Goal: Task Accomplishment & Management: Complete application form

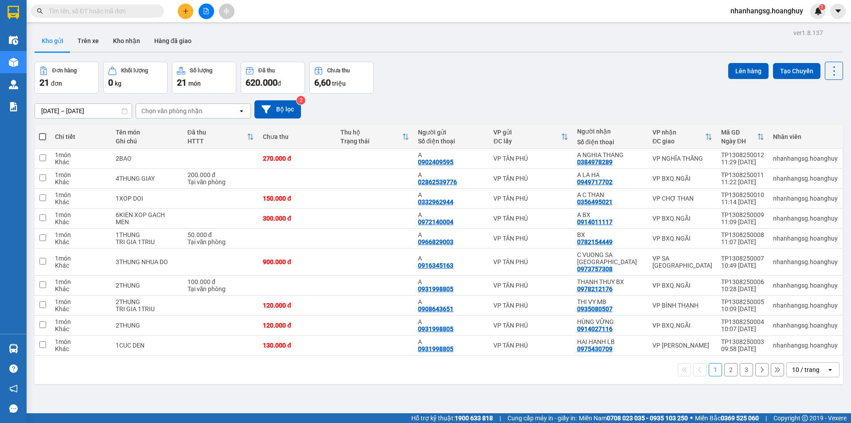
click at [40, 134] on span at bounding box center [42, 136] width 7 height 7
click at [43, 132] on input "checkbox" at bounding box center [43, 132] width 0 height 0
checkbox input "true"
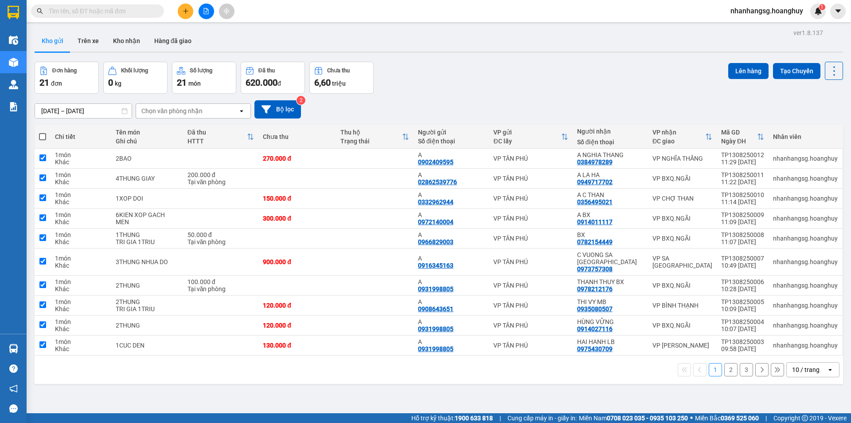
checkbox input "true"
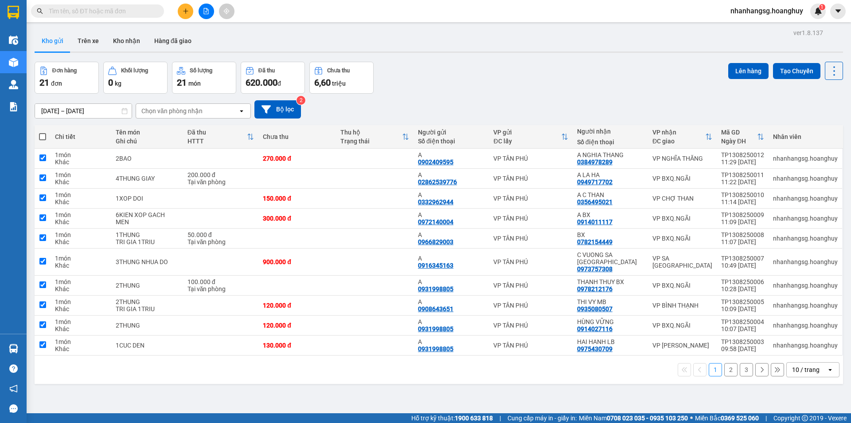
checkbox input "true"
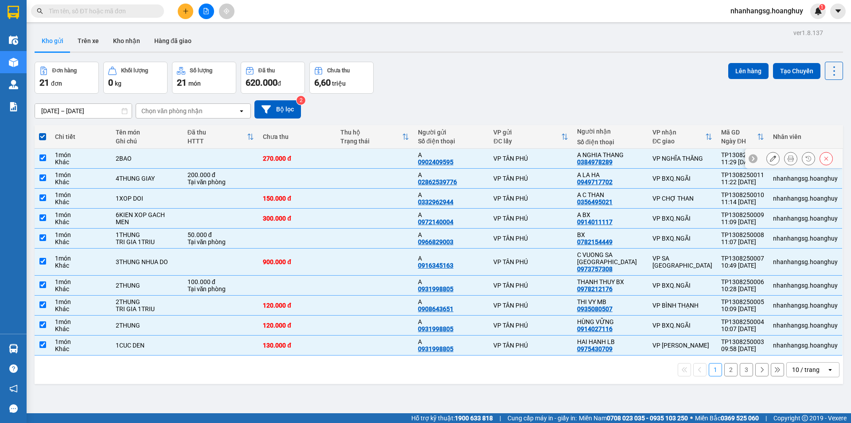
click at [84, 158] on div "Khác" at bounding box center [81, 161] width 52 height 7
checkbox input "false"
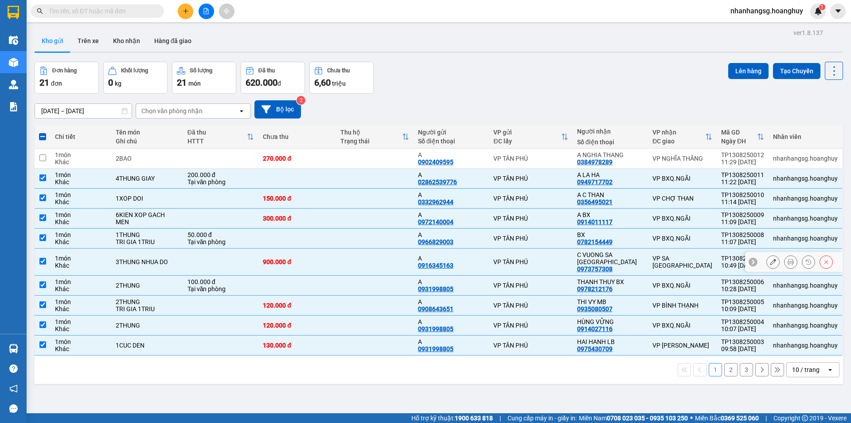
click at [202, 255] on td at bounding box center [220, 261] width 75 height 27
checkbox input "false"
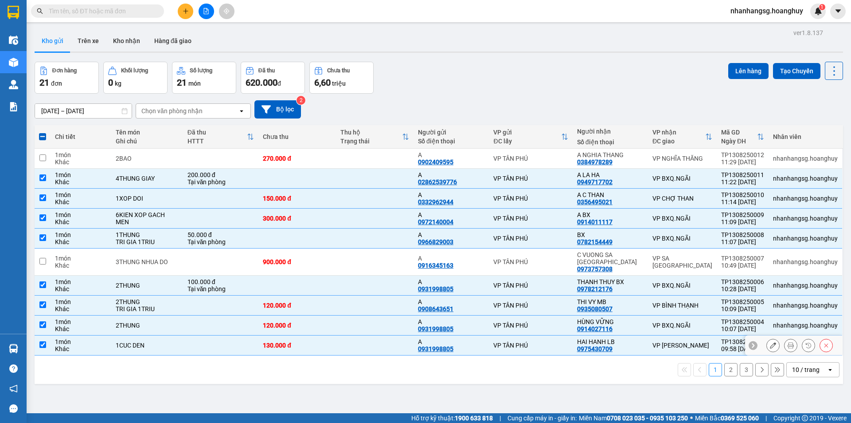
click at [326, 335] on td "130.000 đ" at bounding box center [297, 345] width 78 height 20
checkbox input "false"
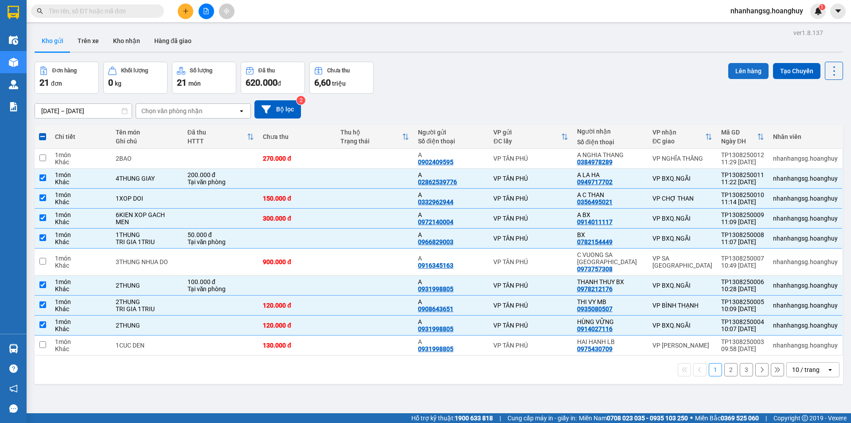
click at [729, 77] on button "Lên hàng" at bounding box center [748, 71] width 40 height 16
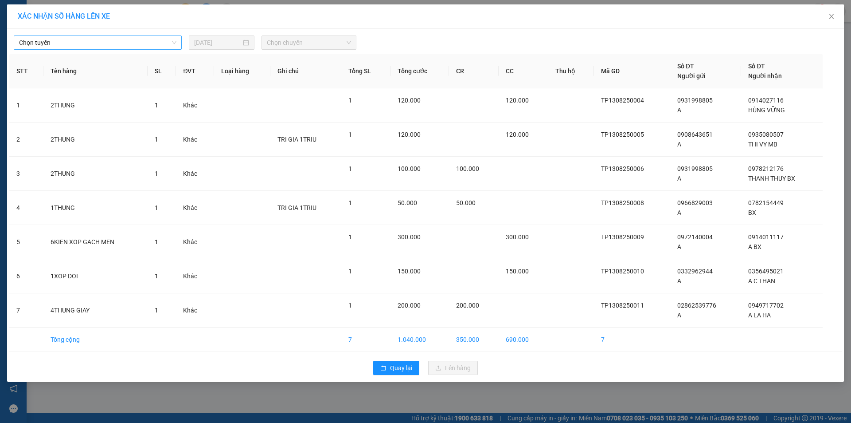
click at [79, 42] on span "Chọn tuyến" at bounding box center [97, 42] width 157 height 13
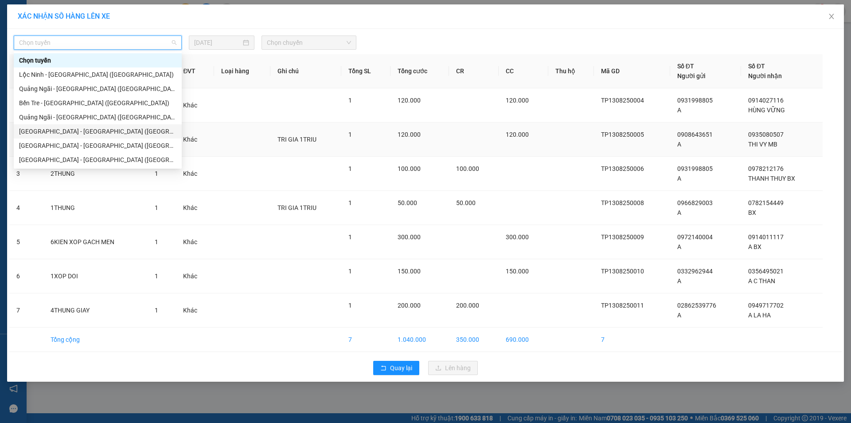
click at [72, 131] on div "[GEOGRAPHIC_DATA] - [GEOGRAPHIC_DATA] ([GEOGRAPHIC_DATA])" at bounding box center [97, 131] width 157 height 10
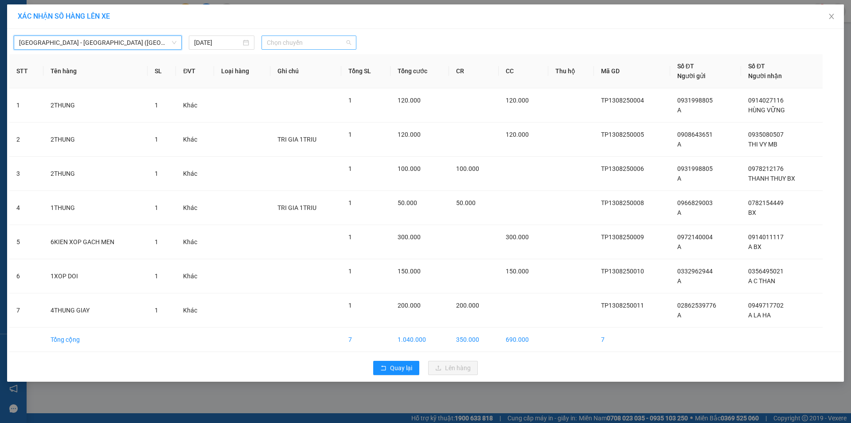
click at [317, 41] on span "Chọn chuyến" at bounding box center [309, 42] width 84 height 13
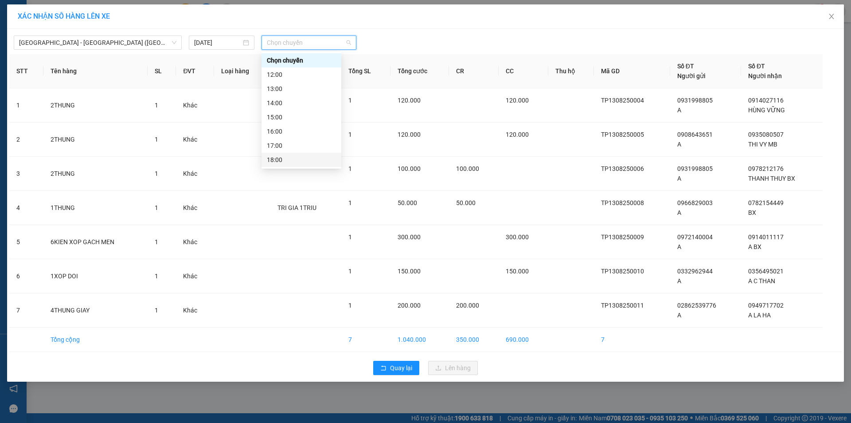
click at [286, 161] on div "18:00" at bounding box center [301, 160] width 69 height 10
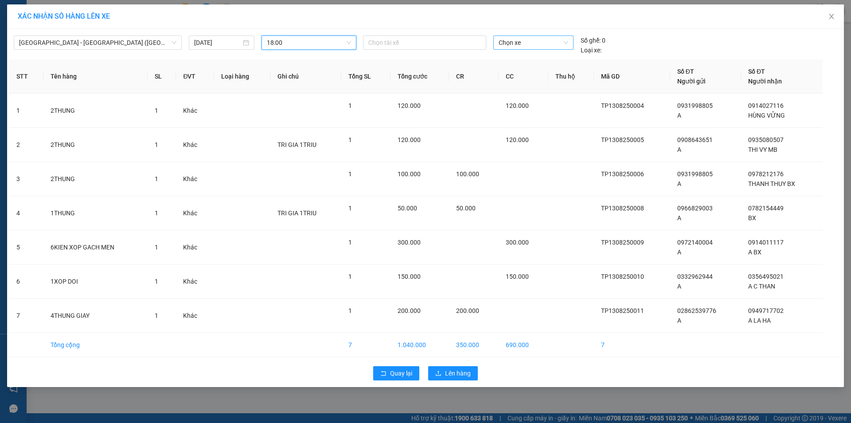
click at [521, 45] on span "Chọn xe" at bounding box center [533, 42] width 69 height 13
click at [518, 43] on span "Chọn xe" at bounding box center [533, 42] width 69 height 13
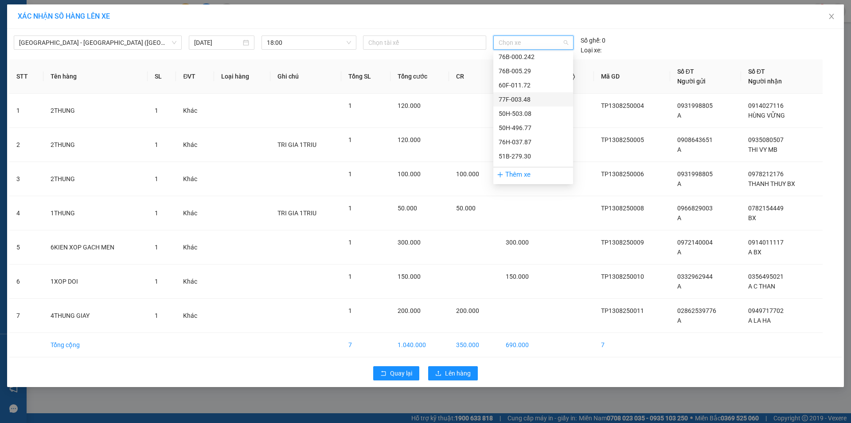
scroll to position [532, 0]
click at [528, 110] on div "50H-638.92" at bounding box center [533, 110] width 69 height 10
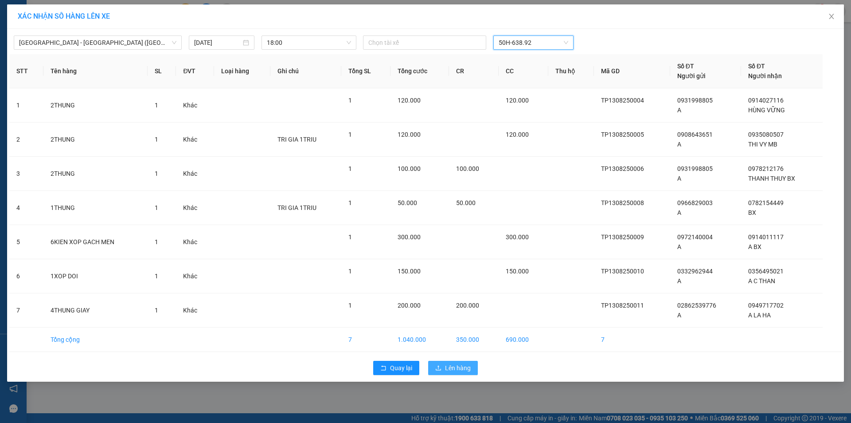
click at [454, 363] on span "Lên hàng" at bounding box center [458, 368] width 26 height 10
click at [442, 368] on icon "upload" at bounding box center [438, 367] width 6 height 6
click at [828, 21] on icon "close" at bounding box center [828, 23] width 6 height 6
click at [405, 360] on div "Quay lại Lên hàng" at bounding box center [425, 367] width 833 height 23
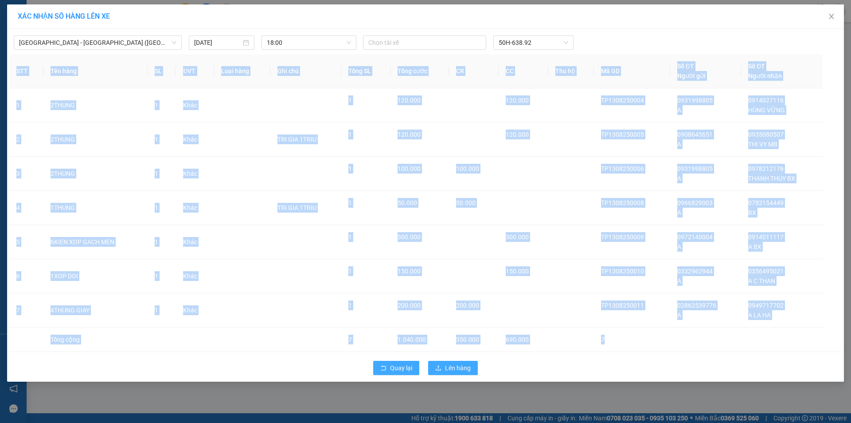
drag, startPoint x: 405, startPoint y: 360, endPoint x: 403, endPoint y: 367, distance: 6.9
click at [405, 363] on div "Quay lại Lên hàng" at bounding box center [425, 367] width 833 height 23
click at [403, 367] on span "Quay lại" at bounding box center [401, 368] width 22 height 10
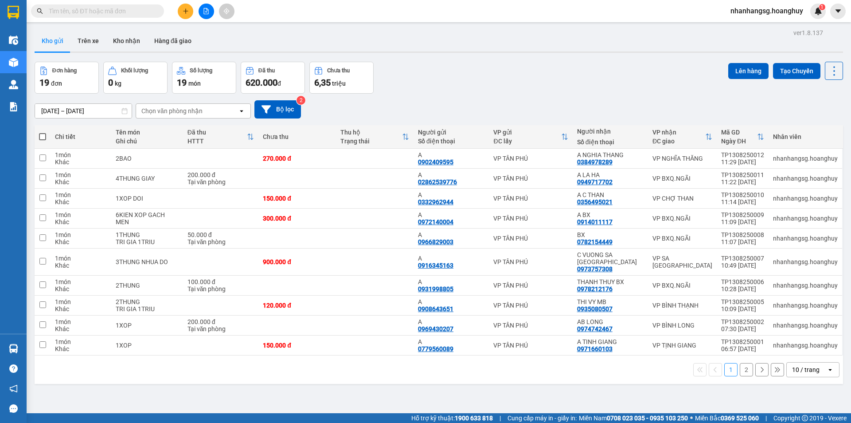
click at [39, 134] on span at bounding box center [42, 136] width 7 height 7
click at [43, 132] on input "checkbox" at bounding box center [43, 132] width 0 height 0
checkbox input "true"
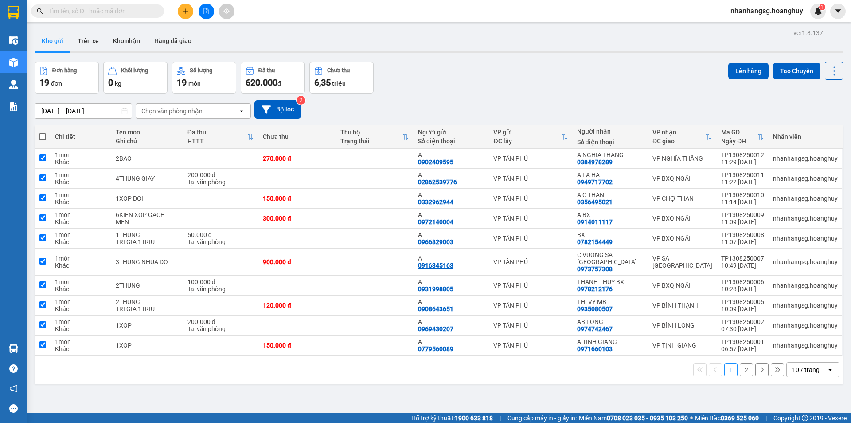
checkbox input "true"
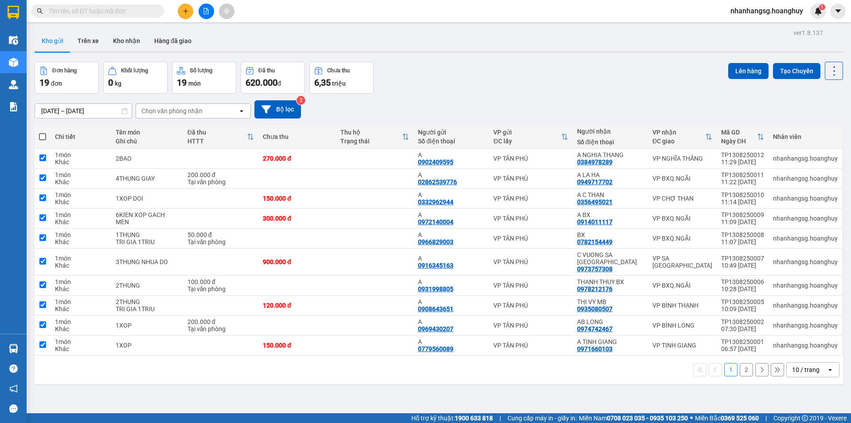
checkbox input "true"
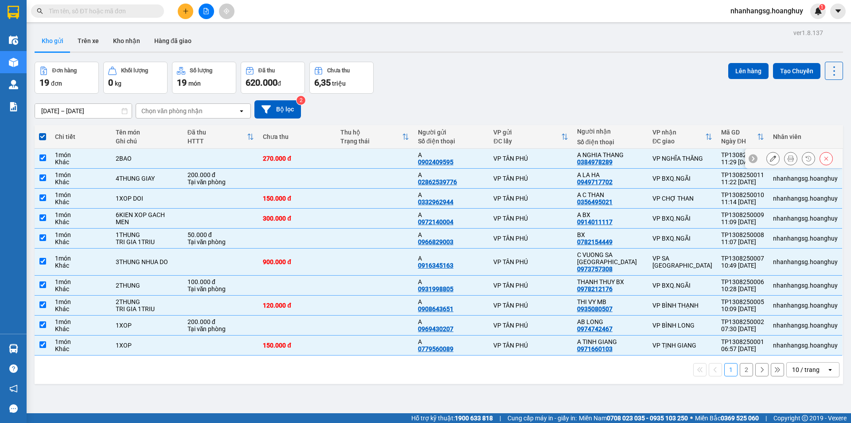
click at [157, 149] on td "2BAO" at bounding box center [147, 159] width 72 height 20
checkbox input "false"
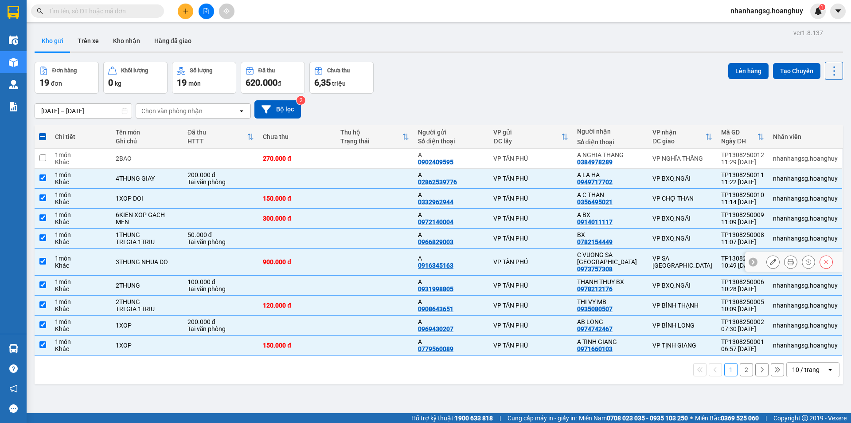
click at [208, 256] on td at bounding box center [220, 261] width 75 height 27
checkbox input "false"
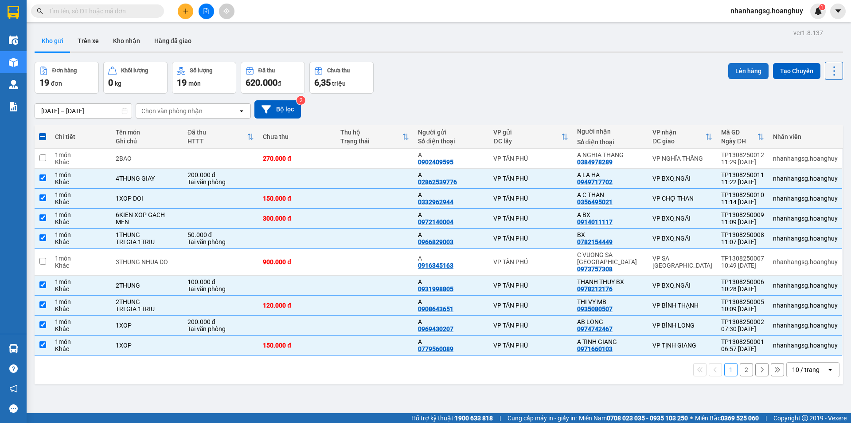
click at [732, 67] on button "Lên hàng" at bounding box center [748, 71] width 40 height 16
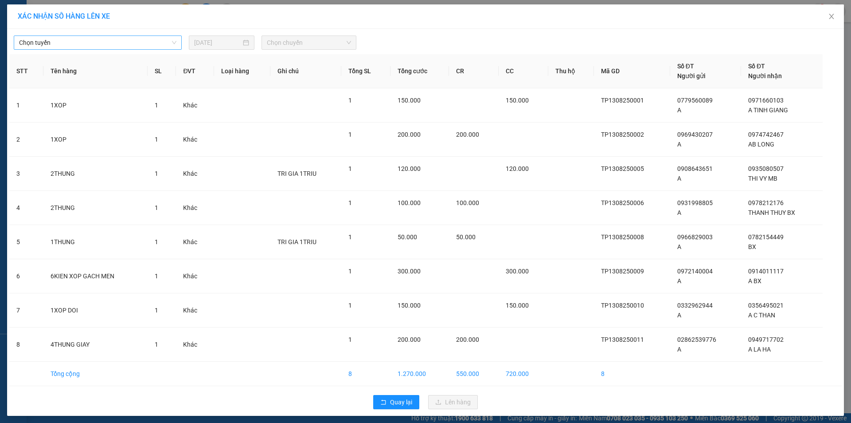
click at [136, 37] on span "Chọn tuyến" at bounding box center [97, 42] width 157 height 13
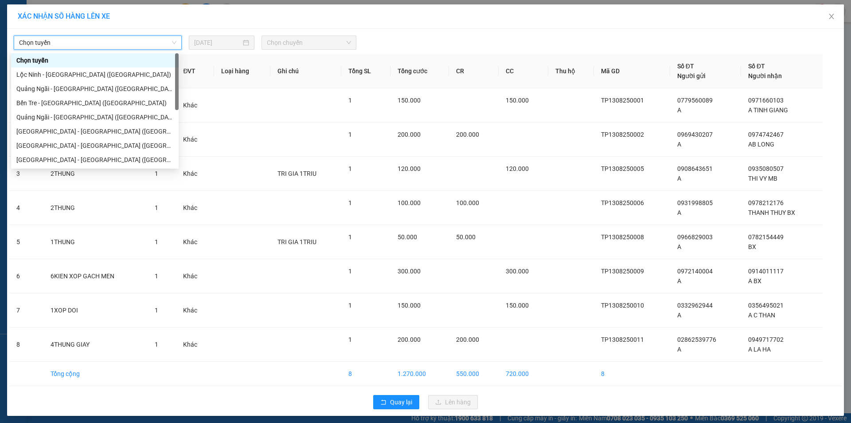
click at [136, 37] on span "Chọn tuyến" at bounding box center [97, 42] width 157 height 13
click at [80, 129] on div "[GEOGRAPHIC_DATA] - [GEOGRAPHIC_DATA] ([GEOGRAPHIC_DATA])" at bounding box center [94, 131] width 157 height 10
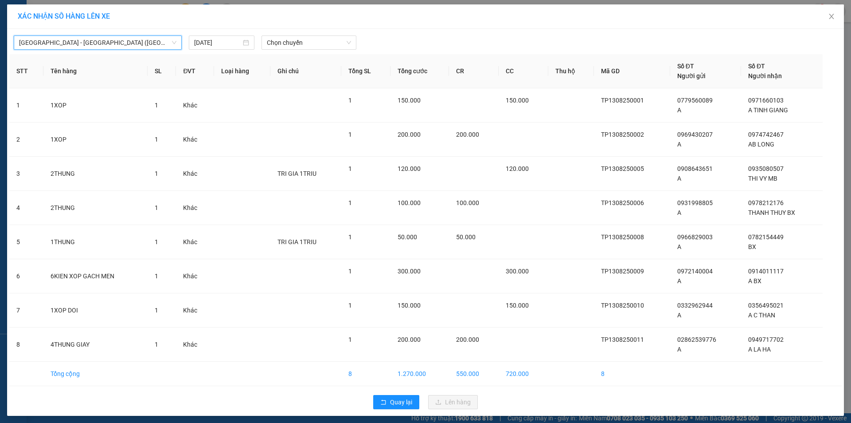
click at [274, 50] on div "[GEOGRAPHIC_DATA] - [GEOGRAPHIC_DATA] ([GEOGRAPHIC_DATA]) [GEOGRAPHIC_DATA] - […" at bounding box center [425, 222] width 837 height 387
click at [276, 44] on span "Chọn chuyến" at bounding box center [309, 42] width 84 height 13
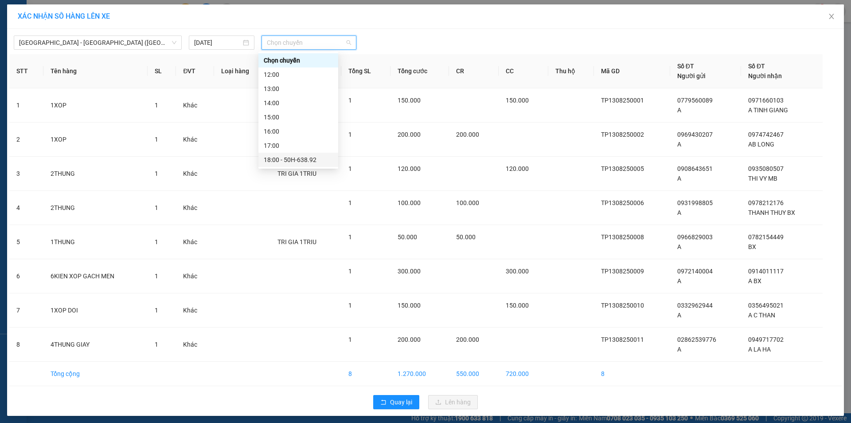
click at [311, 162] on div "18:00 - 50H-638.92" at bounding box center [298, 160] width 69 height 10
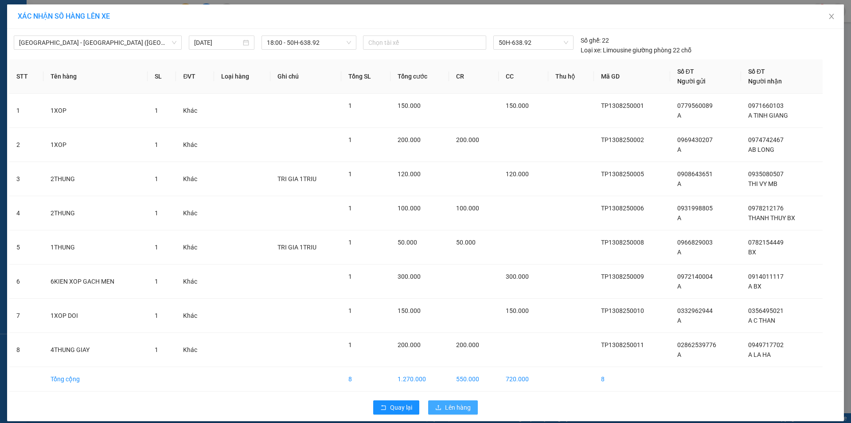
click at [455, 404] on span "Lên hàng" at bounding box center [458, 407] width 26 height 10
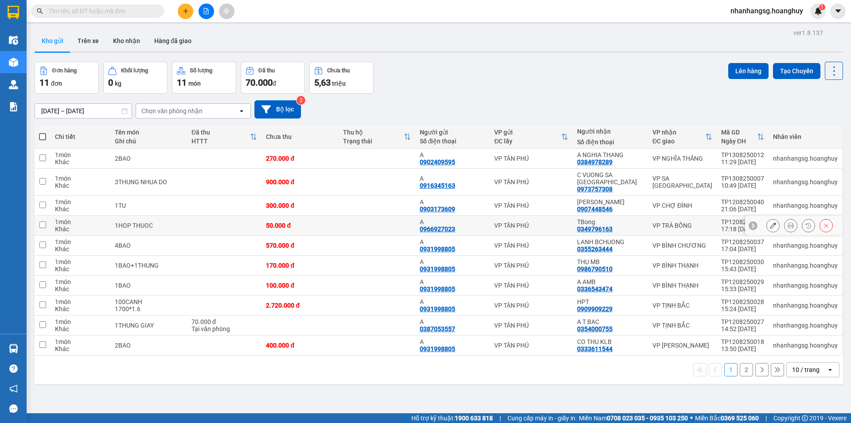
click at [169, 222] on div "1HOP THUOC" at bounding box center [149, 225] width 68 height 7
checkbox input "true"
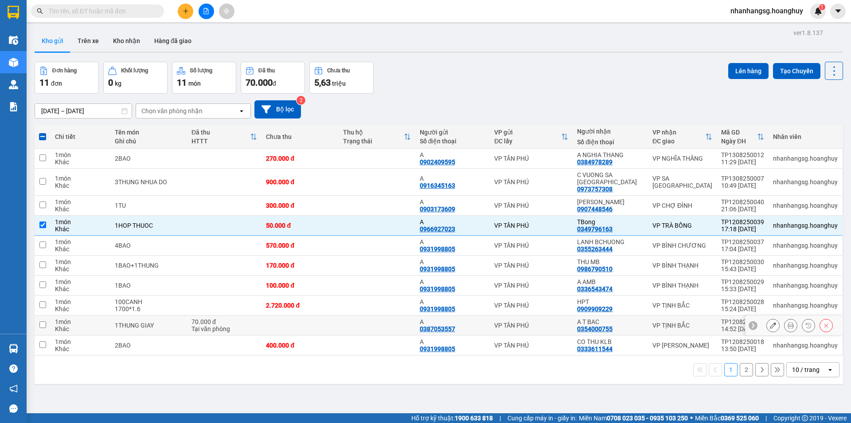
click at [249, 325] on div "Tại văn phòng" at bounding box center [225, 328] width 66 height 7
checkbox input "true"
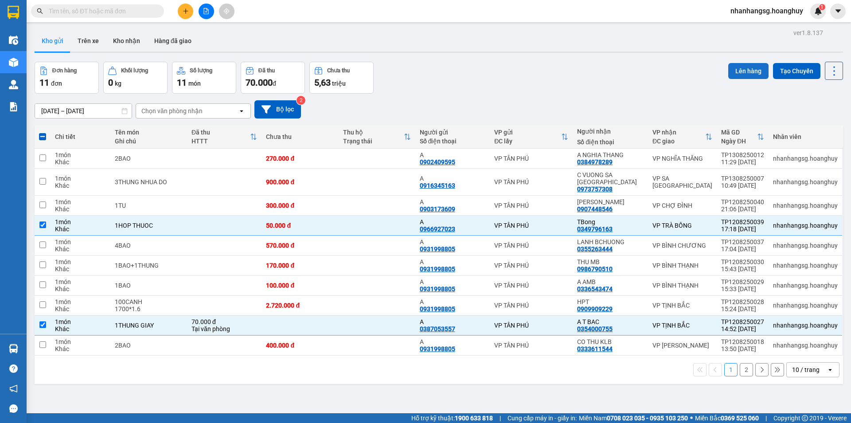
click at [736, 70] on button "Lên hàng" at bounding box center [748, 71] width 40 height 16
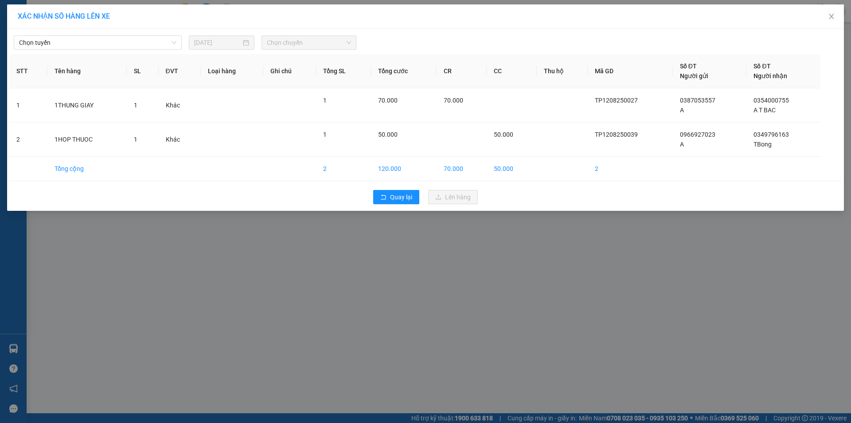
click at [97, 35] on div "Chọn tuyến [DATE] Chọn chuyến" at bounding box center [425, 40] width 833 height 19
click at [98, 42] on span "Chọn tuyến" at bounding box center [97, 42] width 157 height 13
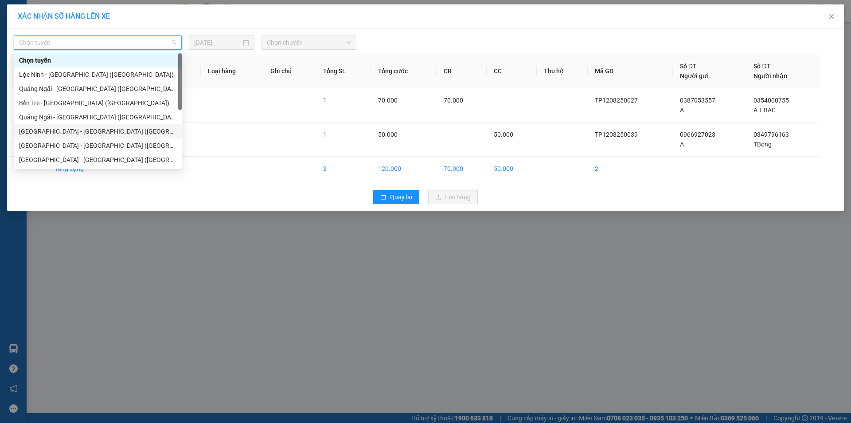
click at [84, 131] on div "[GEOGRAPHIC_DATA] - [GEOGRAPHIC_DATA] ([GEOGRAPHIC_DATA])" at bounding box center [97, 131] width 157 height 10
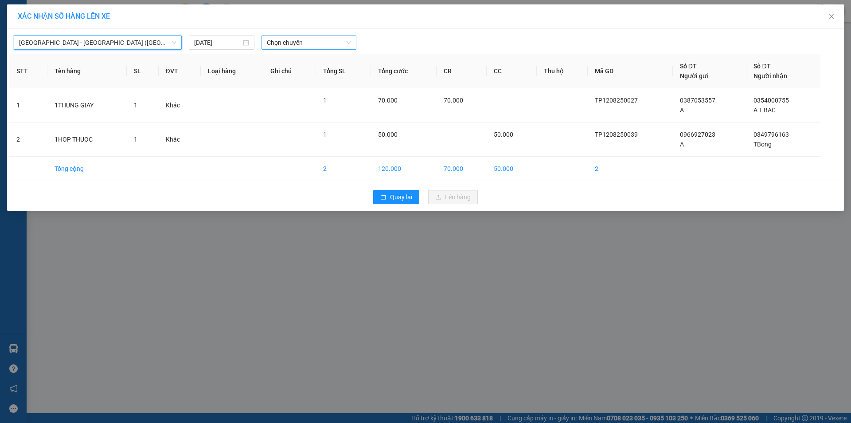
click at [271, 36] on span "Chọn chuyến" at bounding box center [309, 42] width 84 height 13
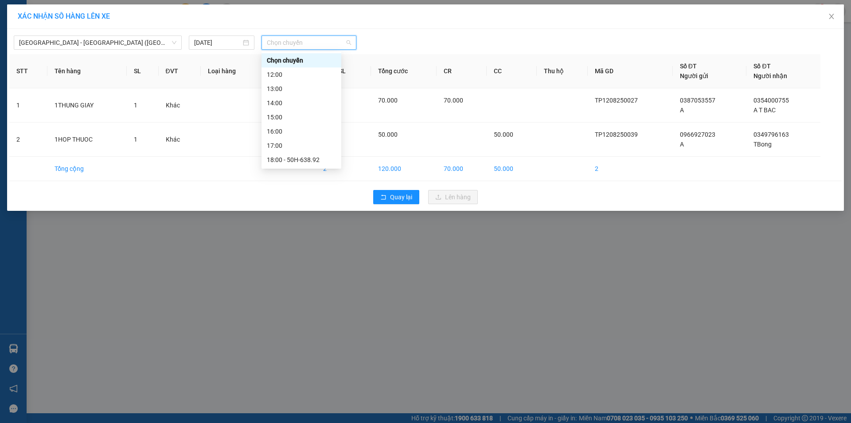
click at [271, 36] on span "Chọn chuyến" at bounding box center [309, 42] width 84 height 13
click at [293, 42] on span "Chọn chuyến" at bounding box center [309, 42] width 84 height 13
click at [314, 161] on div "18:00 - 50H-638.92" at bounding box center [301, 160] width 69 height 10
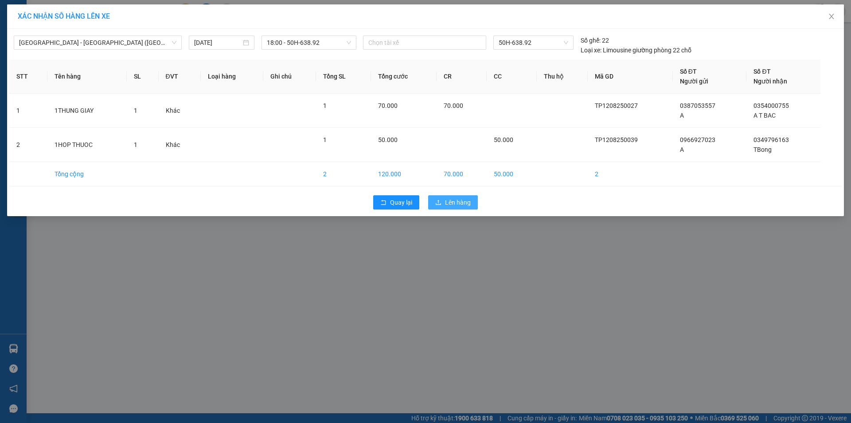
click at [446, 201] on span "Lên hàng" at bounding box center [458, 202] width 26 height 10
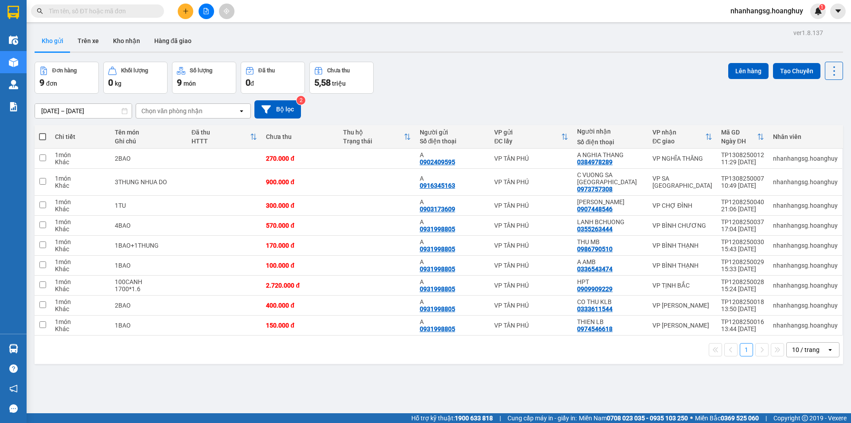
click at [204, 14] on button at bounding box center [207, 12] width 16 height 16
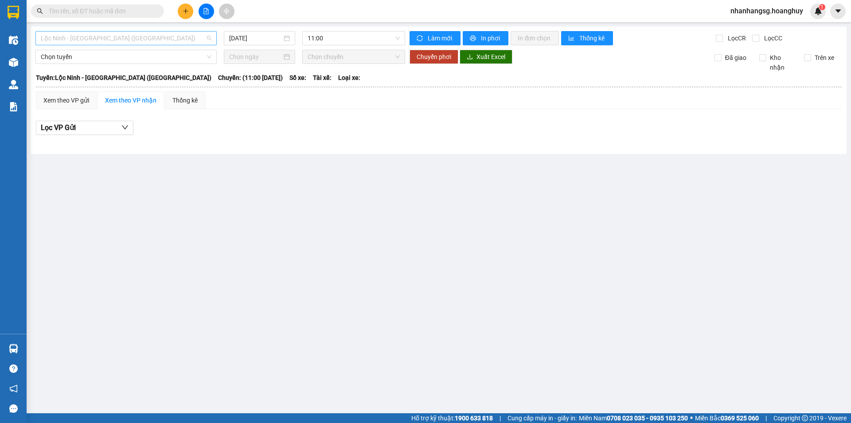
click at [142, 39] on span "Lộc Ninh - [GEOGRAPHIC_DATA] ([GEOGRAPHIC_DATA])" at bounding box center [126, 37] width 171 height 13
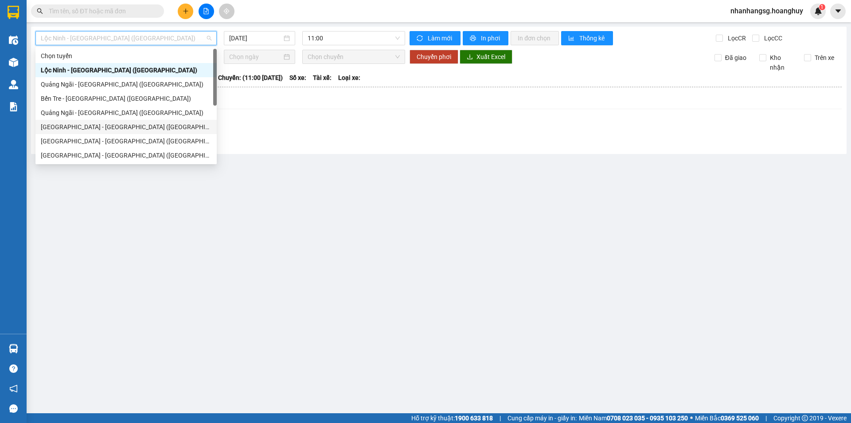
click at [115, 127] on div "[GEOGRAPHIC_DATA] - [GEOGRAPHIC_DATA] ([GEOGRAPHIC_DATA])" at bounding box center [126, 127] width 171 height 10
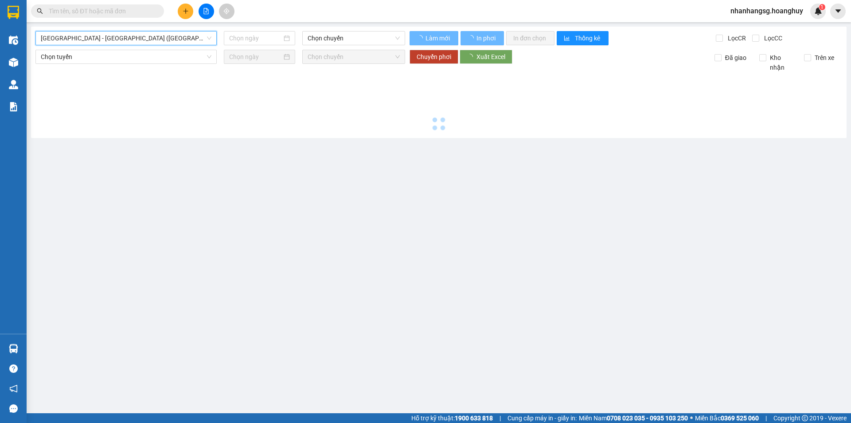
type input "[DATE]"
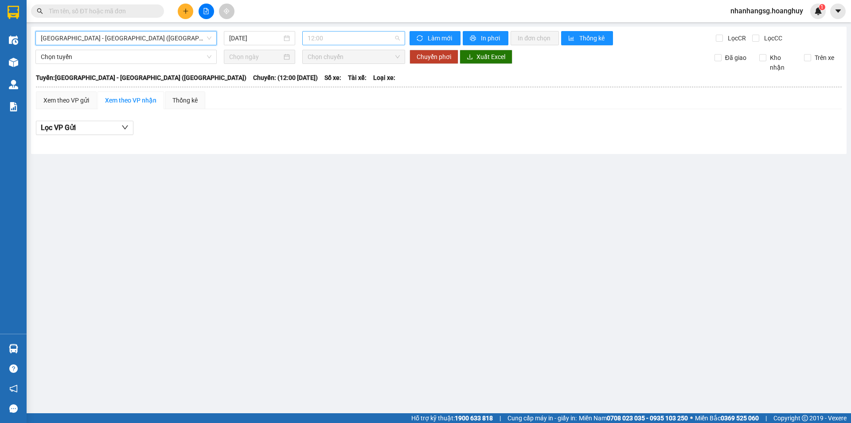
click at [313, 43] on span "12:00" at bounding box center [354, 37] width 92 height 13
click at [325, 34] on span "12:00" at bounding box center [354, 37] width 92 height 13
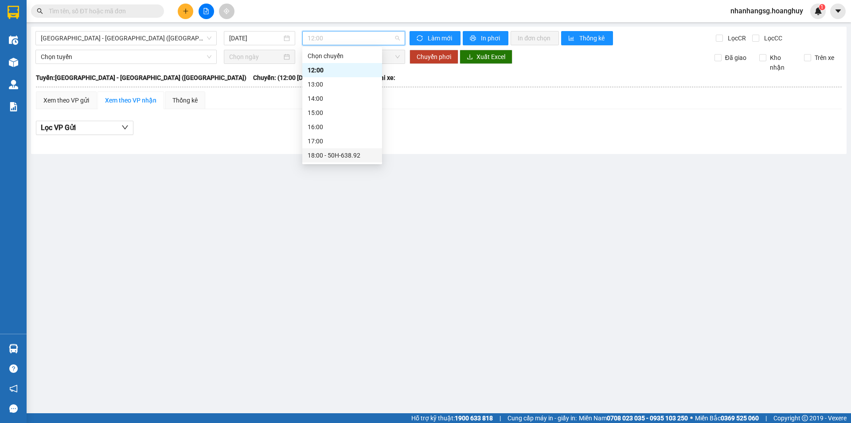
click at [339, 151] on div "18:00 - 50H-638.92" at bounding box center [342, 155] width 69 height 10
click at [339, 151] on main "[GEOGRAPHIC_DATA] - [GEOGRAPHIC_DATA] ([GEOGRAPHIC_DATA]) [DATE] 12:00 Làm mới …" at bounding box center [425, 206] width 851 height 413
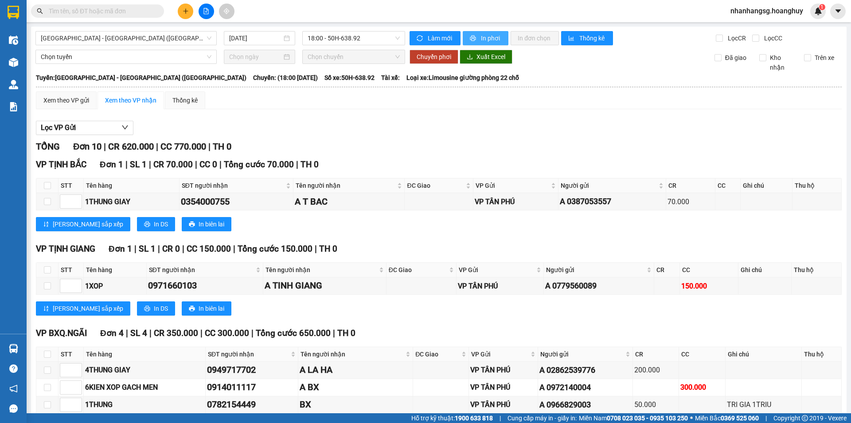
click at [477, 40] on button "In phơi" at bounding box center [486, 38] width 46 height 14
click at [481, 40] on span "In phơi" at bounding box center [491, 38] width 20 height 10
click at [186, 11] on icon "plus" at bounding box center [185, 11] width 5 height 0
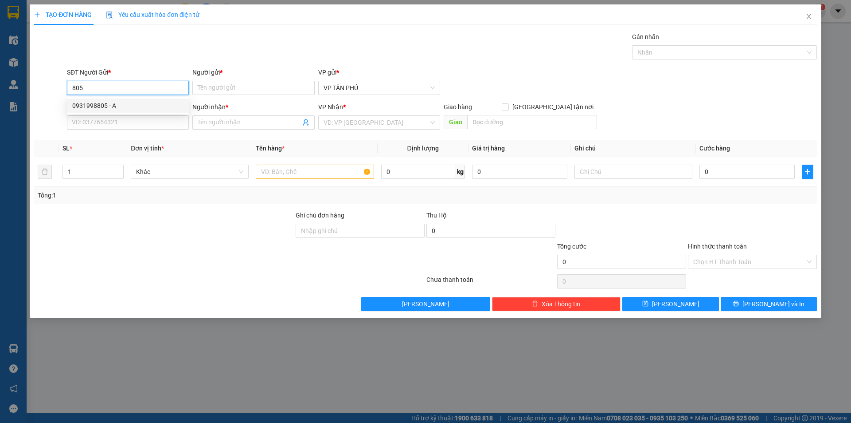
click at [103, 105] on div "0931998805 - A" at bounding box center [127, 106] width 111 height 10
type input "0931998805"
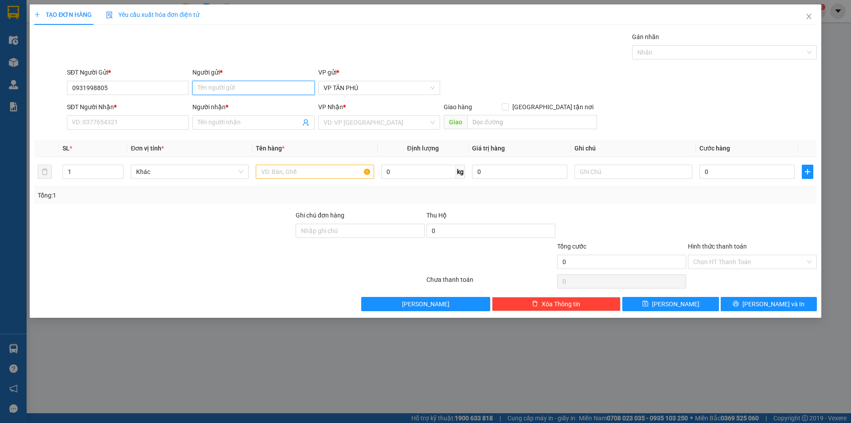
click at [224, 92] on input "Người gửi *" at bounding box center [253, 88] width 122 height 14
type input "A"
click at [168, 125] on input "SĐT Người Nhận *" at bounding box center [128, 122] width 122 height 14
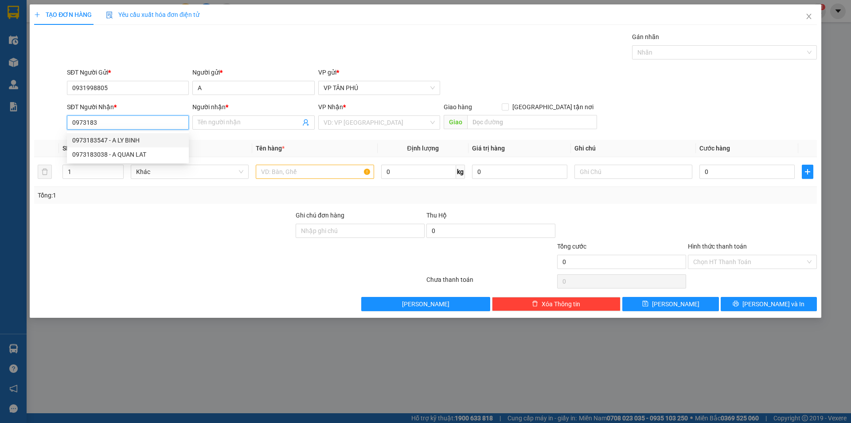
click at [135, 137] on div "0973183547 - A LY BINH" at bounding box center [127, 140] width 111 height 10
type input "0973183547"
type input "A LY BINH"
type input "0973183547"
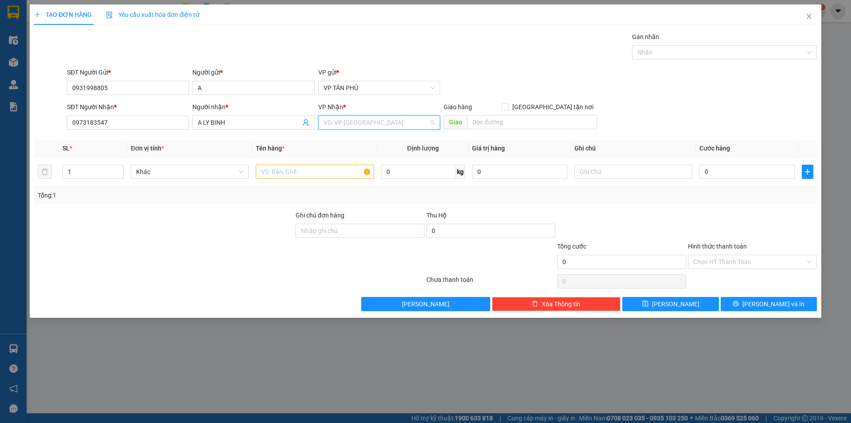
click at [354, 121] on input "search" at bounding box center [376, 122] width 105 height 13
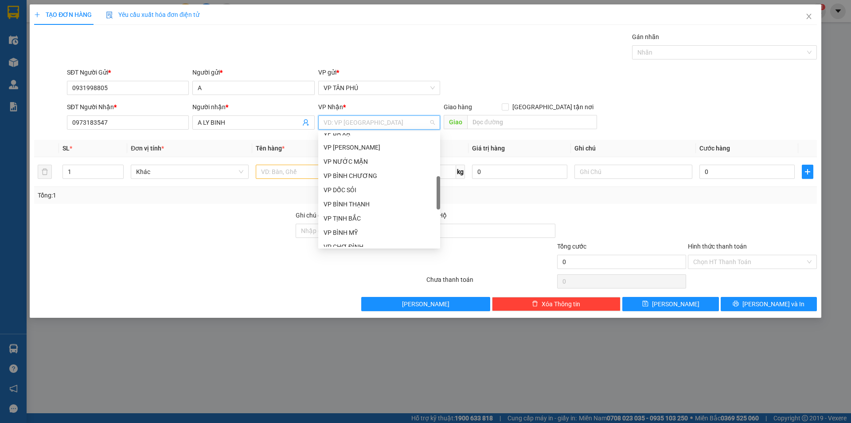
scroll to position [266, 0]
click at [335, 183] on div "VP [PERSON_NAME]" at bounding box center [379, 186] width 111 height 10
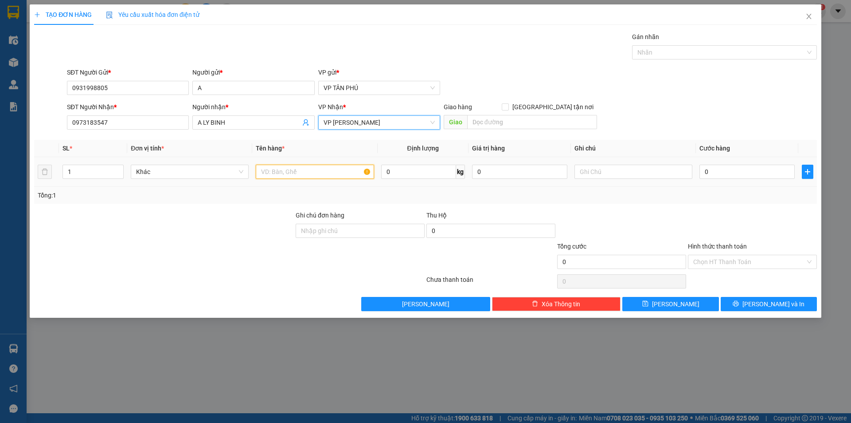
click at [301, 171] on input "text" at bounding box center [315, 171] width 118 height 14
type input "1CUC DEN"
click at [732, 172] on input "0" at bounding box center [747, 171] width 95 height 14
type input "7"
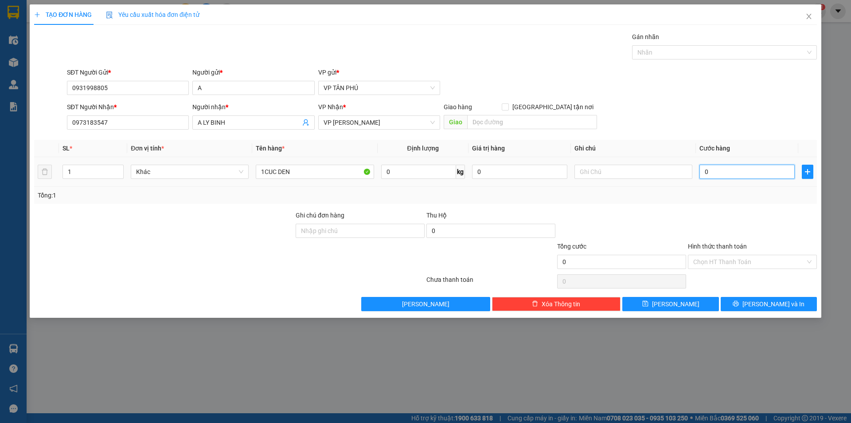
type input "7"
type input "70"
type input "70.000"
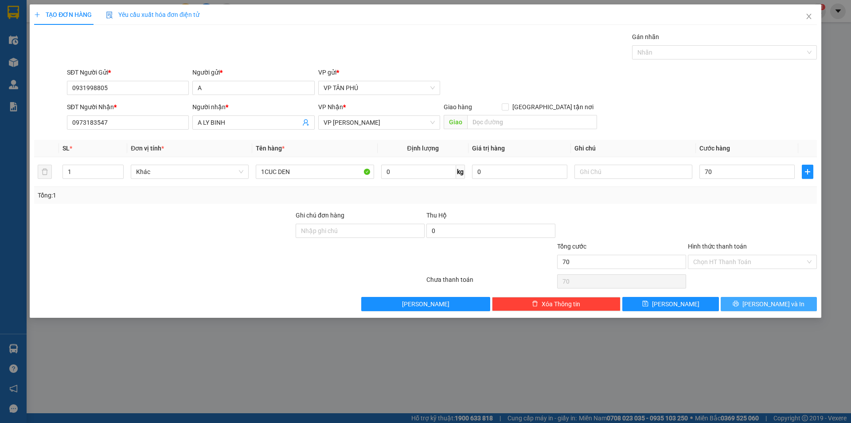
type input "70.000"
click at [737, 305] on button "[PERSON_NAME] và In" at bounding box center [769, 304] width 96 height 14
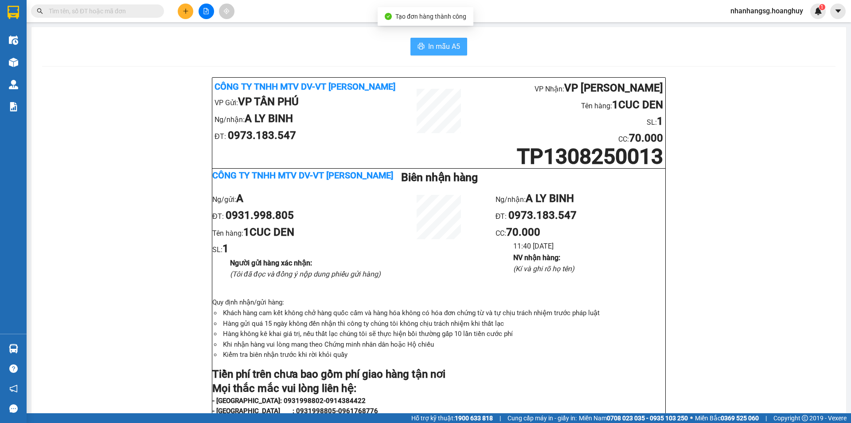
click at [445, 38] on button "In mẫu A5" at bounding box center [439, 47] width 57 height 18
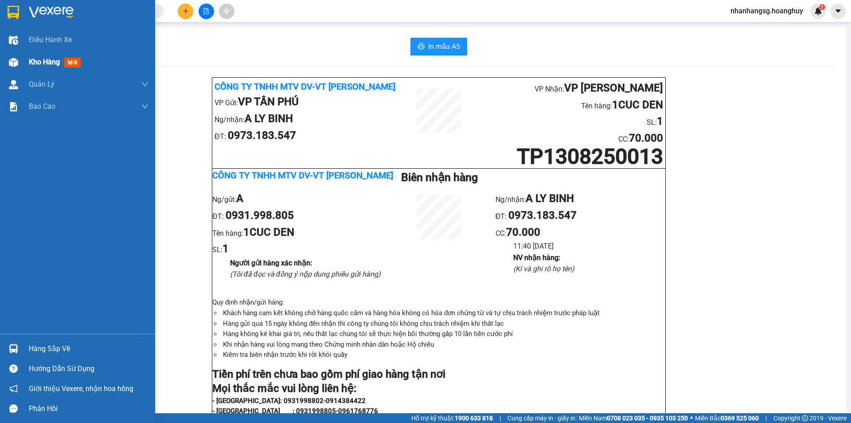
click at [46, 60] on span "Kho hàng" at bounding box center [44, 62] width 31 height 8
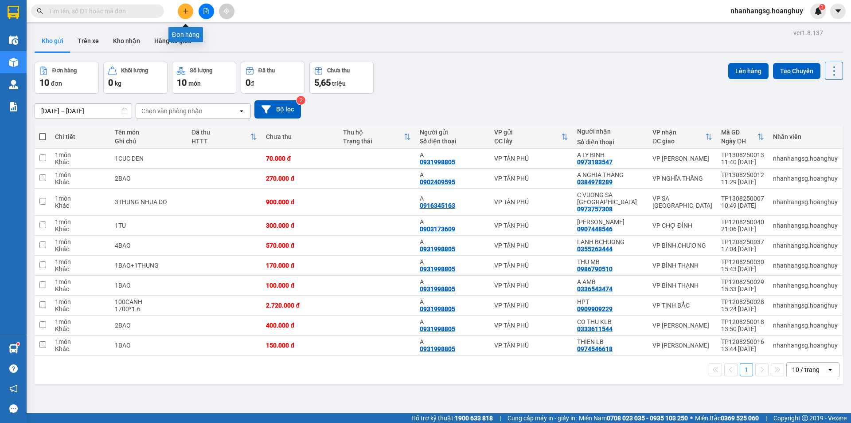
click at [190, 16] on button at bounding box center [186, 12] width 16 height 16
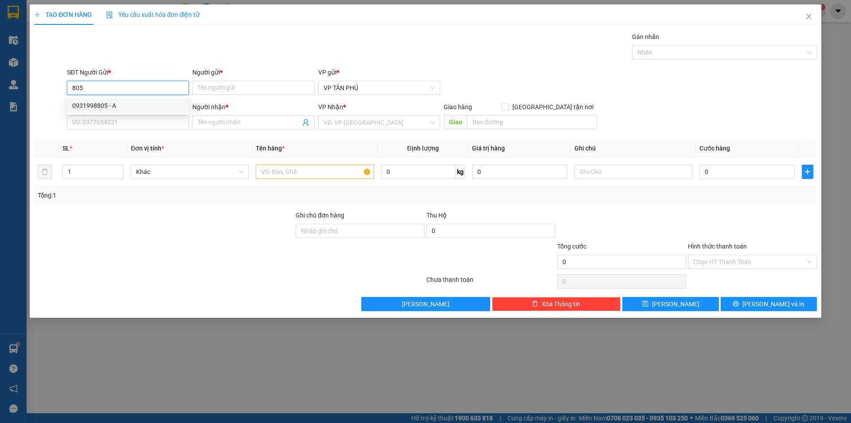
drag, startPoint x: 114, startPoint y: 102, endPoint x: 148, endPoint y: 111, distance: 35.2
click at [115, 102] on div "0931998805 - A" at bounding box center [127, 106] width 111 height 10
type input "0931998805"
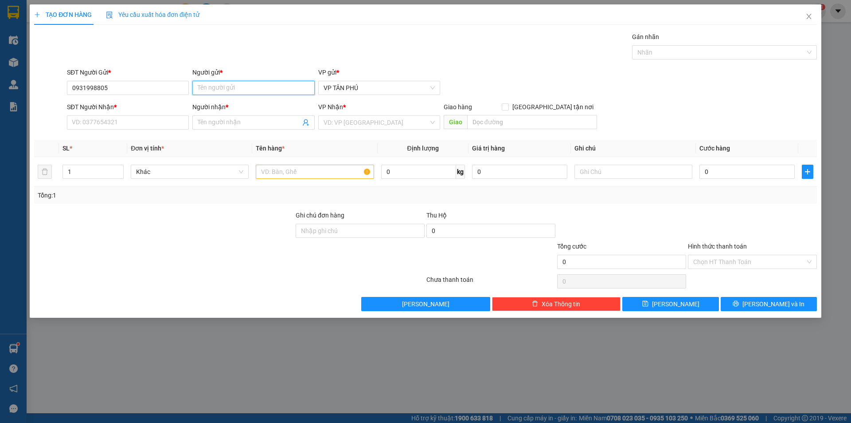
click at [211, 86] on input "Người gửi *" at bounding box center [253, 88] width 122 height 14
type input "A"
click at [164, 125] on input "SĐT Người Nhận *" at bounding box center [128, 122] width 122 height 14
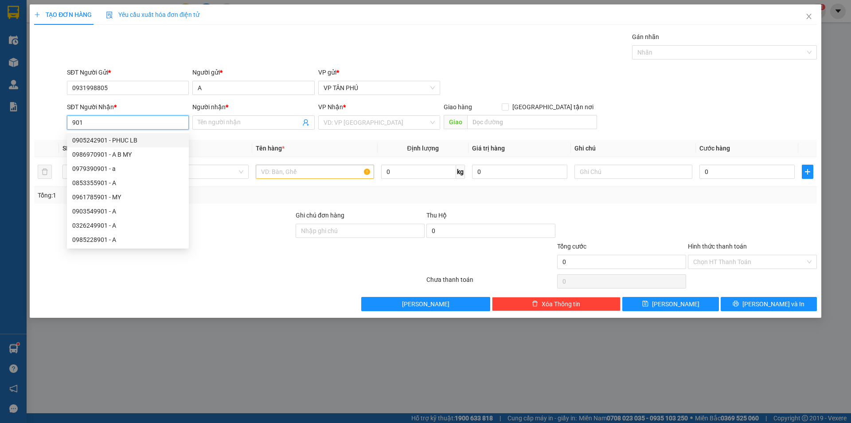
click at [128, 144] on div "0905242901 - PHUC LB" at bounding box center [127, 140] width 111 height 10
type input "0905242901"
type input "PHUC LB"
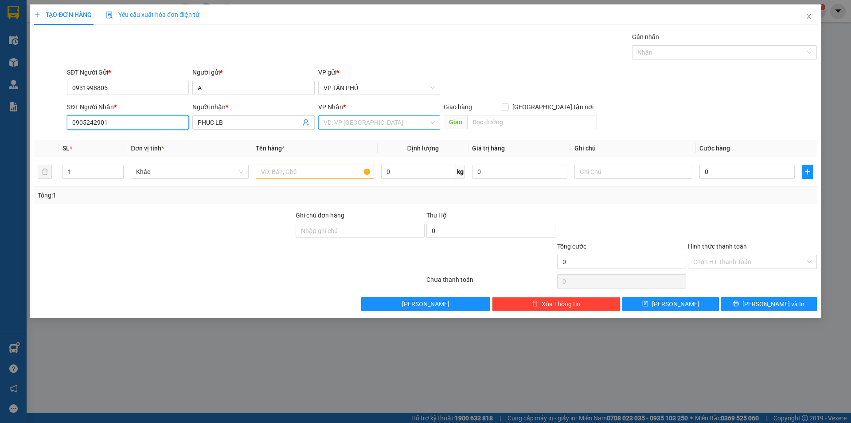
type input "0905242901"
click at [333, 120] on input "search" at bounding box center [376, 122] width 105 height 13
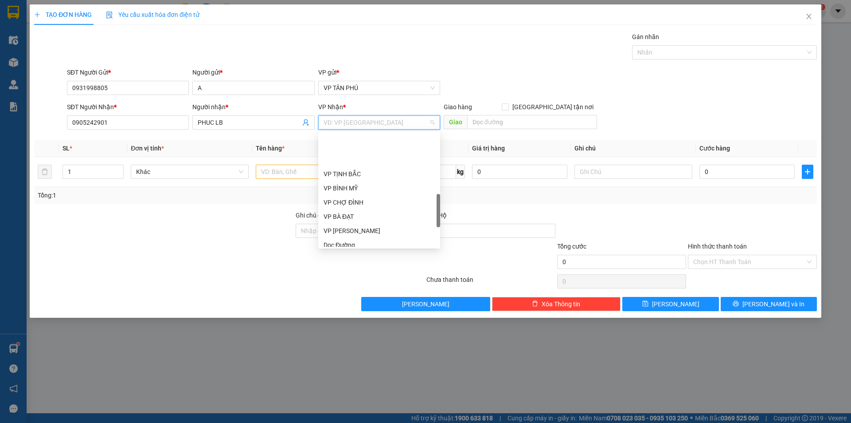
scroll to position [266, 0]
click at [341, 186] on div "VP [PERSON_NAME]" at bounding box center [379, 186] width 111 height 10
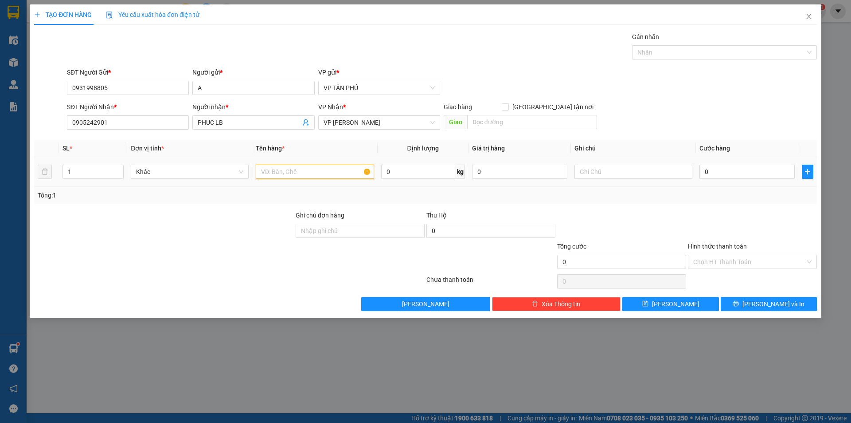
click at [289, 169] on input "text" at bounding box center [315, 171] width 118 height 14
type input "1CAY VAI"
click at [731, 173] on input "0" at bounding box center [747, 171] width 95 height 14
type input "60"
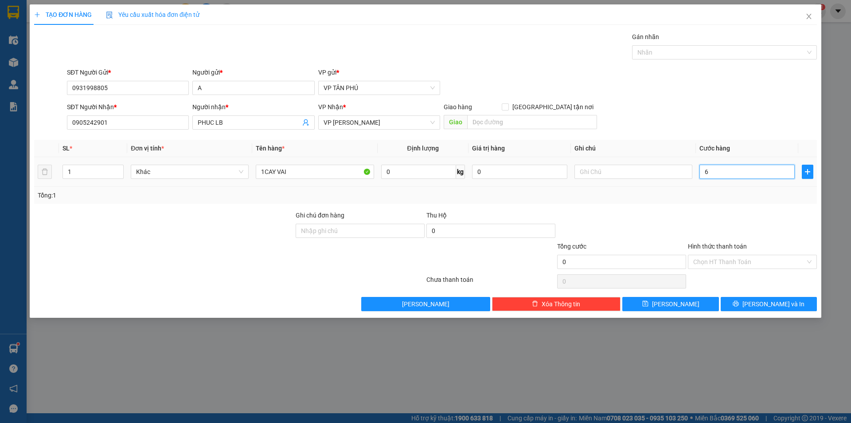
type input "60"
type input "60.000"
click at [761, 304] on span "[PERSON_NAME] và In" at bounding box center [774, 304] width 62 height 10
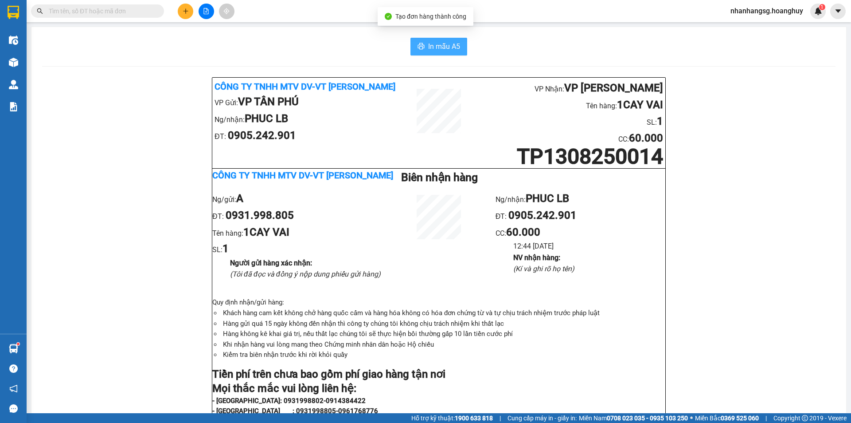
click at [447, 46] on span "In mẫu A5" at bounding box center [444, 46] width 32 height 11
click at [184, 10] on icon "plus" at bounding box center [186, 11] width 6 height 6
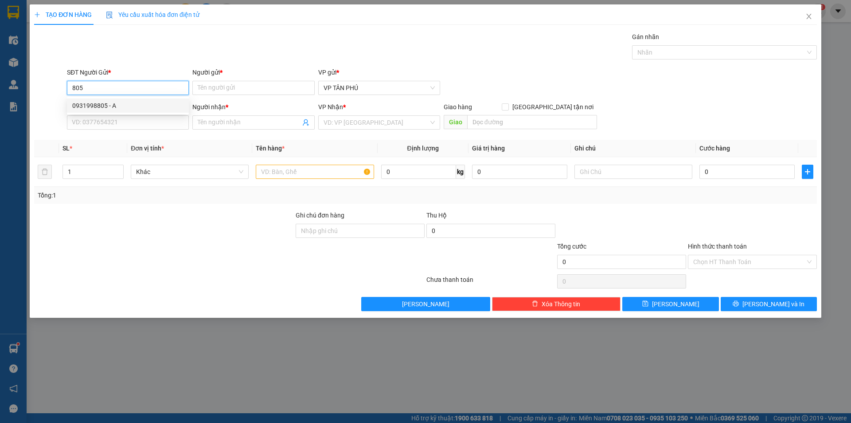
click at [117, 105] on div "0931998805 - A" at bounding box center [127, 106] width 111 height 10
type input "0931998805"
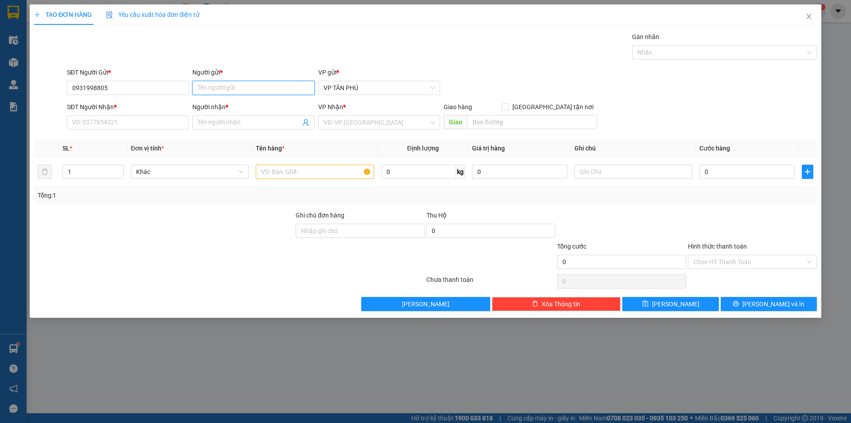
click at [223, 85] on input "Người gửi *" at bounding box center [253, 88] width 122 height 14
type input "A"
click at [161, 122] on input "SĐT Người Nhận *" at bounding box center [128, 122] width 122 height 14
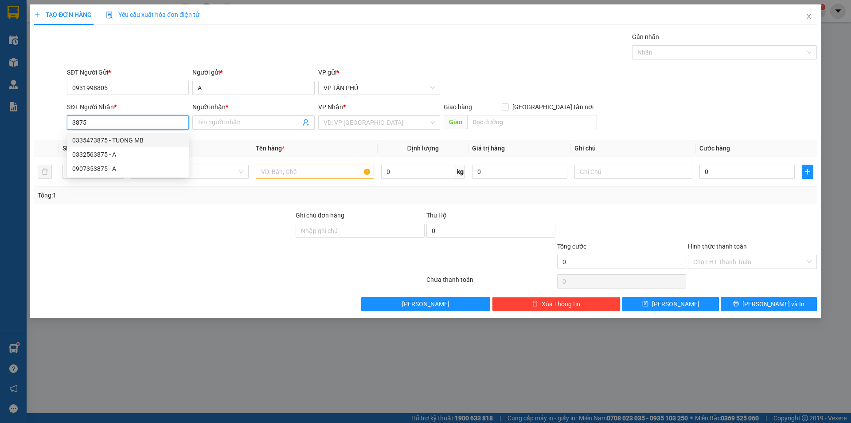
click at [135, 141] on div "0335473875 - TUONG MB" at bounding box center [127, 140] width 111 height 10
type input "0335473875"
type input "TUONG MB"
type input "0335473875"
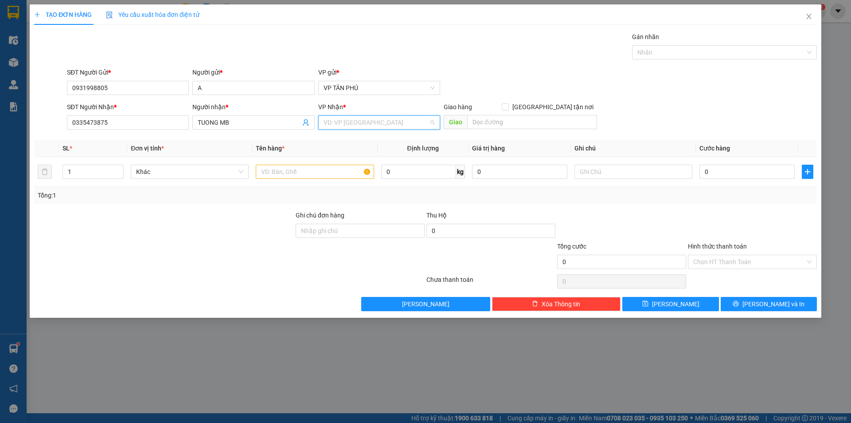
click at [338, 118] on input "search" at bounding box center [376, 122] width 105 height 13
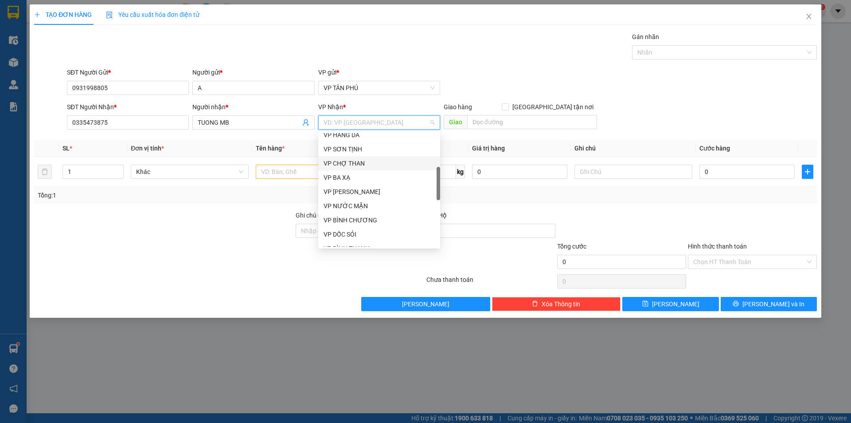
scroll to position [222, 0]
click at [345, 157] on div "VP BÌNH THẠNH" at bounding box center [379, 160] width 111 height 10
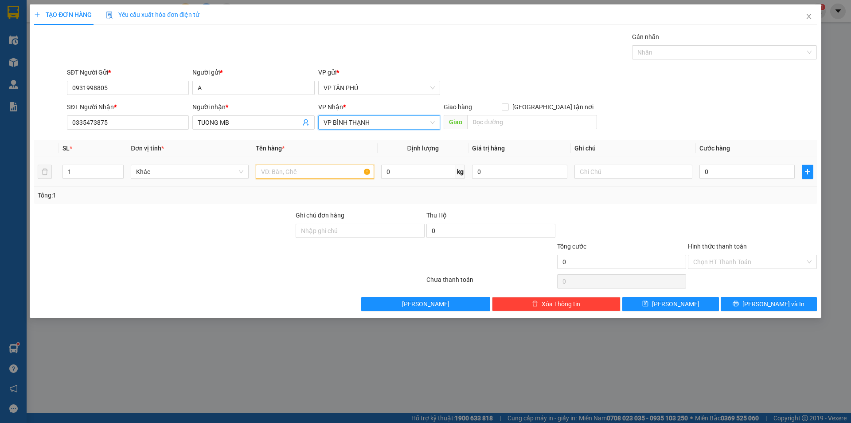
click at [318, 171] on input "text" at bounding box center [315, 171] width 118 height 14
type input "2BAO"
click at [710, 170] on input "0" at bounding box center [747, 171] width 95 height 14
type input "2"
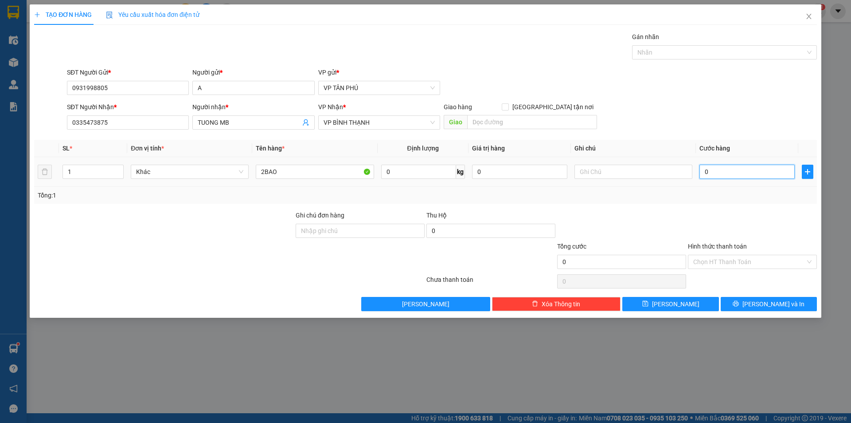
type input "2"
type input "25"
type input "250"
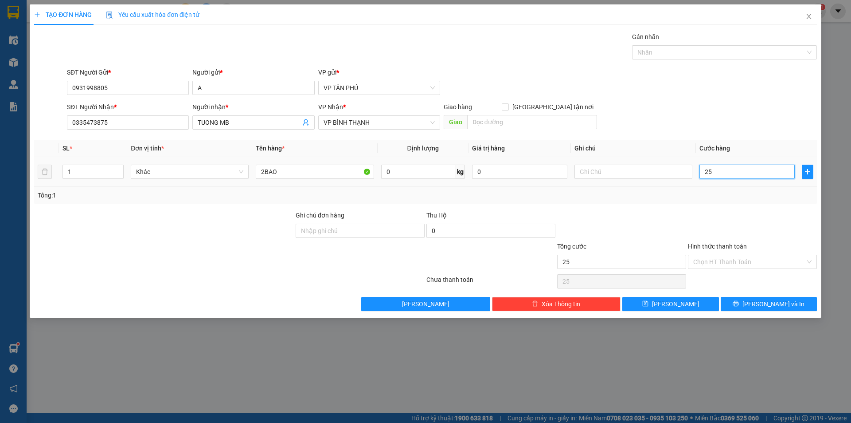
type input "250"
type input "250.000"
click at [702, 265] on input "Hình thức thanh toán" at bounding box center [749, 261] width 112 height 13
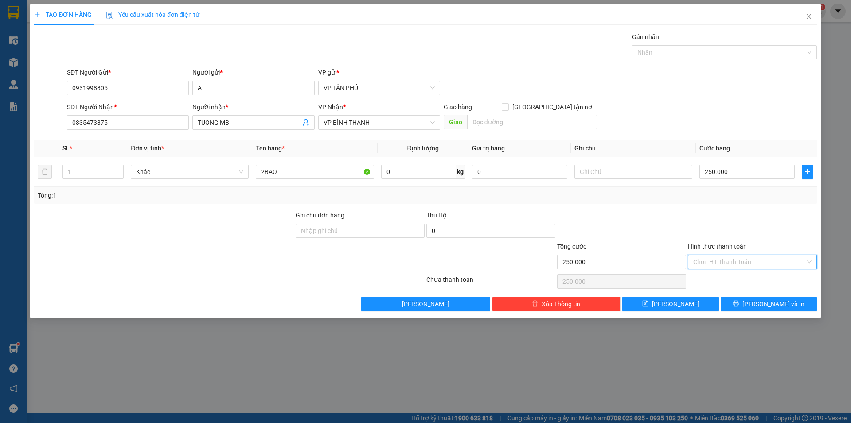
click at [702, 265] on input "Hình thức thanh toán" at bounding box center [749, 261] width 112 height 13
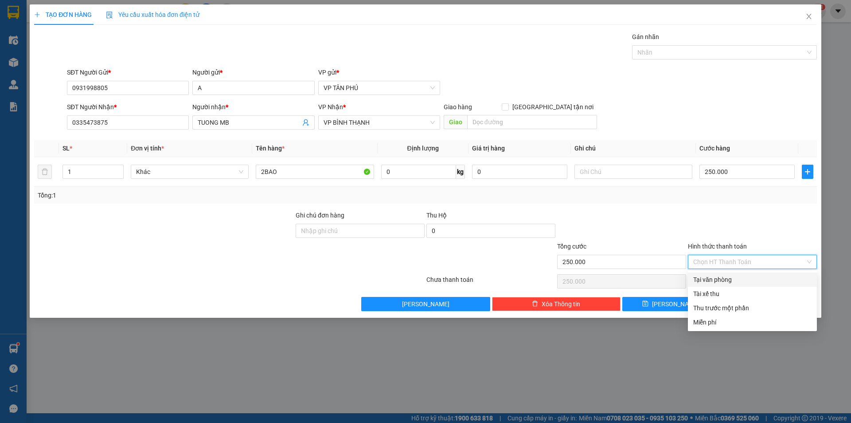
click at [709, 278] on div "Tại văn phòng" at bounding box center [752, 279] width 118 height 10
type input "0"
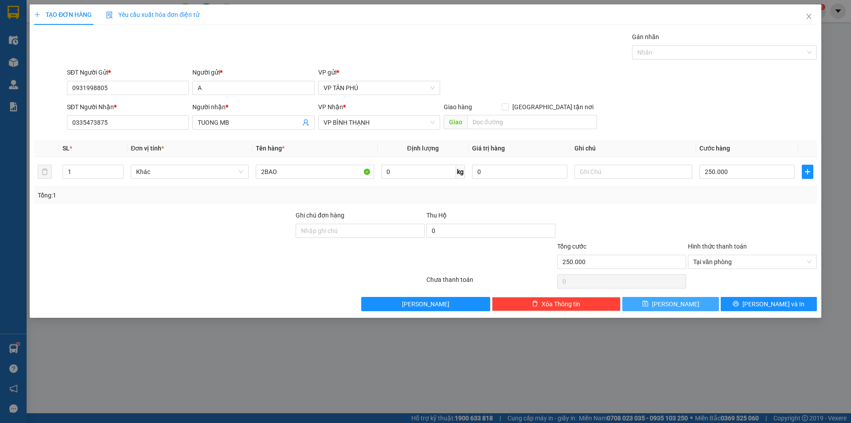
click at [685, 299] on button "[PERSON_NAME]" at bounding box center [671, 304] width 96 height 14
type input "0"
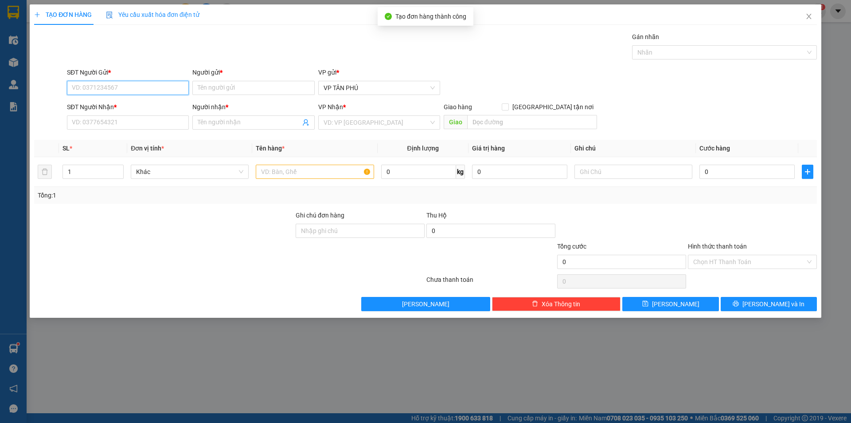
click at [147, 88] on input "SĐT Người Gửi *" at bounding box center [128, 88] width 122 height 14
click at [105, 106] on div "0931998805 - A" at bounding box center [127, 106] width 111 height 10
type input "0931998805"
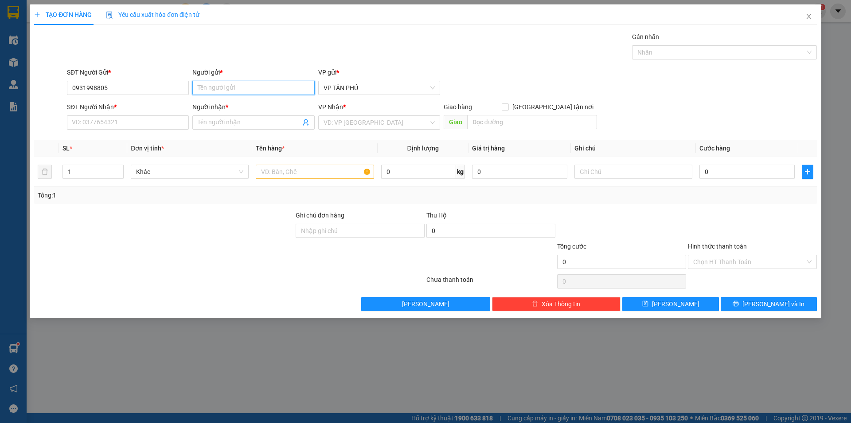
click at [201, 89] on input "Người gửi *" at bounding box center [253, 88] width 122 height 14
type input "A"
click at [142, 121] on input "SĐT Người Nhận *" at bounding box center [128, 122] width 122 height 14
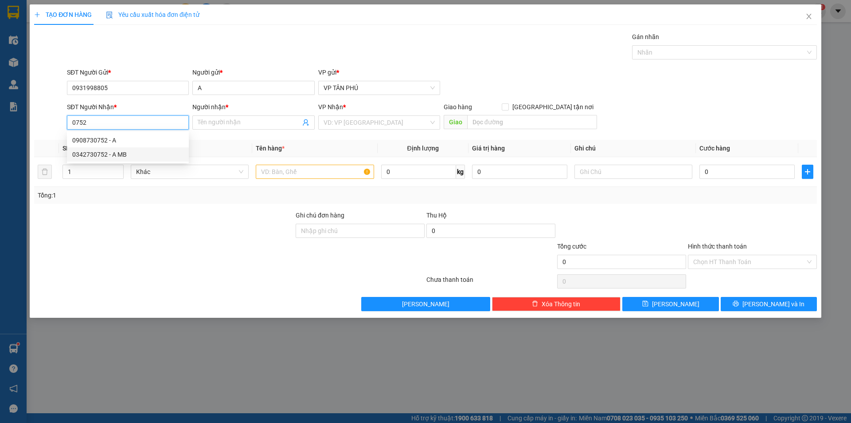
click at [114, 158] on div "0342730752 - A MB" at bounding box center [127, 154] width 111 height 10
type input "0342730752"
type input "A MB"
type input "0342730752"
click at [384, 121] on input "search" at bounding box center [376, 122] width 105 height 13
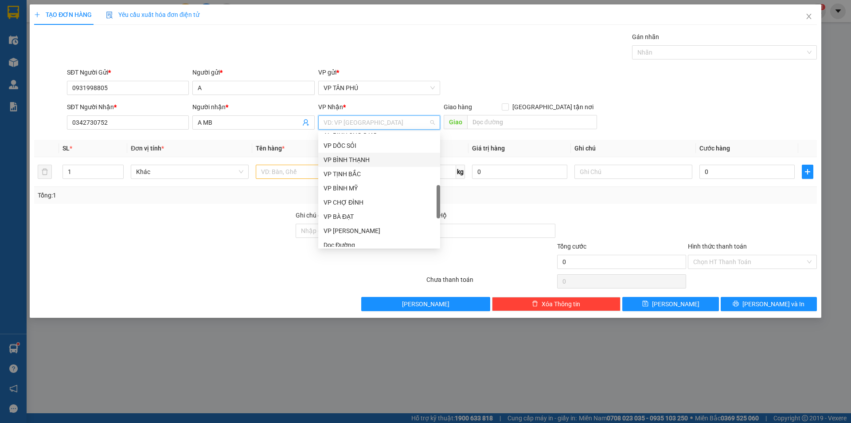
type input "A"
click at [355, 143] on div "VP BÌNH THẠNH" at bounding box center [379, 144] width 111 height 10
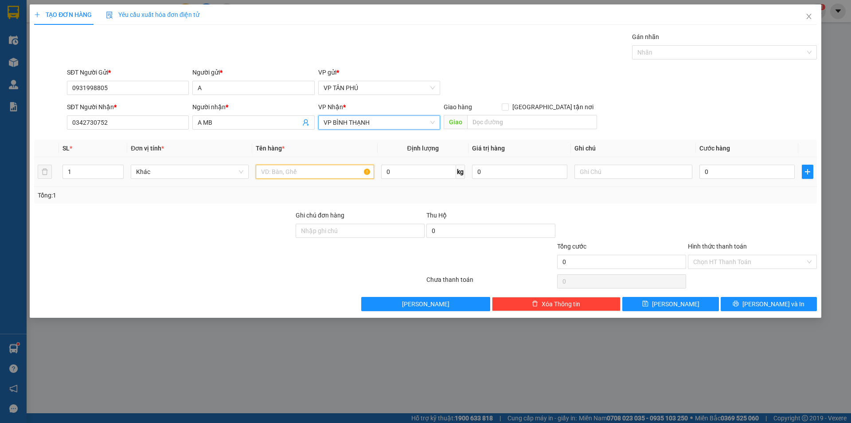
click at [317, 169] on input "text" at bounding box center [315, 171] width 118 height 14
type input "1BAO"
click at [738, 169] on input "0" at bounding box center [747, 171] width 95 height 14
type input "1"
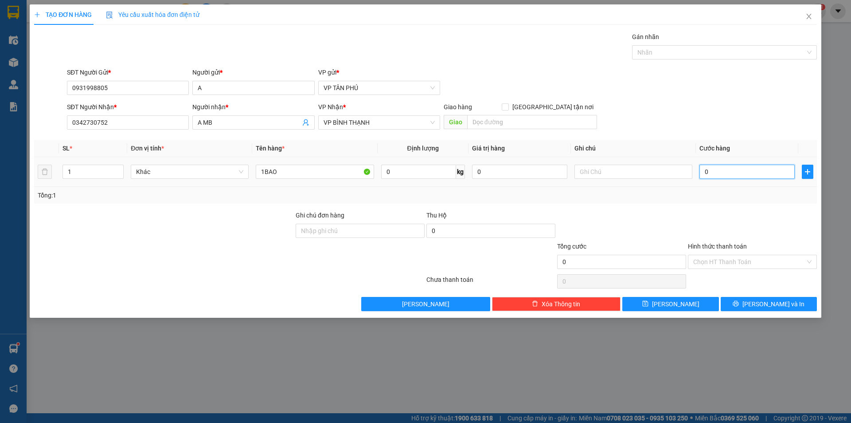
type input "1"
type input "12"
type input "120"
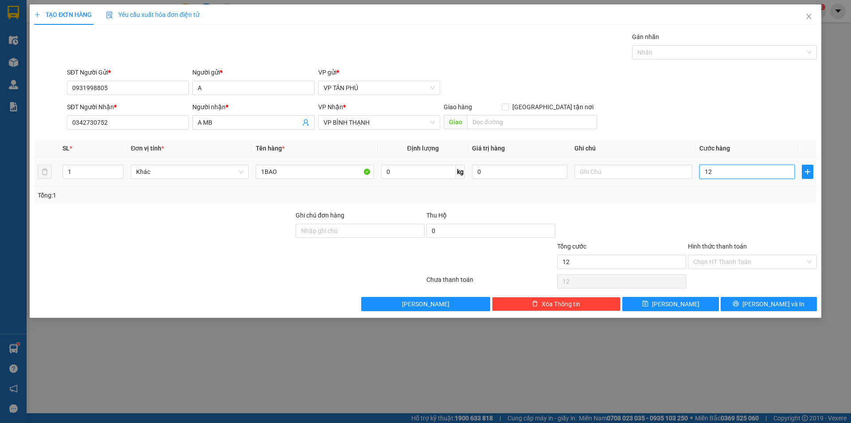
type input "120"
type input "120.000"
click at [717, 260] on input "Hình thức thanh toán" at bounding box center [749, 261] width 112 height 13
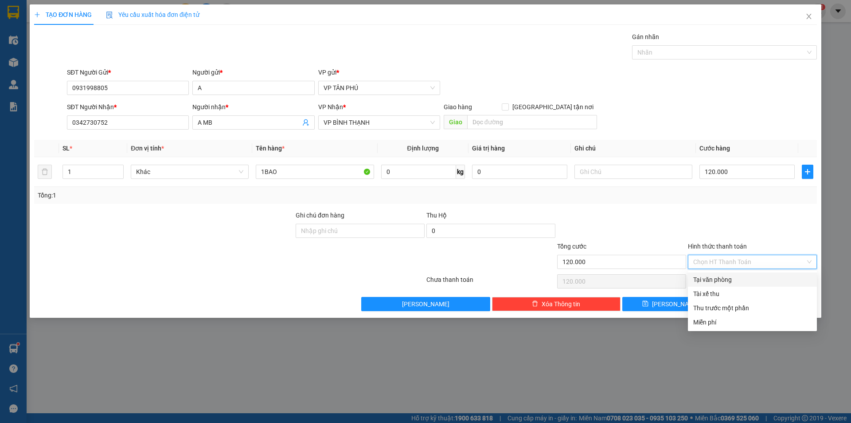
click at [713, 280] on div "Tại văn phòng" at bounding box center [752, 279] width 118 height 10
click at [713, 280] on div "Chọn HT Thanh Toán" at bounding box center [752, 281] width 131 height 18
type input "0"
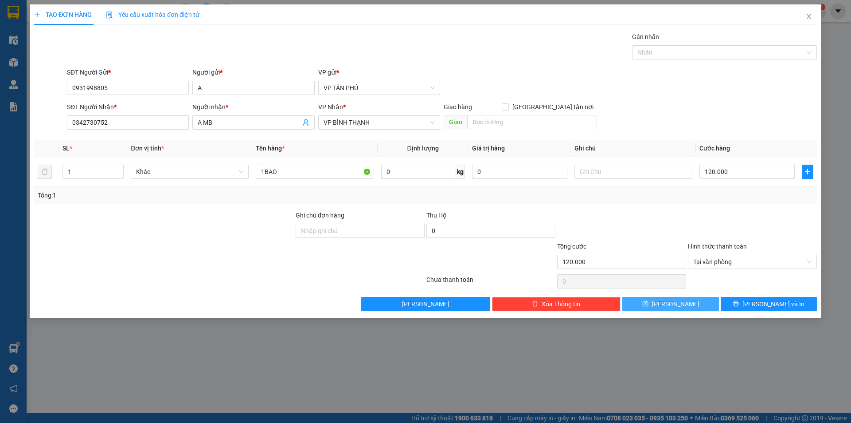
drag, startPoint x: 681, startPoint y: 298, endPoint x: 660, endPoint y: 312, distance: 25.5
click at [681, 298] on button "[PERSON_NAME]" at bounding box center [671, 304] width 96 height 14
type input "0"
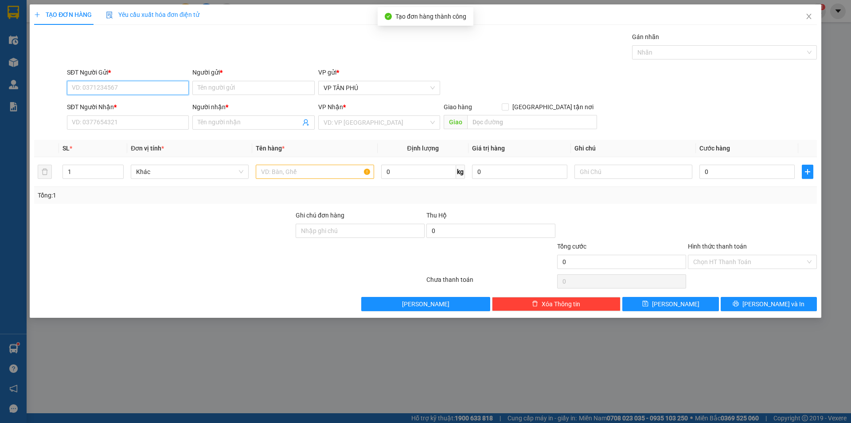
click at [121, 89] on input "SĐT Người Gửi *" at bounding box center [128, 88] width 122 height 14
click at [105, 106] on div "0931998805 - A" at bounding box center [127, 106] width 111 height 10
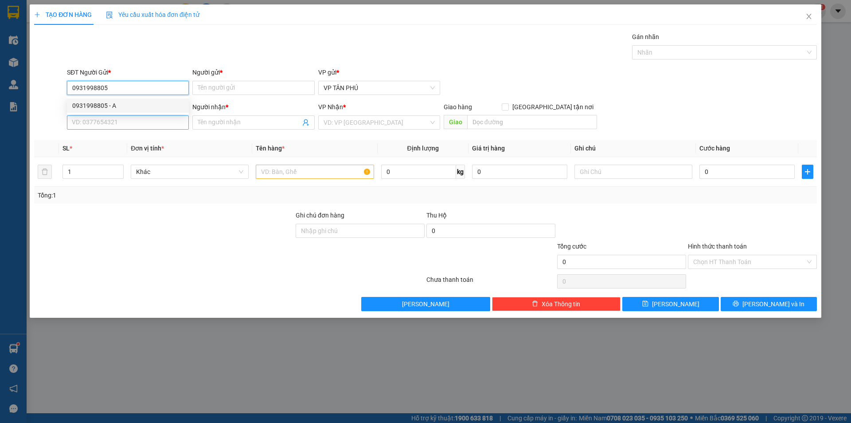
type input "0931998805"
click at [116, 124] on input "SĐT Người Nhận *" at bounding box center [128, 122] width 122 height 14
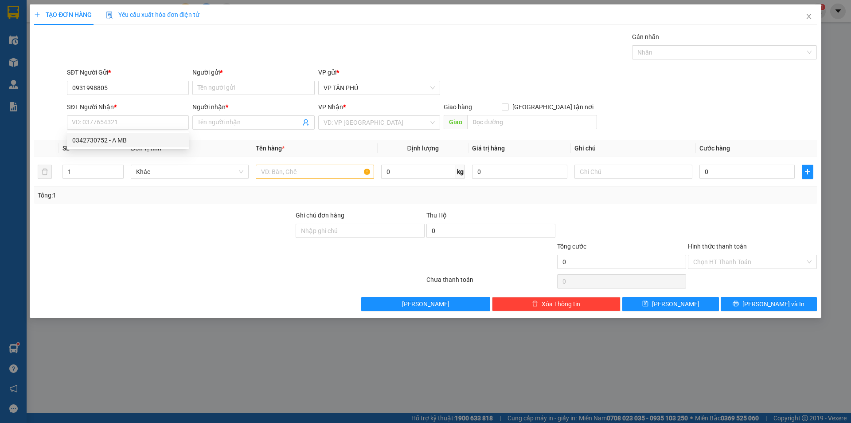
click at [200, 80] on div "Người gửi *" at bounding box center [253, 73] width 122 height 13
click at [199, 86] on input "Người gửi *" at bounding box center [253, 88] width 122 height 14
type input "A"
click at [161, 115] on div "SĐT Người Nhận *" at bounding box center [128, 108] width 122 height 13
click at [160, 119] on input "SĐT Người Nhận *" at bounding box center [128, 122] width 122 height 14
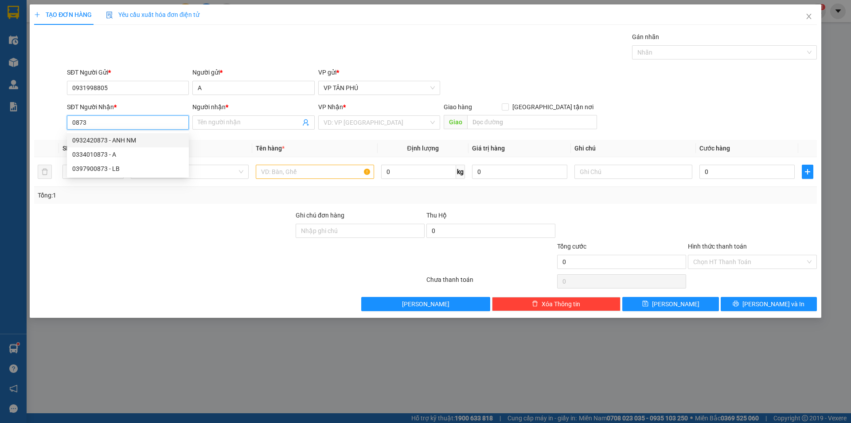
click at [125, 137] on div "0932420873 - ANH NM" at bounding box center [127, 140] width 111 height 10
type input "0932420873"
type input "ANH NM"
type input "0932420873"
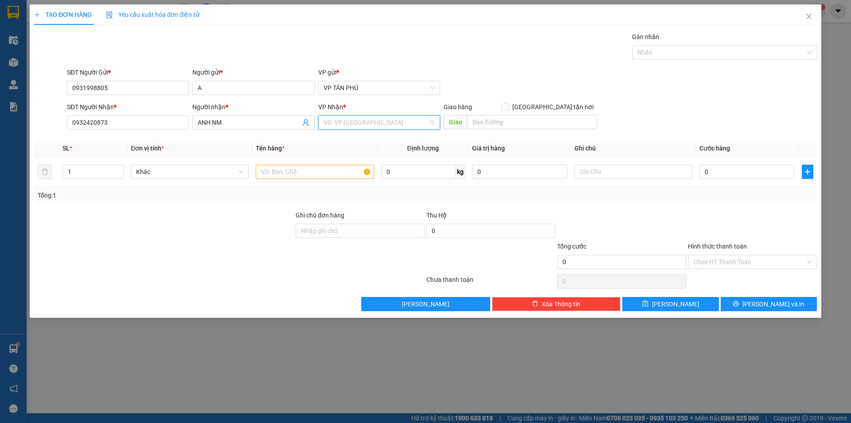
drag, startPoint x: 336, startPoint y: 121, endPoint x: 336, endPoint y: 127, distance: 5.3
click at [337, 121] on input "search" at bounding box center [376, 122] width 105 height 13
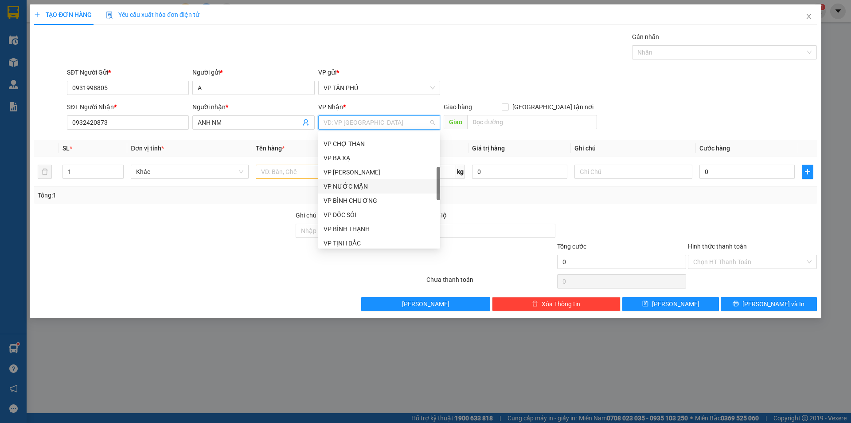
click at [351, 186] on div "VP NƯỚC MẶN" at bounding box center [379, 186] width 111 height 10
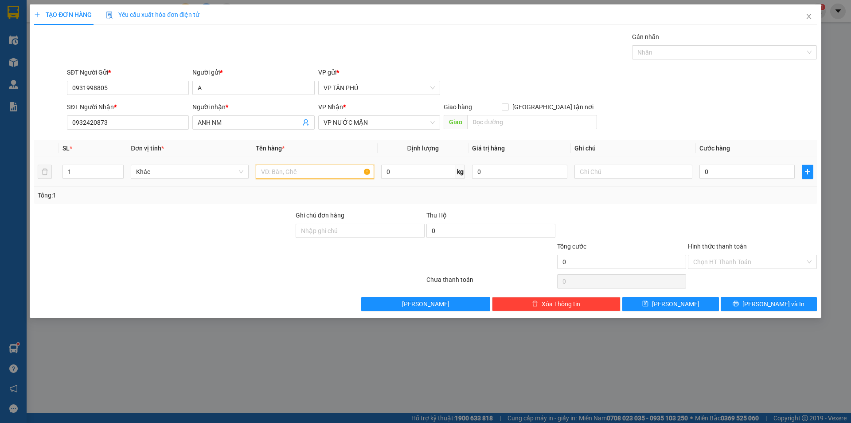
click at [290, 174] on input "text" at bounding box center [315, 171] width 118 height 14
type input "1BAO"
click at [710, 166] on input "0" at bounding box center [747, 171] width 95 height 14
type input "1"
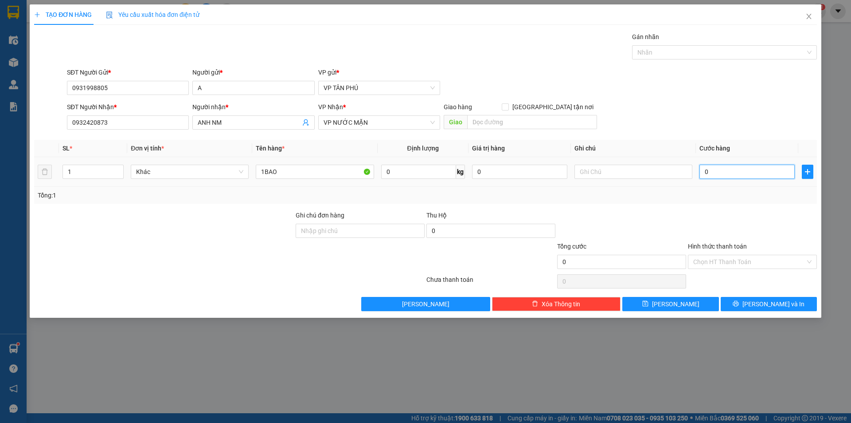
type input "1"
type input "10"
type input "100"
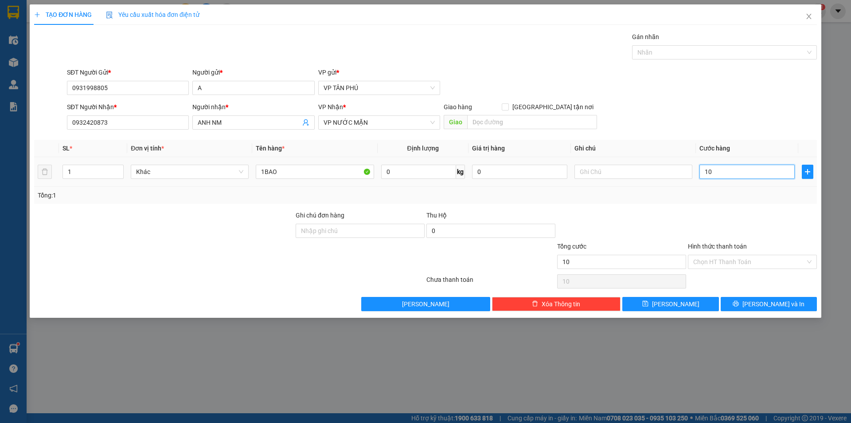
type input "100"
type input "100.000"
click at [704, 264] on input "Hình thức thanh toán" at bounding box center [749, 261] width 112 height 13
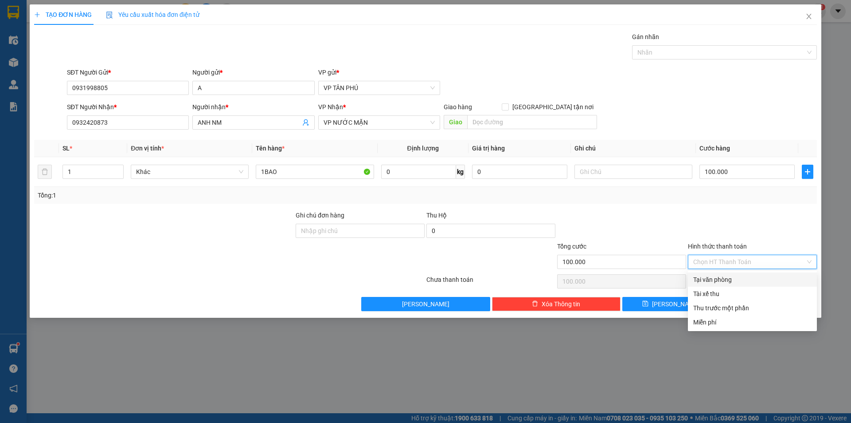
click at [712, 274] on div "Tại văn phòng" at bounding box center [752, 279] width 129 height 14
type input "0"
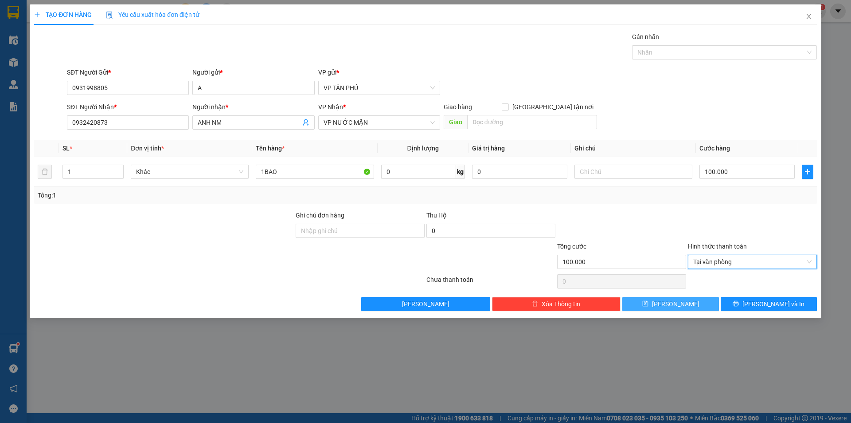
click at [648, 302] on icon "save" at bounding box center [645, 304] width 6 height 6
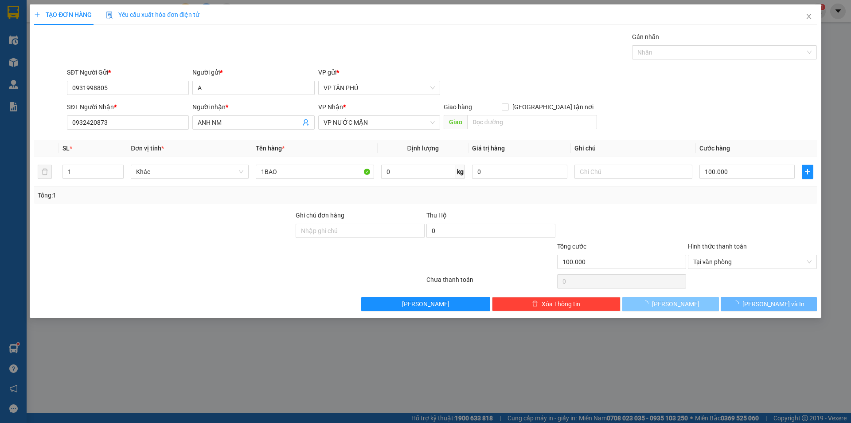
type input "0"
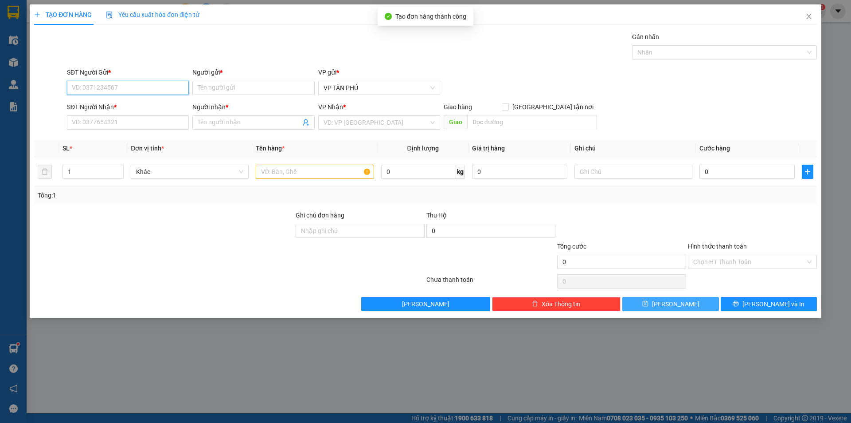
click at [150, 93] on input "SĐT Người Gửi *" at bounding box center [128, 88] width 122 height 14
click at [106, 104] on div "0931998805 - A" at bounding box center [127, 106] width 111 height 10
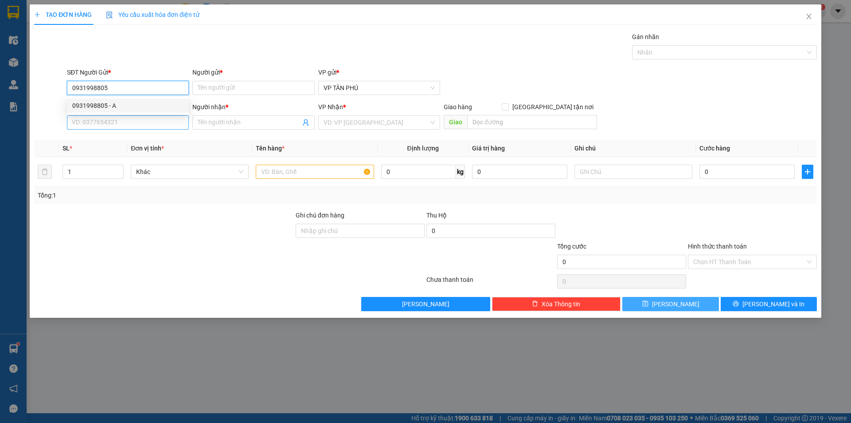
type input "0931998805"
click at [124, 123] on input "SĐT Người Nhận *" at bounding box center [128, 122] width 122 height 14
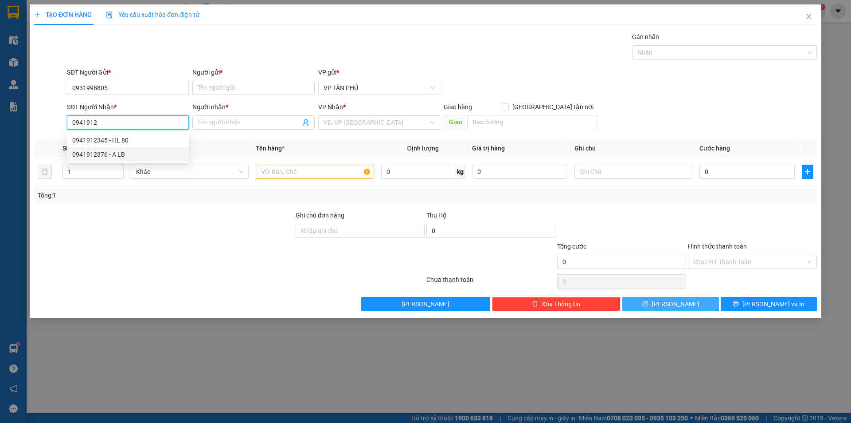
drag, startPoint x: 117, startPoint y: 154, endPoint x: 134, endPoint y: 154, distance: 17.3
click at [117, 154] on div "0941912376 - A LB" at bounding box center [127, 154] width 111 height 10
type input "0941912376"
type input "A LB"
type input "0941912376"
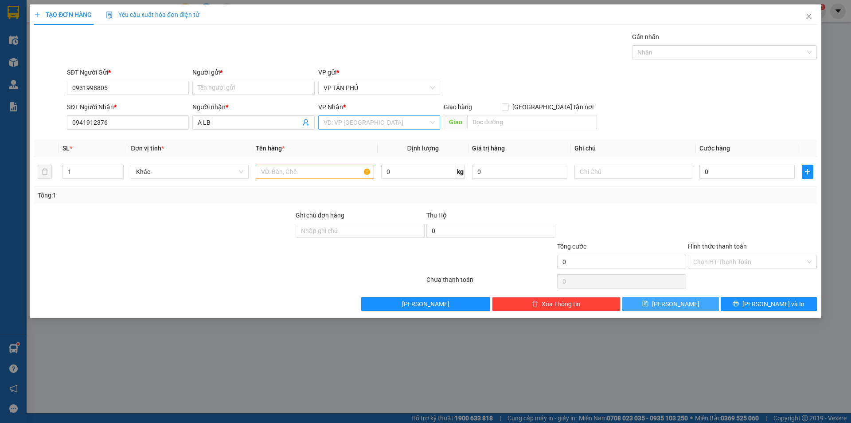
click at [335, 121] on input "search" at bounding box center [376, 122] width 105 height 13
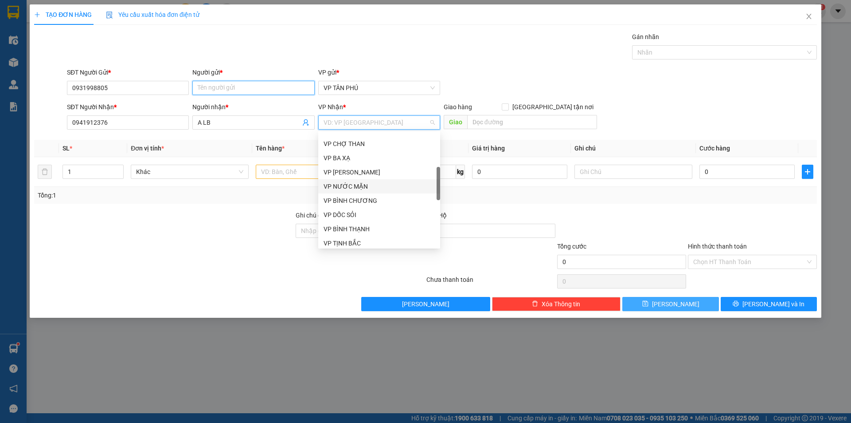
click at [229, 85] on input "Người gửi *" at bounding box center [253, 88] width 122 height 14
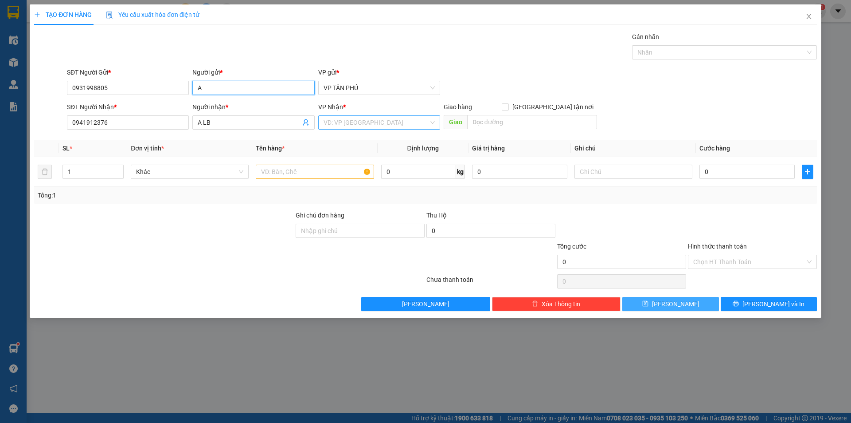
type input "A"
click at [333, 124] on input "search" at bounding box center [376, 122] width 105 height 13
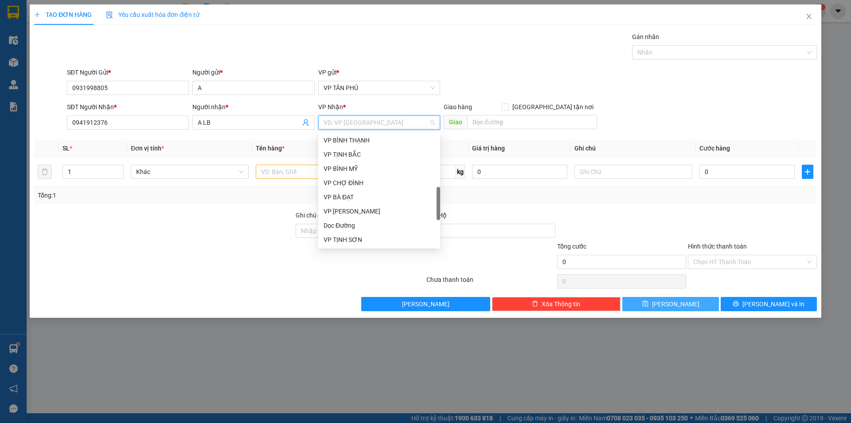
scroll to position [286, 0]
click at [352, 163] on div "VP [PERSON_NAME]" at bounding box center [379, 167] width 111 height 10
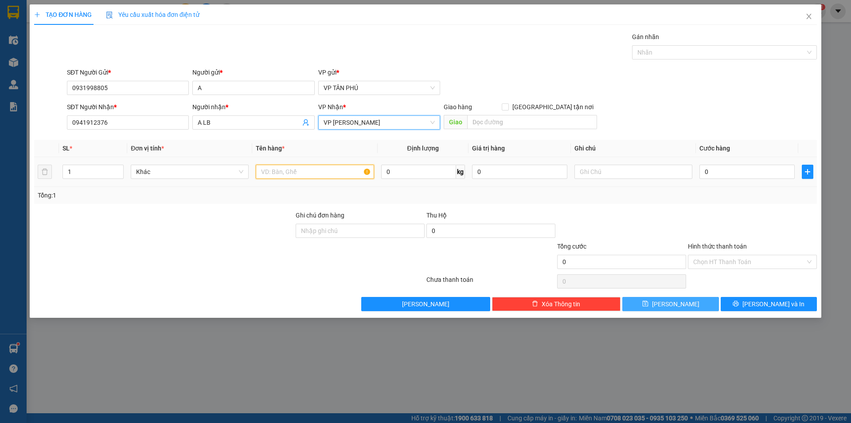
click at [337, 169] on input "text" at bounding box center [315, 171] width 118 height 14
type input "1BAO"
click at [716, 172] on input "0" at bounding box center [747, 171] width 95 height 14
type input "1"
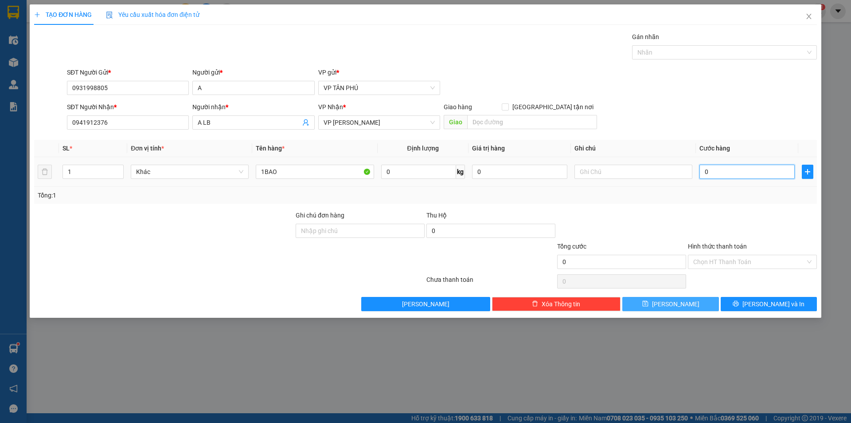
type input "1"
type input "12"
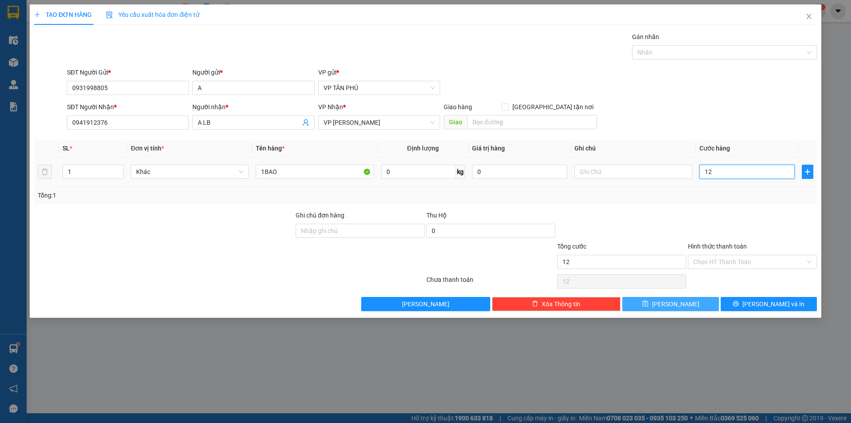
type input "120"
type input "120.000"
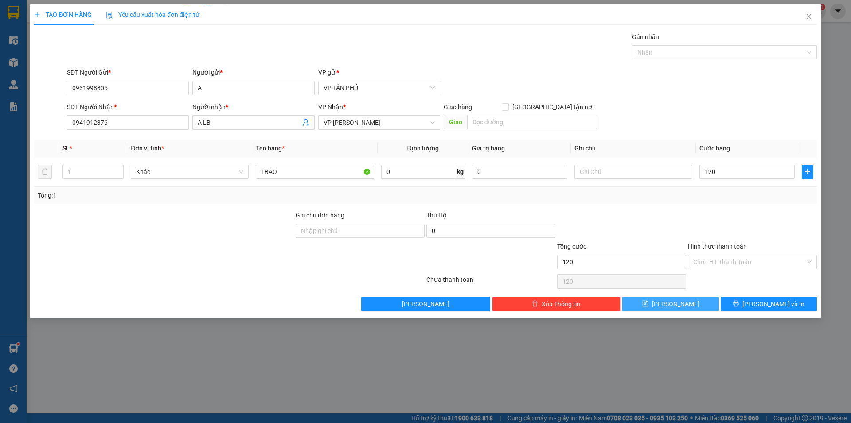
type input "120.000"
click at [693, 301] on button "[PERSON_NAME]" at bounding box center [671, 304] width 96 height 14
type input "0"
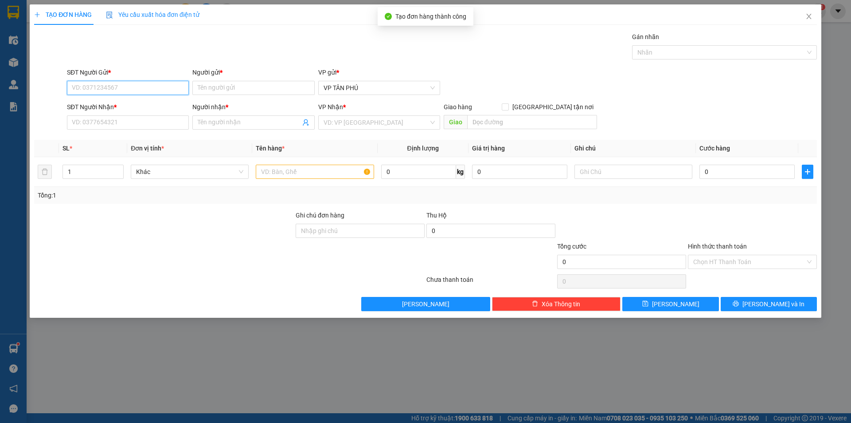
click at [108, 86] on input "SĐT Người Gửi *" at bounding box center [128, 88] width 122 height 14
click at [112, 102] on div "0931998805 - A" at bounding box center [127, 106] width 111 height 10
type input "0931998805"
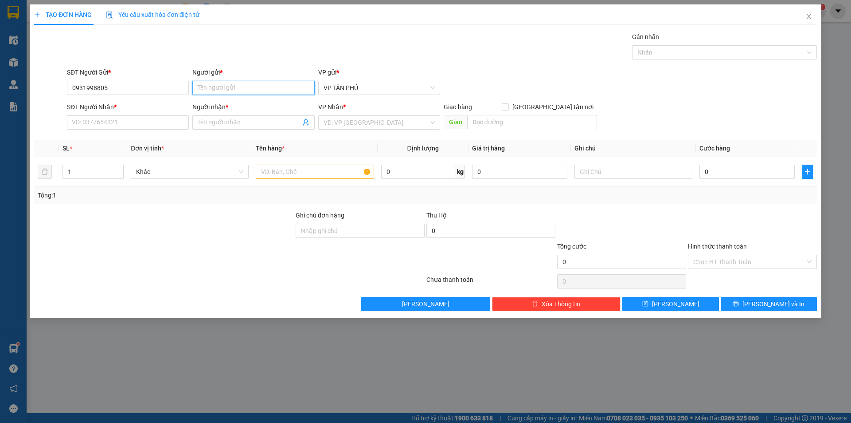
click at [235, 83] on input "Người gửi *" at bounding box center [253, 88] width 122 height 14
type input "A"
click at [162, 120] on input "SĐT Người Nhận *" at bounding box center [128, 122] width 122 height 14
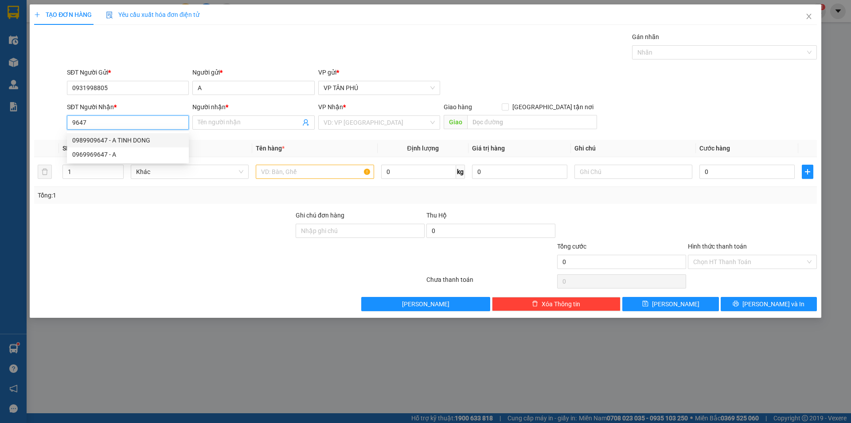
click at [142, 140] on div "0989909647 - A TINH DONG" at bounding box center [127, 140] width 111 height 10
type input "0989909647"
type input "A TINH DONG"
type input "0989909647"
click at [331, 118] on input "search" at bounding box center [376, 122] width 105 height 13
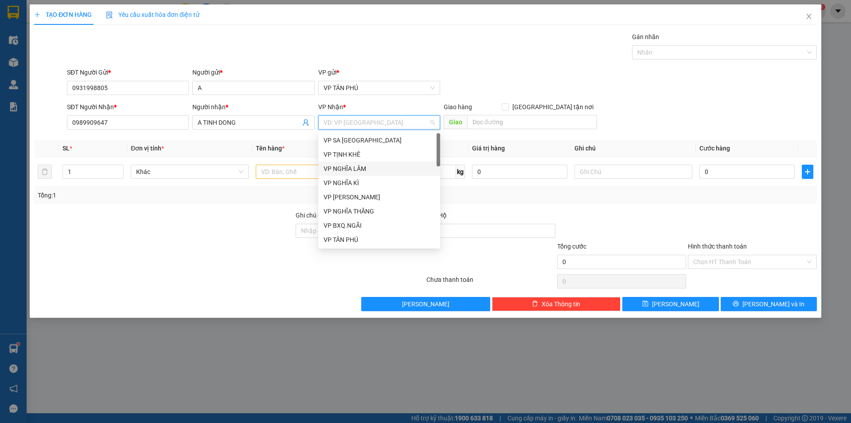
scroll to position [89, 0]
click at [345, 189] on div "VP SƠN TỊNH" at bounding box center [379, 193] width 111 height 10
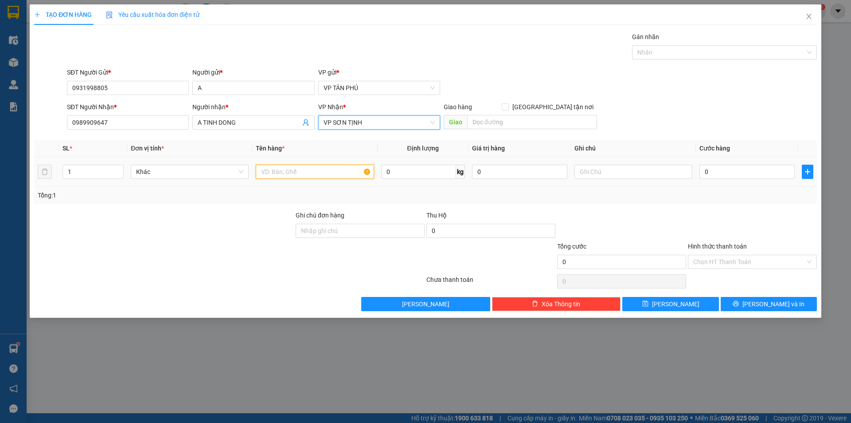
click at [302, 174] on input "text" at bounding box center [315, 171] width 118 height 14
type input "1THUNG+1BAO"
click at [733, 173] on input "0" at bounding box center [747, 171] width 95 height 14
type input "1"
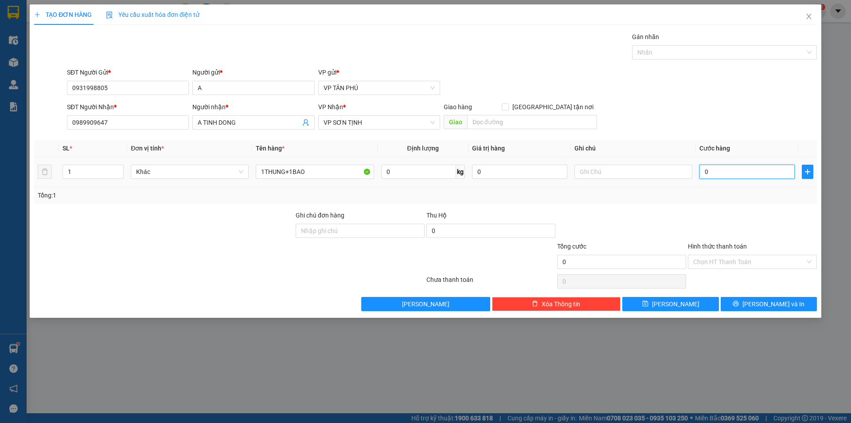
type input "1"
type input "17"
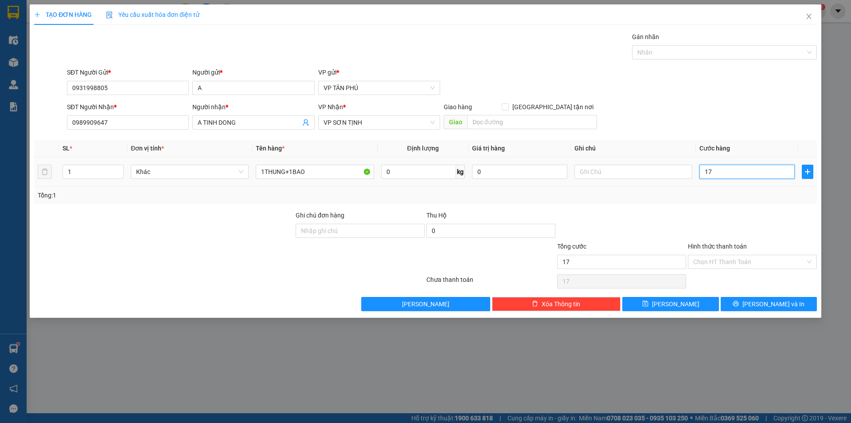
type input "170"
type input "170.000"
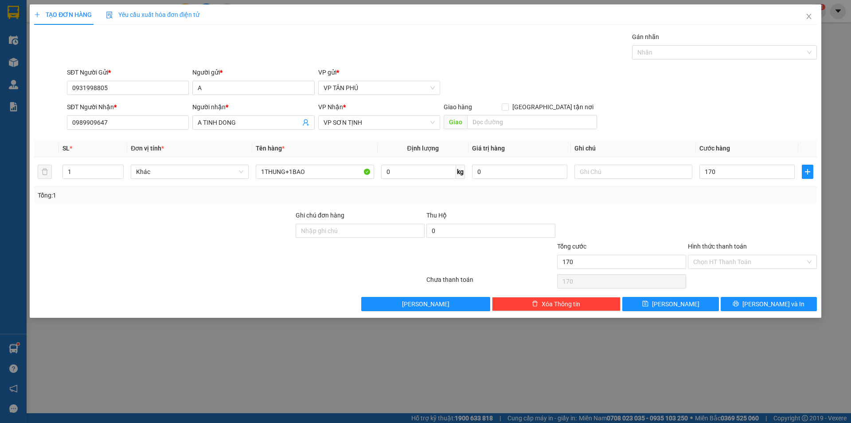
type input "170.000"
click at [662, 294] on div "Transit Pickup Surcharge Ids Transit Deliver Surcharge Ids Transit Deliver Surc…" at bounding box center [425, 171] width 783 height 279
click at [659, 300] on button "[PERSON_NAME]" at bounding box center [671, 304] width 96 height 14
type input "0"
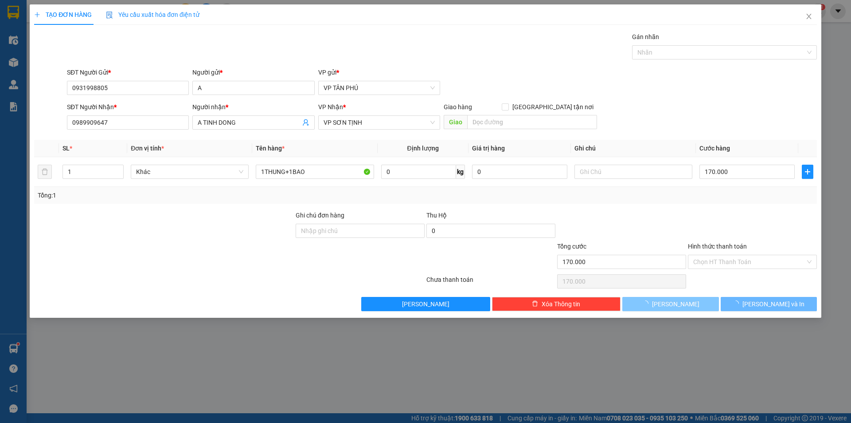
type input "0"
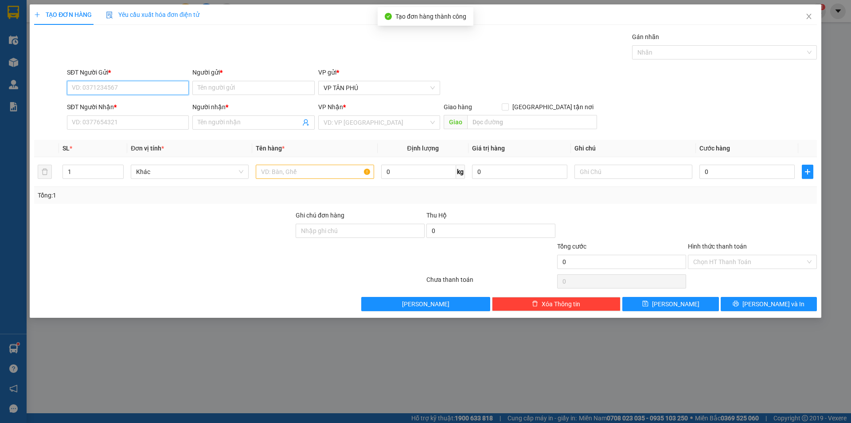
click at [119, 90] on input "SĐT Người Gửi *" at bounding box center [128, 88] width 122 height 14
click at [109, 108] on div "0931998805 - A" at bounding box center [127, 106] width 111 height 10
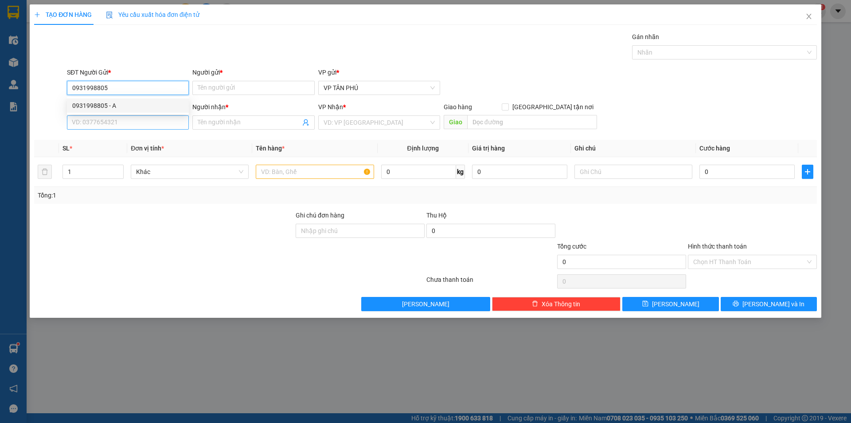
type input "0931998805"
click at [126, 125] on input "SĐT Người Nhận *" at bounding box center [128, 122] width 122 height 14
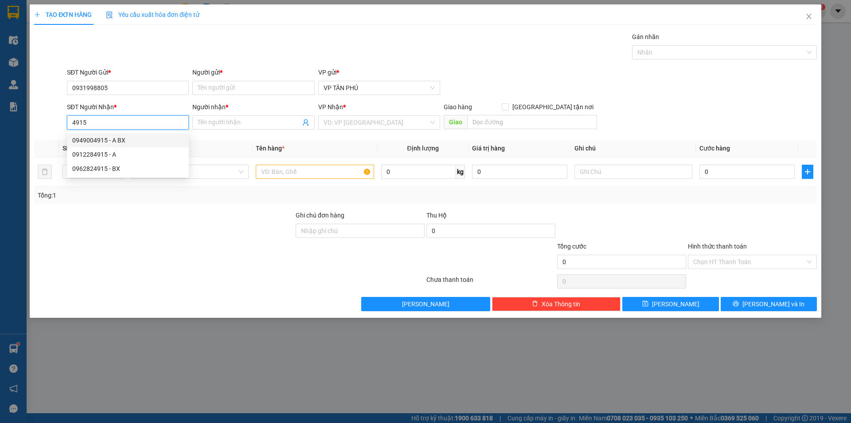
click at [130, 140] on div "0949004915 - A BX" at bounding box center [127, 140] width 111 height 10
type input "0949004915"
type input "A BX"
type input "0949004915"
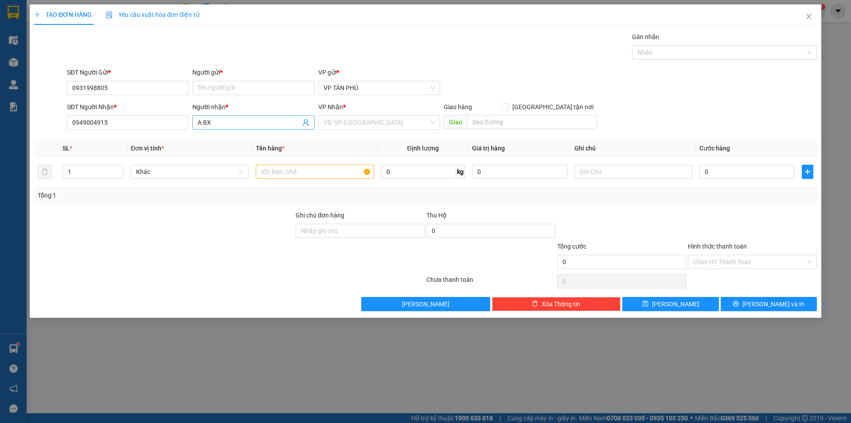
click at [221, 121] on input "A BX" at bounding box center [249, 122] width 102 height 10
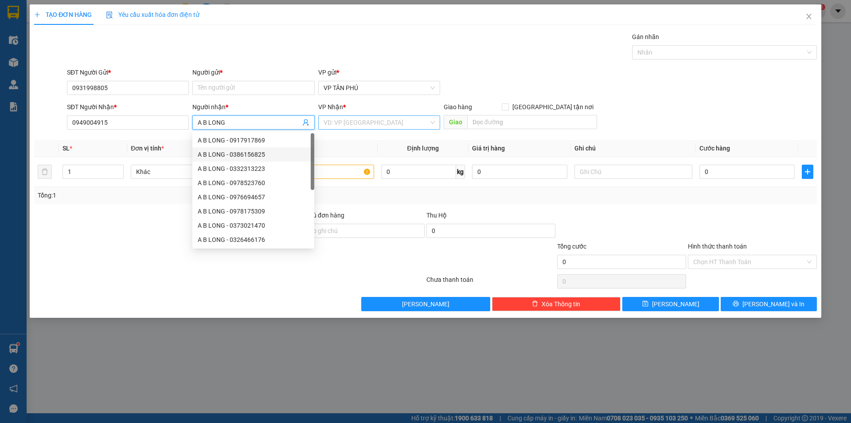
type input "A B LONG"
click at [355, 121] on input "search" at bounding box center [376, 122] width 105 height 13
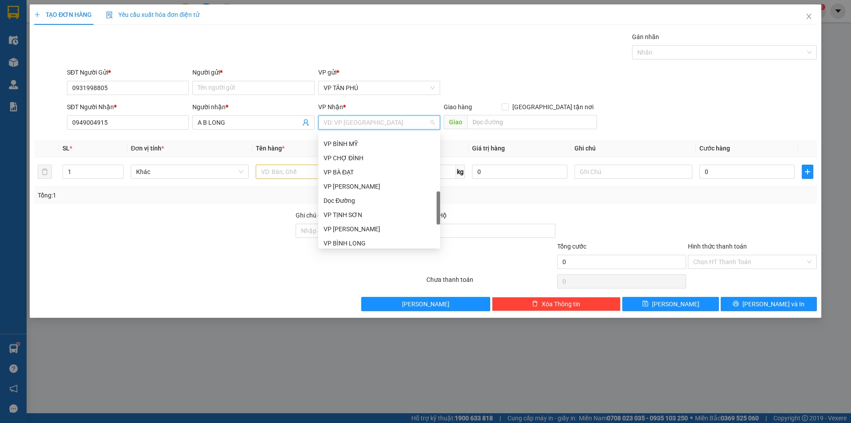
scroll to position [310, 0]
click at [350, 195] on div "VP BÌNH LONG" at bounding box center [379, 199] width 111 height 10
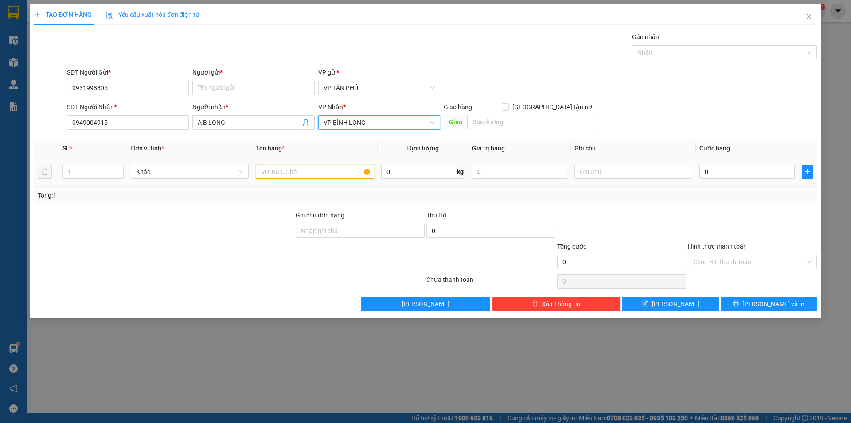
click at [293, 177] on input "text" at bounding box center [315, 171] width 118 height 14
type input "1BAO"
click at [714, 173] on input "0" at bounding box center [747, 171] width 95 height 14
type input "1"
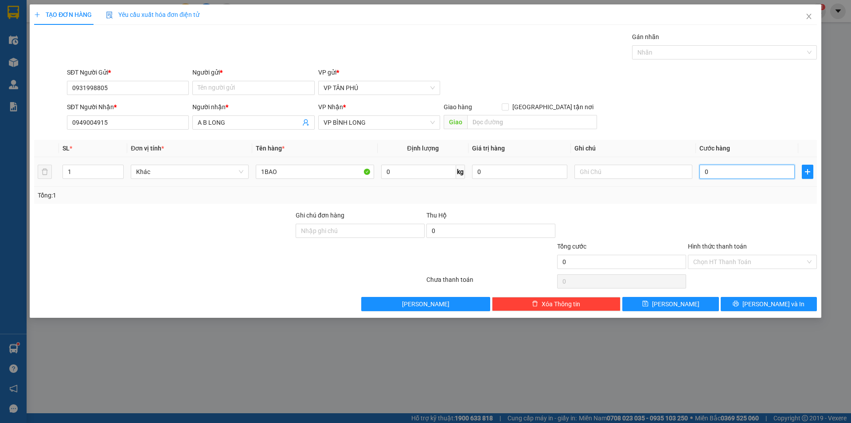
type input "1"
type input "15"
type input "150"
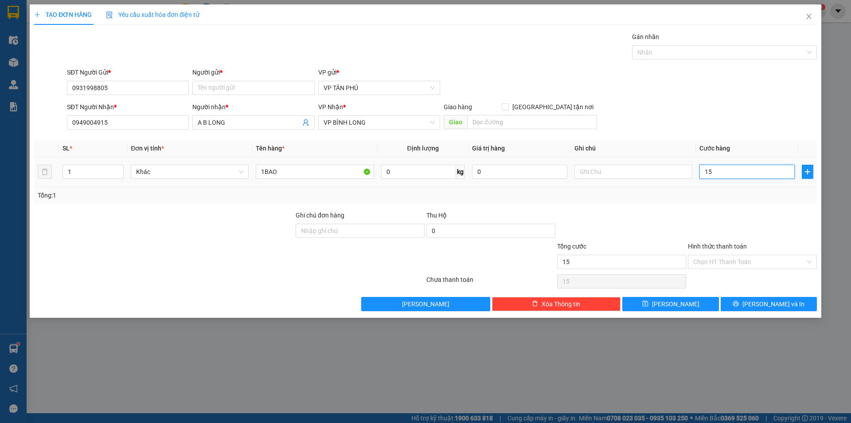
type input "150"
type input "150.000"
click at [670, 297] on button "[PERSON_NAME]" at bounding box center [671, 304] width 96 height 14
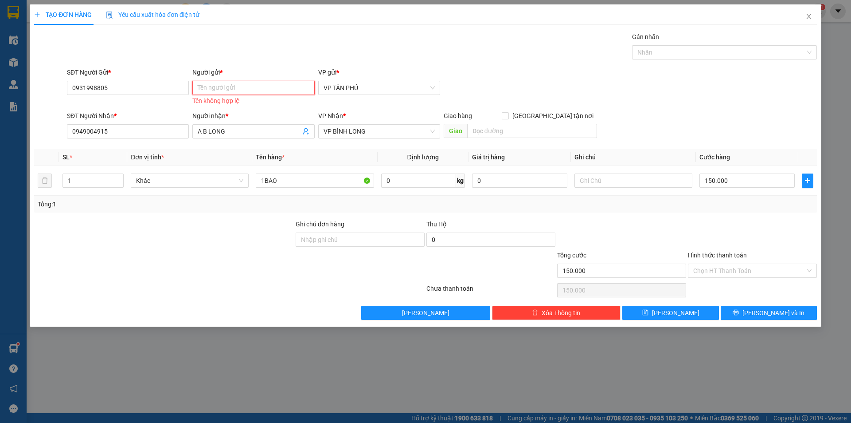
click at [222, 91] on input "Người gửi *" at bounding box center [253, 88] width 122 height 14
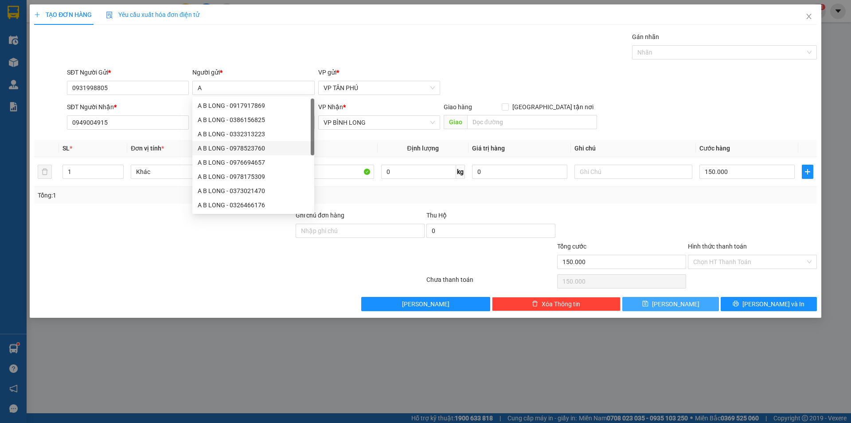
click at [679, 304] on span "[PERSON_NAME]" at bounding box center [675, 304] width 47 height 10
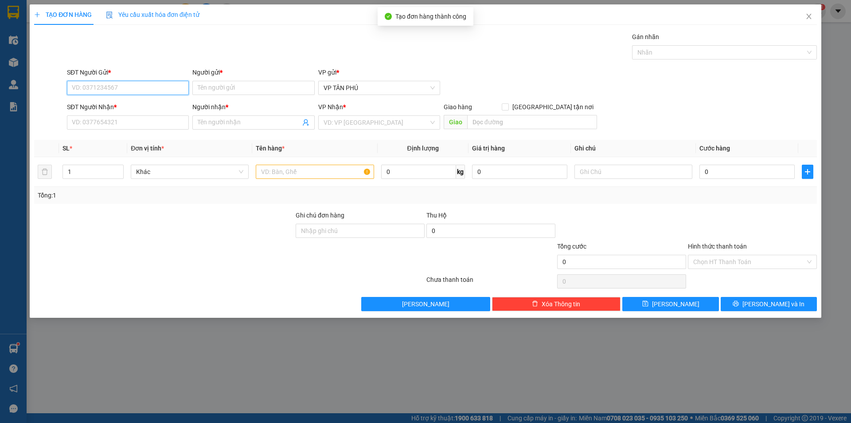
click at [114, 89] on input "SĐT Người Gửi *" at bounding box center [128, 88] width 122 height 14
click at [110, 106] on div "0931998805 - A" at bounding box center [127, 106] width 111 height 10
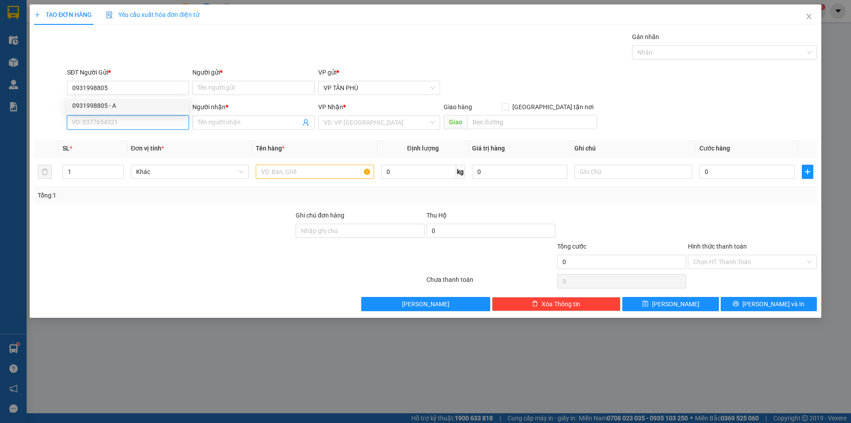
click at [130, 128] on input "SĐT Người Nhận *" at bounding box center [128, 122] width 122 height 14
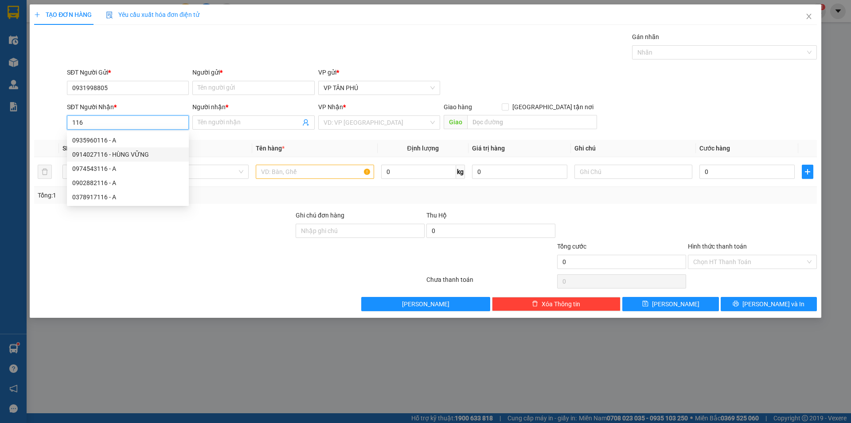
click at [133, 149] on div "0914027116 - HÙNG VỮNG" at bounding box center [128, 154] width 122 height 14
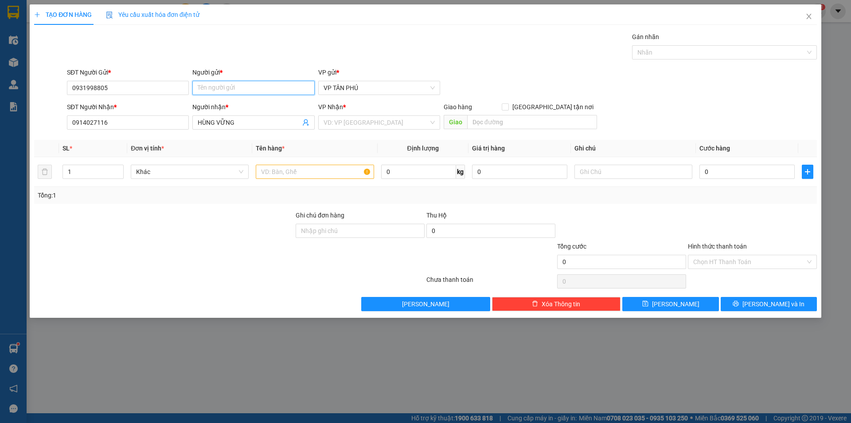
click at [211, 88] on input "Người gửi *" at bounding box center [253, 88] width 122 height 14
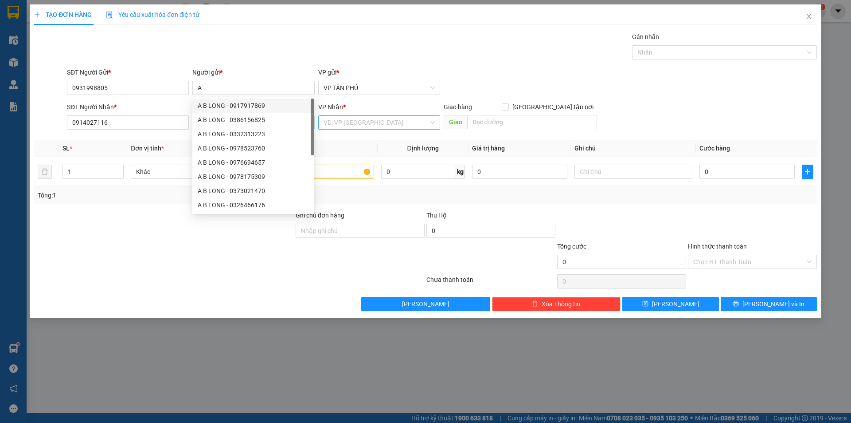
click at [337, 125] on input "search" at bounding box center [376, 122] width 105 height 13
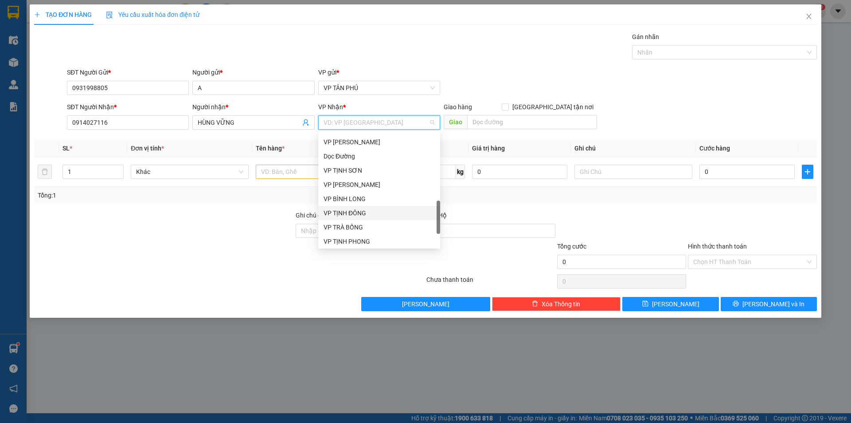
scroll to position [0, 0]
click at [352, 220] on div "VP BXQ.NGÃI" at bounding box center [379, 225] width 111 height 10
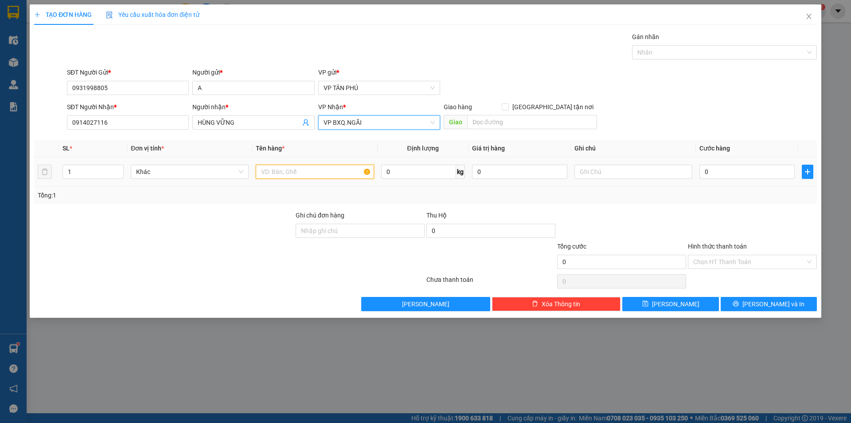
click at [302, 172] on input "text" at bounding box center [315, 171] width 118 height 14
click at [713, 168] on input "0" at bounding box center [747, 171] width 95 height 14
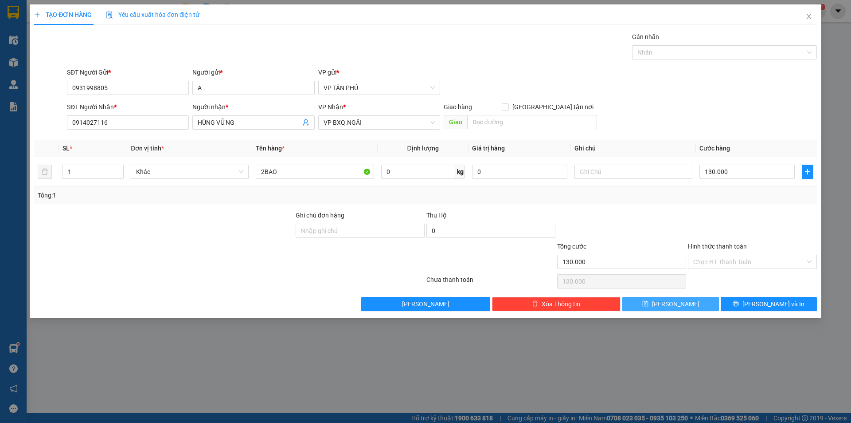
click at [677, 302] on span "[PERSON_NAME]" at bounding box center [675, 304] width 47 height 10
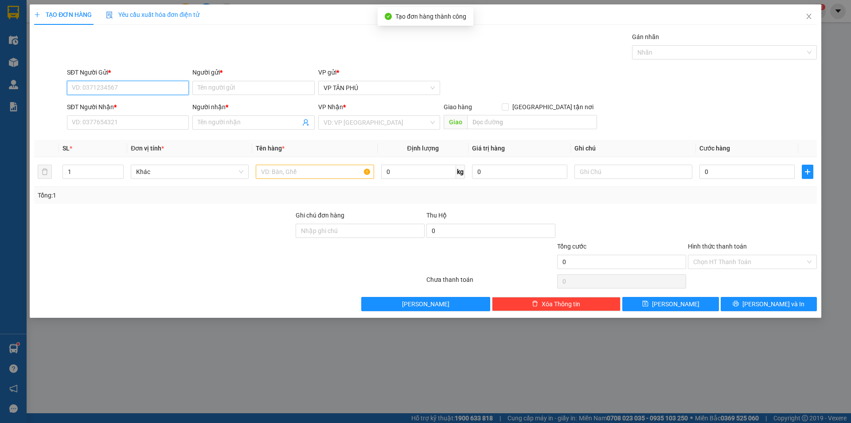
click at [121, 90] on input "SĐT Người Gửi *" at bounding box center [128, 88] width 122 height 14
drag, startPoint x: 110, startPoint y: 106, endPoint x: 120, endPoint y: 103, distance: 11.1
click at [110, 105] on div "0931998805 - A" at bounding box center [127, 106] width 111 height 10
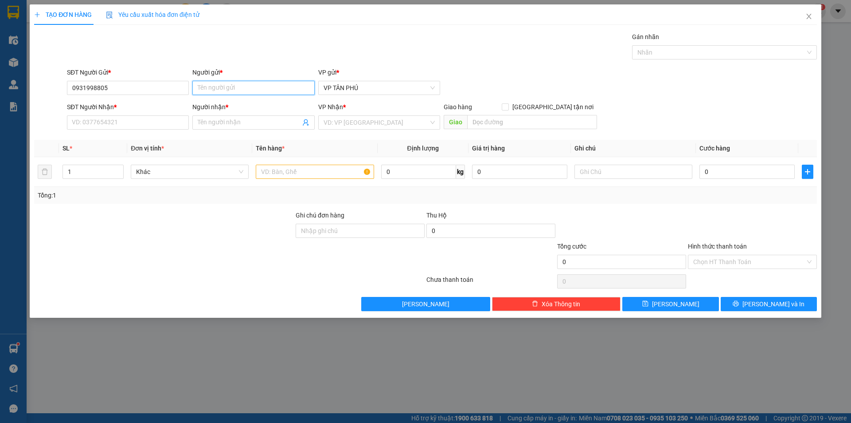
click at [216, 90] on input "Người gửi *" at bounding box center [253, 88] width 122 height 14
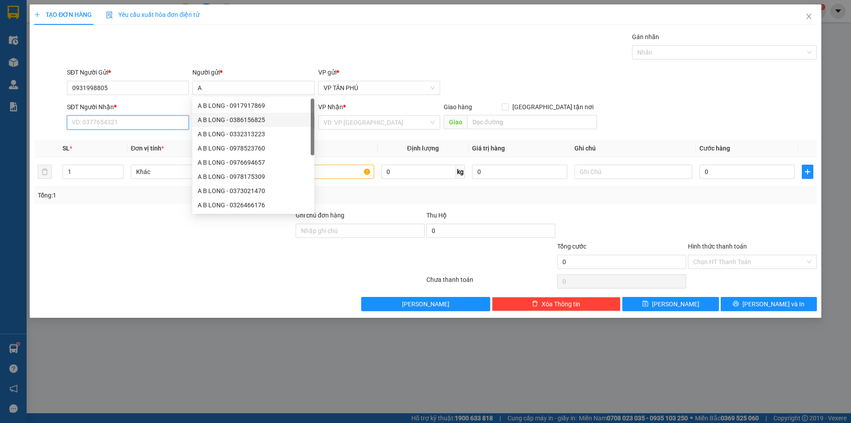
click at [153, 123] on input "SĐT Người Nhận *" at bounding box center [128, 122] width 122 height 14
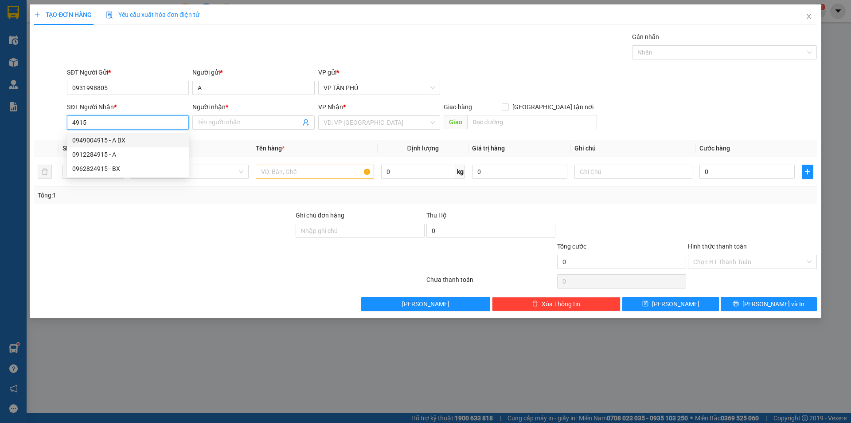
click at [127, 140] on div "0949004915 - A BX" at bounding box center [127, 140] width 111 height 10
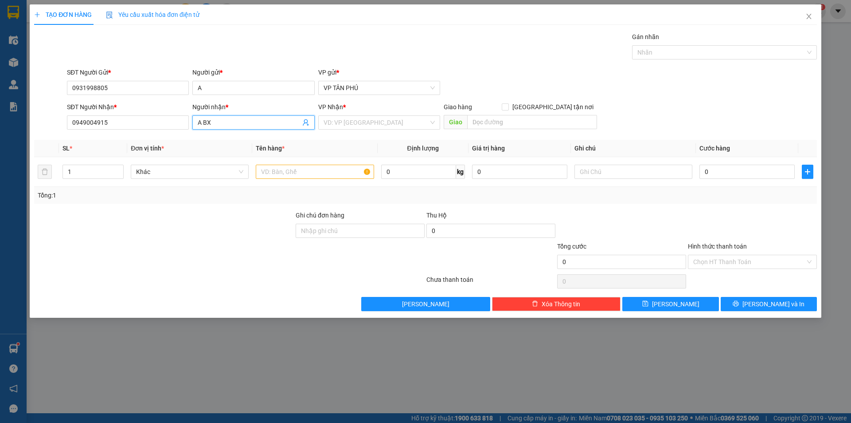
click at [215, 118] on input "A BX" at bounding box center [249, 122] width 102 height 10
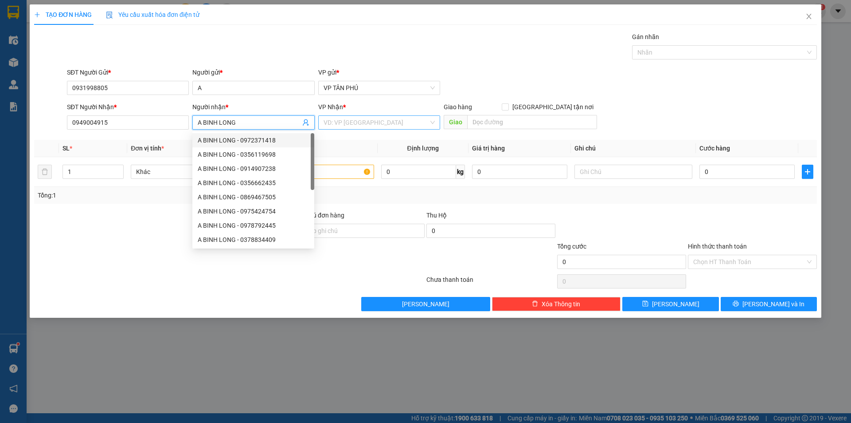
click at [347, 126] on input "search" at bounding box center [376, 122] width 105 height 13
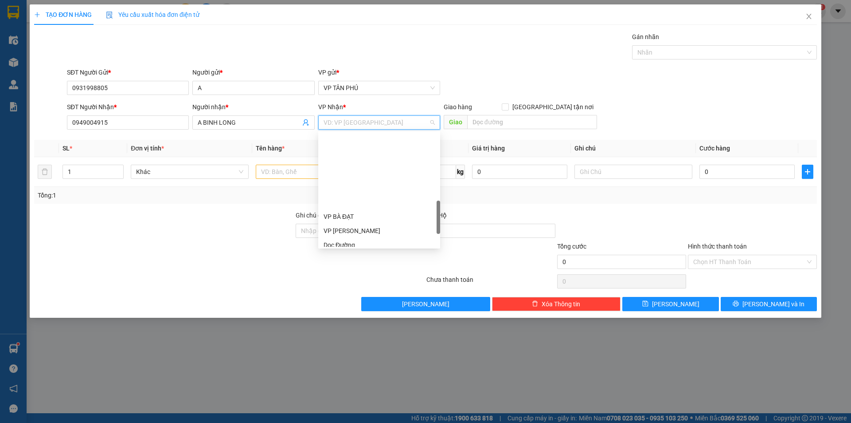
scroll to position [310, 0]
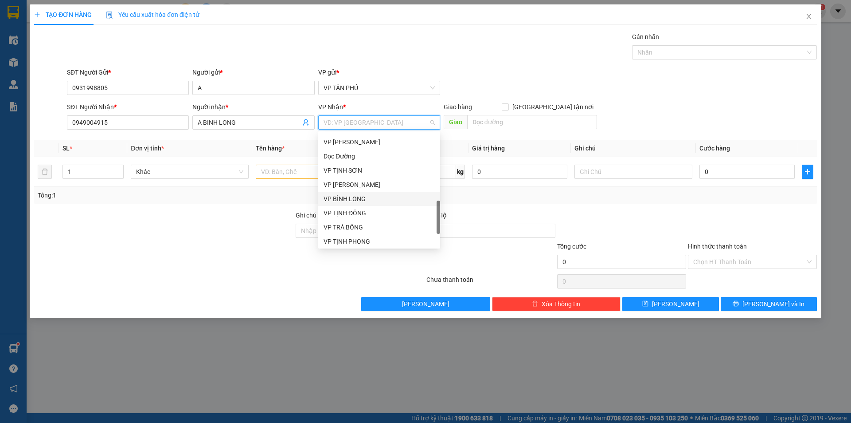
click at [345, 196] on div "VP BÌNH LONG" at bounding box center [379, 199] width 111 height 10
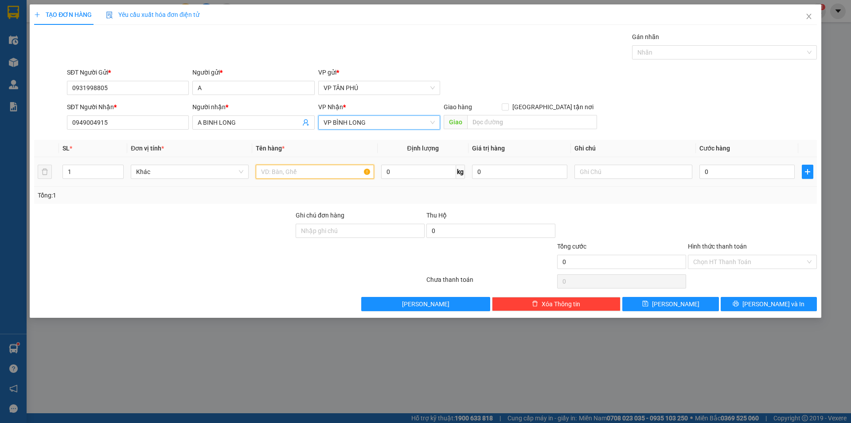
click at [285, 175] on input "text" at bounding box center [315, 171] width 118 height 14
click at [744, 177] on input "0" at bounding box center [747, 171] width 95 height 14
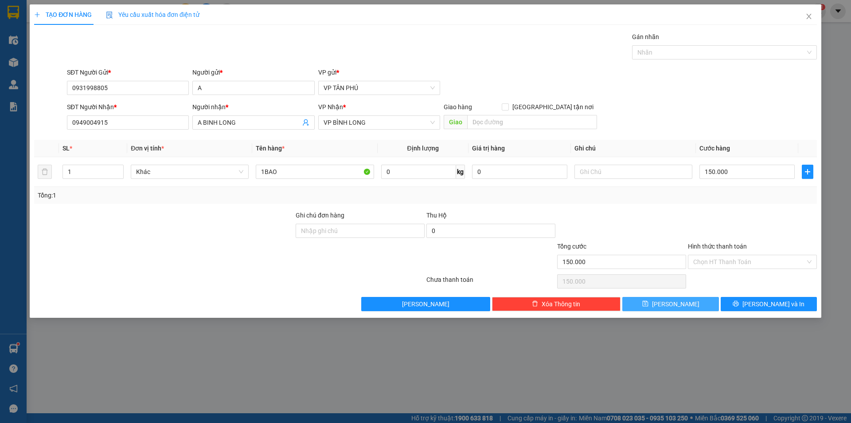
click at [682, 302] on button "[PERSON_NAME]" at bounding box center [671, 304] width 96 height 14
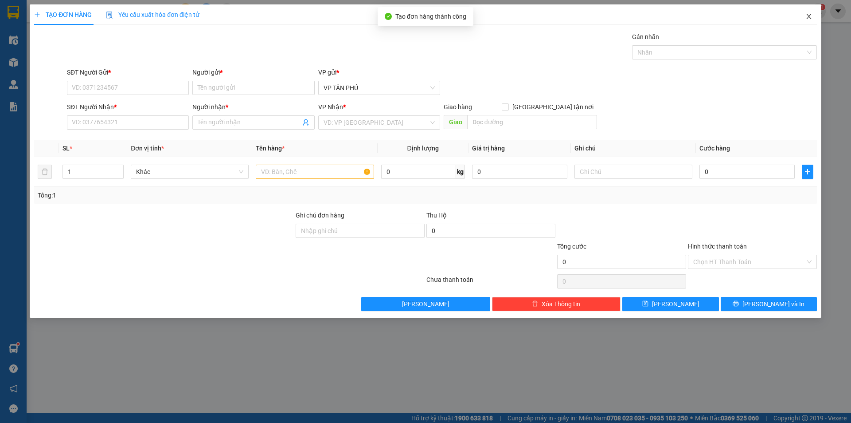
click at [808, 18] on icon "close" at bounding box center [809, 16] width 5 height 5
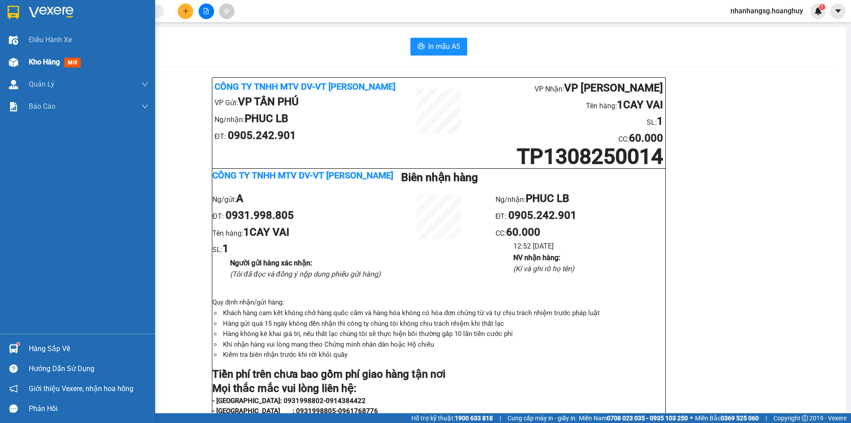
click at [37, 59] on span "Kho hàng" at bounding box center [44, 62] width 31 height 8
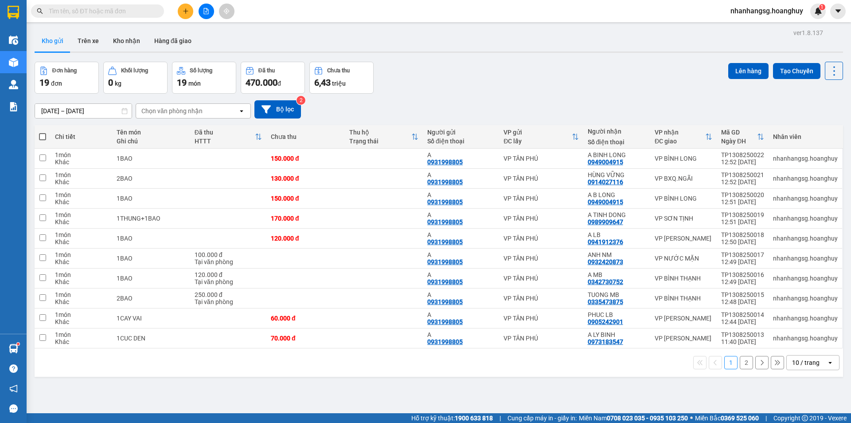
click at [36, 134] on th at bounding box center [43, 136] width 16 height 23
click at [39, 134] on span at bounding box center [42, 136] width 7 height 7
click at [43, 132] on input "checkbox" at bounding box center [43, 132] width 0 height 0
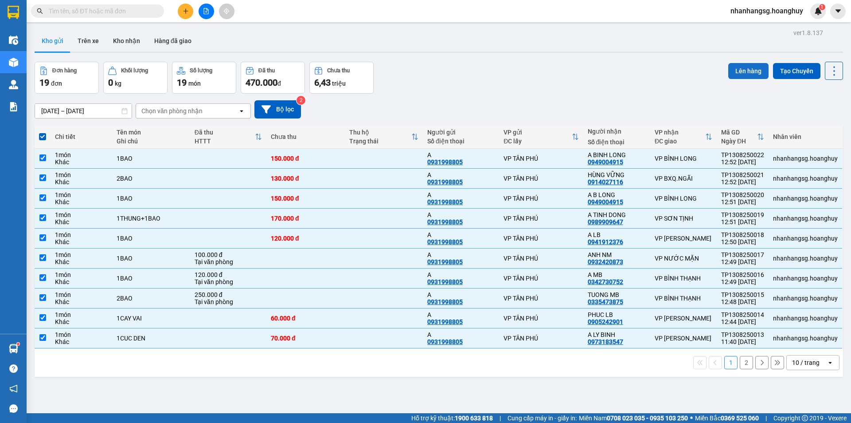
click at [737, 67] on button "Lên hàng" at bounding box center [748, 71] width 40 height 16
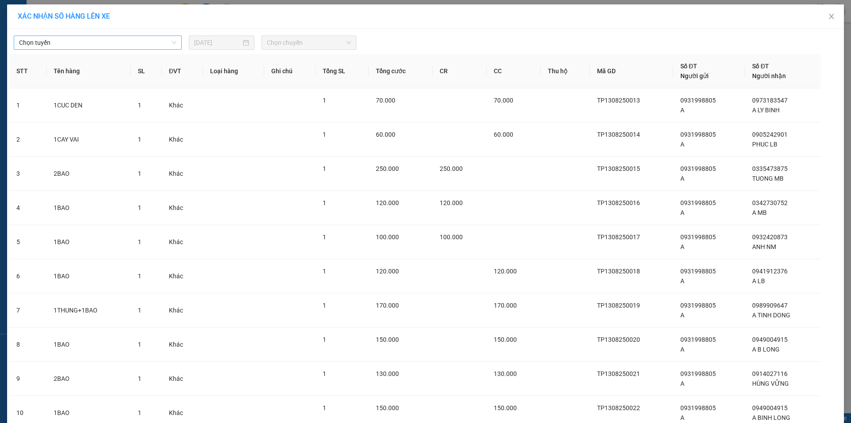
click at [125, 40] on span "Chọn tuyến" at bounding box center [97, 42] width 157 height 13
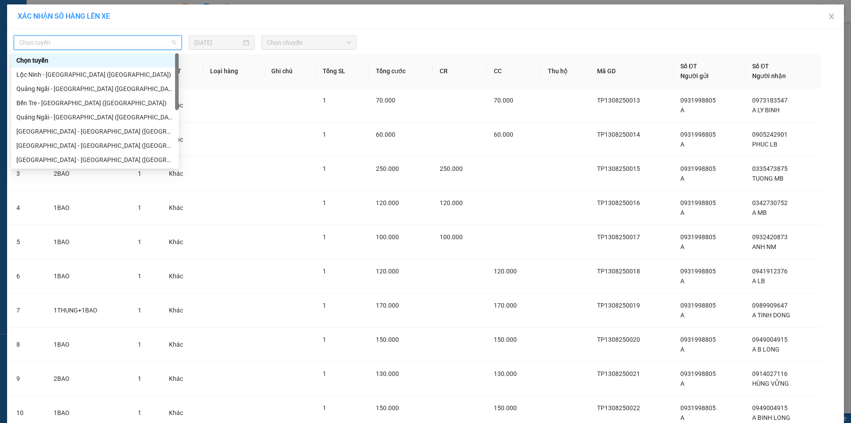
click at [117, 46] on span "Chọn tuyến" at bounding box center [97, 42] width 157 height 13
click at [80, 132] on div "[GEOGRAPHIC_DATA] - [GEOGRAPHIC_DATA] ([GEOGRAPHIC_DATA])" at bounding box center [94, 131] width 157 height 10
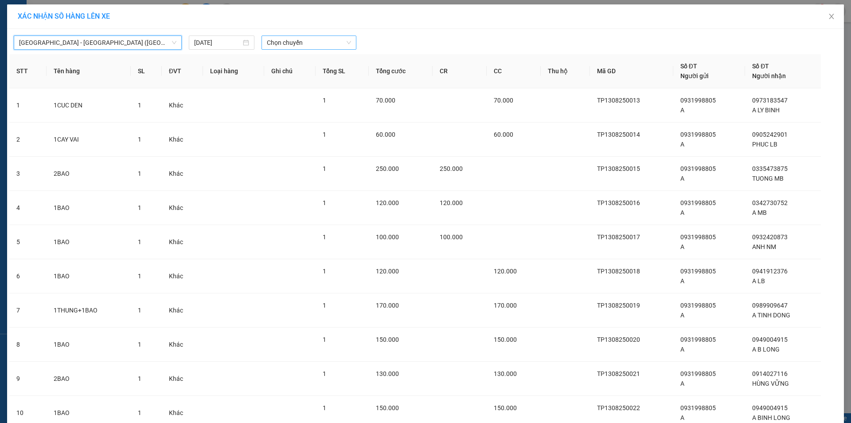
click at [299, 38] on span "Chọn chuyến" at bounding box center [309, 42] width 84 height 13
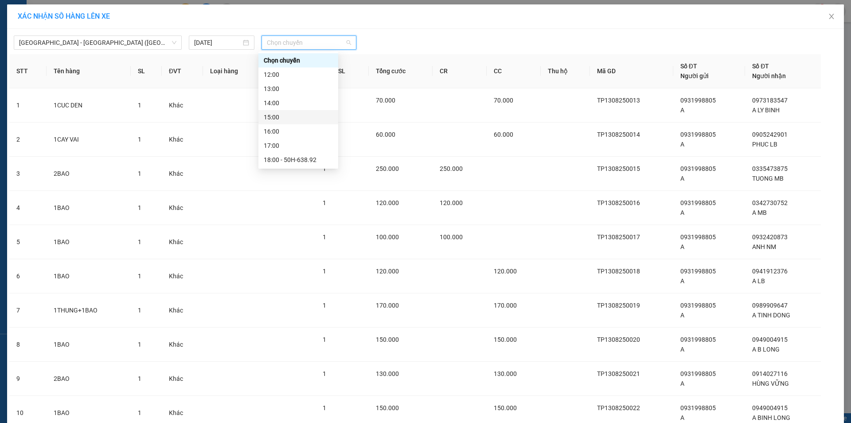
click at [293, 119] on div "15:00" at bounding box center [298, 117] width 69 height 10
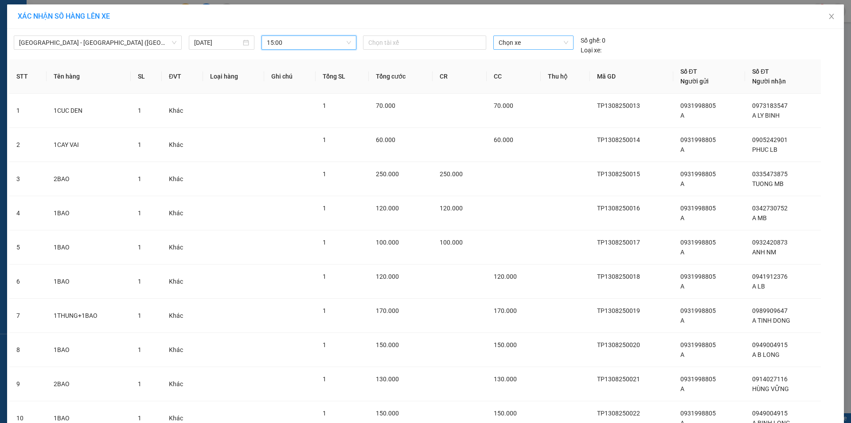
click at [505, 46] on span "Chọn xe" at bounding box center [533, 42] width 69 height 13
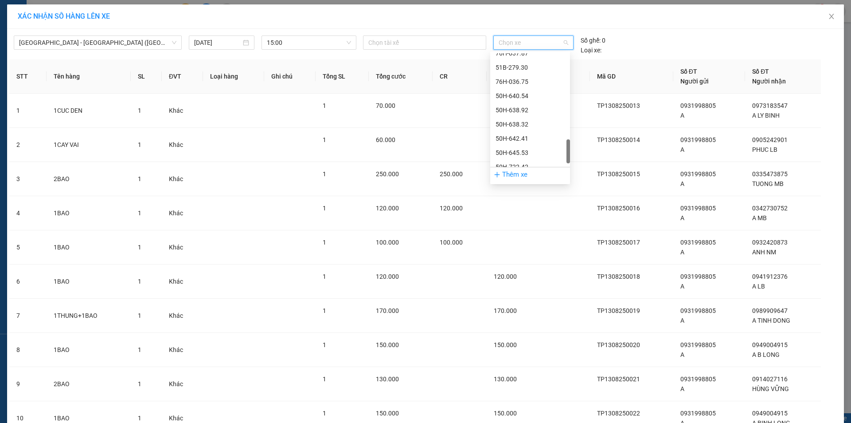
scroll to position [553, 0]
click at [508, 129] on div "50H-645.53" at bounding box center [530, 131] width 69 height 10
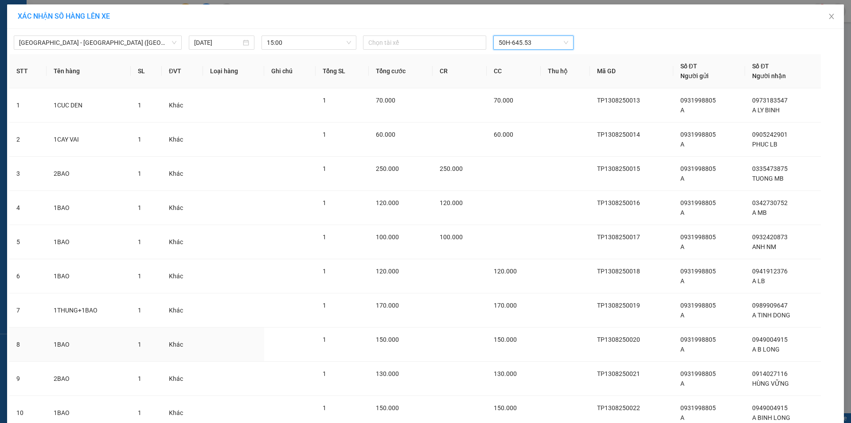
scroll to position [72, 0]
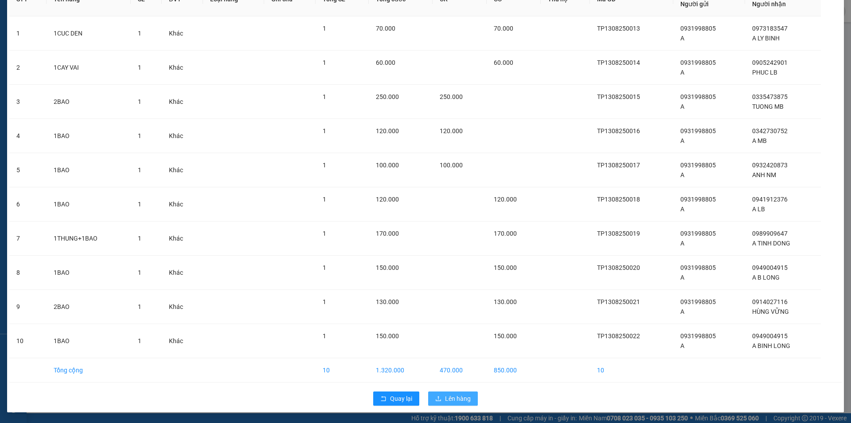
click at [431, 395] on button "Lên hàng" at bounding box center [453, 398] width 50 height 14
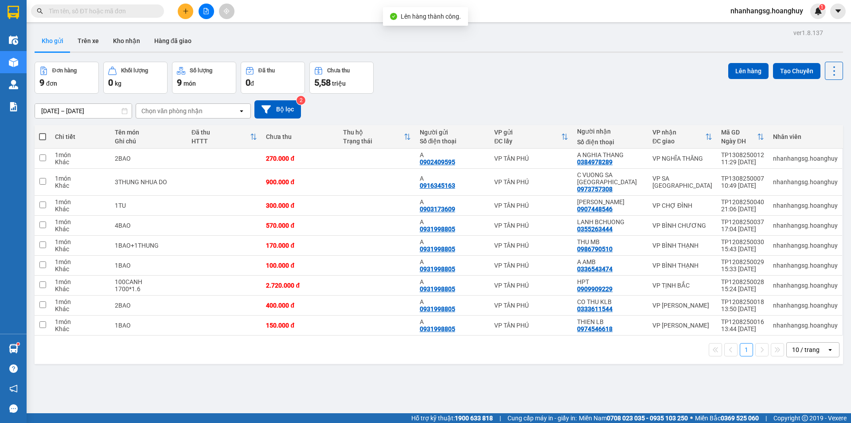
click at [39, 131] on th at bounding box center [43, 136] width 16 height 23
click at [38, 131] on th at bounding box center [43, 136] width 16 height 23
click at [40, 137] on span at bounding box center [42, 136] width 7 height 7
click at [43, 132] on input "checkbox" at bounding box center [43, 132] width 0 height 0
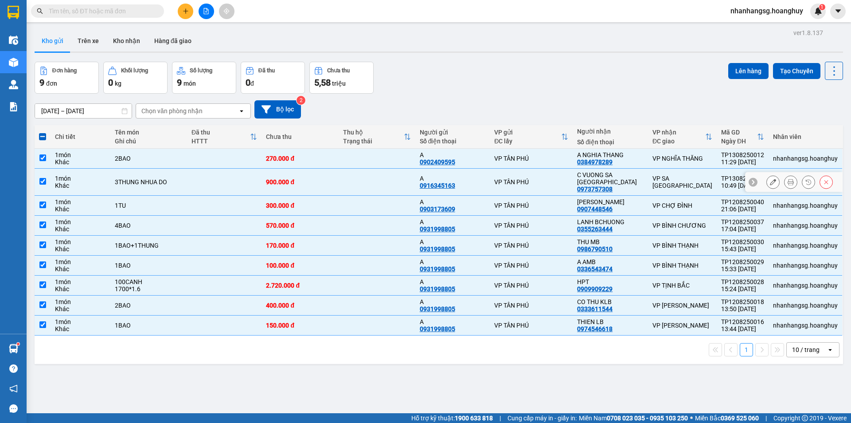
click at [87, 182] on div "Khác" at bounding box center [80, 185] width 51 height 7
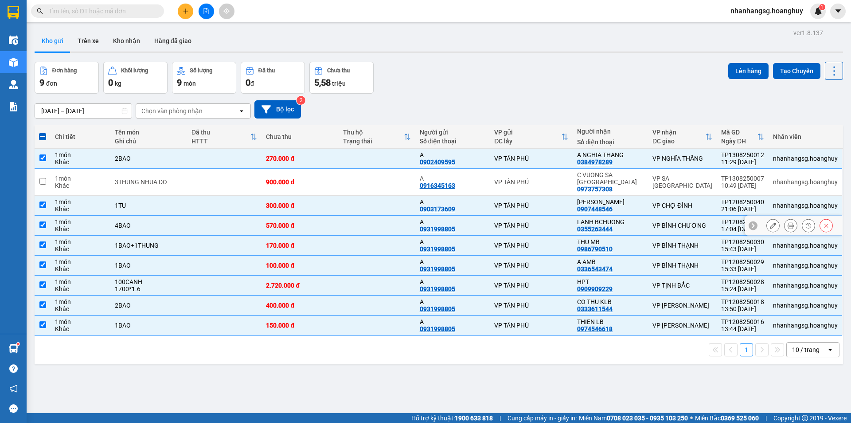
click at [103, 225] on div "Khác" at bounding box center [80, 228] width 51 height 7
click at [161, 278] on div "100CANH" at bounding box center [149, 281] width 68 height 7
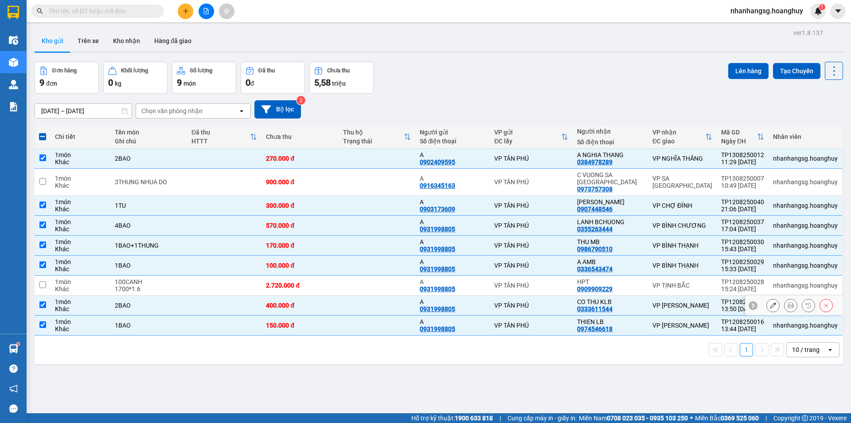
click at [187, 295] on td "2BAO" at bounding box center [148, 305] width 77 height 20
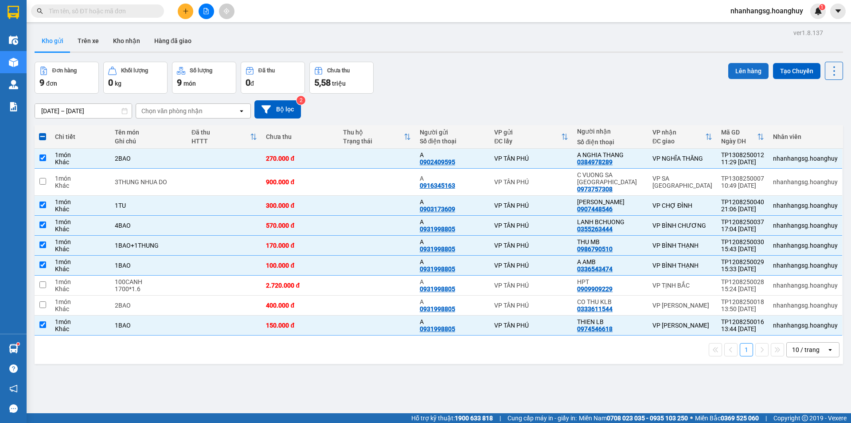
click at [739, 63] on button "Lên hàng" at bounding box center [748, 71] width 40 height 16
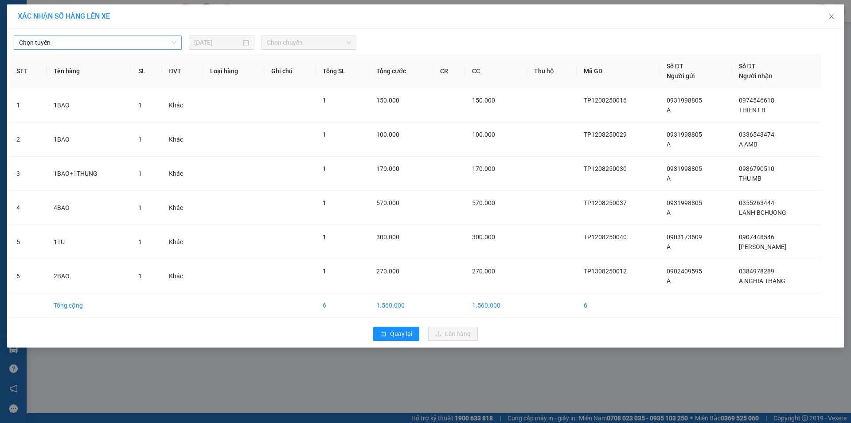
click at [90, 46] on span "Chọn tuyến" at bounding box center [97, 42] width 157 height 13
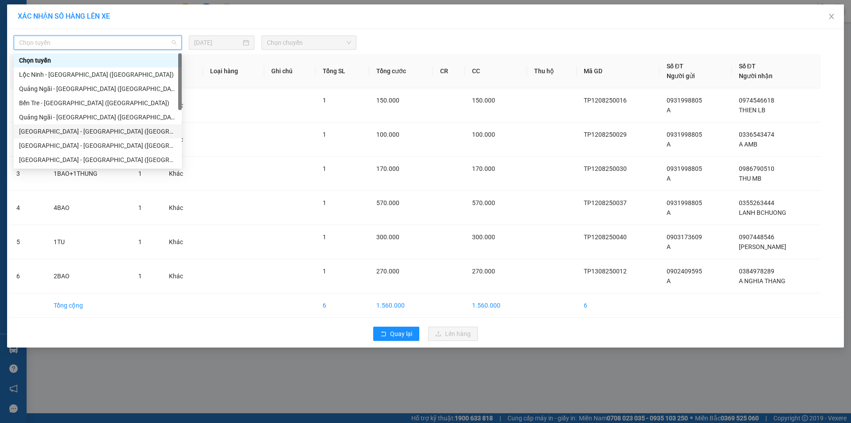
click at [59, 133] on div "[GEOGRAPHIC_DATA] - [GEOGRAPHIC_DATA] ([GEOGRAPHIC_DATA])" at bounding box center [97, 131] width 157 height 10
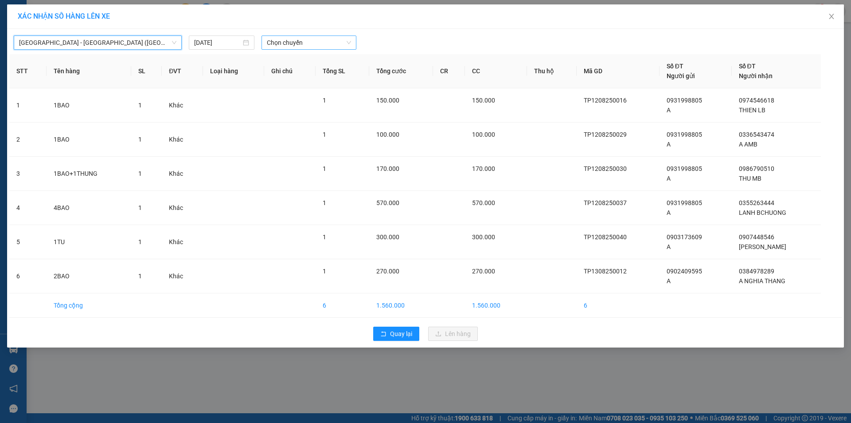
click at [288, 47] on span "Chọn chuyến" at bounding box center [309, 42] width 84 height 13
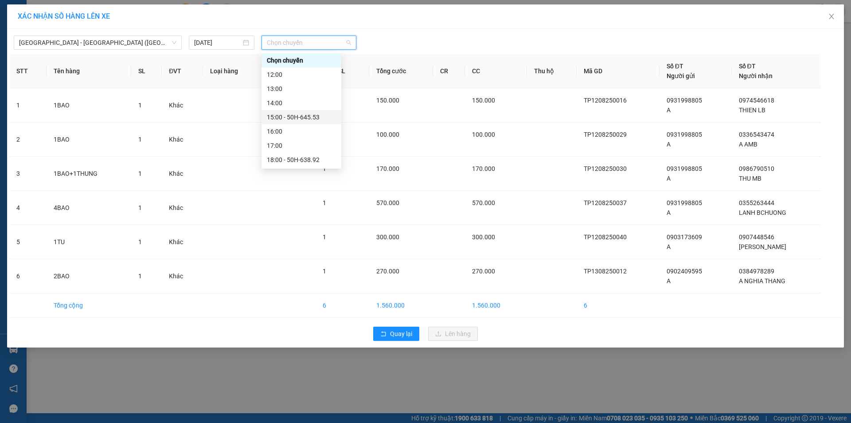
click at [295, 117] on div "15:00 - 50H-645.53" at bounding box center [301, 117] width 69 height 10
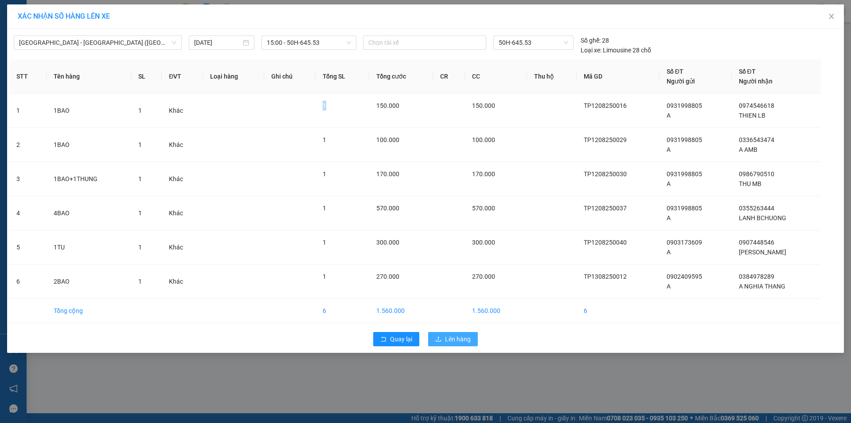
click at [450, 339] on span "Lên hàng" at bounding box center [458, 339] width 26 height 10
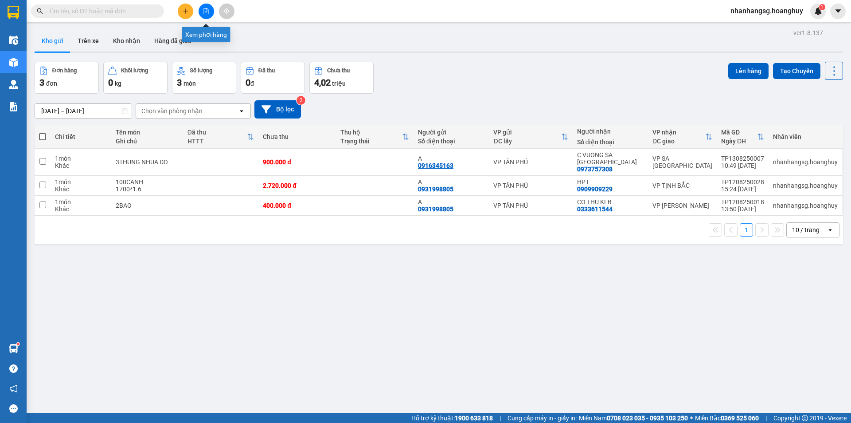
click at [185, 12] on icon "plus" at bounding box center [186, 11] width 6 height 6
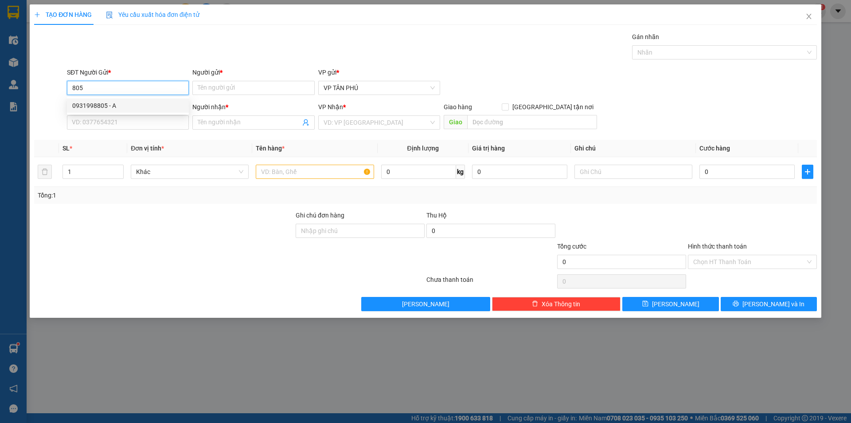
click at [110, 105] on div "0931998805 - A" at bounding box center [127, 106] width 111 height 10
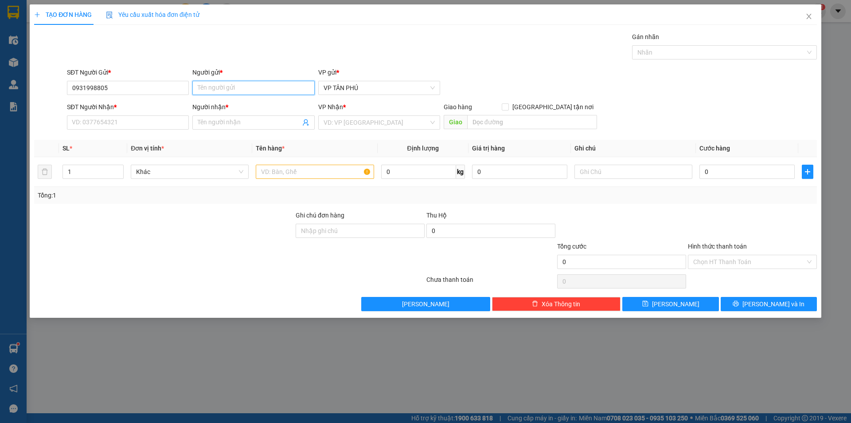
click at [235, 86] on input "Người gửi *" at bounding box center [253, 88] width 122 height 14
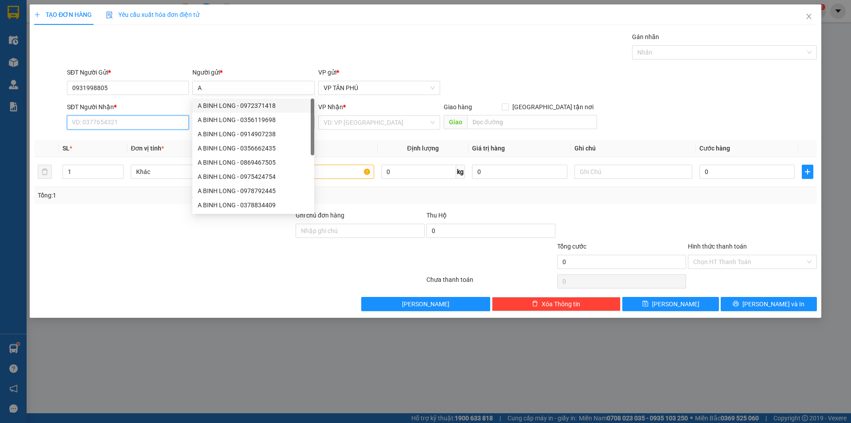
click at [142, 121] on input "SĐT Người Nhận *" at bounding box center [128, 122] width 122 height 14
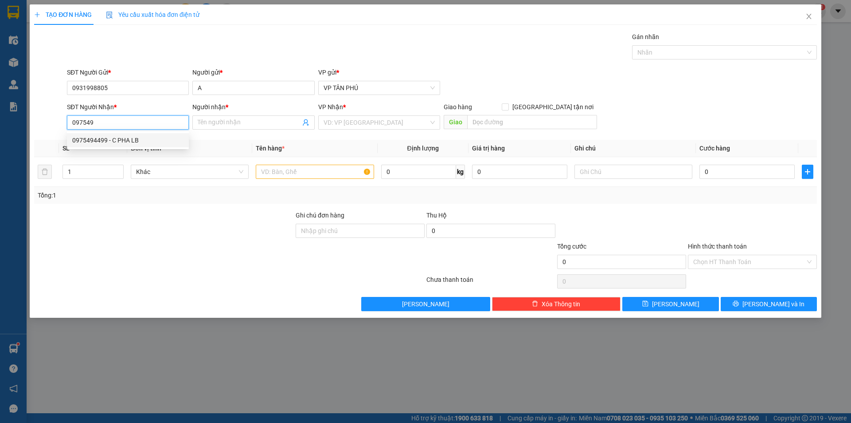
click at [122, 141] on div "0975494499 - C PHA LB" at bounding box center [127, 140] width 111 height 10
click at [341, 122] on input "search" at bounding box center [376, 122] width 105 height 13
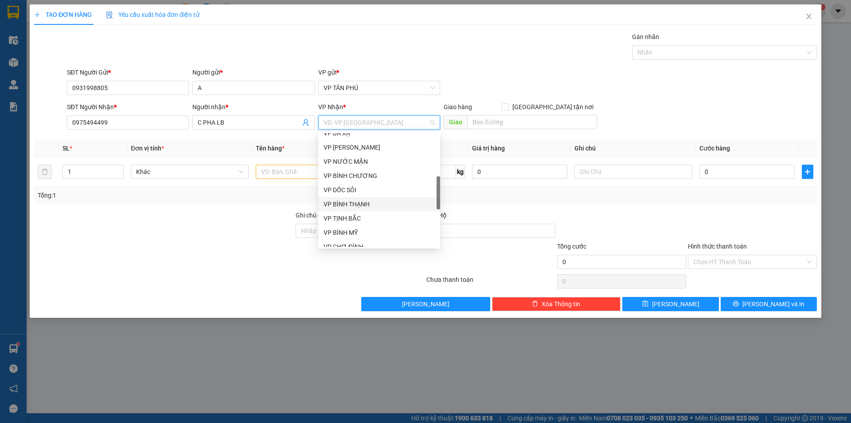
scroll to position [266, 0]
click at [338, 183] on div "VP [PERSON_NAME]" at bounding box center [379, 186] width 111 height 10
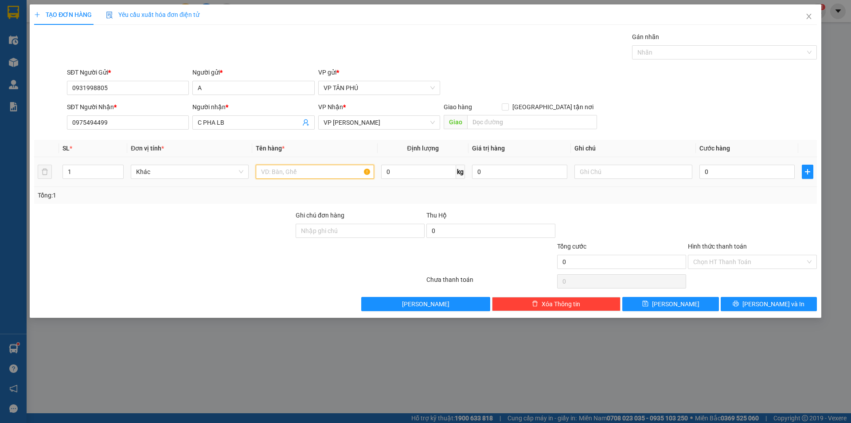
click at [305, 176] on input "text" at bounding box center [315, 171] width 118 height 14
click at [596, 165] on input "text" at bounding box center [634, 171] width 118 height 14
click at [706, 172] on input "0" at bounding box center [747, 171] width 95 height 14
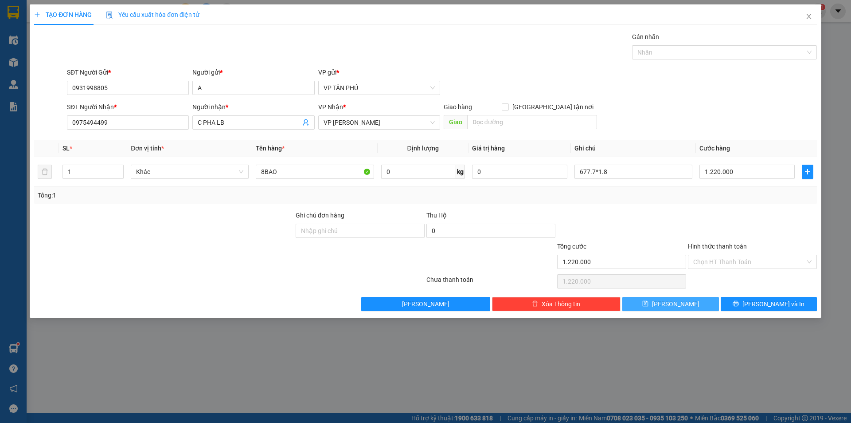
click at [681, 304] on button "[PERSON_NAME]" at bounding box center [671, 304] width 96 height 14
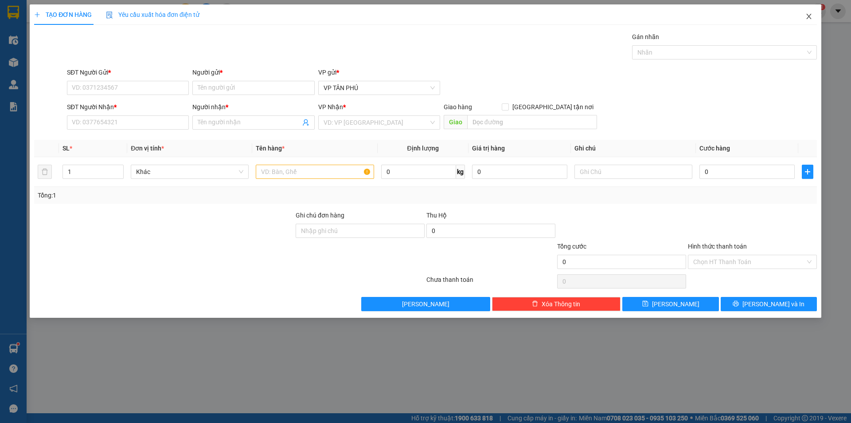
click at [807, 17] on icon "close" at bounding box center [809, 16] width 7 height 7
click at [807, 17] on div "nhanhangsg.hoanghuy 1" at bounding box center [775, 12] width 102 height 16
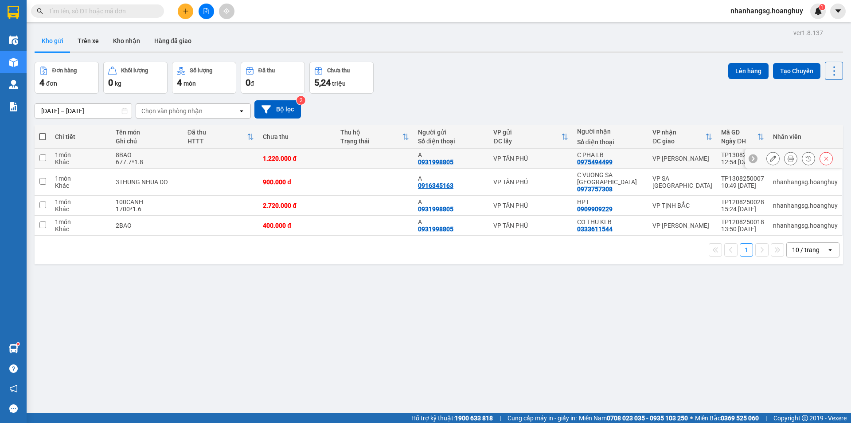
click at [242, 158] on td at bounding box center [220, 159] width 75 height 20
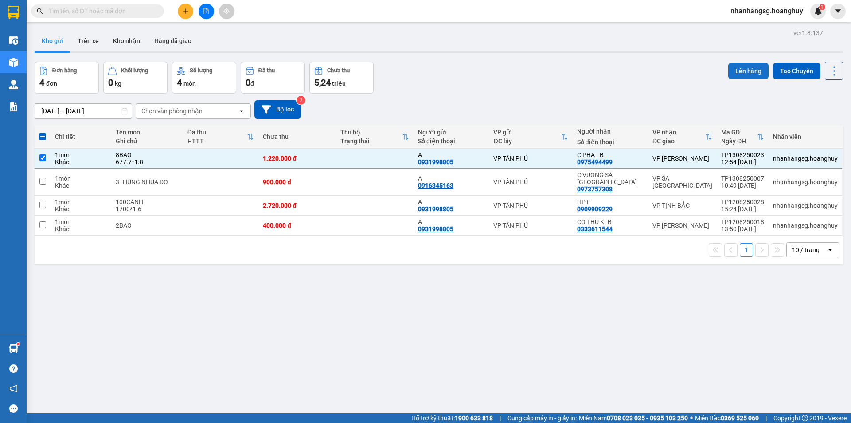
click at [739, 70] on button "Lên hàng" at bounding box center [748, 71] width 40 height 16
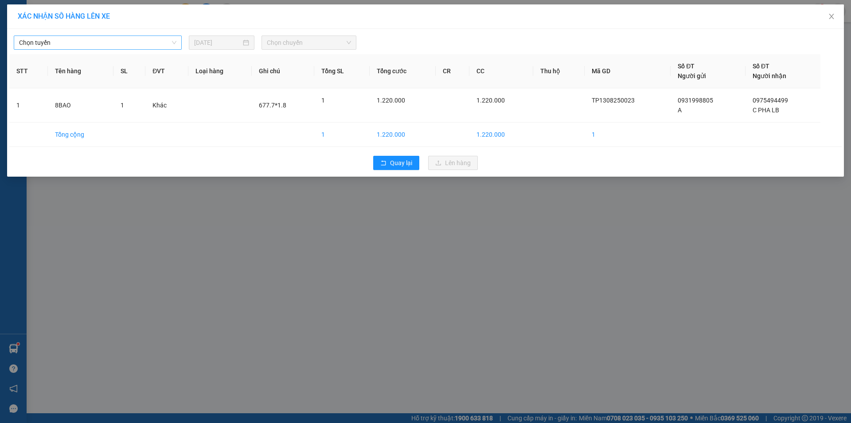
click at [102, 41] on span "Chọn tuyến" at bounding box center [97, 42] width 157 height 13
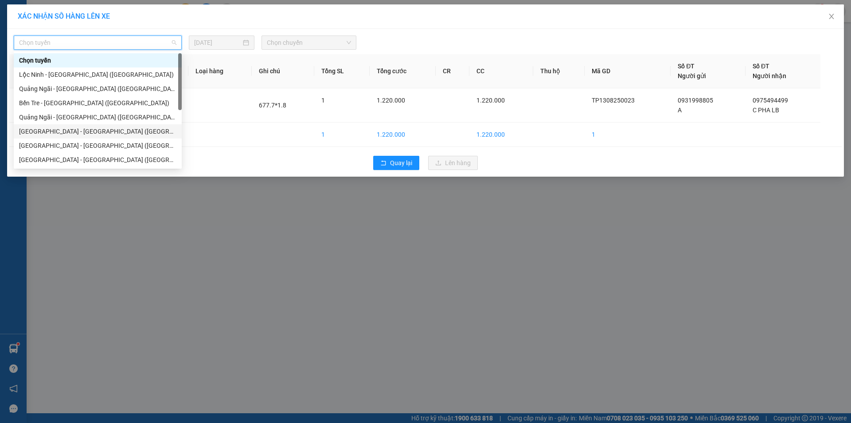
click at [62, 128] on div "[GEOGRAPHIC_DATA] - [GEOGRAPHIC_DATA] ([GEOGRAPHIC_DATA])" at bounding box center [97, 131] width 157 height 10
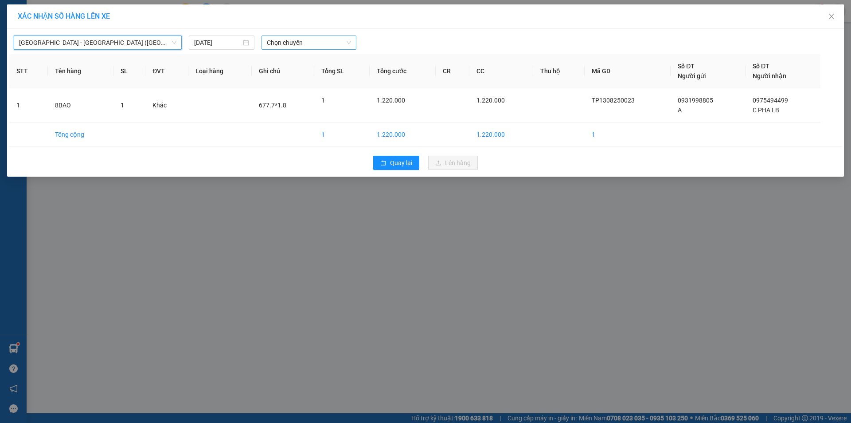
click at [280, 40] on span "Chọn chuyến" at bounding box center [309, 42] width 84 height 13
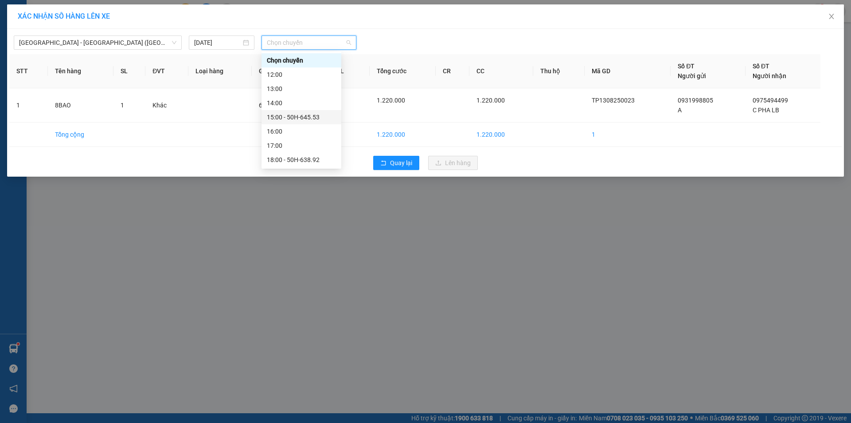
click at [309, 117] on div "15:00 - 50H-645.53" at bounding box center [301, 117] width 69 height 10
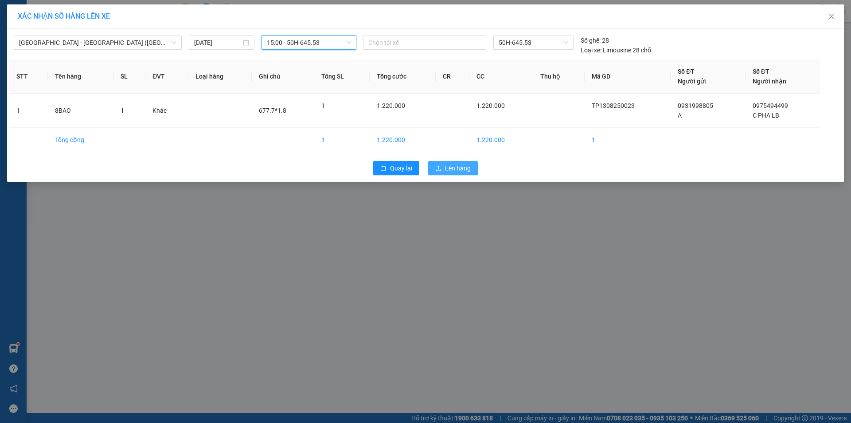
click at [448, 165] on span "Lên hàng" at bounding box center [458, 168] width 26 height 10
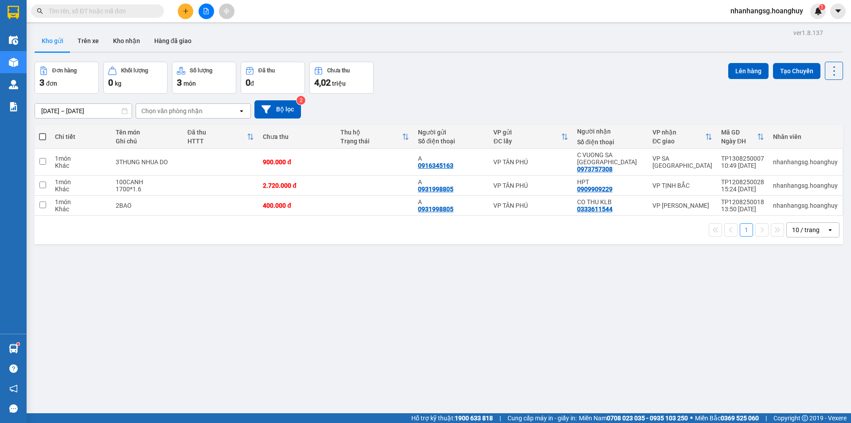
click at [210, 11] on button at bounding box center [207, 12] width 16 height 16
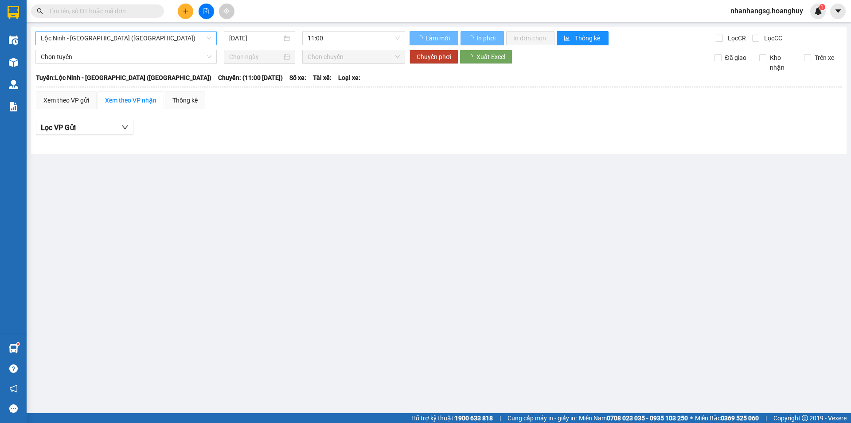
click at [100, 36] on span "Lộc Ninh - [GEOGRAPHIC_DATA] ([GEOGRAPHIC_DATA])" at bounding box center [126, 37] width 171 height 13
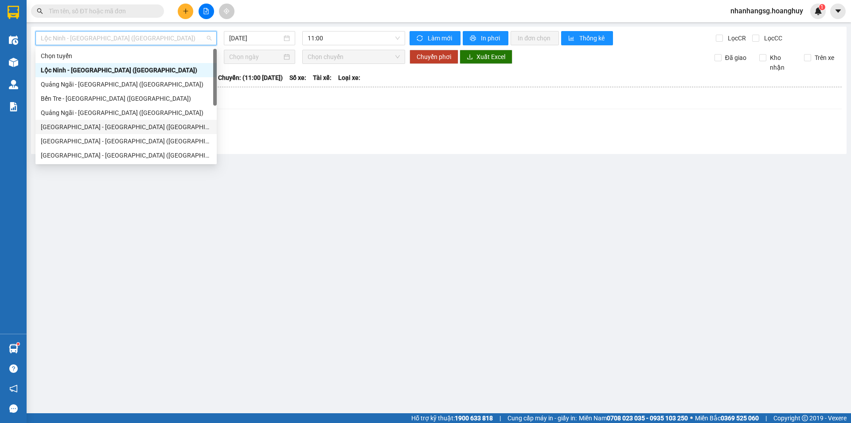
click at [99, 127] on div "[GEOGRAPHIC_DATA] - [GEOGRAPHIC_DATA] ([GEOGRAPHIC_DATA])" at bounding box center [126, 127] width 171 height 10
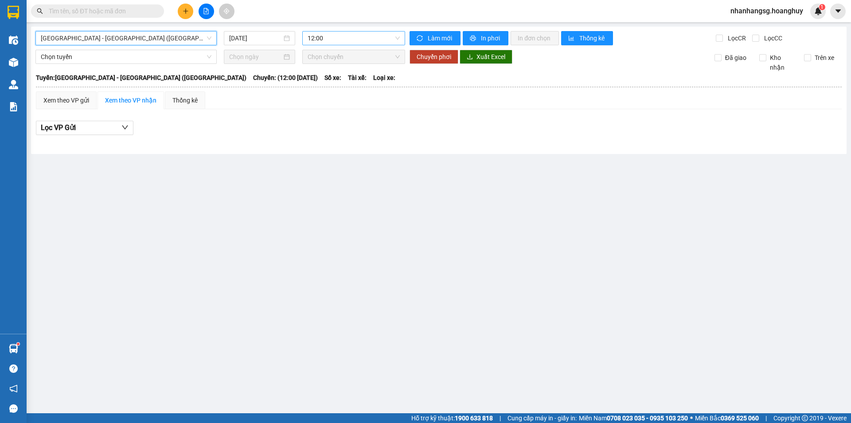
click at [318, 35] on span "12:00" at bounding box center [354, 37] width 92 height 13
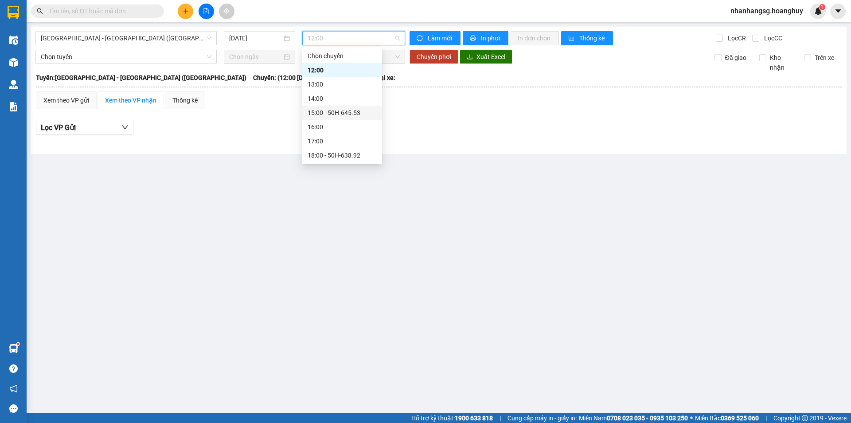
click at [343, 108] on div "15:00 - 50H-645.53" at bounding box center [342, 113] width 69 height 10
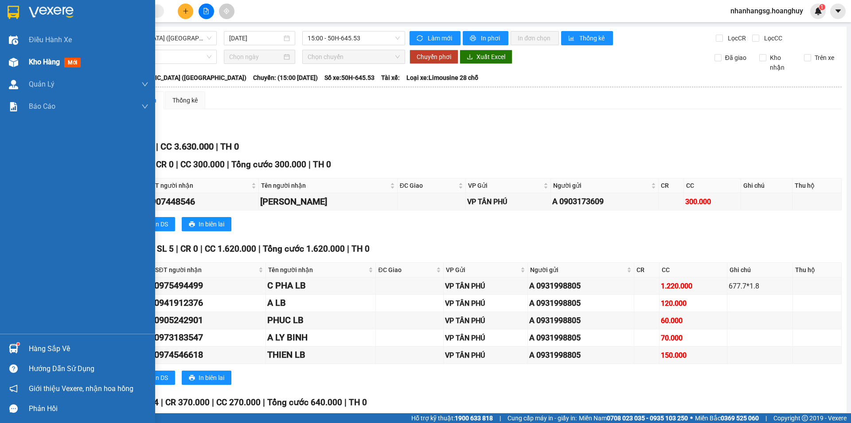
click at [46, 63] on span "Kho hàng" at bounding box center [44, 62] width 31 height 8
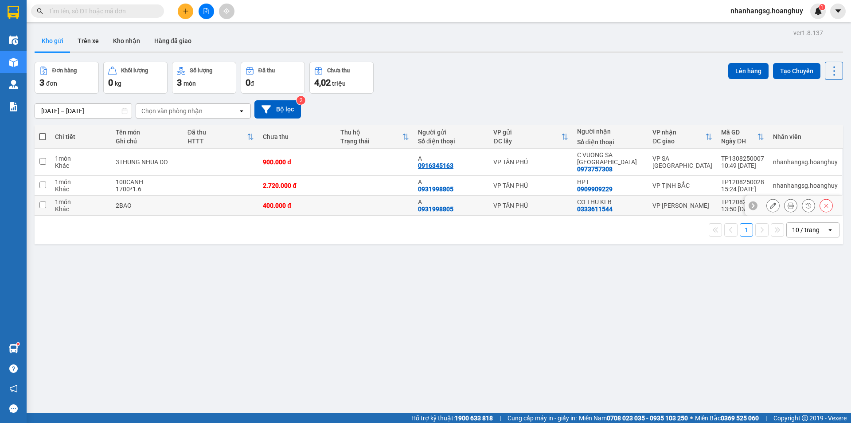
click at [215, 196] on td at bounding box center [220, 206] width 75 height 20
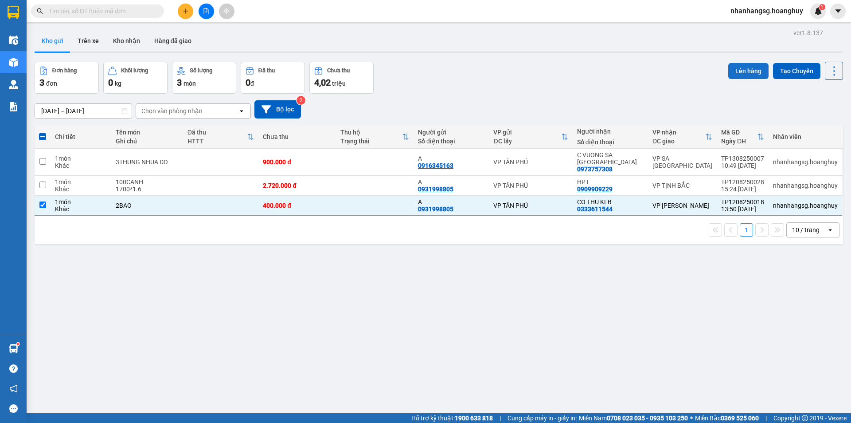
click at [749, 71] on button "Lên hàng" at bounding box center [748, 71] width 40 height 16
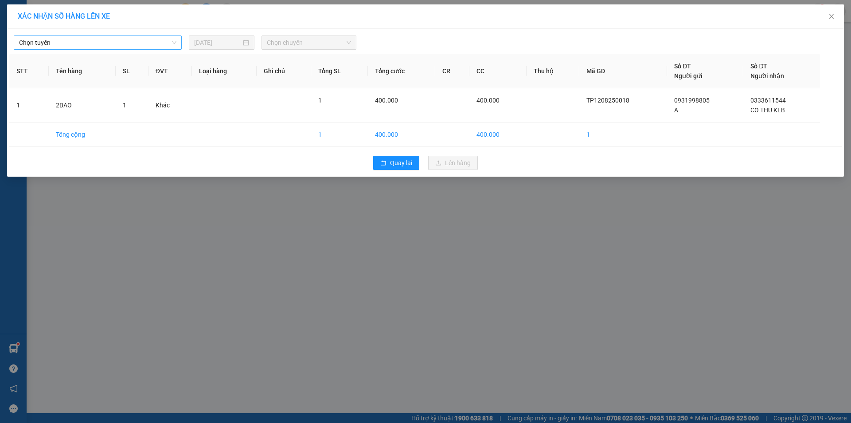
click at [72, 41] on span "Chọn tuyến" at bounding box center [97, 42] width 157 height 13
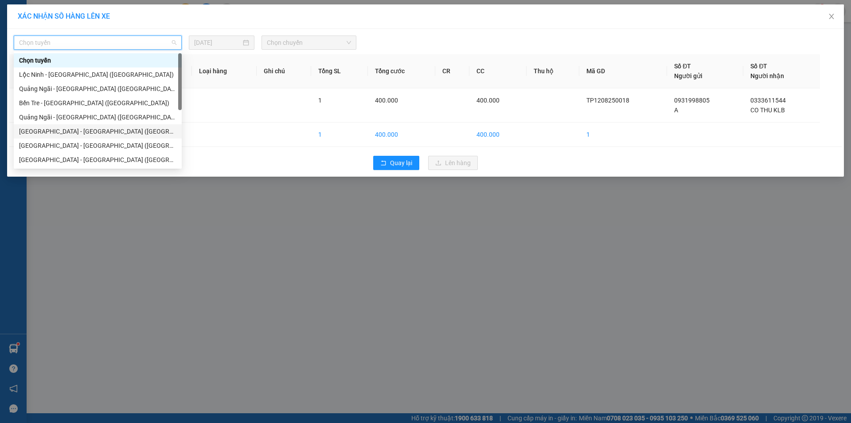
click at [82, 130] on div "[GEOGRAPHIC_DATA] - [GEOGRAPHIC_DATA] ([GEOGRAPHIC_DATA])" at bounding box center [97, 131] width 157 height 10
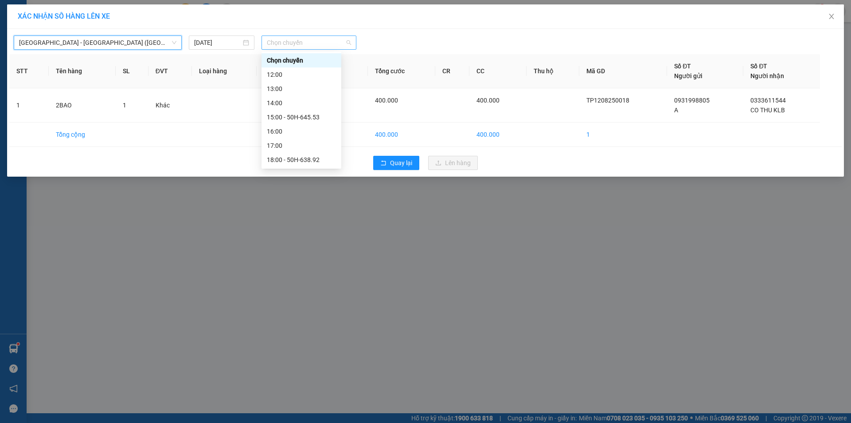
click at [282, 42] on span "Chọn chuyến" at bounding box center [309, 42] width 84 height 13
click at [302, 121] on div "15:00 - 50H-645.53" at bounding box center [301, 117] width 69 height 10
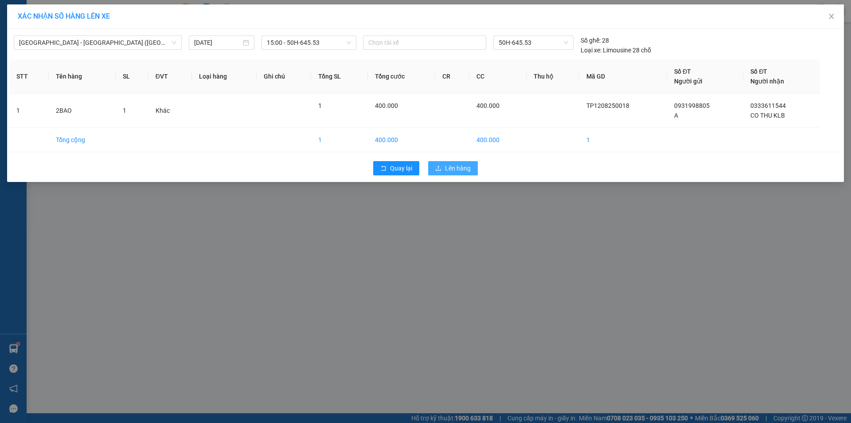
click at [457, 168] on span "Lên hàng" at bounding box center [458, 168] width 26 height 10
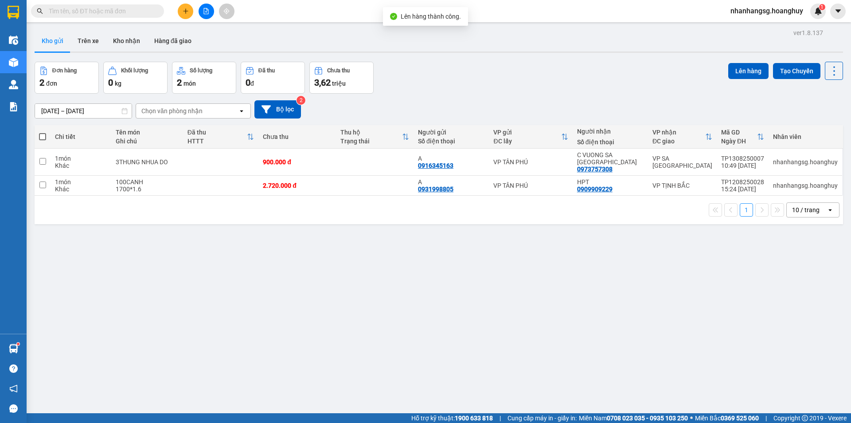
click at [184, 13] on icon "plus" at bounding box center [186, 11] width 6 height 6
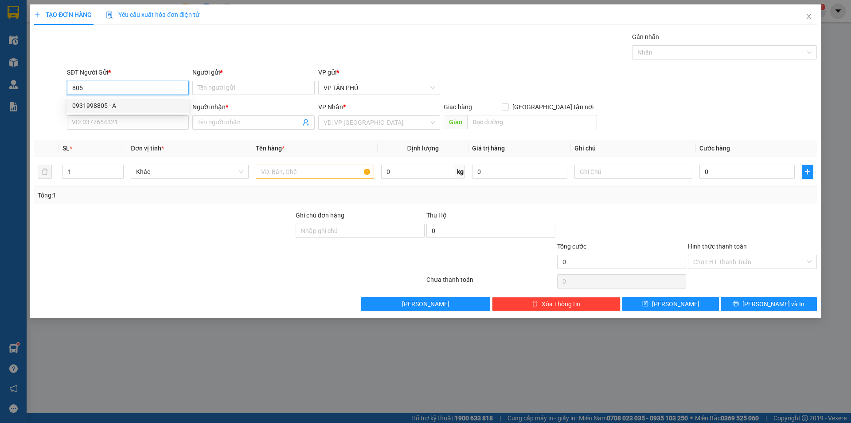
click at [114, 104] on div "0931998805 - A" at bounding box center [127, 106] width 111 height 10
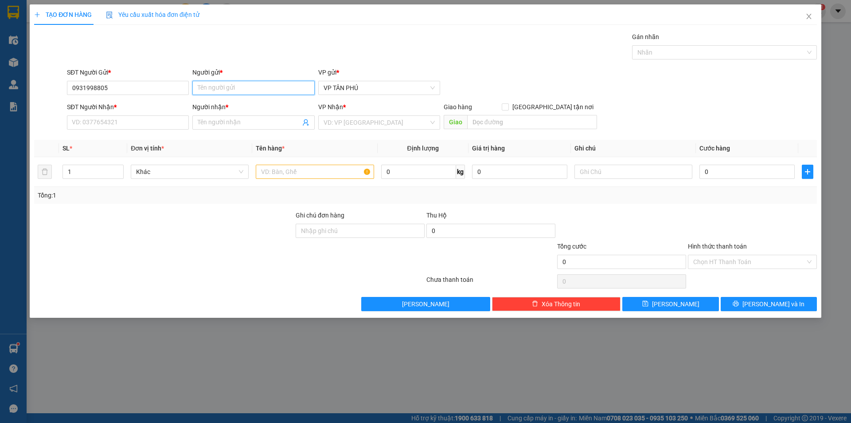
click at [200, 89] on input "Người gửi *" at bounding box center [253, 88] width 122 height 14
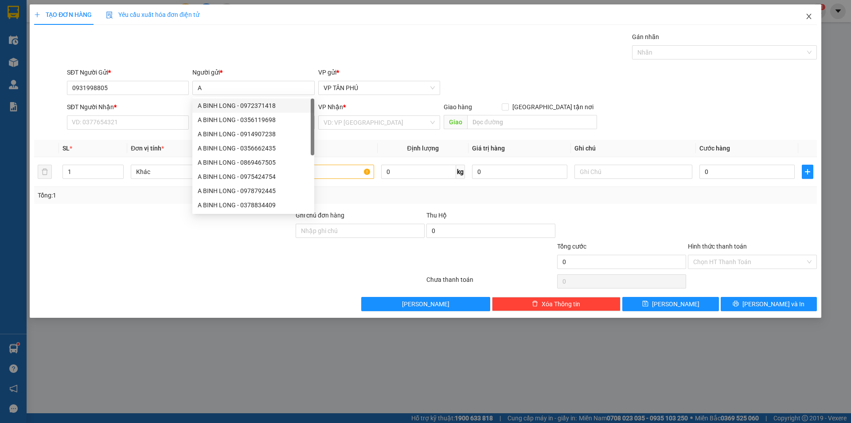
click at [808, 15] on icon "close" at bounding box center [809, 16] width 7 height 7
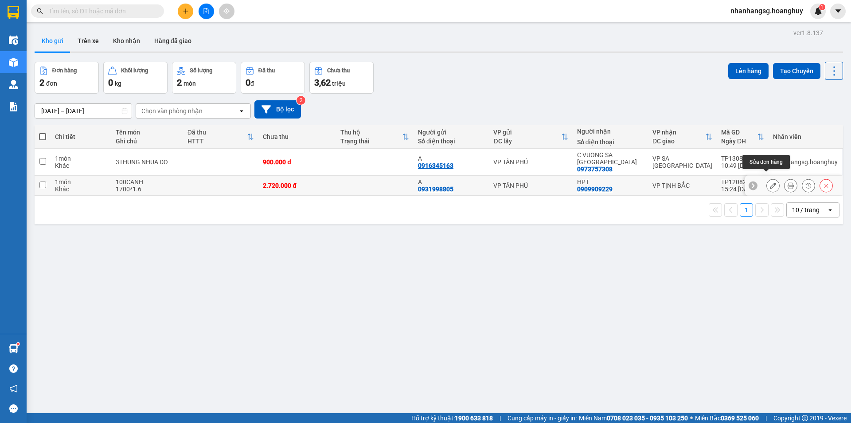
click at [770, 182] on icon at bounding box center [773, 185] width 6 height 6
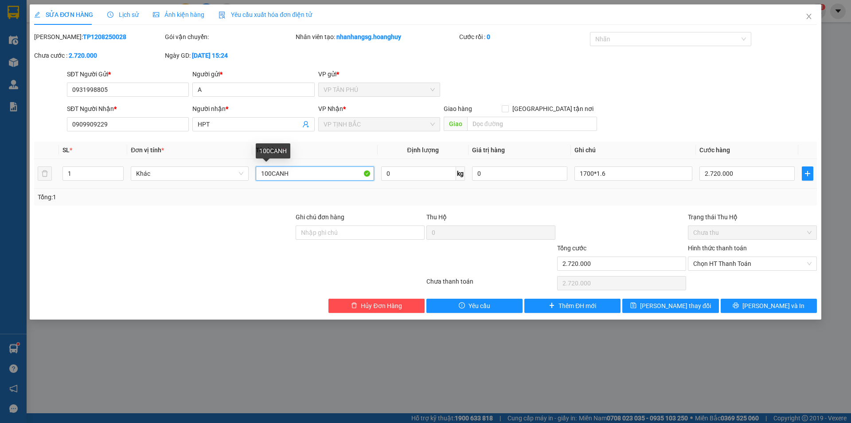
click at [270, 168] on input "100CANH" at bounding box center [315, 173] width 118 height 14
click at [620, 172] on input "1700*1.6" at bounding box center [634, 173] width 118 height 14
click at [716, 176] on input "2.720.000" at bounding box center [747, 173] width 95 height 14
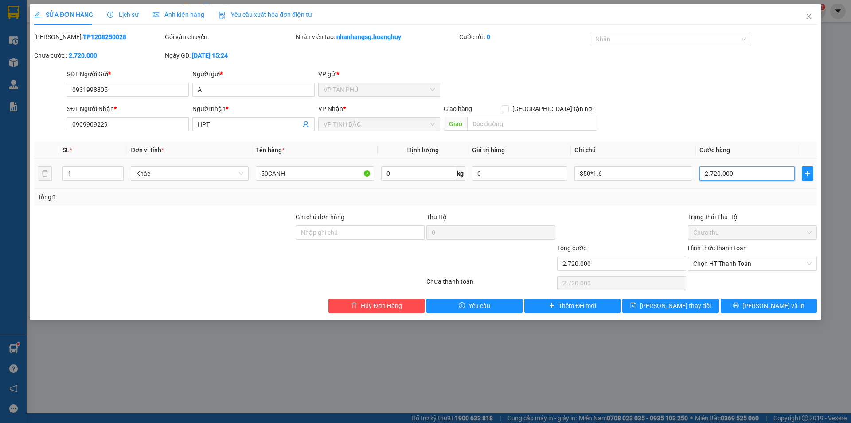
click at [716, 176] on input "2.720.000" at bounding box center [747, 173] width 95 height 14
click at [693, 305] on button "[PERSON_NAME] thay đổi" at bounding box center [671, 305] width 96 height 14
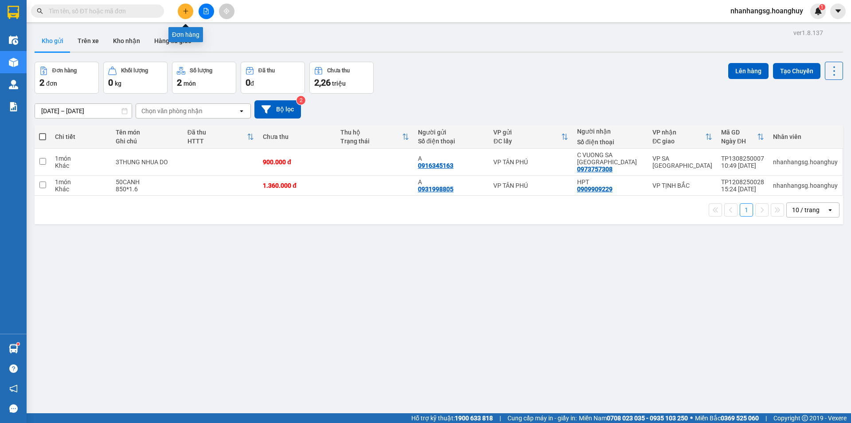
click at [185, 8] on icon "plus" at bounding box center [186, 11] width 6 height 6
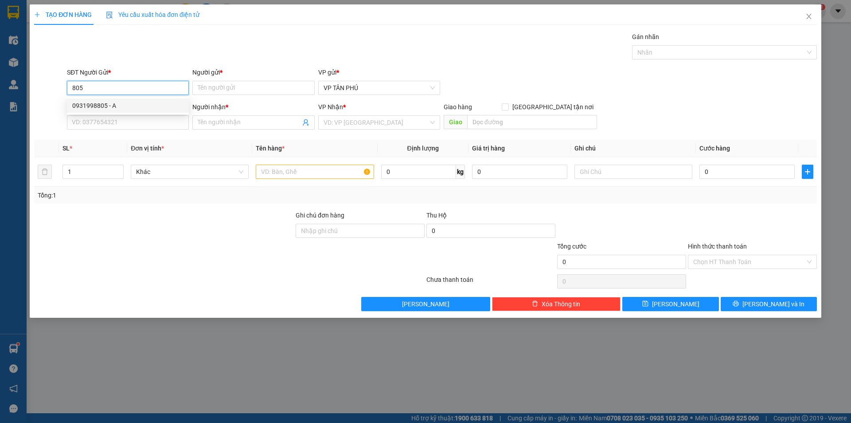
click at [105, 98] on div "0931998805 - A" at bounding box center [128, 105] width 122 height 14
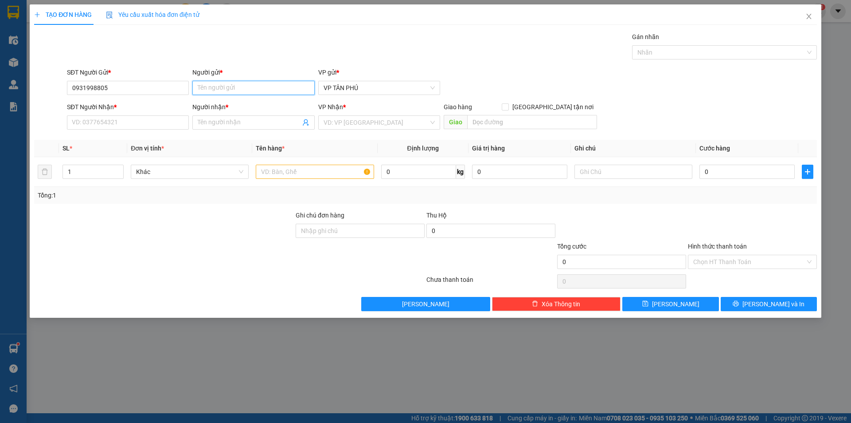
click at [213, 86] on input "Người gửi *" at bounding box center [253, 88] width 122 height 14
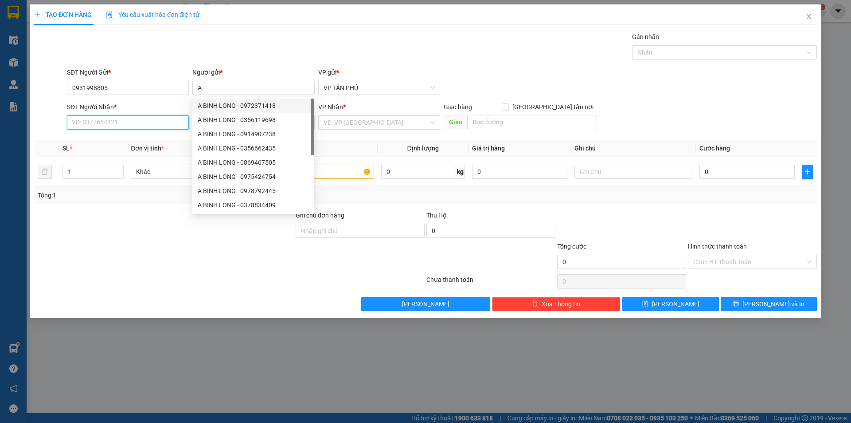
click at [132, 119] on input "SĐT Người Nhận *" at bounding box center [128, 122] width 122 height 14
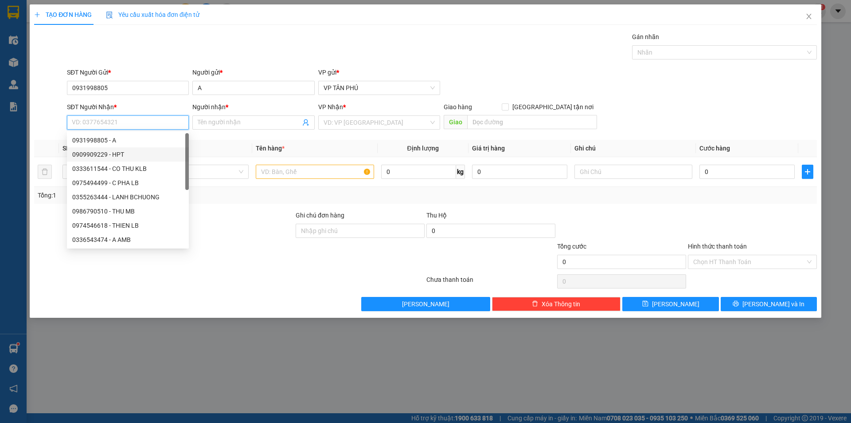
click at [130, 152] on div "0909909229 - HPT" at bounding box center [127, 154] width 111 height 10
click at [130, 152] on th "Đơn vị tính *" at bounding box center [189, 148] width 125 height 17
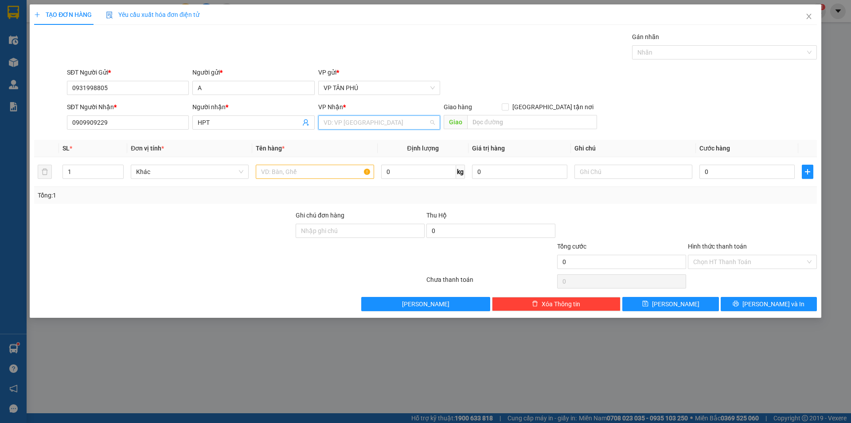
click at [343, 117] on input "search" at bounding box center [376, 122] width 105 height 13
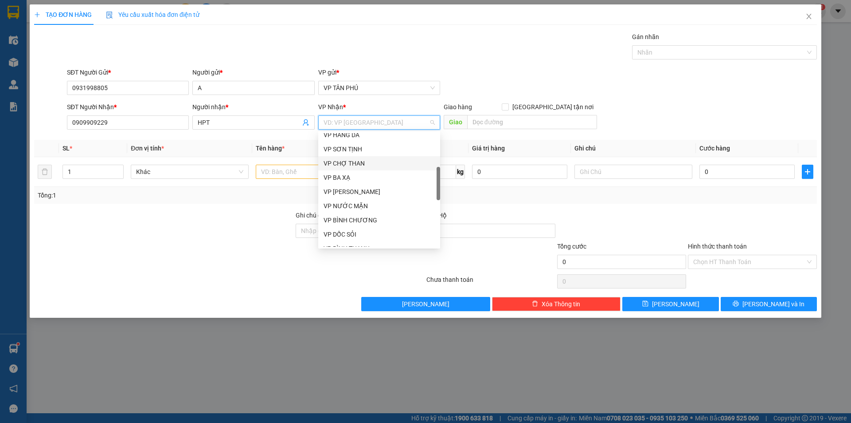
scroll to position [177, 0]
click at [354, 218] on div "VP TỊNH BẮC" at bounding box center [379, 218] width 111 height 10
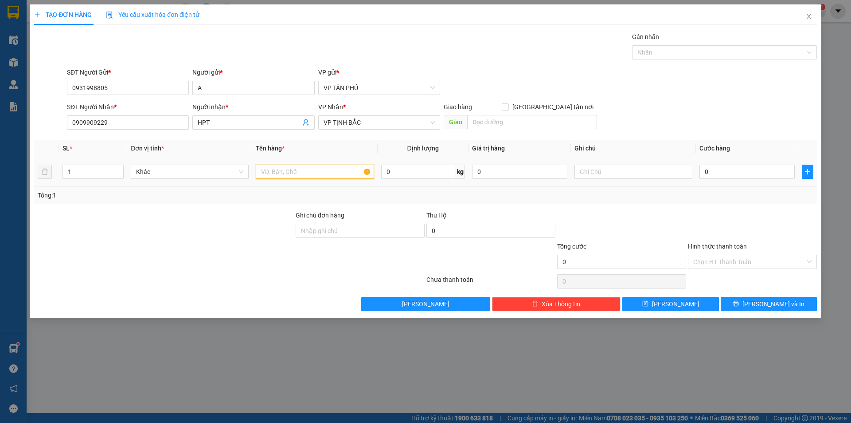
click at [305, 174] on input "text" at bounding box center [315, 171] width 118 height 14
click at [588, 171] on input "text" at bounding box center [634, 171] width 118 height 14
click at [715, 173] on input "0" at bounding box center [747, 171] width 95 height 14
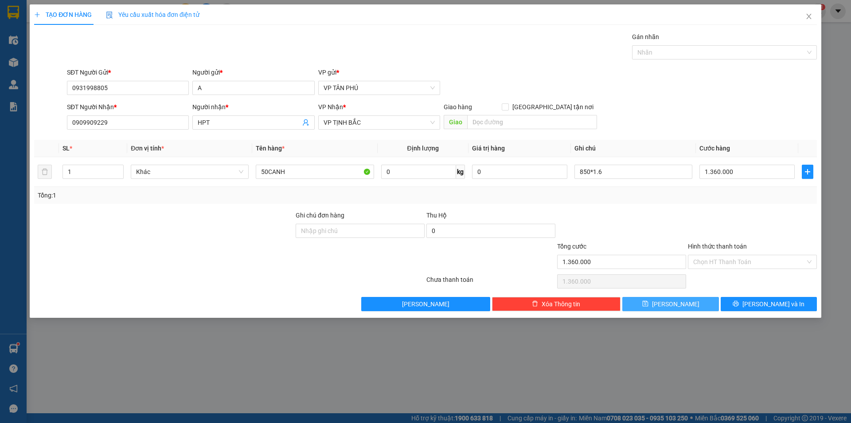
click at [690, 302] on button "[PERSON_NAME]" at bounding box center [671, 304] width 96 height 14
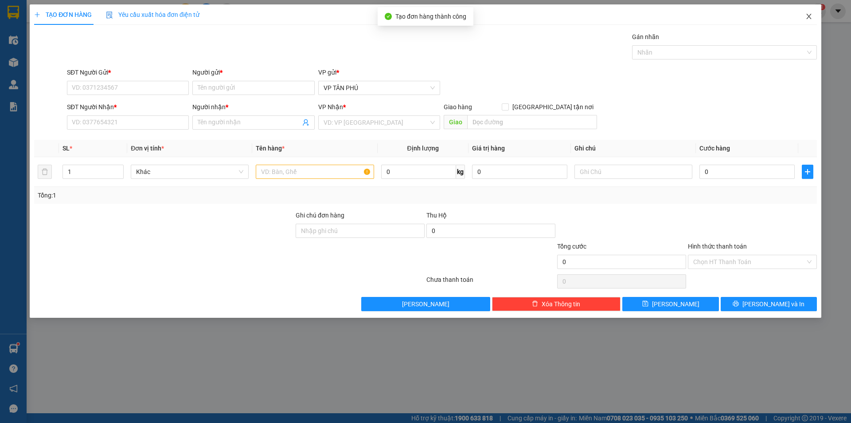
click at [809, 17] on icon "close" at bounding box center [809, 16] width 5 height 5
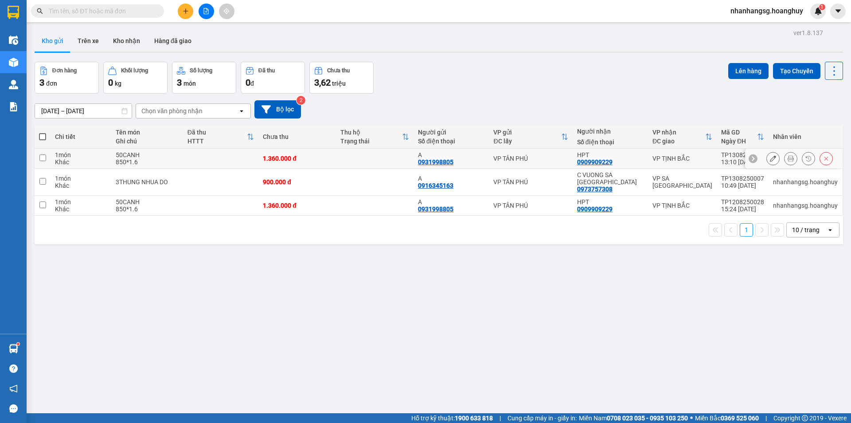
click at [315, 161] on div "1.360.000 đ" at bounding box center [297, 158] width 69 height 7
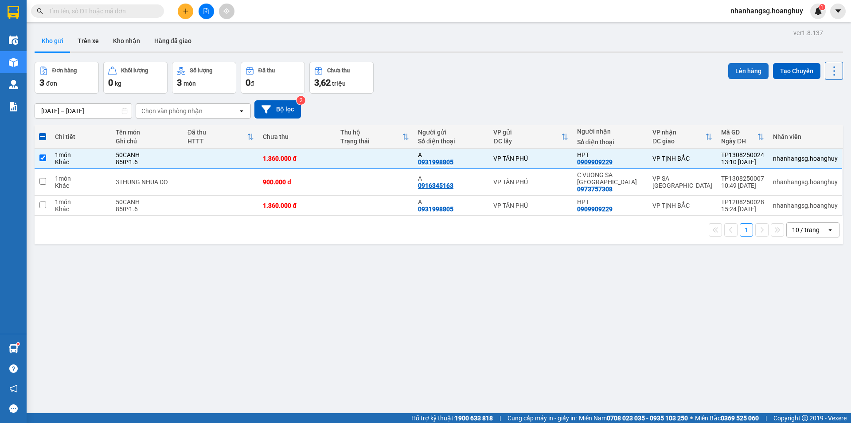
click at [742, 70] on button "Lên hàng" at bounding box center [748, 71] width 40 height 16
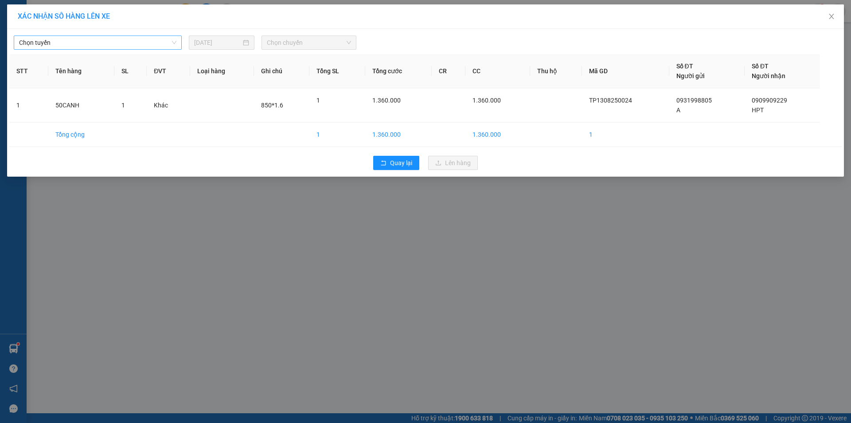
click at [85, 43] on span "Chọn tuyến" at bounding box center [97, 42] width 157 height 13
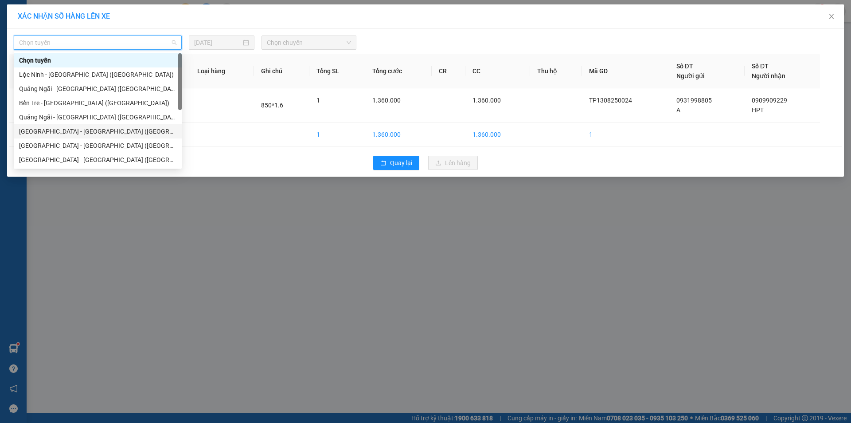
click at [67, 129] on div "[GEOGRAPHIC_DATA] - [GEOGRAPHIC_DATA] ([GEOGRAPHIC_DATA])" at bounding box center [97, 131] width 157 height 10
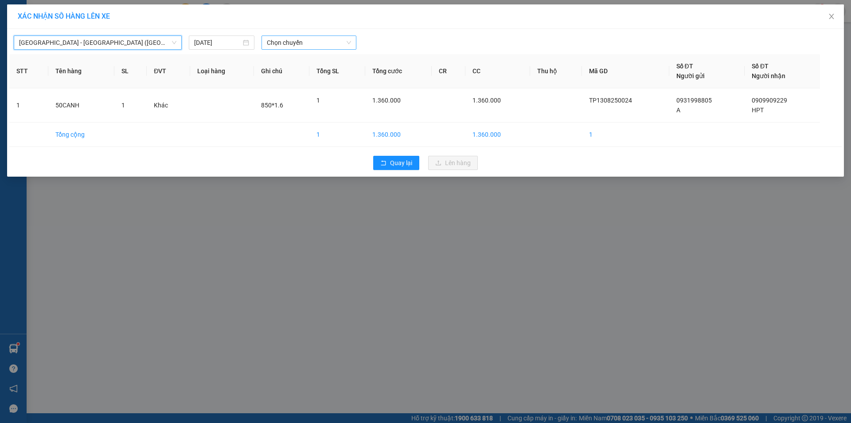
click at [289, 43] on span "Chọn chuyến" at bounding box center [309, 42] width 84 height 13
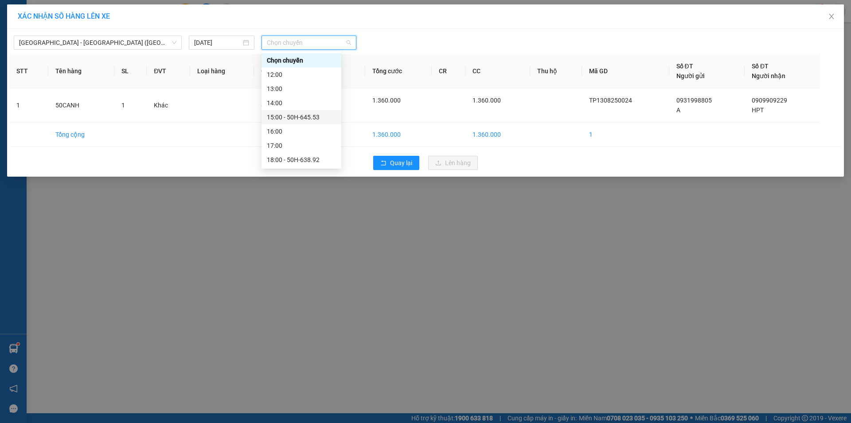
click at [299, 117] on div "15:00 - 50H-645.53" at bounding box center [301, 117] width 69 height 10
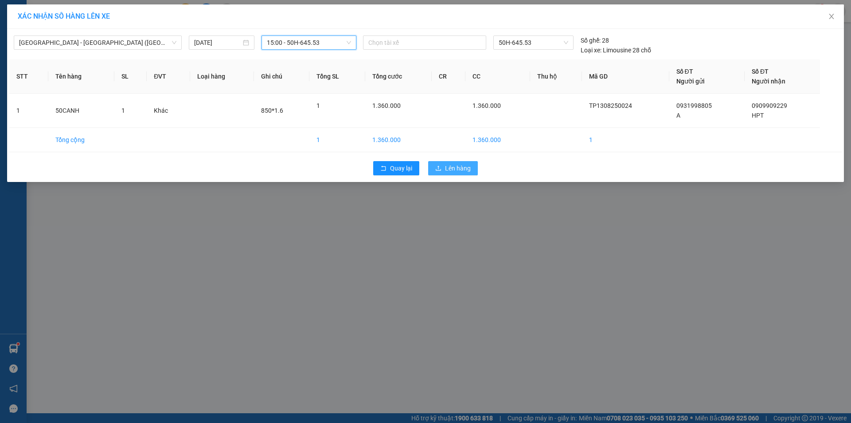
click at [452, 166] on span "Lên hàng" at bounding box center [458, 168] width 26 height 10
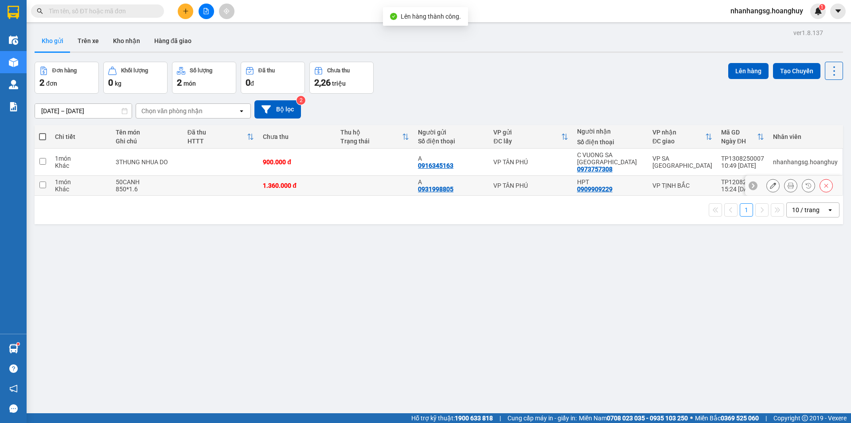
click at [346, 176] on td at bounding box center [375, 186] width 78 height 20
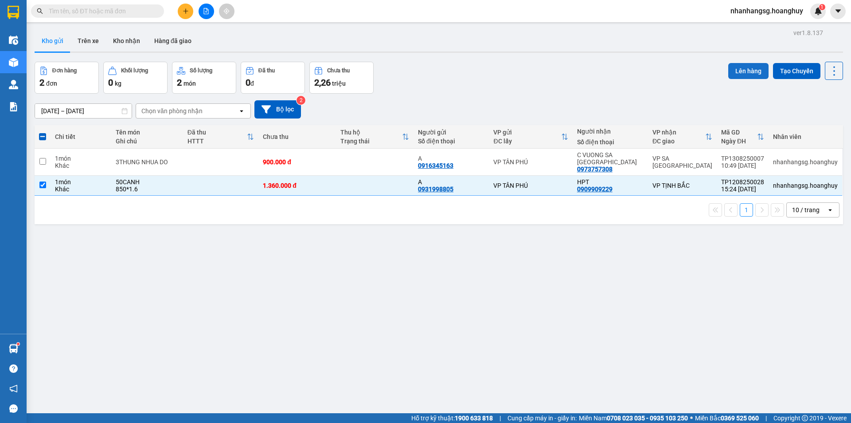
click at [728, 70] on button "Lên hàng" at bounding box center [748, 71] width 40 height 16
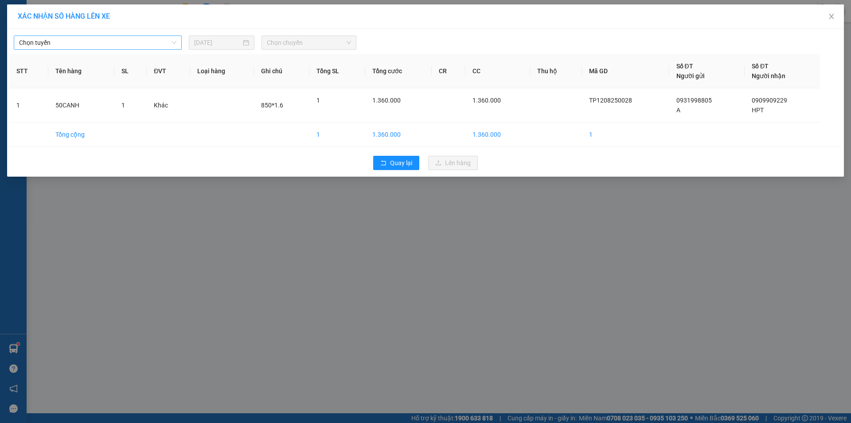
click at [133, 37] on span "Chọn tuyến" at bounding box center [97, 42] width 157 height 13
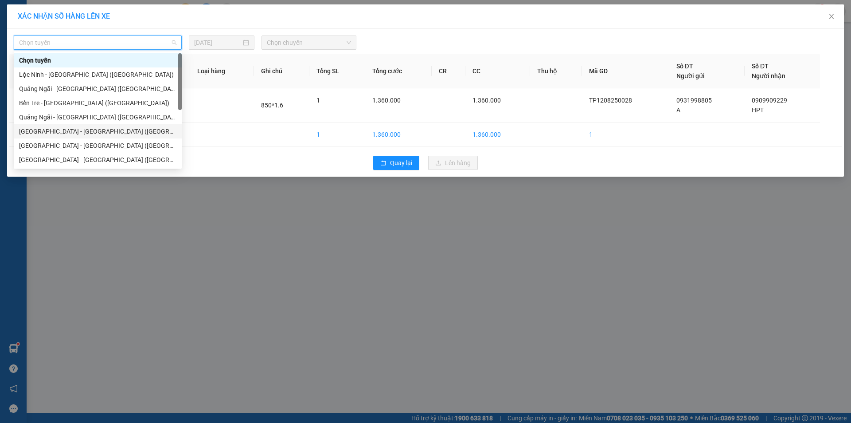
click at [76, 133] on div "[GEOGRAPHIC_DATA] - [GEOGRAPHIC_DATA] ([GEOGRAPHIC_DATA])" at bounding box center [97, 131] width 157 height 10
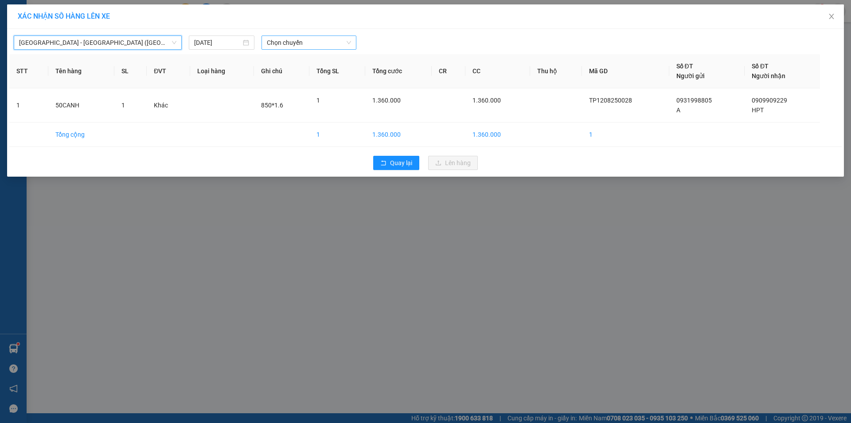
click at [273, 41] on span "Chọn chuyến" at bounding box center [309, 42] width 84 height 13
click at [278, 43] on span "Chọn chuyến" at bounding box center [309, 42] width 84 height 13
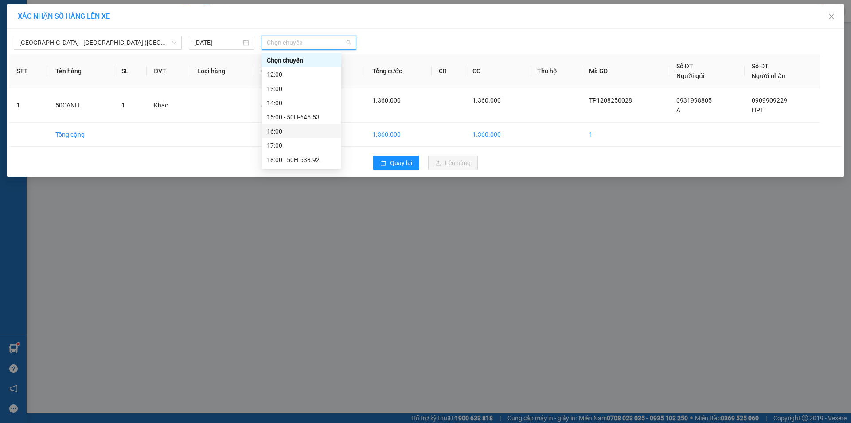
click at [293, 129] on div "16:00" at bounding box center [301, 131] width 69 height 10
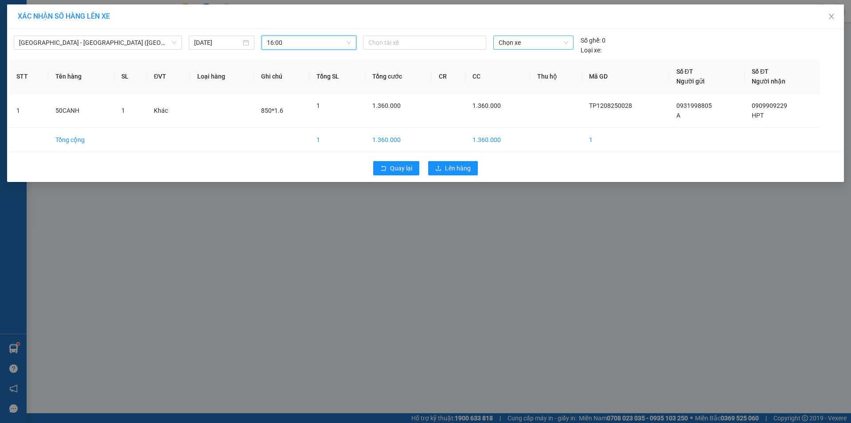
click at [503, 39] on span "Chọn xe" at bounding box center [533, 42] width 69 height 13
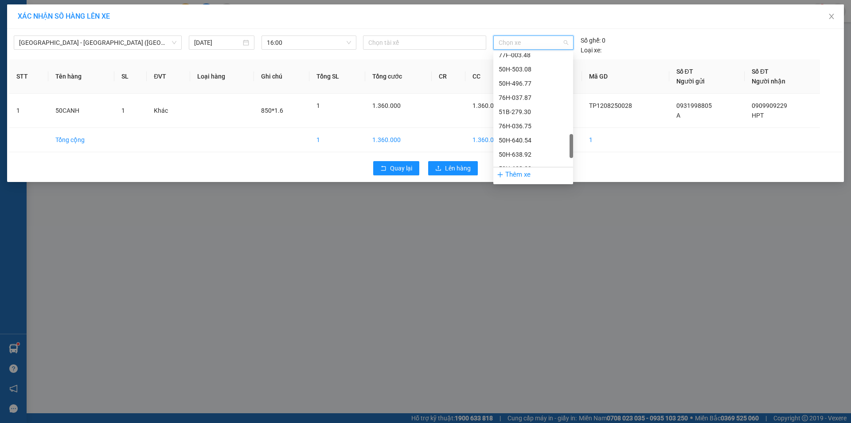
scroll to position [532, 0]
click at [529, 119] on div "50H-638.32" at bounding box center [533, 124] width 80 height 14
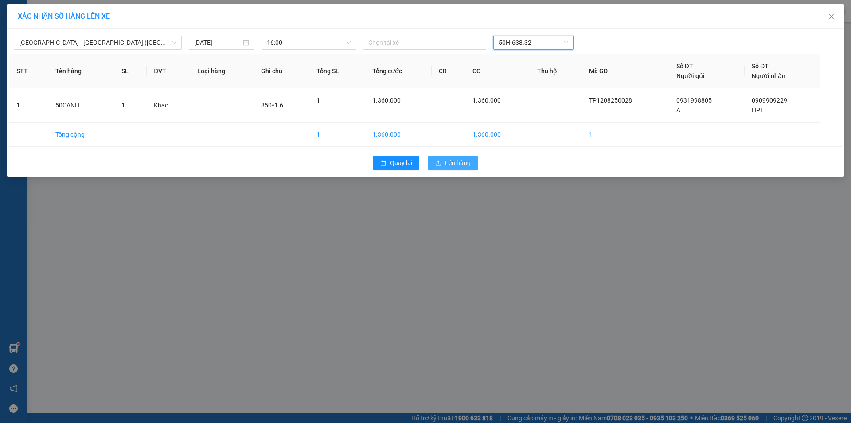
click at [456, 163] on span "Lên hàng" at bounding box center [458, 163] width 26 height 10
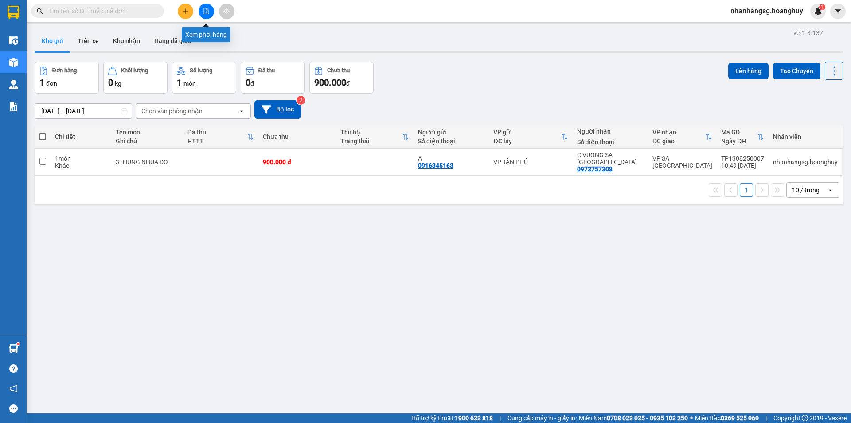
click at [205, 15] on button at bounding box center [207, 12] width 16 height 16
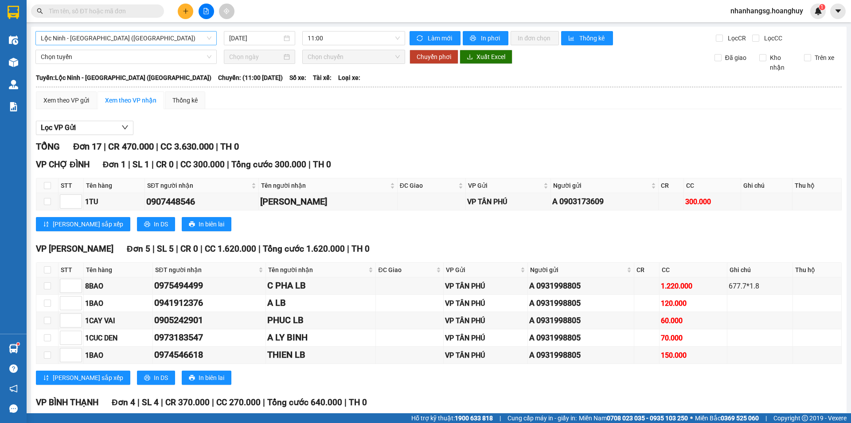
click at [131, 36] on span "Lộc Ninh - [GEOGRAPHIC_DATA] ([GEOGRAPHIC_DATA])" at bounding box center [126, 37] width 171 height 13
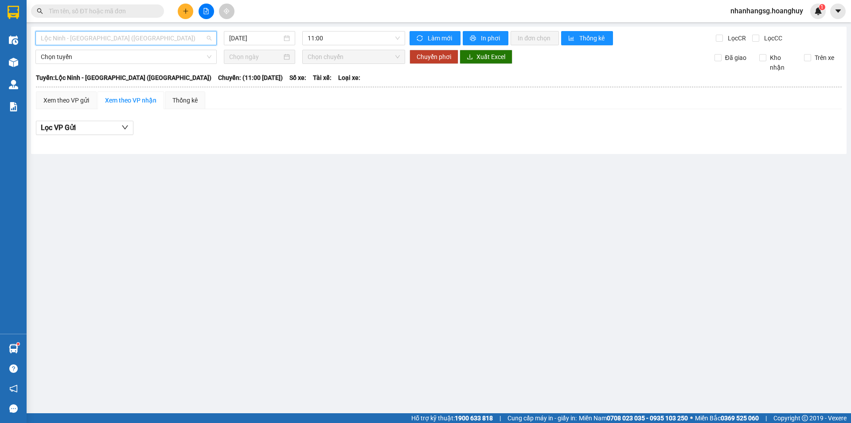
click at [117, 36] on span "Lộc Ninh - [GEOGRAPHIC_DATA] ([GEOGRAPHIC_DATA])" at bounding box center [126, 37] width 171 height 13
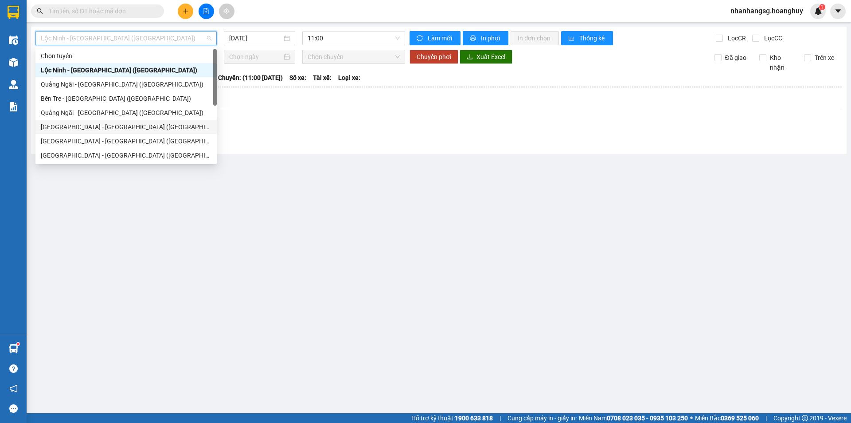
click at [94, 123] on div "[GEOGRAPHIC_DATA] - [GEOGRAPHIC_DATA] ([GEOGRAPHIC_DATA])" at bounding box center [126, 127] width 171 height 10
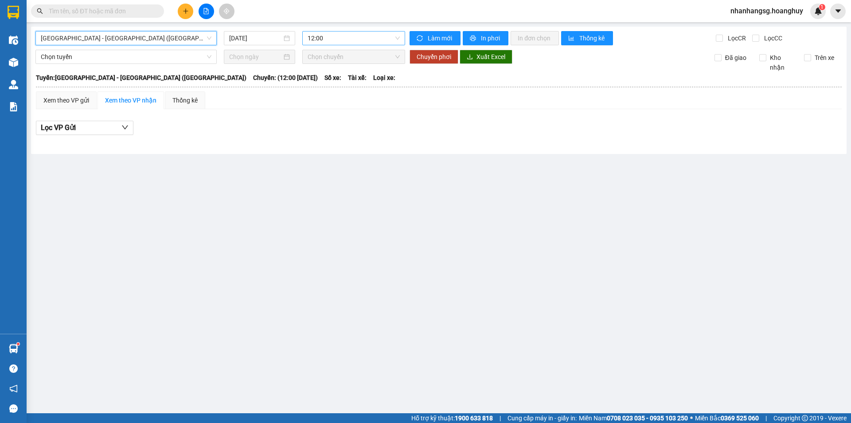
click at [325, 37] on span "12:00" at bounding box center [354, 37] width 92 height 13
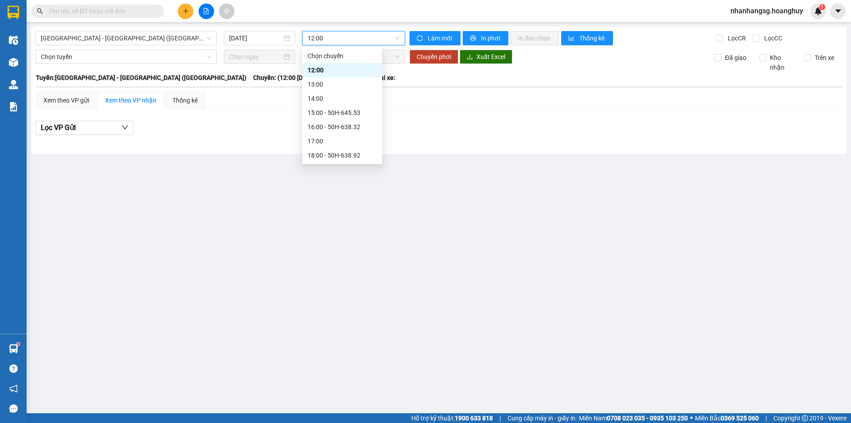
click at [325, 37] on span "12:00" at bounding box center [354, 37] width 92 height 13
click at [342, 111] on div "15:00 - 50H-645.53" at bounding box center [342, 113] width 69 height 10
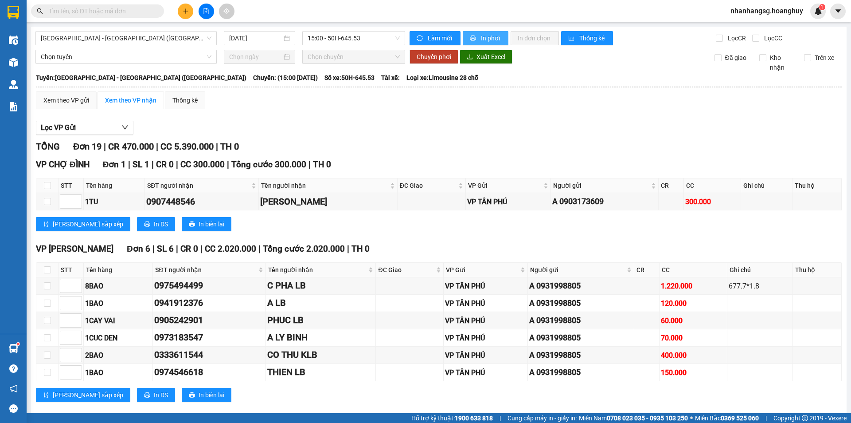
click at [481, 35] on span "In phơi" at bounding box center [491, 38] width 20 height 10
click at [187, 12] on icon "plus" at bounding box center [186, 11] width 6 height 6
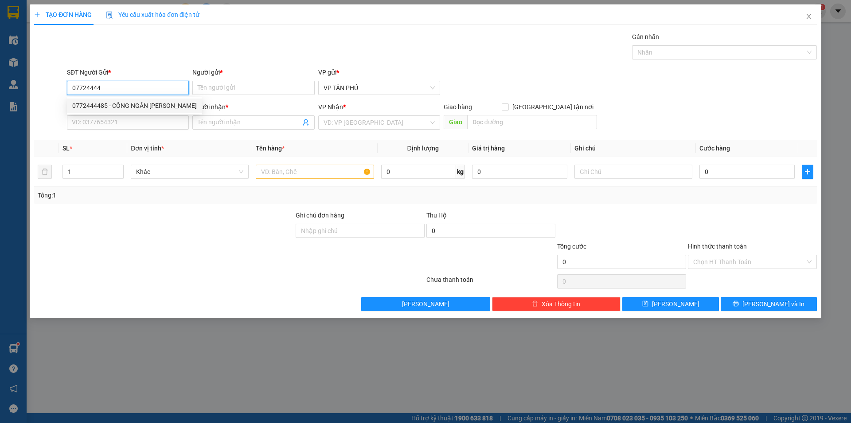
click at [146, 98] on div "0772444485 - CÔNG NGÂN [PERSON_NAME]" at bounding box center [134, 105] width 135 height 14
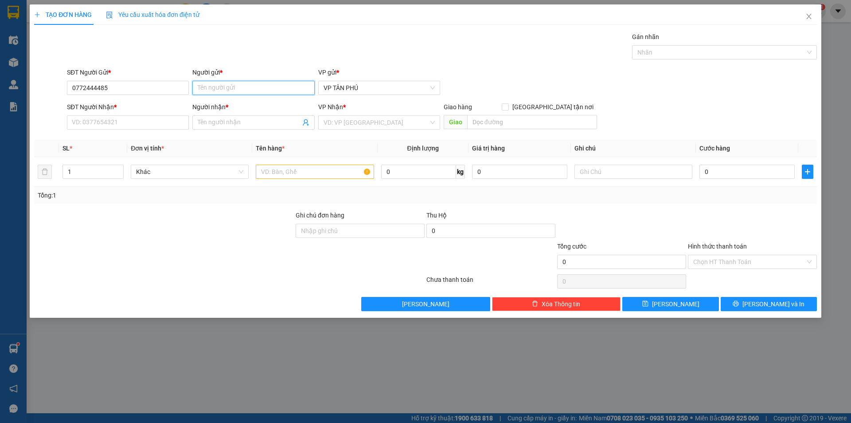
click at [227, 83] on input "Người gửi *" at bounding box center [253, 88] width 122 height 14
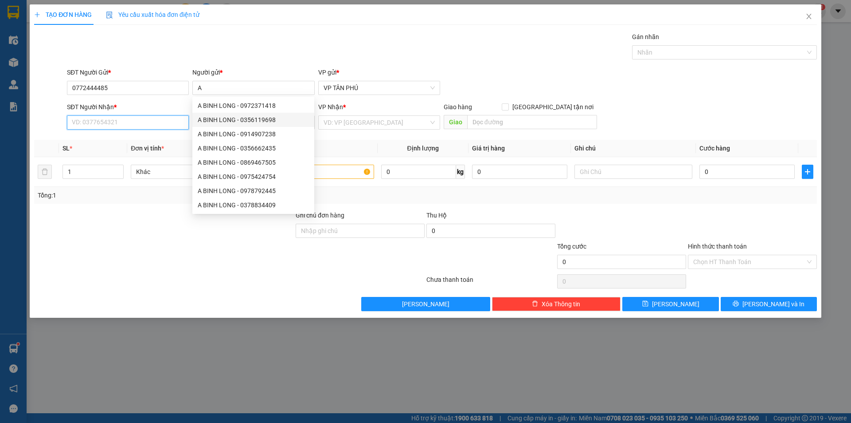
click at [158, 122] on input "SĐT Người Nhận *" at bounding box center [128, 122] width 122 height 14
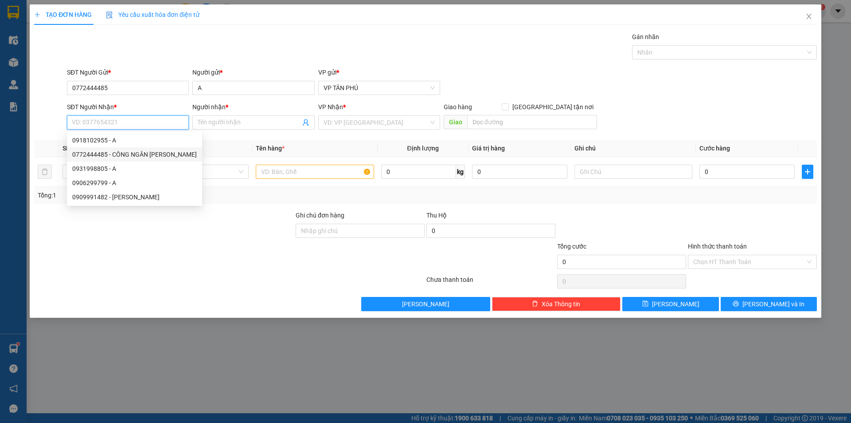
click at [156, 153] on div "0772444485 - CÔNG NGÂN [PERSON_NAME]" at bounding box center [134, 154] width 125 height 10
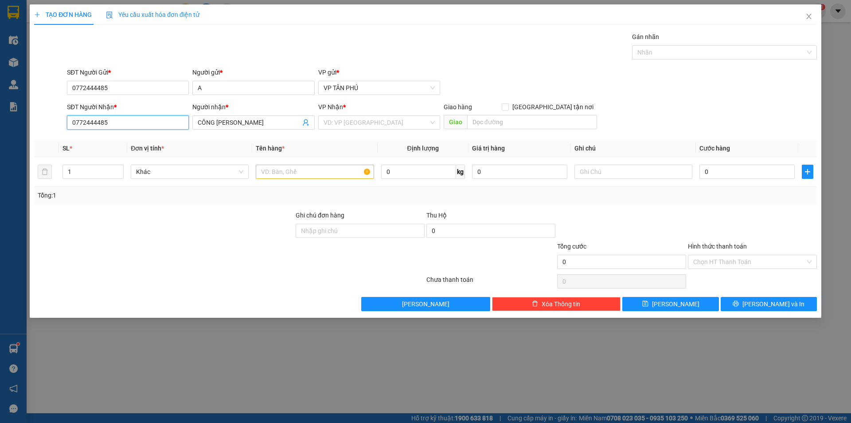
click at [141, 120] on input "0772444485" at bounding box center [128, 122] width 122 height 14
click at [341, 114] on div "VP Nhận *" at bounding box center [379, 108] width 122 height 13
click at [338, 118] on input "search" at bounding box center [376, 122] width 105 height 13
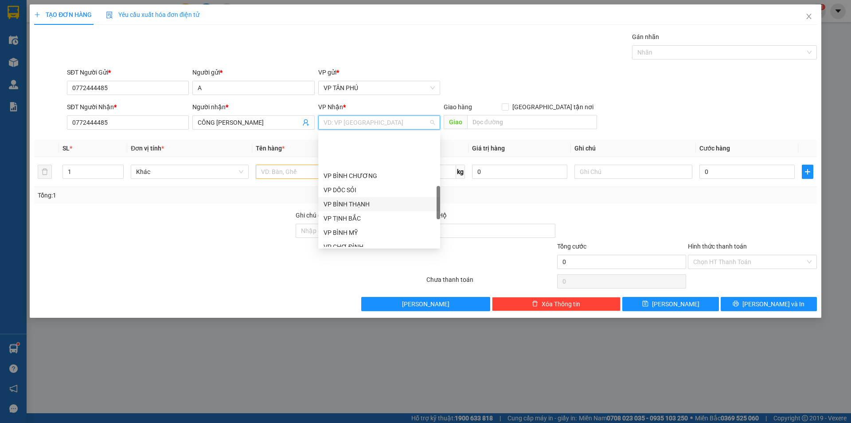
scroll to position [222, 0]
click at [354, 204] on div "VP CHỢ ĐÌNH" at bounding box center [379, 202] width 111 height 10
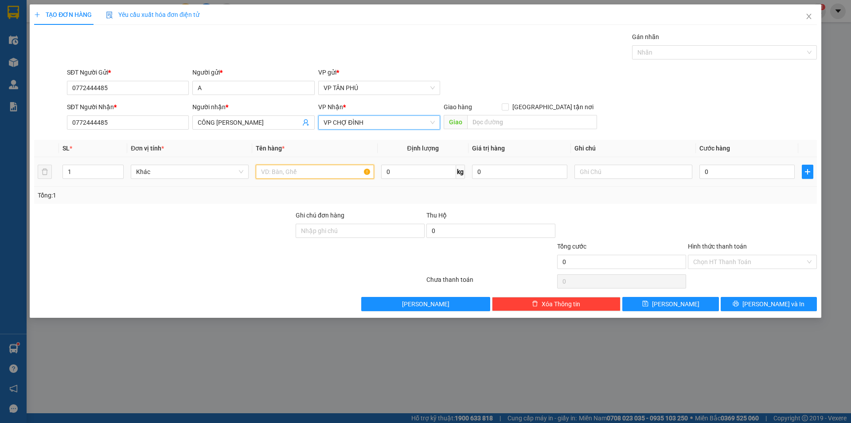
click at [300, 169] on input "text" at bounding box center [315, 171] width 118 height 14
click at [729, 170] on input "0" at bounding box center [747, 171] width 95 height 14
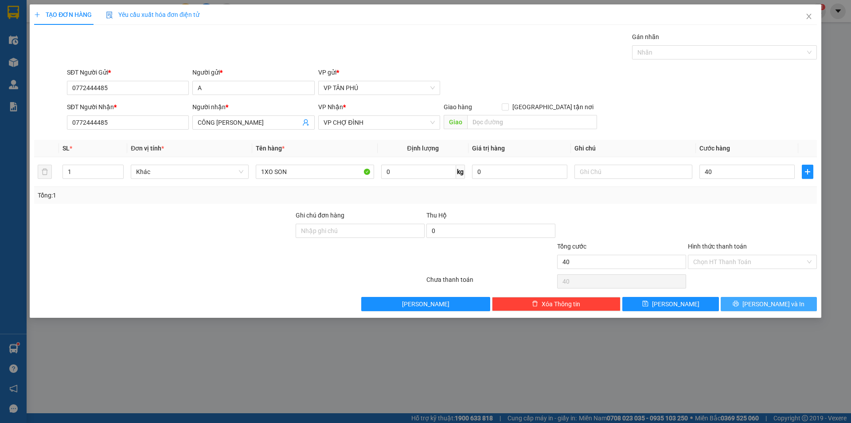
click at [740, 301] on button "[PERSON_NAME] và In" at bounding box center [769, 304] width 96 height 14
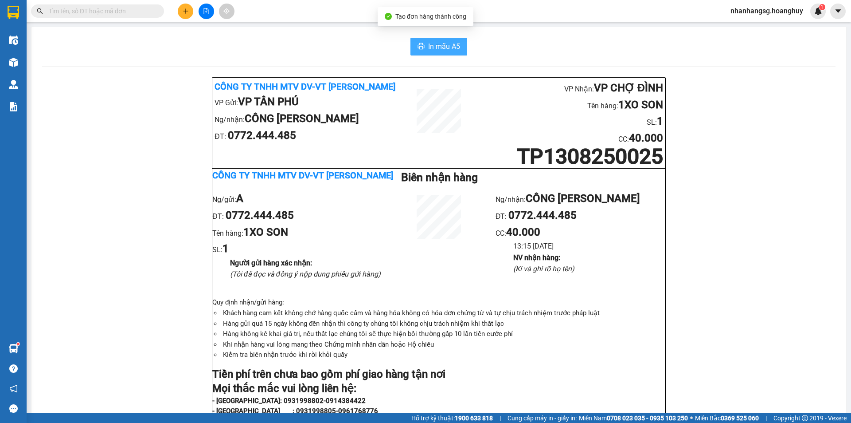
click at [431, 54] on button "In mẫu A5" at bounding box center [439, 47] width 57 height 18
click at [422, 44] on button "In mẫu A5" at bounding box center [439, 47] width 57 height 18
click at [188, 11] on icon "plus" at bounding box center [186, 11] width 6 height 6
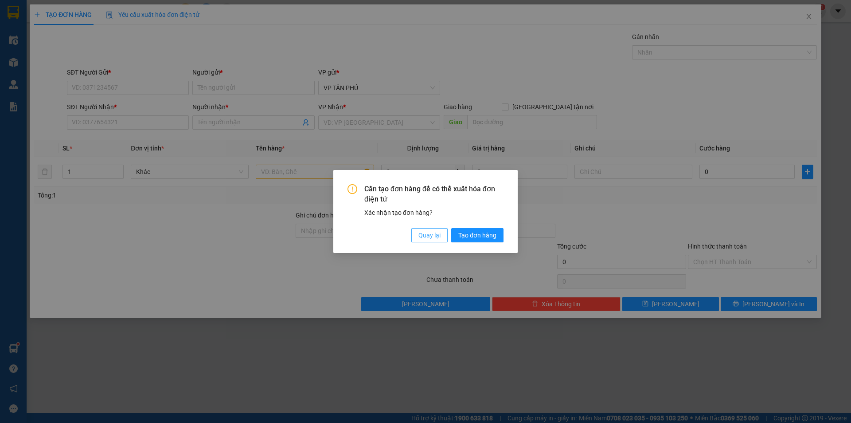
click at [426, 230] on span "Quay lại" at bounding box center [430, 235] width 22 height 10
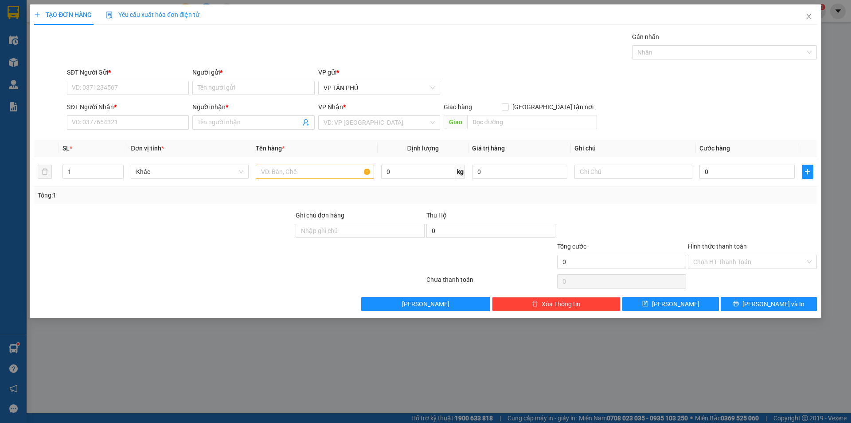
click at [139, 79] on div "SĐT Người Gửi *" at bounding box center [128, 73] width 122 height 13
click at [136, 90] on input "SĐT Người Gửi *" at bounding box center [128, 88] width 122 height 14
click at [121, 108] on div "0931998805 - A" at bounding box center [127, 106] width 111 height 10
click at [126, 124] on input "SĐT Người Nhận *" at bounding box center [128, 122] width 122 height 14
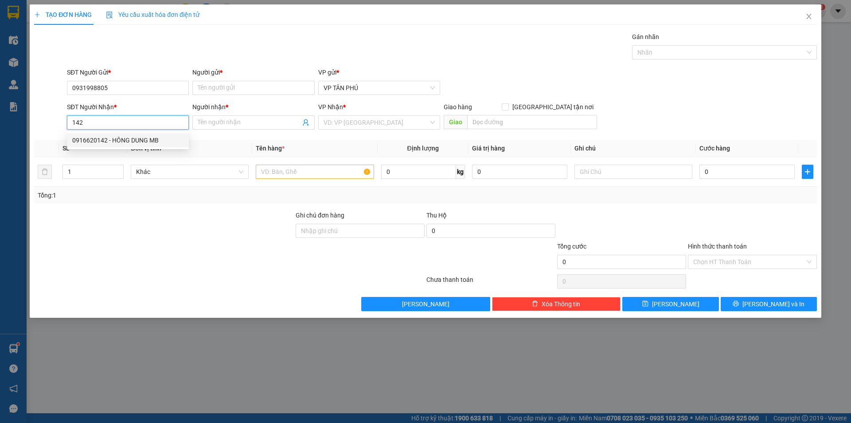
click at [136, 139] on div "0916620142 - HÔNG DUNG MB" at bounding box center [127, 140] width 111 height 10
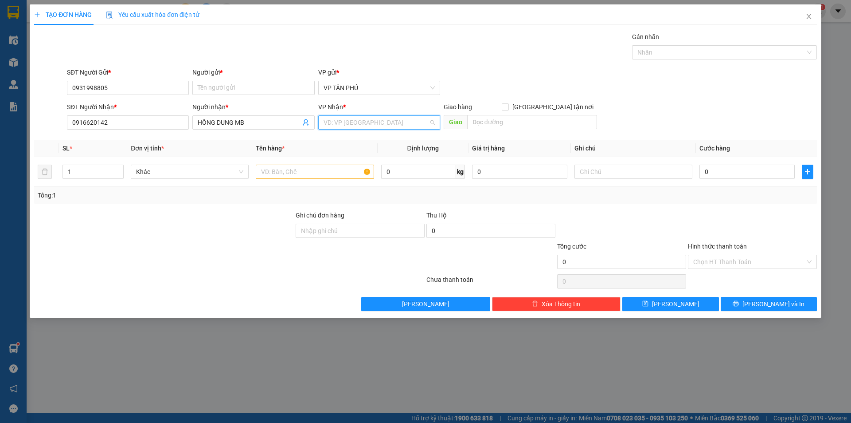
click at [344, 124] on input "search" at bounding box center [376, 122] width 105 height 13
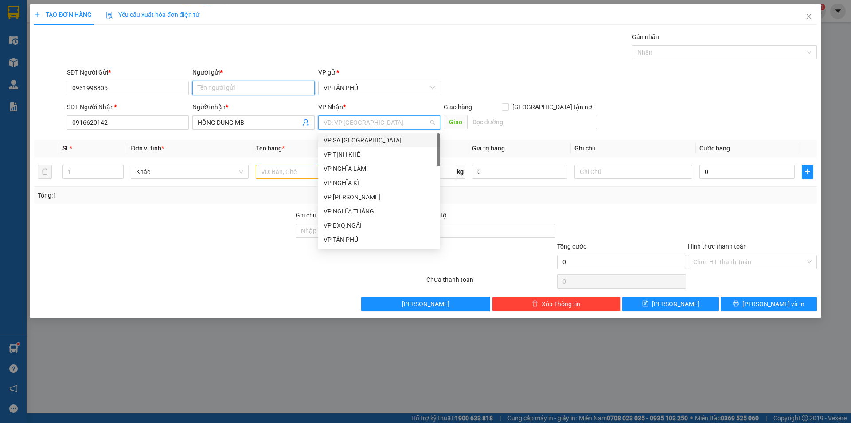
click at [230, 88] on input "Người gửi *" at bounding box center [253, 88] width 122 height 14
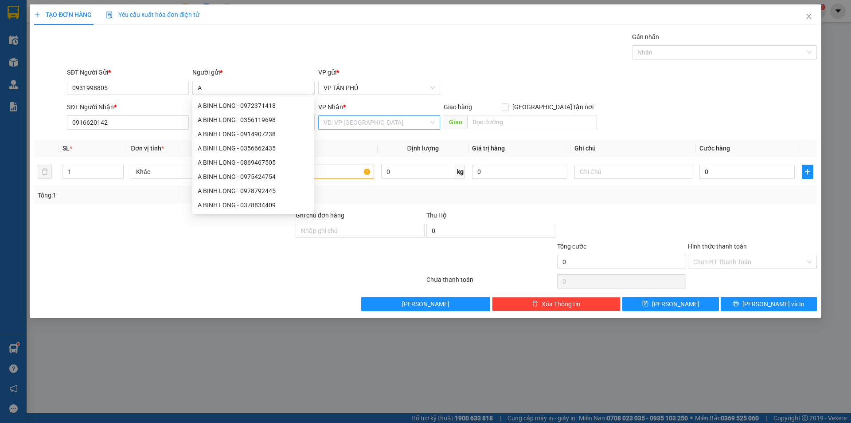
click at [354, 122] on input "search" at bounding box center [376, 122] width 105 height 13
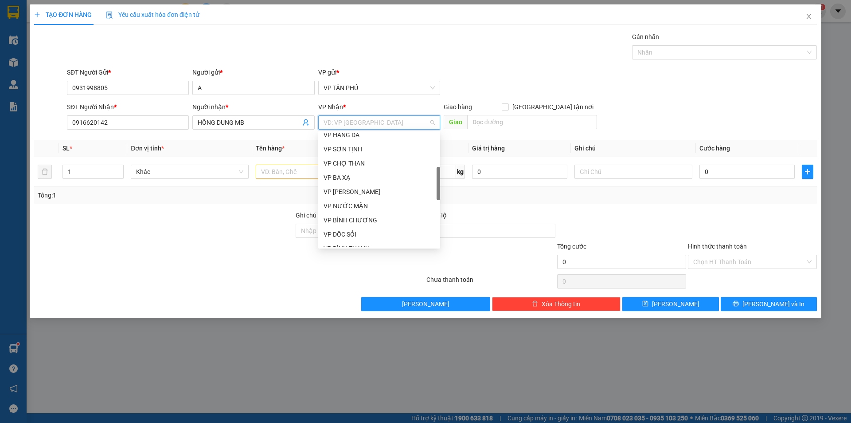
scroll to position [222, 0]
click at [361, 163] on div "VP BÌNH THẠNH" at bounding box center [379, 160] width 111 height 10
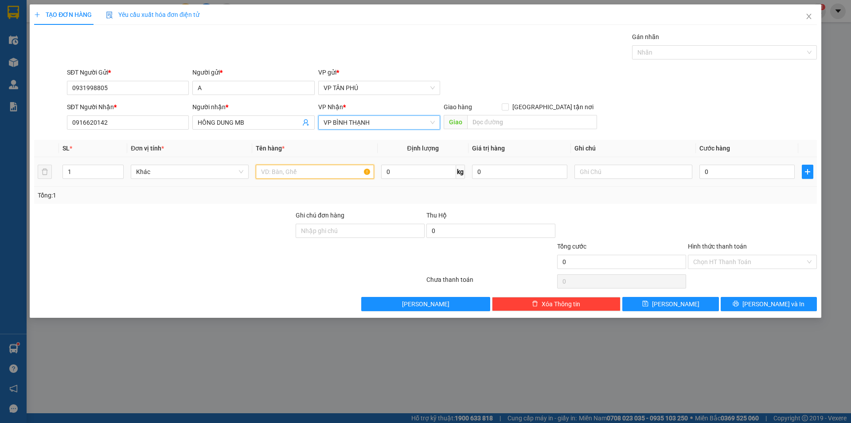
click at [294, 172] on input "text" at bounding box center [315, 171] width 118 height 14
click at [736, 171] on input "0" at bounding box center [747, 171] width 95 height 14
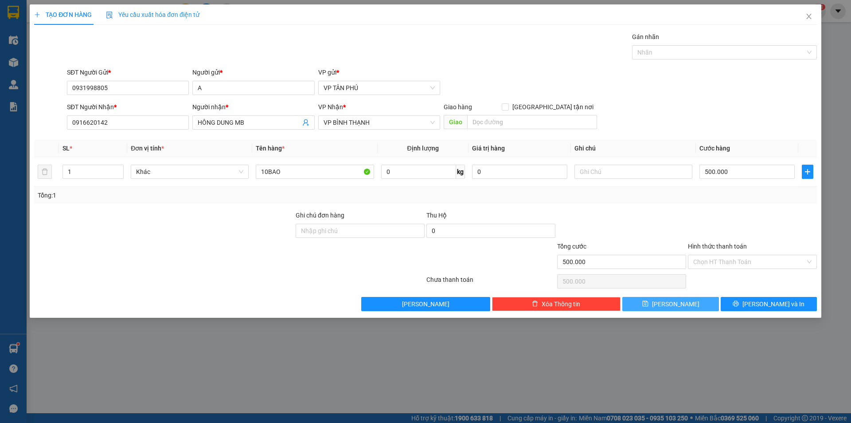
click at [695, 300] on button "[PERSON_NAME]" at bounding box center [671, 304] width 96 height 14
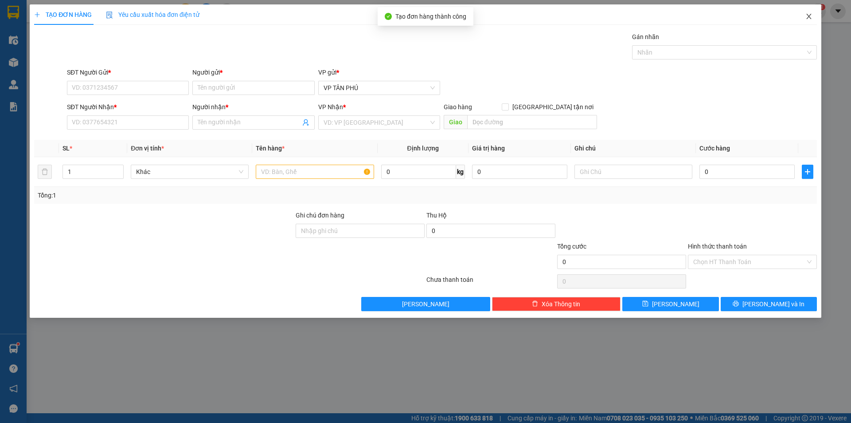
click at [809, 14] on icon "close" at bounding box center [809, 16] width 7 height 7
click at [810, 14] on span "nhanhangsg.hoanghuy" at bounding box center [767, 10] width 87 height 11
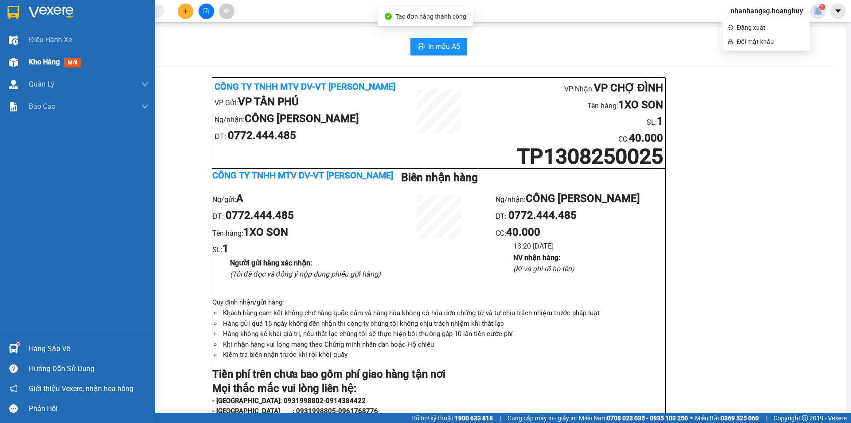
click at [30, 56] on div "Kho hàng mới" at bounding box center [89, 62] width 120 height 22
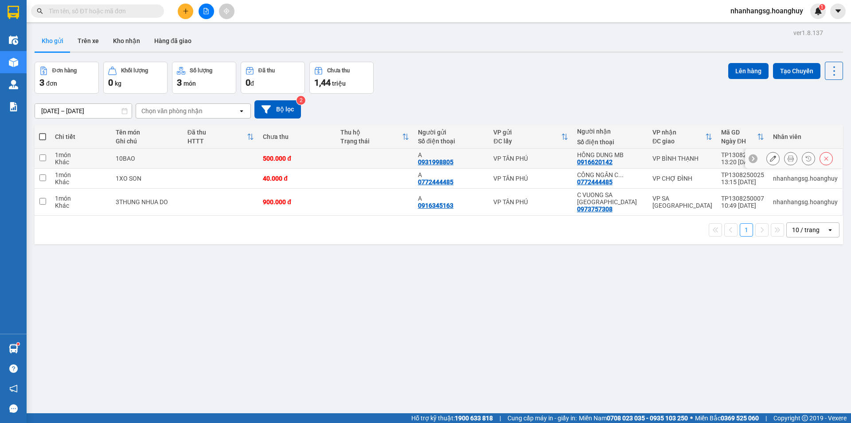
click at [332, 161] on div "500.000 đ" at bounding box center [297, 158] width 69 height 7
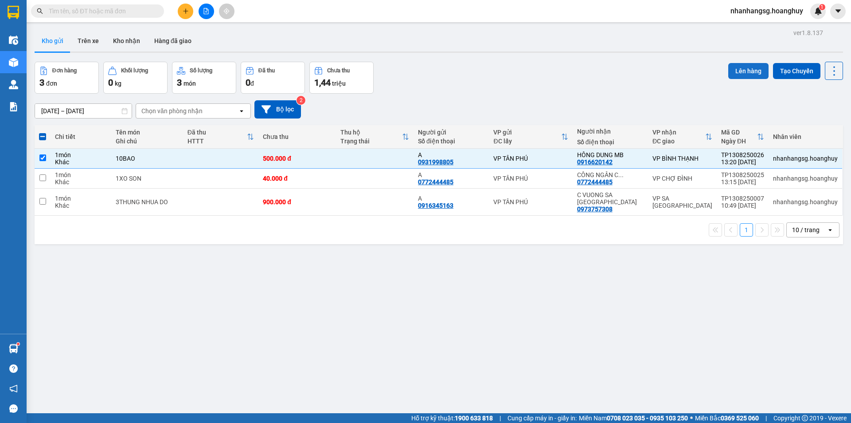
click at [758, 66] on button "Lên hàng" at bounding box center [748, 71] width 40 height 16
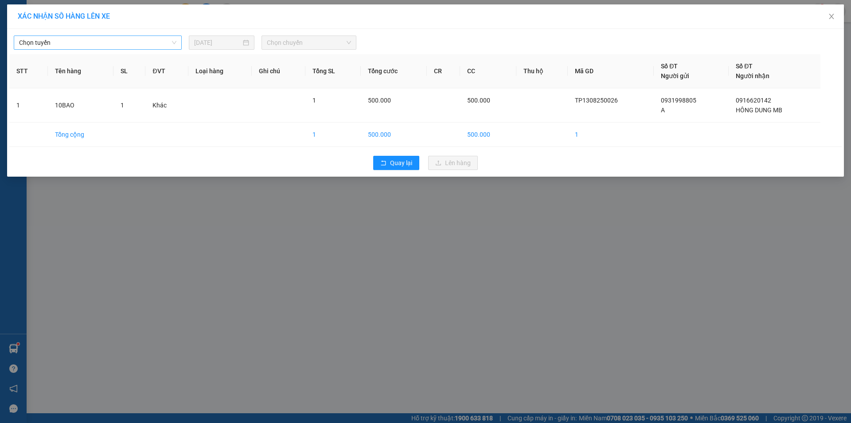
click at [114, 43] on span "Chọn tuyến" at bounding box center [97, 42] width 157 height 13
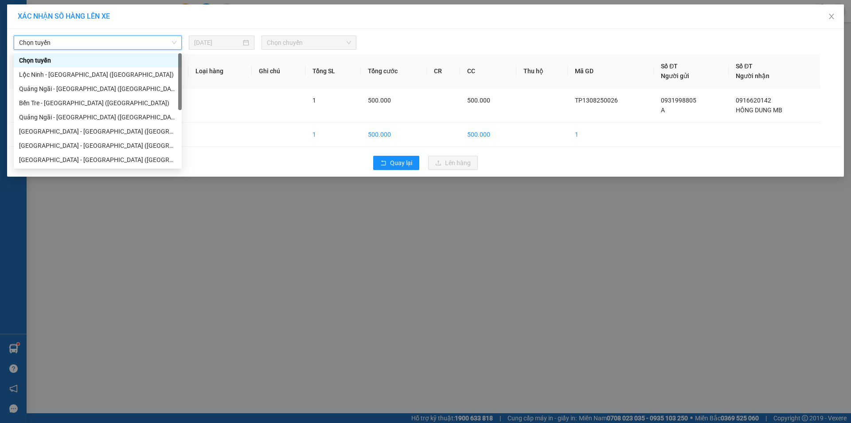
click at [114, 43] on span "Chọn tuyến" at bounding box center [97, 42] width 157 height 13
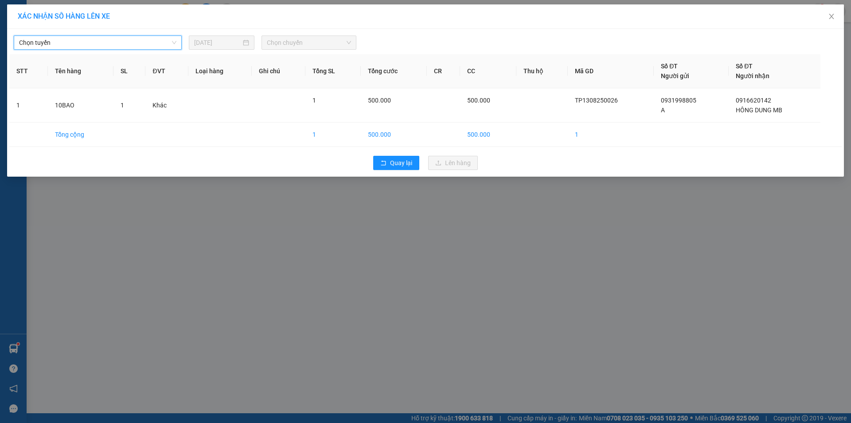
click at [103, 45] on span "Chọn tuyến" at bounding box center [97, 42] width 157 height 13
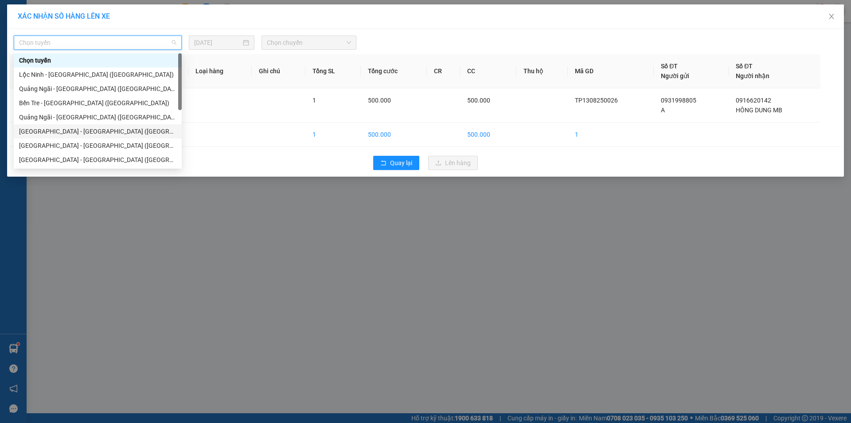
click at [80, 126] on div "[GEOGRAPHIC_DATA] - [GEOGRAPHIC_DATA] ([GEOGRAPHIC_DATA])" at bounding box center [98, 131] width 168 height 14
click at [80, 126] on td "Tổng cộng" at bounding box center [81, 134] width 66 height 24
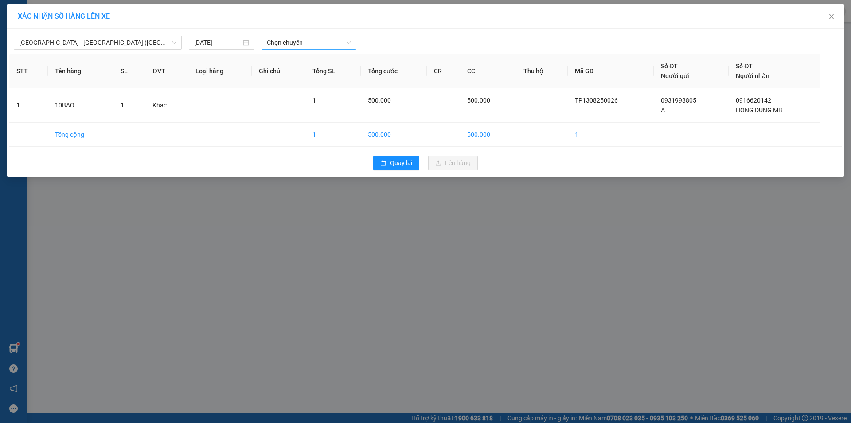
click at [279, 43] on span "Chọn chuyến" at bounding box center [309, 42] width 84 height 13
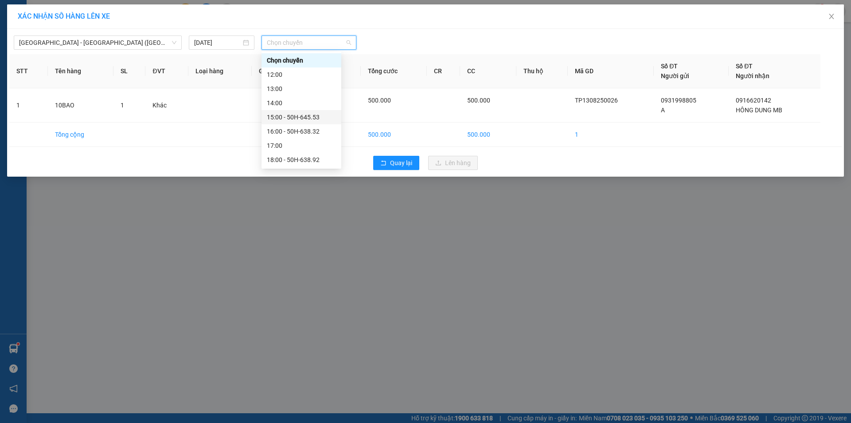
click at [309, 117] on div "15:00 - 50H-645.53" at bounding box center [301, 117] width 69 height 10
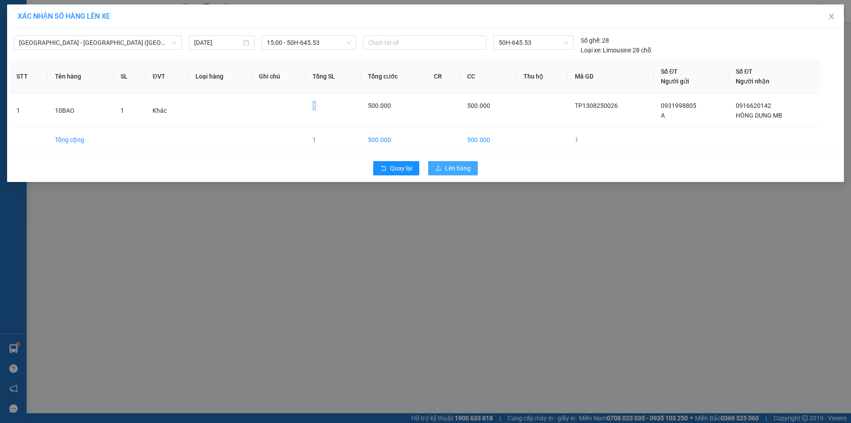
click at [439, 172] on span "upload" at bounding box center [438, 168] width 6 height 7
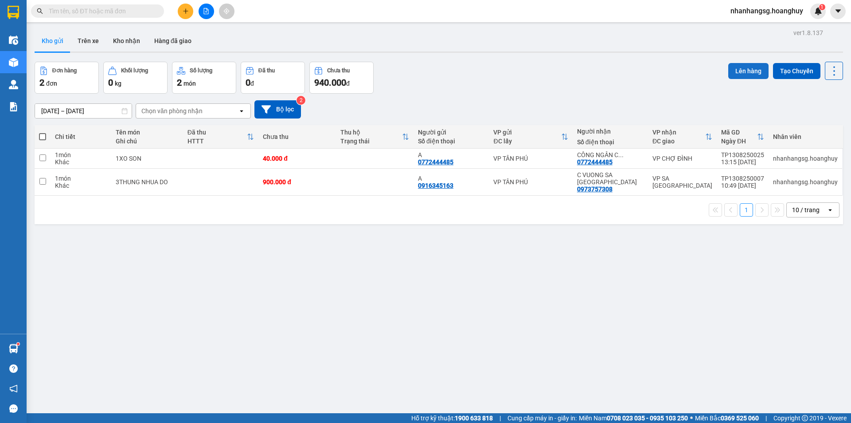
click at [736, 71] on button "Lên hàng" at bounding box center [748, 71] width 40 height 16
click at [205, 13] on icon "file-add" at bounding box center [206, 11] width 6 height 6
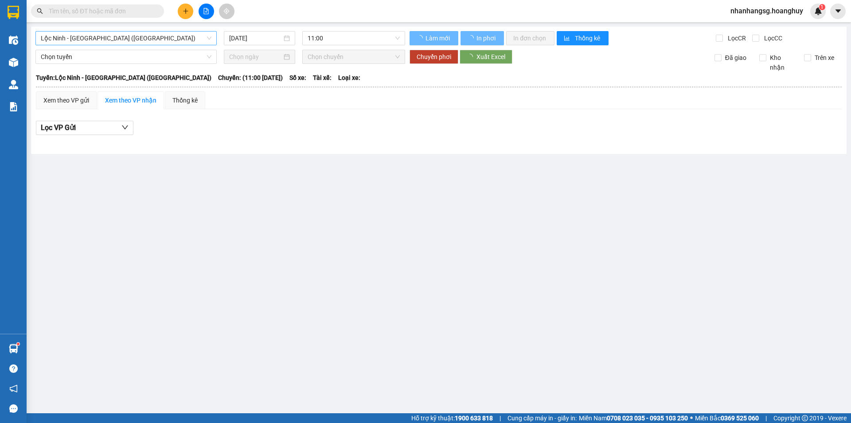
click at [157, 37] on span "Lộc Ninh - [GEOGRAPHIC_DATA] ([GEOGRAPHIC_DATA])" at bounding box center [126, 37] width 171 height 13
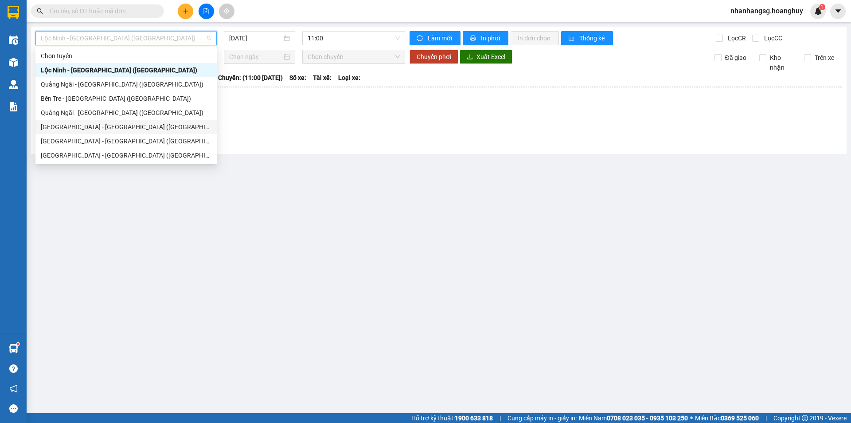
click at [104, 124] on div "[GEOGRAPHIC_DATA] - [GEOGRAPHIC_DATA] ([GEOGRAPHIC_DATA])" at bounding box center [126, 127] width 171 height 10
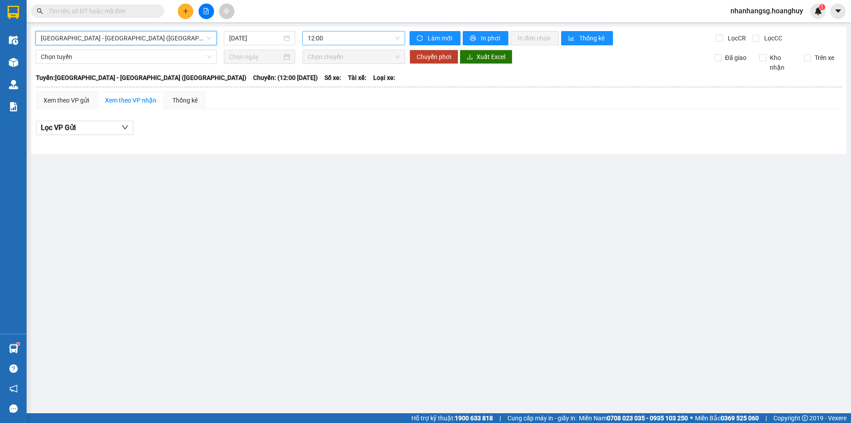
click at [309, 38] on span "12:00" at bounding box center [354, 37] width 92 height 13
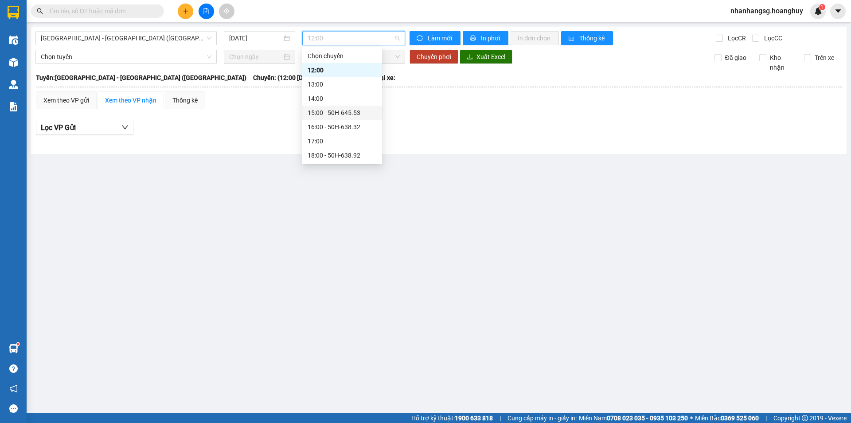
click at [332, 110] on div "15:00 - 50H-645.53" at bounding box center [342, 113] width 69 height 10
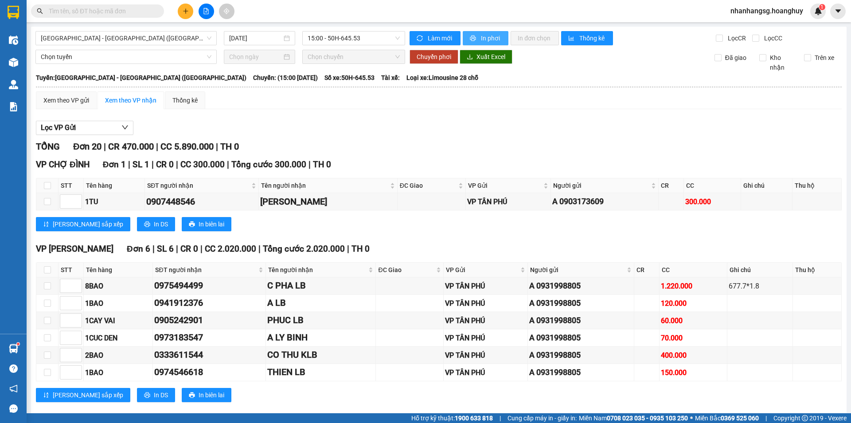
click at [475, 35] on button "In phơi" at bounding box center [486, 38] width 46 height 14
click at [137, 12] on input "text" at bounding box center [101, 11] width 105 height 10
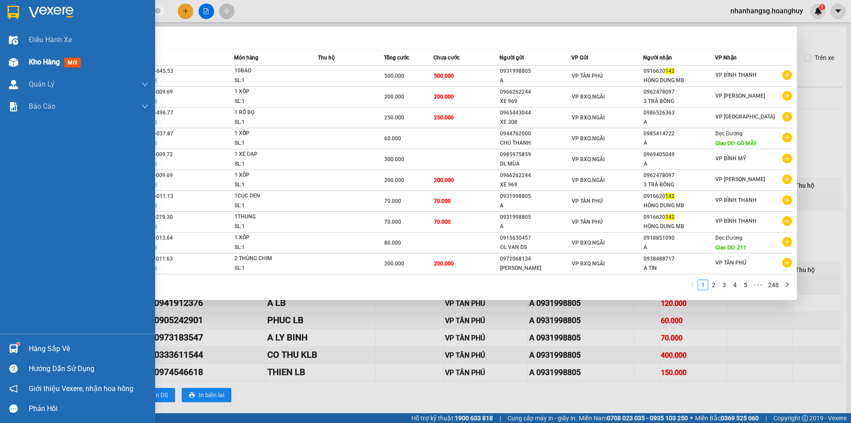
click at [30, 58] on span "Kho hàng" at bounding box center [44, 62] width 31 height 8
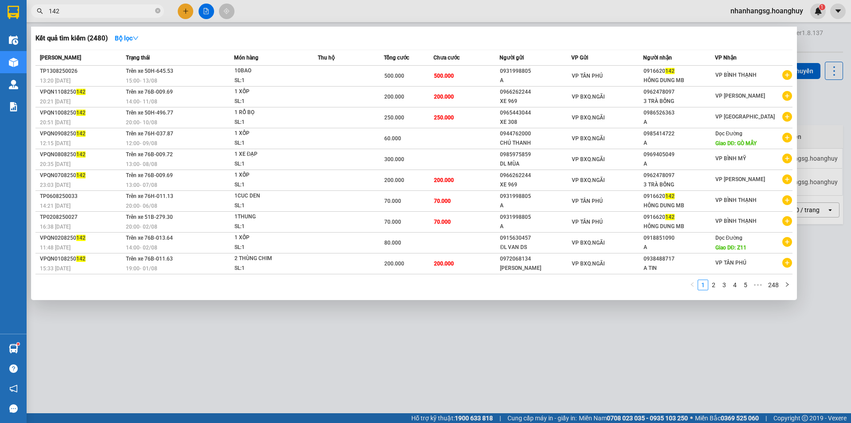
click at [154, 9] on span "142" at bounding box center [97, 10] width 133 height 13
click at [156, 10] on icon "close-circle" at bounding box center [157, 10] width 5 height 5
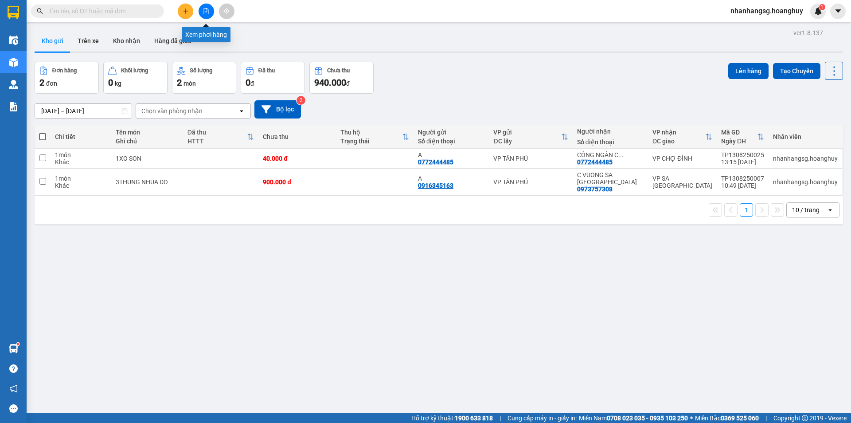
click at [200, 15] on button at bounding box center [207, 12] width 16 height 16
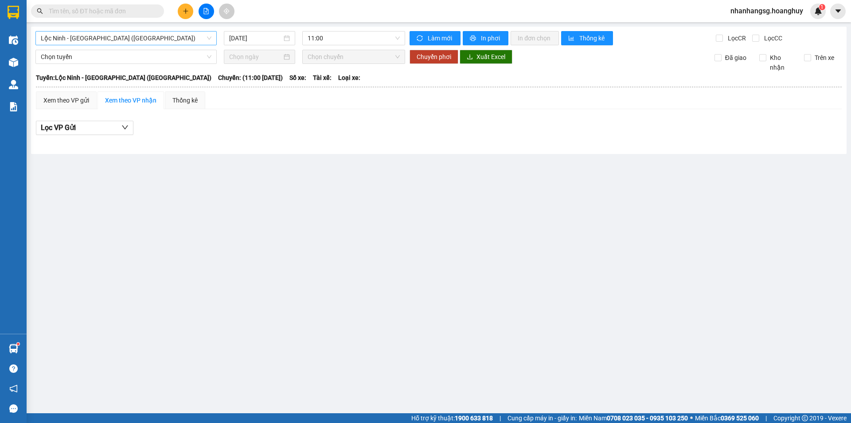
click at [129, 37] on span "Lộc Ninh - [GEOGRAPHIC_DATA] ([GEOGRAPHIC_DATA])" at bounding box center [126, 37] width 171 height 13
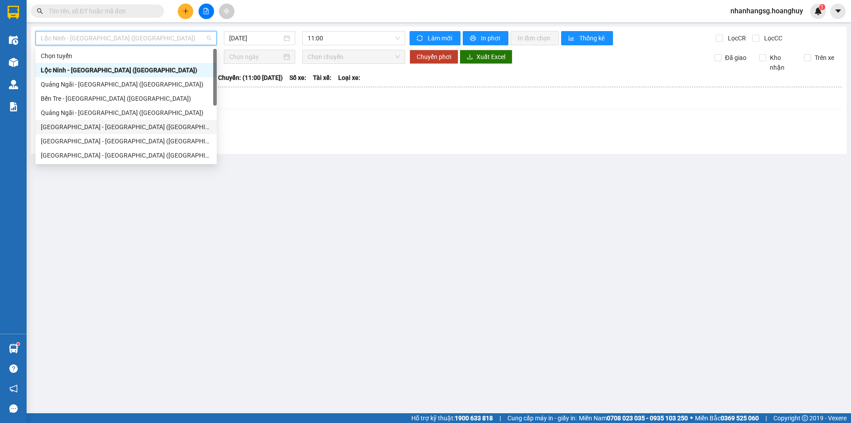
click at [85, 123] on div "[GEOGRAPHIC_DATA] - [GEOGRAPHIC_DATA] ([GEOGRAPHIC_DATA])" at bounding box center [126, 127] width 171 height 10
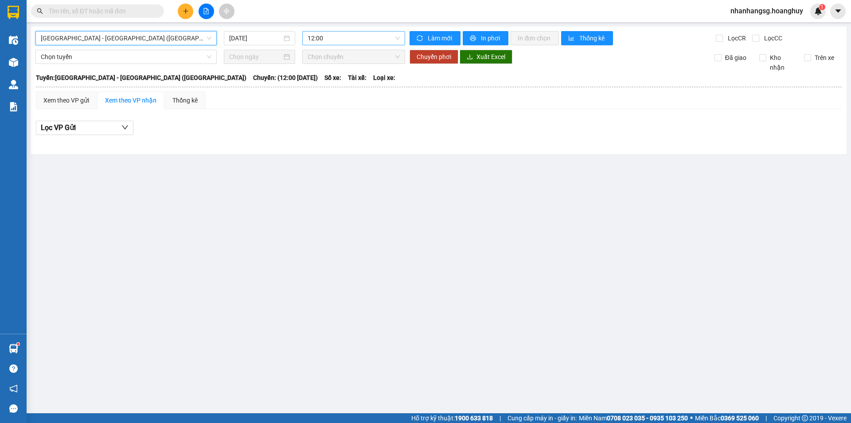
click at [316, 40] on span "12:00" at bounding box center [354, 37] width 92 height 13
click at [322, 41] on span "12:00" at bounding box center [354, 37] width 92 height 13
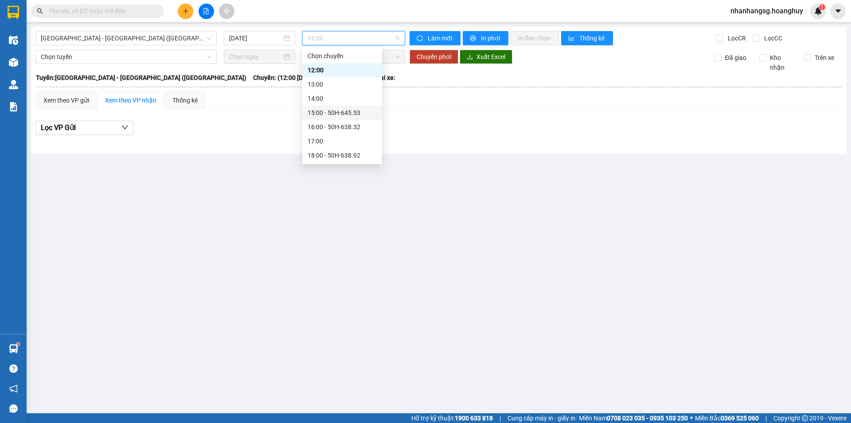
click at [336, 112] on div "15:00 - 50H-645.53" at bounding box center [342, 113] width 69 height 10
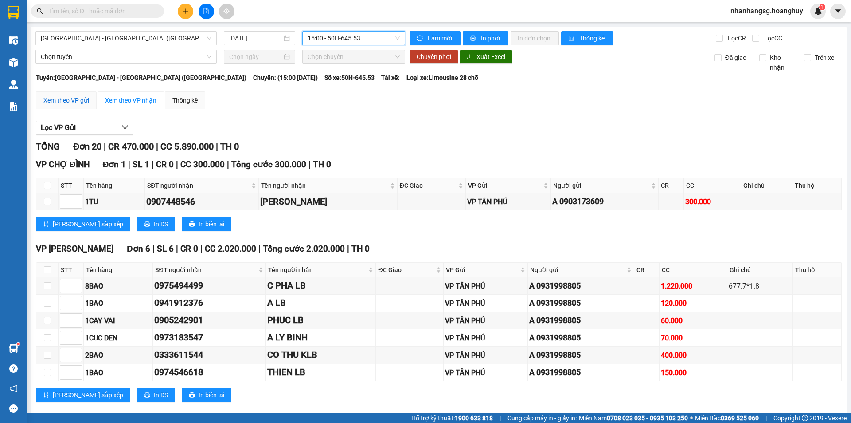
click at [73, 98] on div "Xem theo VP gửi" at bounding box center [66, 100] width 46 height 10
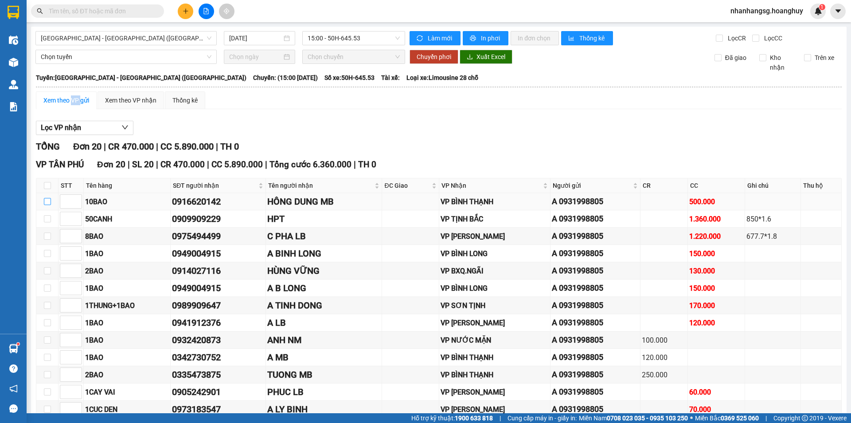
click at [44, 201] on input "checkbox" at bounding box center [47, 201] width 7 height 7
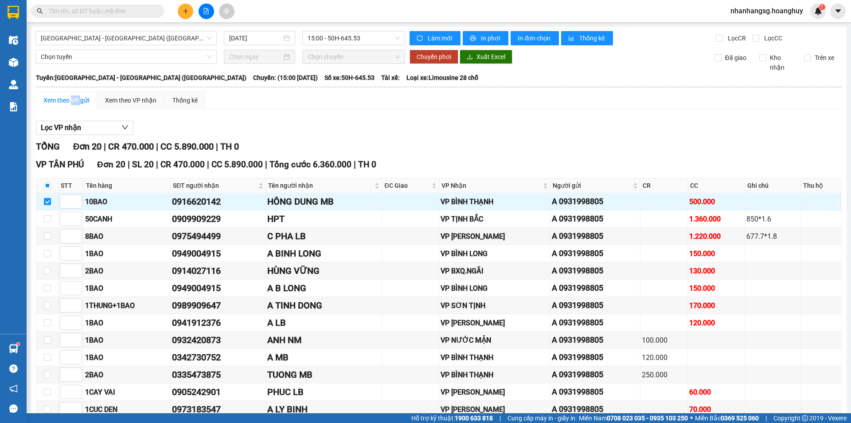
scroll to position [172, 0]
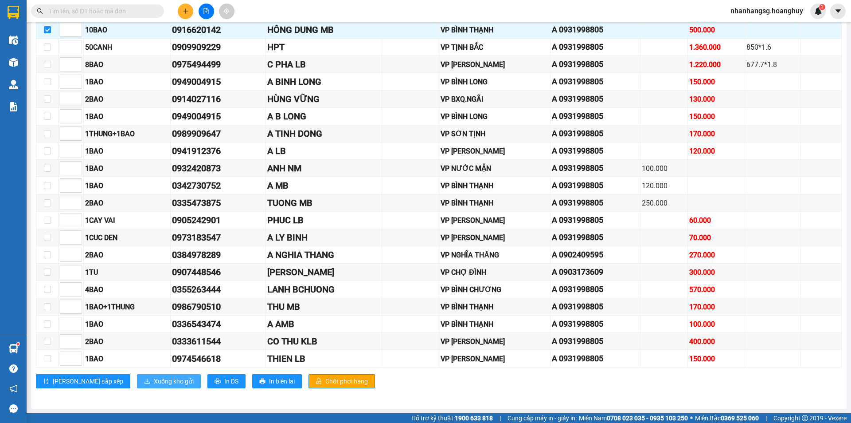
click at [154, 380] on span "Xuống kho gửi" at bounding box center [174, 381] width 40 height 10
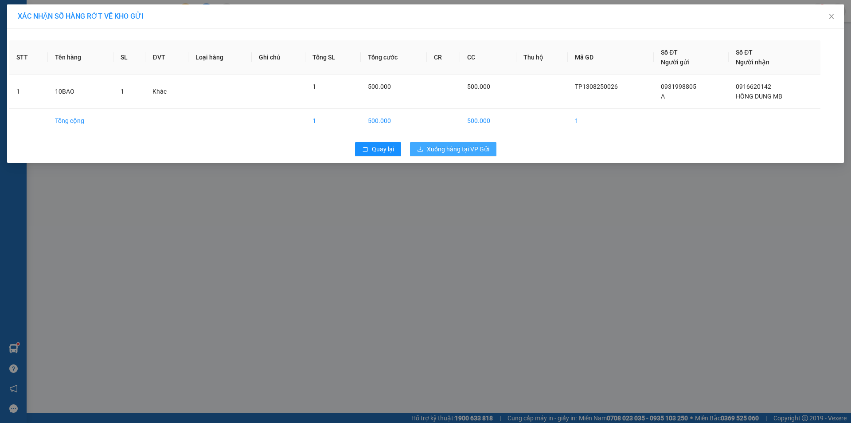
click at [446, 150] on span "Xuống hàng tại VP Gửi" at bounding box center [458, 149] width 63 height 10
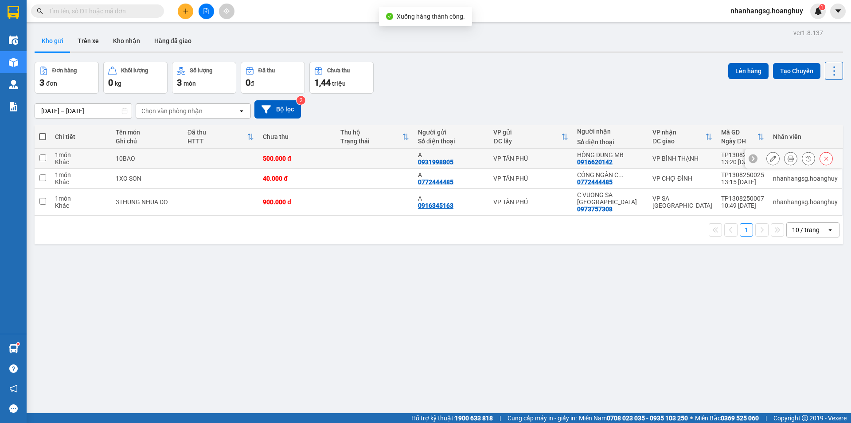
click at [318, 160] on div "500.000 đ" at bounding box center [297, 158] width 69 height 7
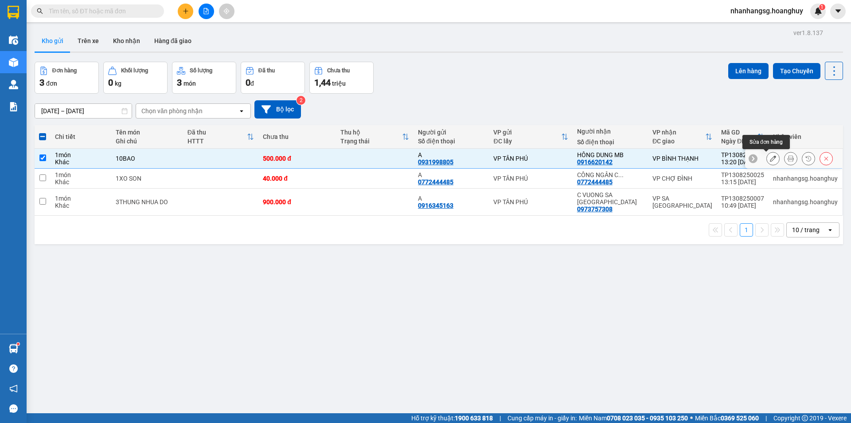
click at [770, 161] on icon at bounding box center [773, 158] width 6 height 6
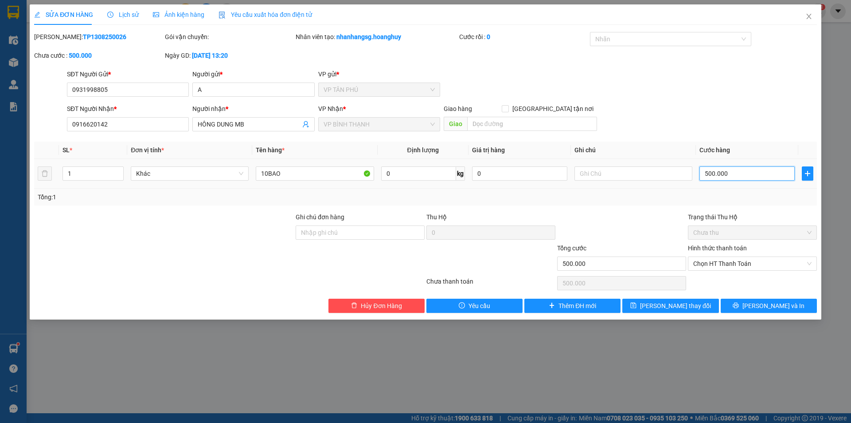
click at [711, 172] on input "500.000" at bounding box center [747, 173] width 95 height 14
click at [688, 305] on span "[PERSON_NAME] thay đổi" at bounding box center [675, 306] width 71 height 10
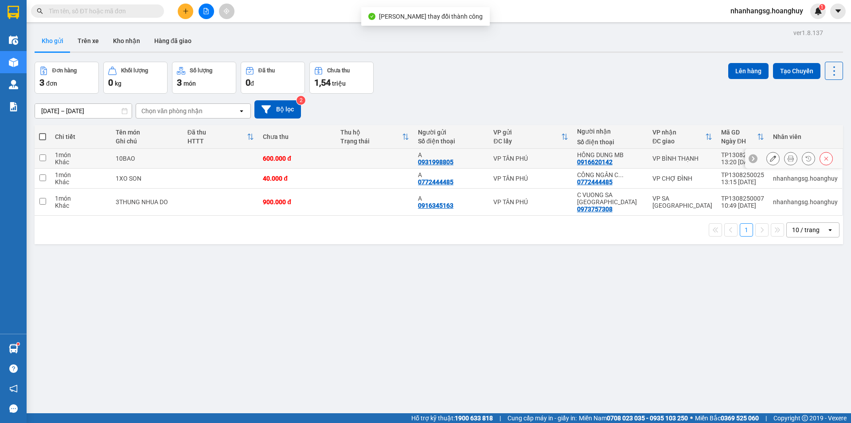
click at [342, 160] on td at bounding box center [375, 159] width 78 height 20
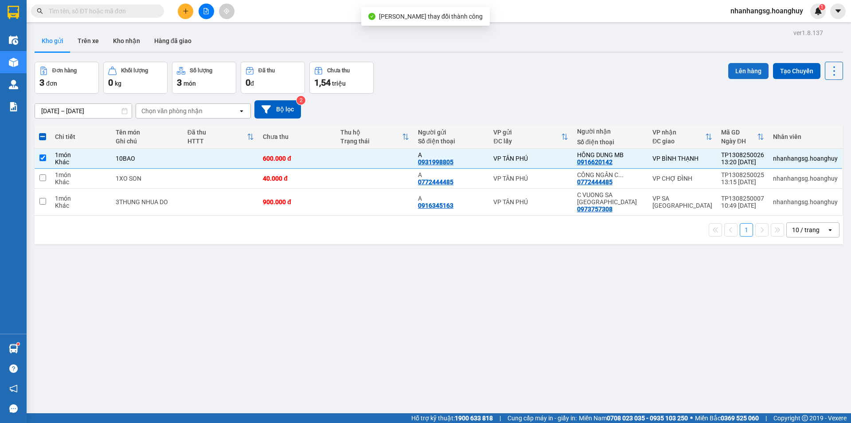
click at [739, 73] on button "Lên hàng" at bounding box center [748, 71] width 40 height 16
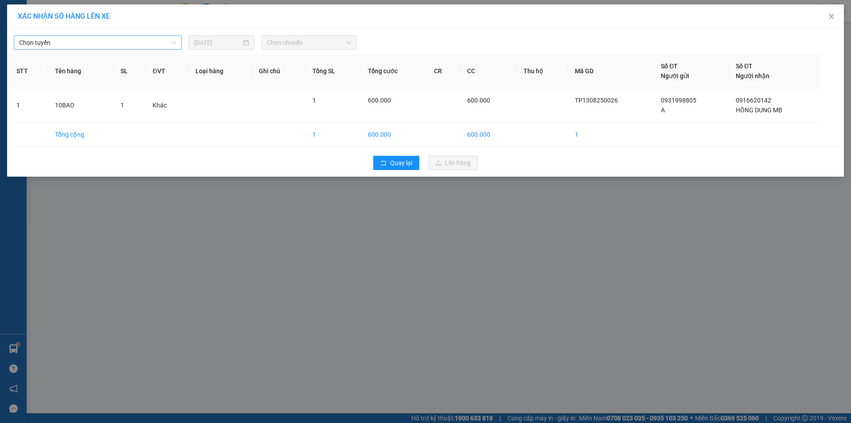
click at [120, 45] on span "Chọn tuyến" at bounding box center [97, 42] width 157 height 13
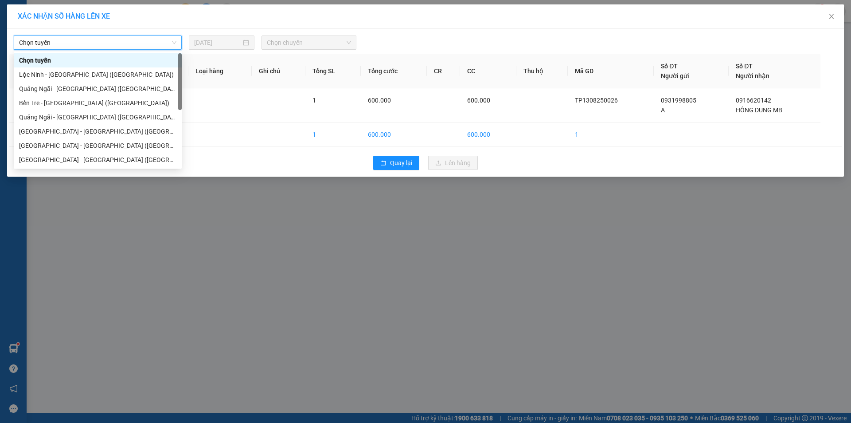
click at [120, 45] on span "Chọn tuyến" at bounding box center [97, 42] width 157 height 13
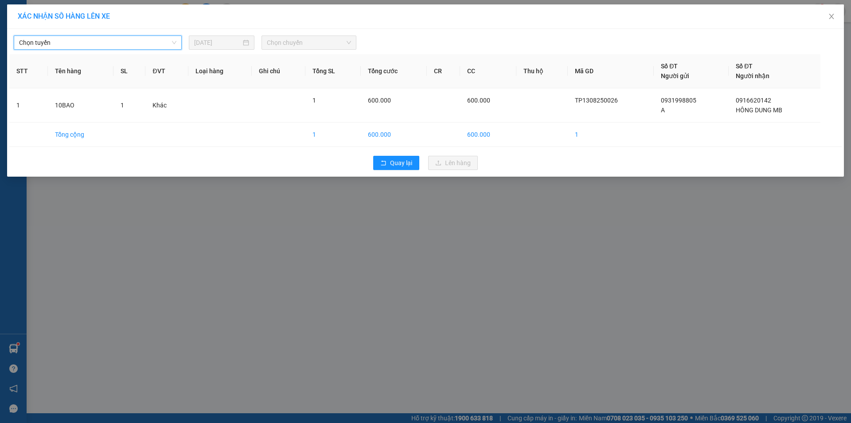
click at [114, 38] on span "Chọn tuyến" at bounding box center [97, 42] width 157 height 13
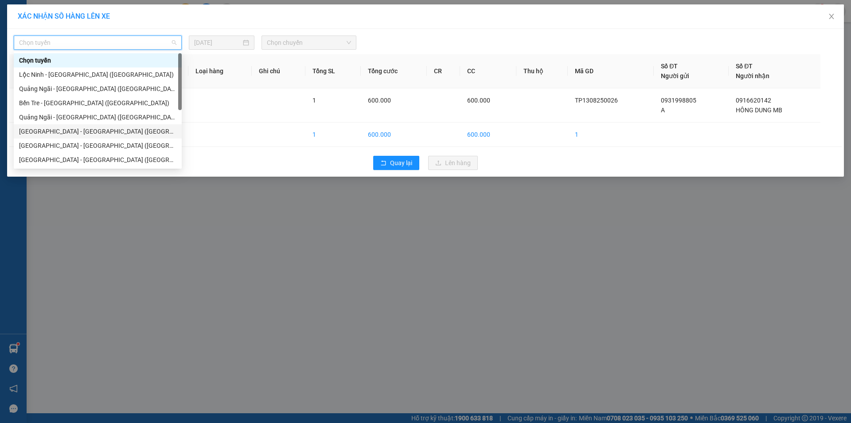
click at [54, 131] on div "[GEOGRAPHIC_DATA] - [GEOGRAPHIC_DATA] ([GEOGRAPHIC_DATA])" at bounding box center [97, 131] width 157 height 10
click at [54, 131] on td "Tổng cộng" at bounding box center [81, 134] width 66 height 24
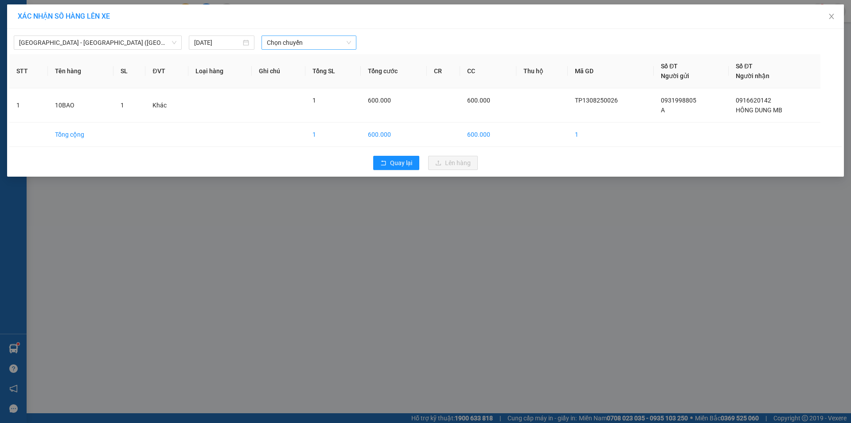
click at [272, 44] on span "Chọn chuyến" at bounding box center [309, 42] width 84 height 13
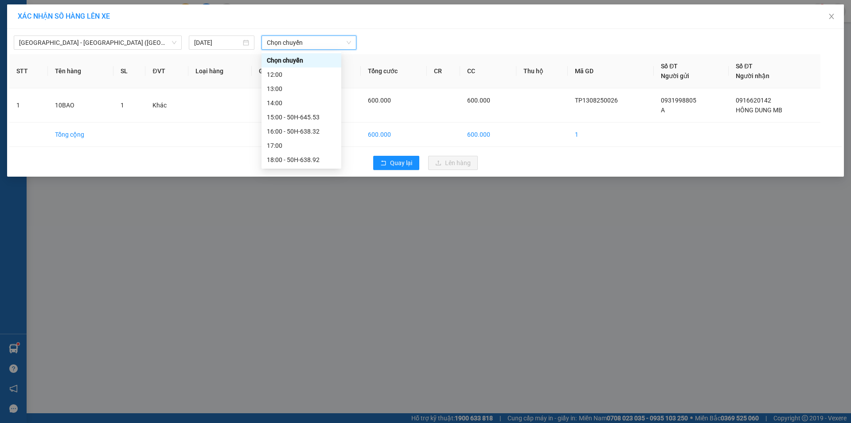
click at [272, 44] on span "Chọn chuyến" at bounding box center [309, 42] width 84 height 13
click at [270, 45] on span "Chọn chuyến" at bounding box center [309, 42] width 84 height 13
click at [300, 121] on div "15:00 - 50H-645.53" at bounding box center [301, 117] width 69 height 10
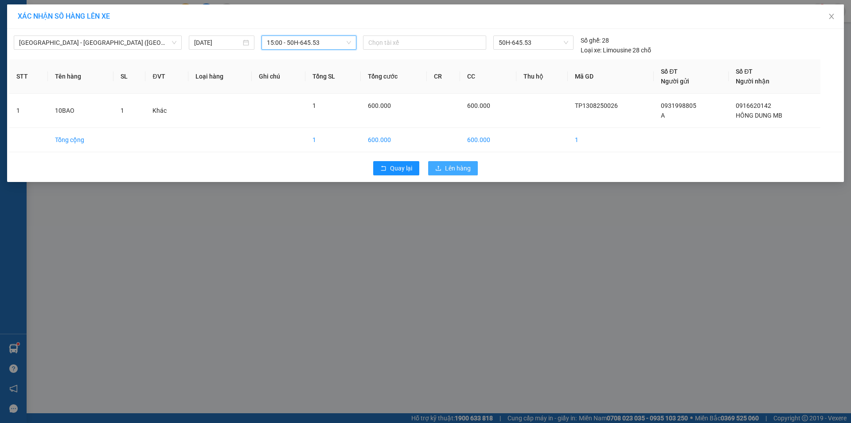
click at [452, 166] on span "Lên hàng" at bounding box center [458, 168] width 26 height 10
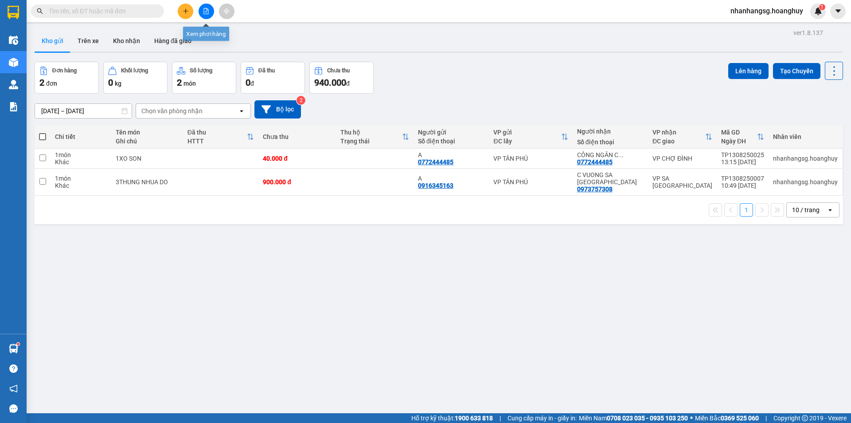
click at [205, 10] on icon "file-add" at bounding box center [206, 11] width 6 height 6
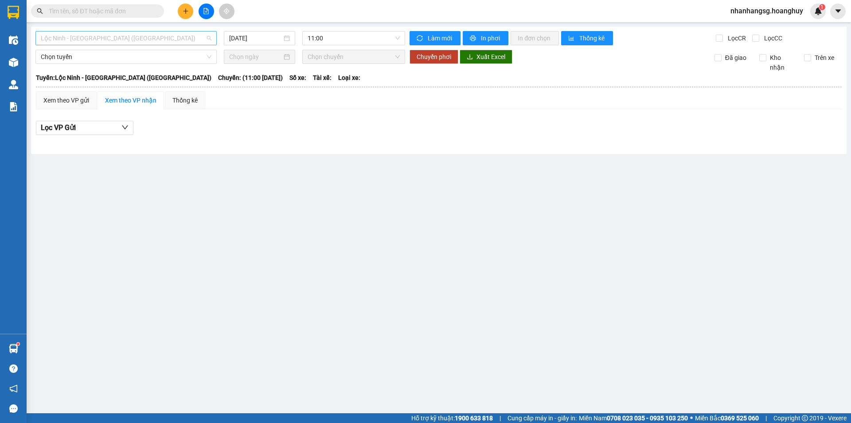
click at [170, 35] on span "Lộc Ninh - [GEOGRAPHIC_DATA] ([GEOGRAPHIC_DATA])" at bounding box center [126, 37] width 171 height 13
click at [105, 42] on span "Lộc Ninh - [GEOGRAPHIC_DATA] ([GEOGRAPHIC_DATA])" at bounding box center [126, 37] width 171 height 13
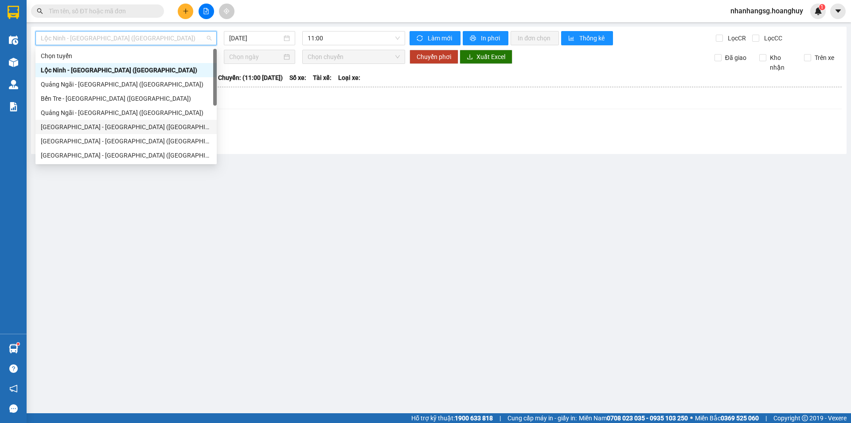
click at [95, 129] on div "[GEOGRAPHIC_DATA] - [GEOGRAPHIC_DATA] ([GEOGRAPHIC_DATA])" at bounding box center [126, 127] width 171 height 10
type input "[DATE]"
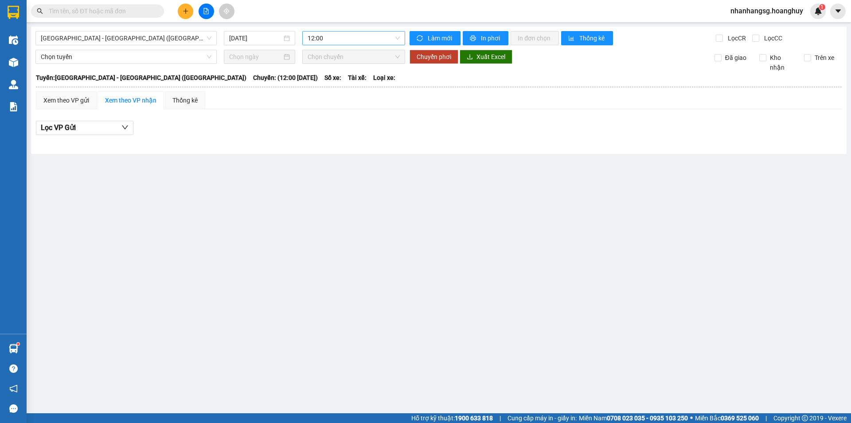
click at [316, 42] on span "12:00" at bounding box center [354, 37] width 92 height 13
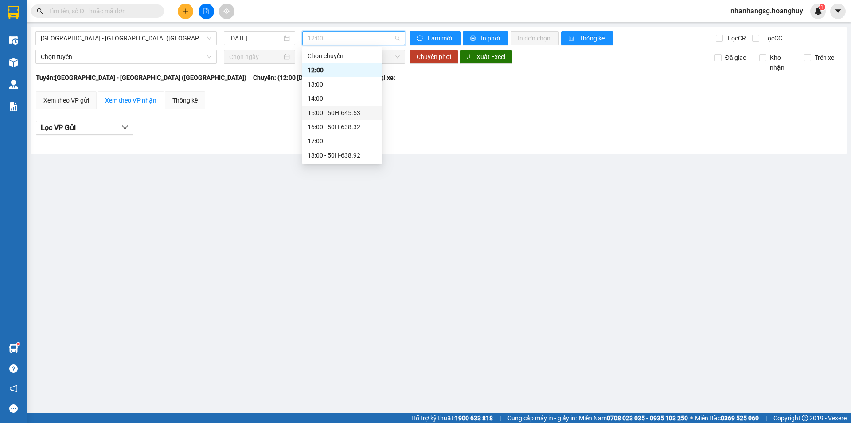
click at [338, 114] on div "15:00 - 50H-645.53" at bounding box center [342, 113] width 69 height 10
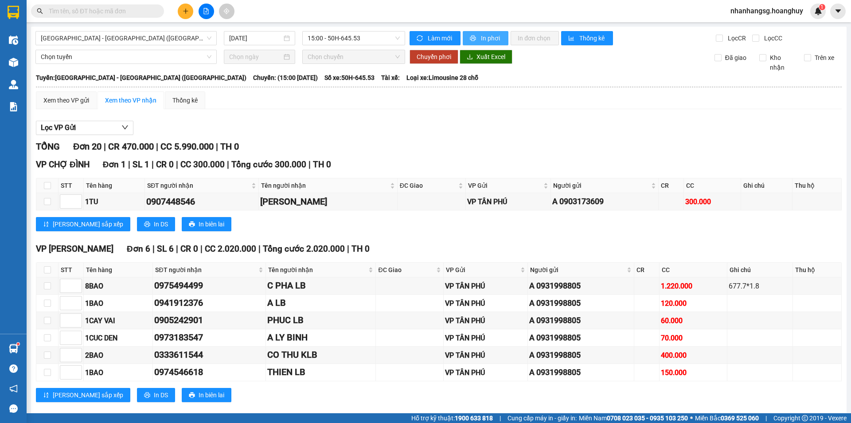
click at [481, 37] on span "In phơi" at bounding box center [491, 38] width 20 height 10
click at [351, 36] on span "15:00 - 50H-645.53" at bounding box center [354, 37] width 92 height 13
click at [360, 39] on span "15:00 - 50H-645.53" at bounding box center [354, 37] width 92 height 13
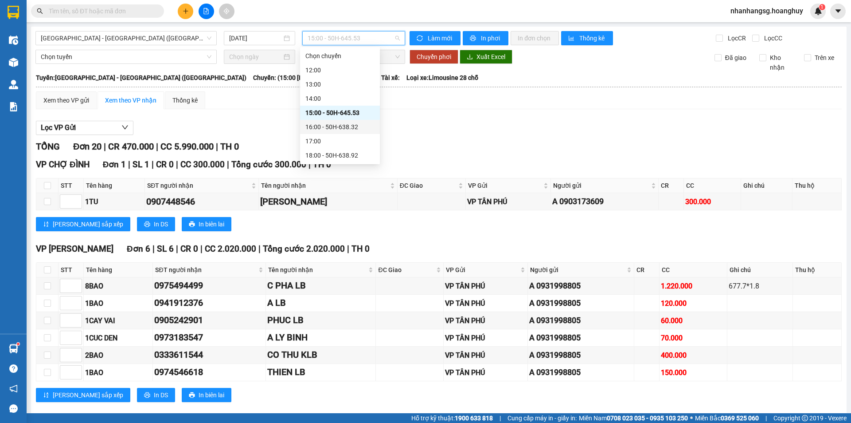
click at [349, 125] on div "16:00 - 50H-638.32" at bounding box center [339, 127] width 69 height 10
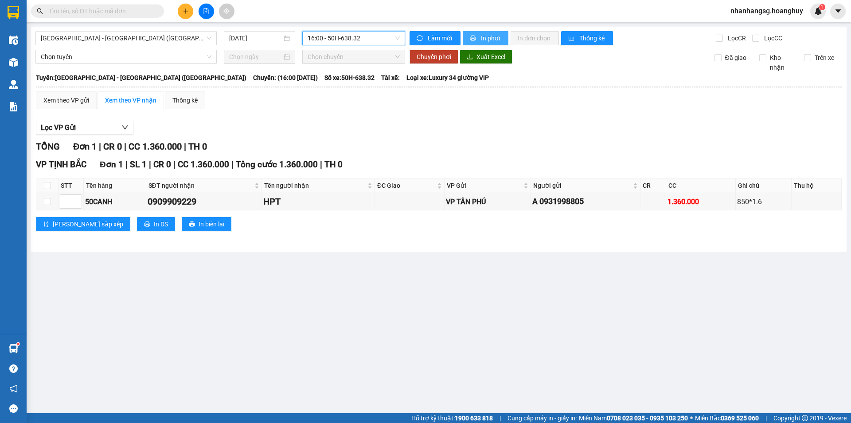
click at [488, 37] on span "In phơi" at bounding box center [491, 38] width 20 height 10
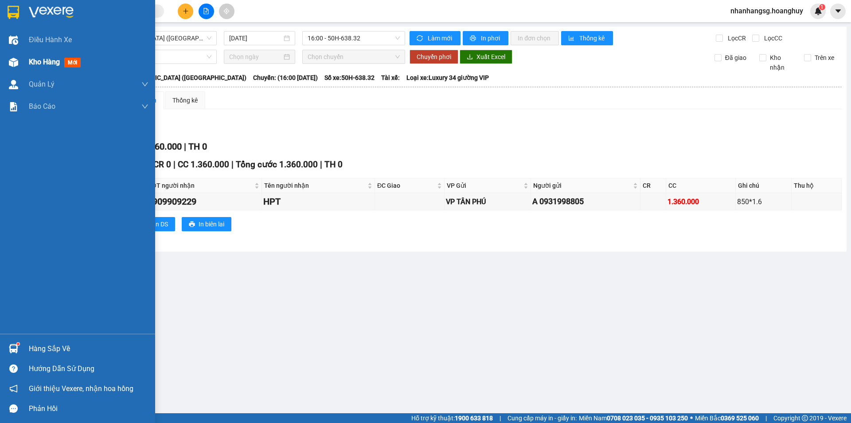
click at [38, 62] on span "Kho hàng" at bounding box center [44, 62] width 31 height 8
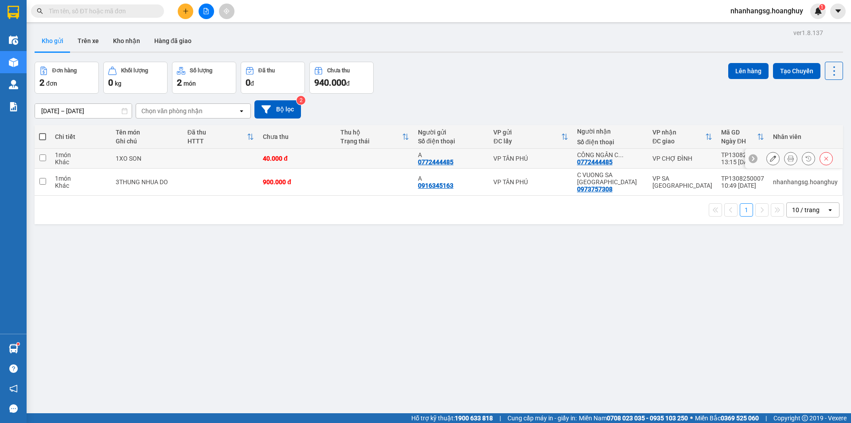
click at [314, 157] on div "40.000 đ" at bounding box center [297, 158] width 69 height 7
checkbox input "true"
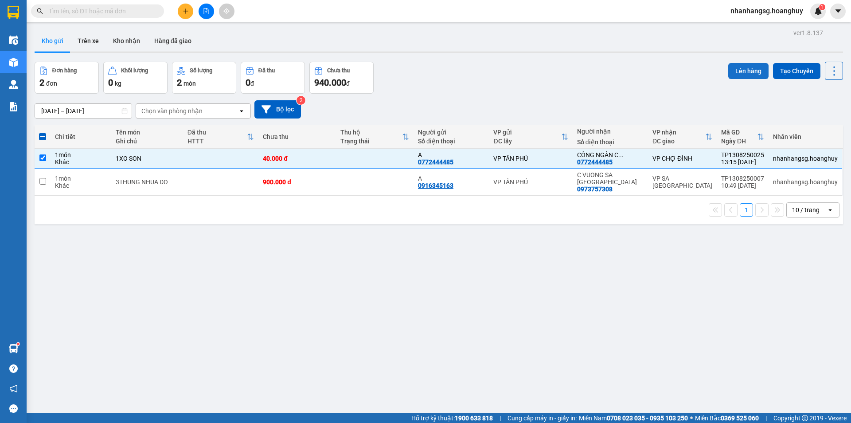
click at [741, 69] on button "Lên hàng" at bounding box center [748, 71] width 40 height 16
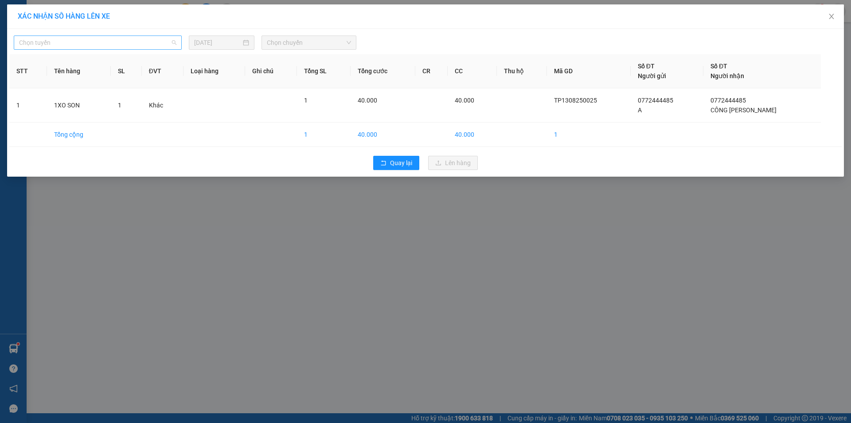
click at [81, 40] on span "Chọn tuyến" at bounding box center [97, 42] width 157 height 13
click at [81, 38] on span "Chọn tuyến" at bounding box center [97, 42] width 157 height 13
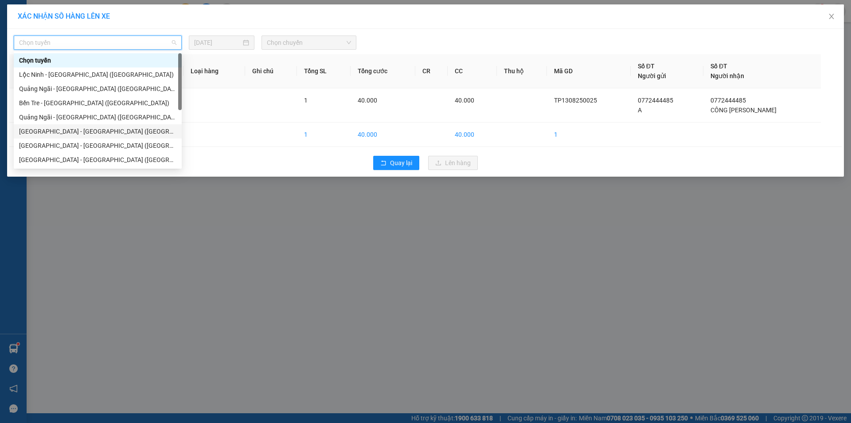
click at [74, 132] on div "[GEOGRAPHIC_DATA] - [GEOGRAPHIC_DATA] ([GEOGRAPHIC_DATA])" at bounding box center [97, 131] width 157 height 10
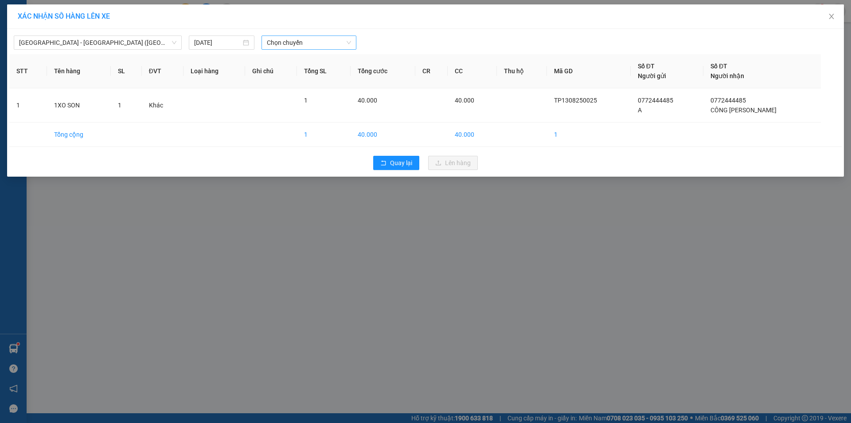
click at [305, 45] on span "Chọn chuyến" at bounding box center [309, 42] width 84 height 13
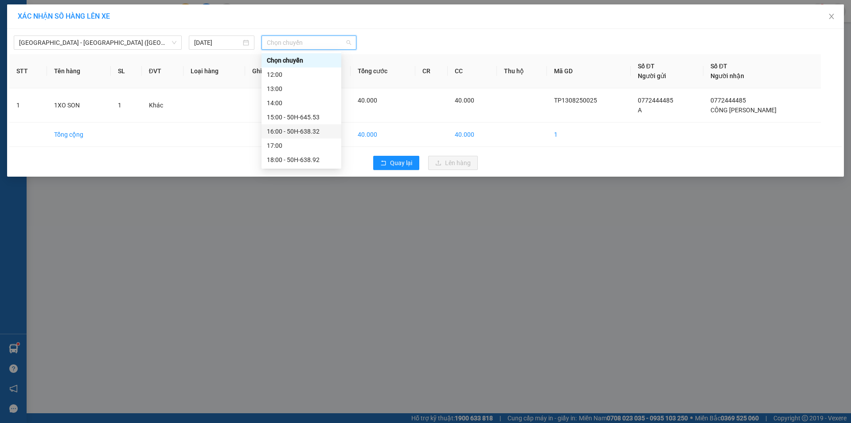
click at [299, 129] on div "16:00 - 50H-638.32" at bounding box center [301, 131] width 69 height 10
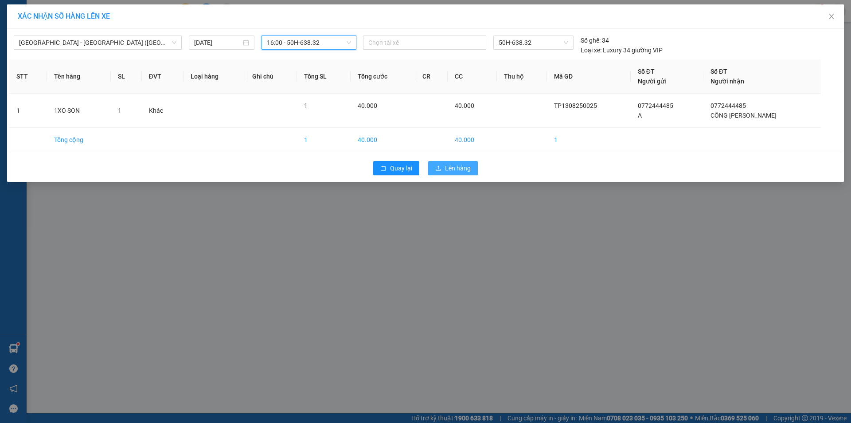
click at [440, 165] on icon "upload" at bounding box center [438, 168] width 6 height 6
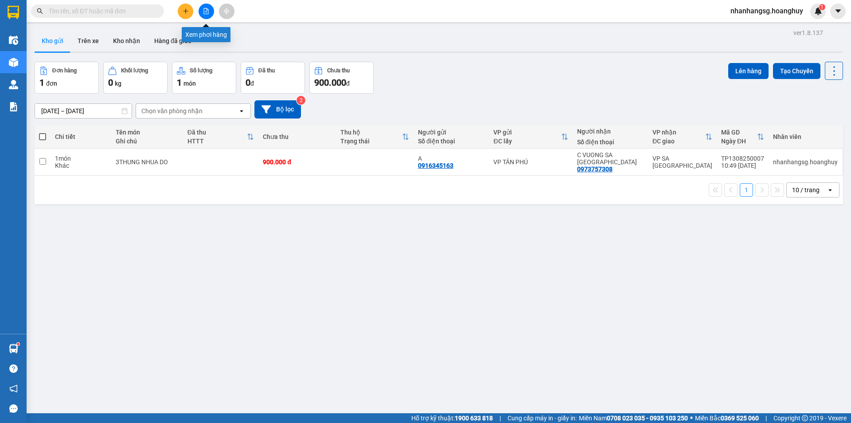
click at [213, 12] on button at bounding box center [207, 12] width 16 height 16
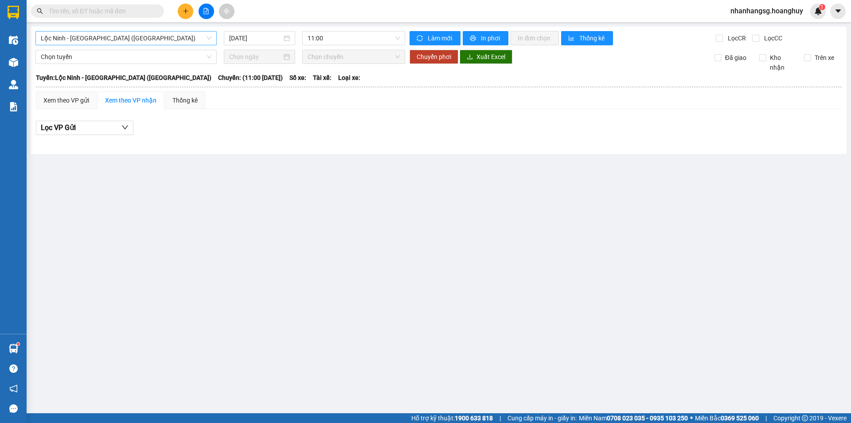
click at [136, 37] on span "Lộc Ninh - [GEOGRAPHIC_DATA] ([GEOGRAPHIC_DATA])" at bounding box center [126, 37] width 171 height 13
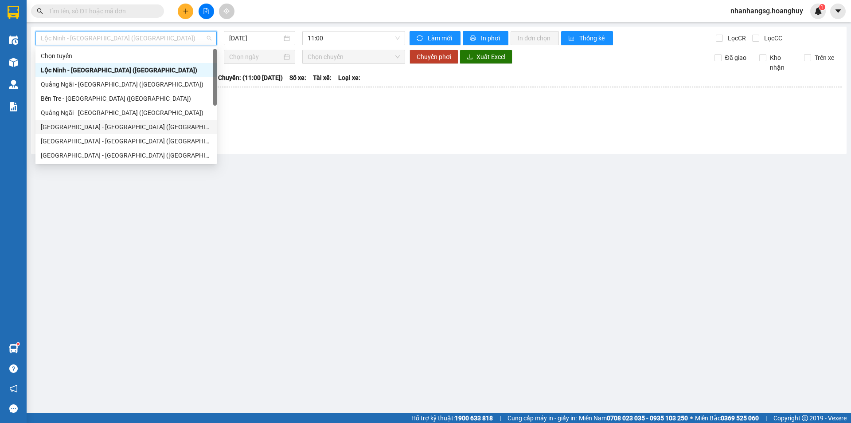
click at [105, 123] on div "[GEOGRAPHIC_DATA] - [GEOGRAPHIC_DATA] ([GEOGRAPHIC_DATA])" at bounding box center [126, 127] width 171 height 10
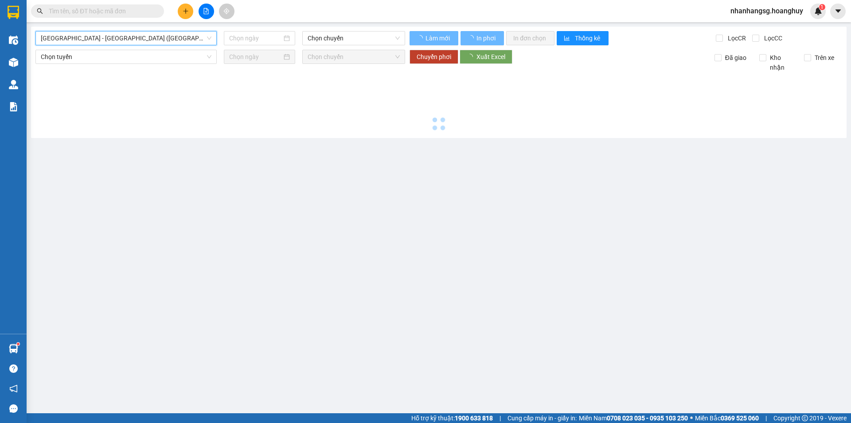
type input "[DATE]"
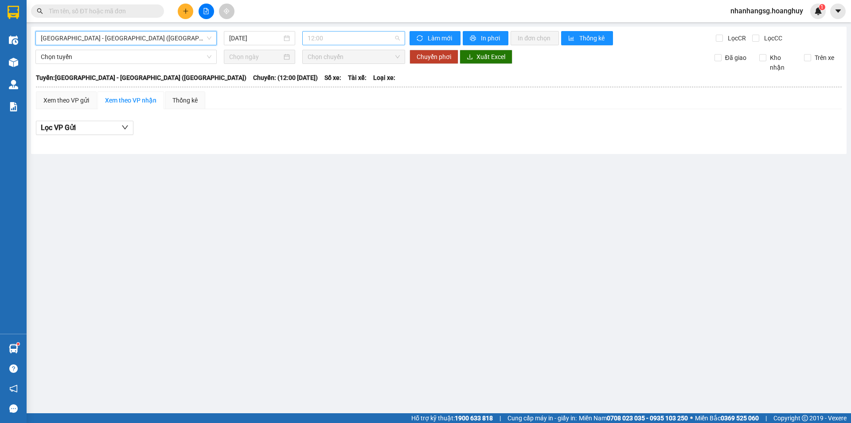
click at [328, 39] on span "12:00" at bounding box center [354, 37] width 92 height 13
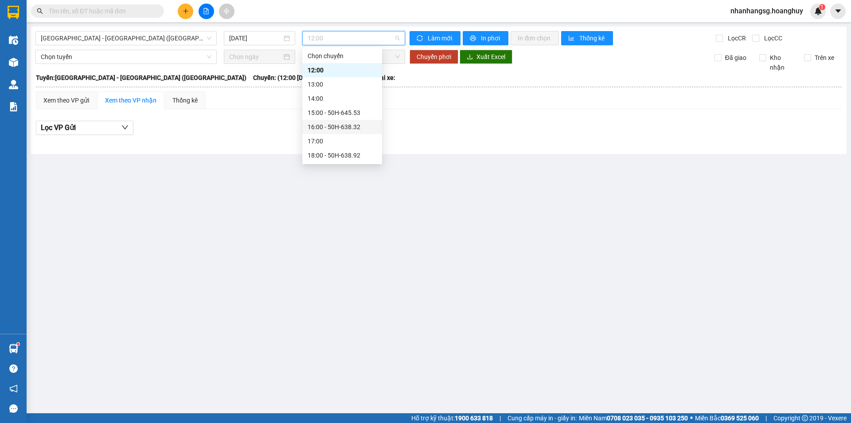
click at [336, 128] on div "16:00 - 50H-638.32" at bounding box center [342, 127] width 69 height 10
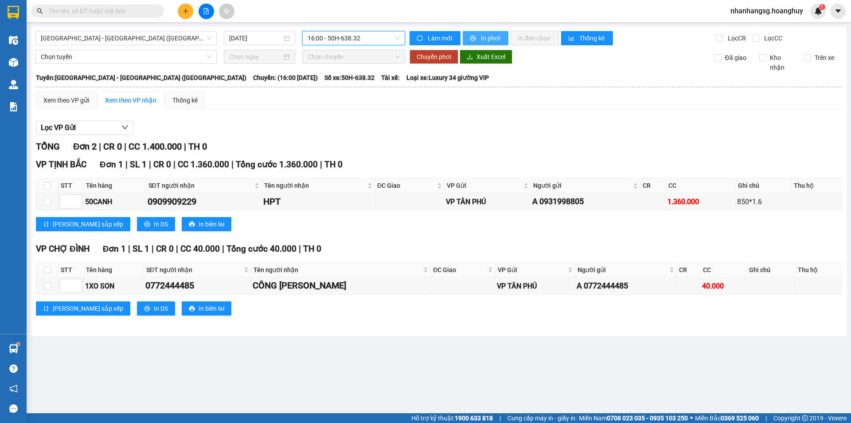
click at [474, 36] on icon "printer" at bounding box center [473, 38] width 6 height 6
click at [189, 7] on button at bounding box center [186, 12] width 16 height 16
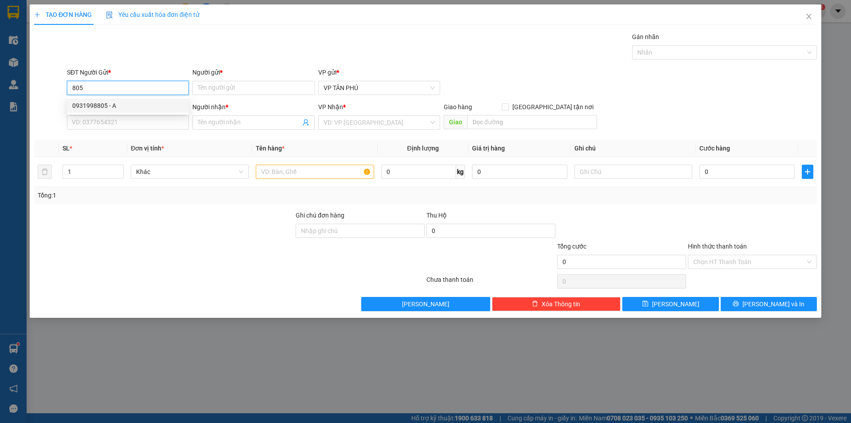
click at [96, 106] on div "0931998805 - A" at bounding box center [127, 106] width 111 height 10
type input "0931998805"
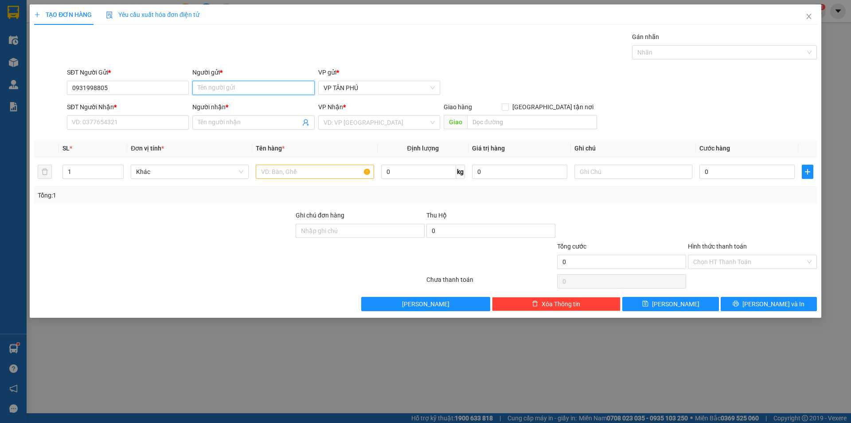
click at [202, 94] on input "Người gửi *" at bounding box center [253, 88] width 122 height 14
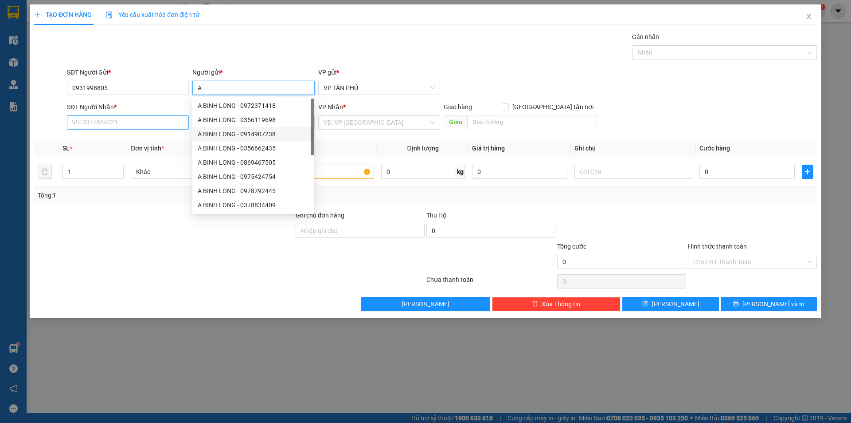
type input "A"
click at [159, 126] on input "SĐT Người Nhận *" at bounding box center [128, 122] width 122 height 14
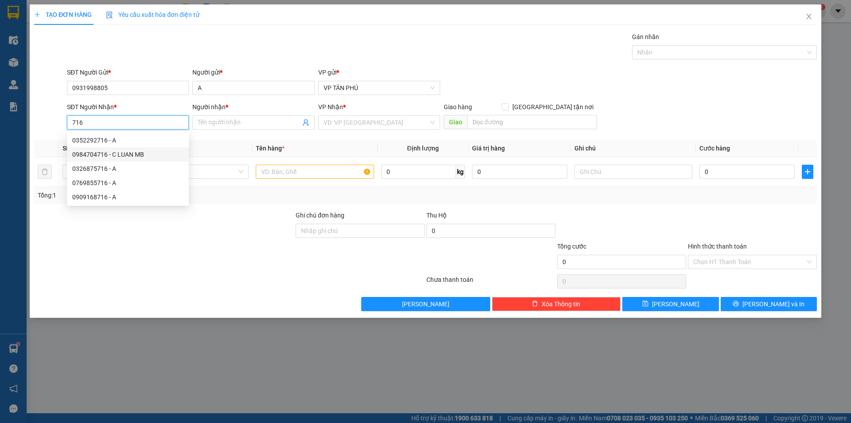
click at [131, 156] on div "0984704716 - C LUAN MB" at bounding box center [127, 154] width 111 height 10
type input "0984704716"
type input "C LUAN MB"
type input "0984704716"
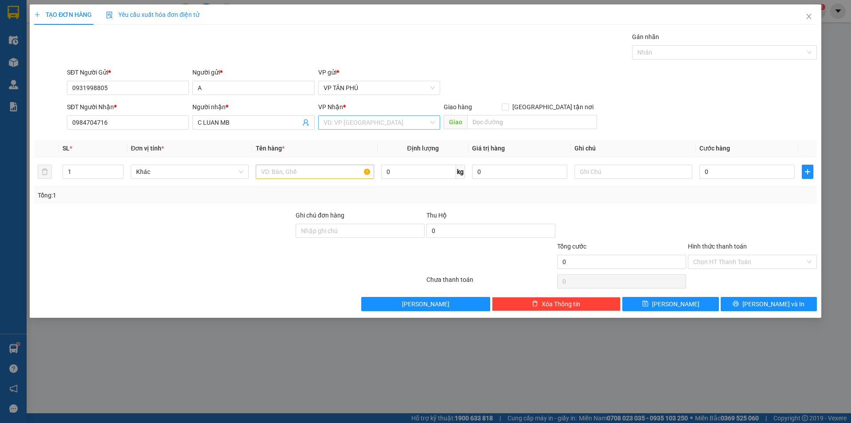
click at [333, 125] on input "search" at bounding box center [376, 122] width 105 height 13
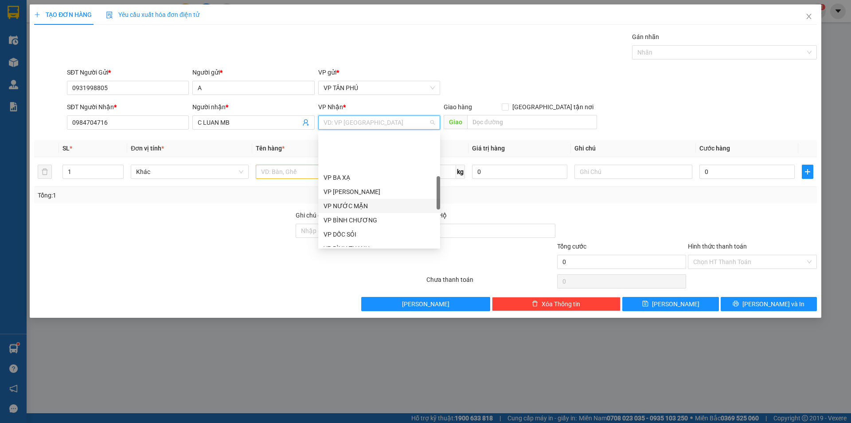
scroll to position [222, 0]
click at [349, 161] on div "VP BÌNH THẠNH" at bounding box center [379, 160] width 111 height 10
click at [349, 161] on td at bounding box center [314, 172] width 125 height 30
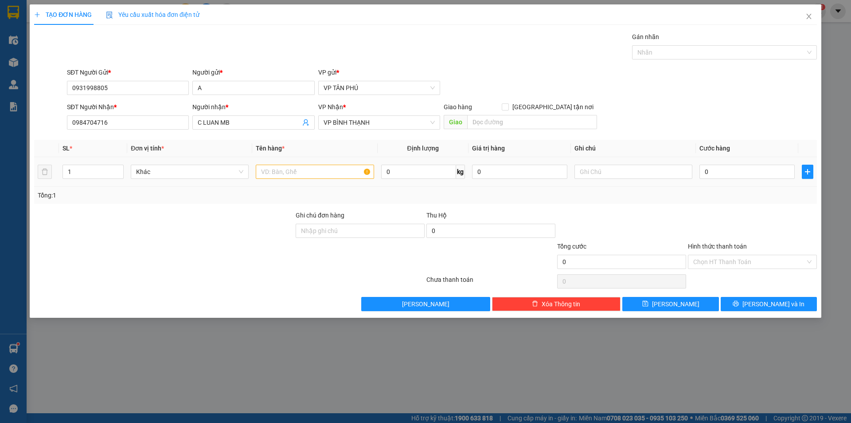
click at [308, 178] on input "text" at bounding box center [315, 171] width 118 height 14
type input "2THUNG"
click at [722, 174] on input "0" at bounding box center [747, 171] width 95 height 14
type input "1"
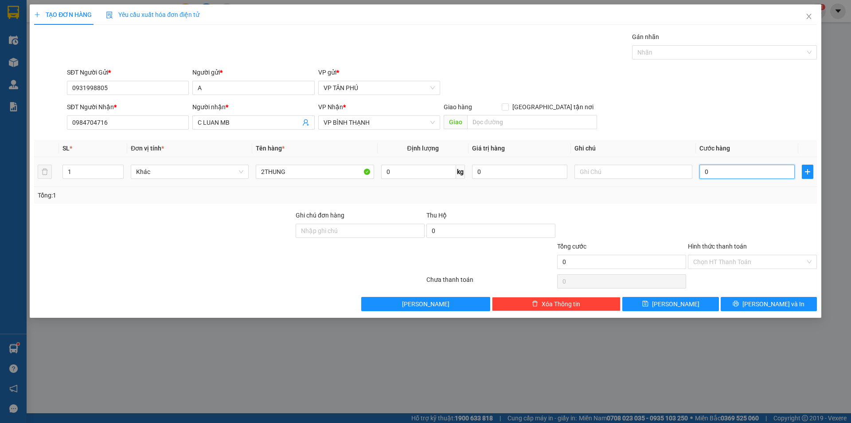
type input "1"
type input "12"
type input "120"
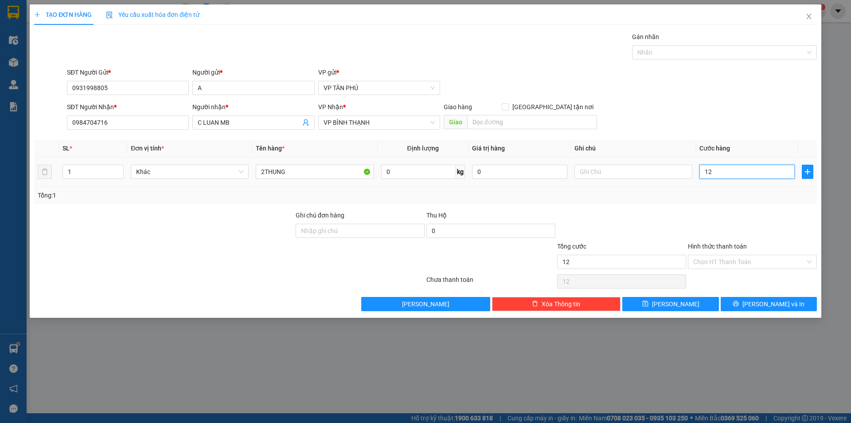
type input "120"
type input "120.000"
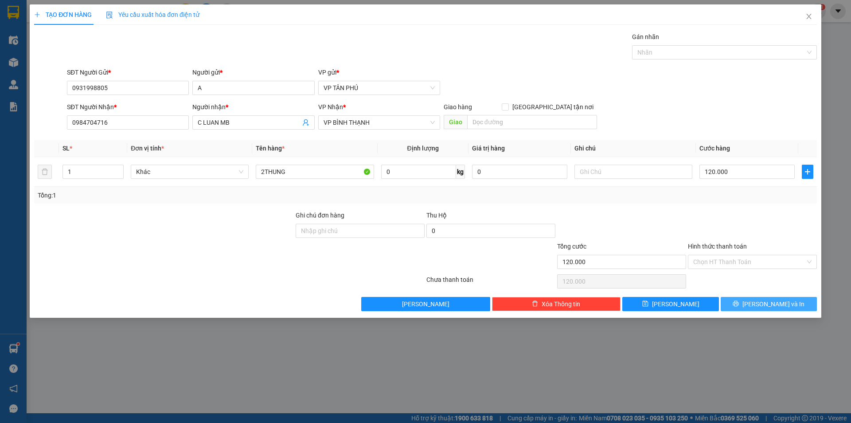
click at [763, 305] on span "[PERSON_NAME] và In" at bounding box center [774, 304] width 62 height 10
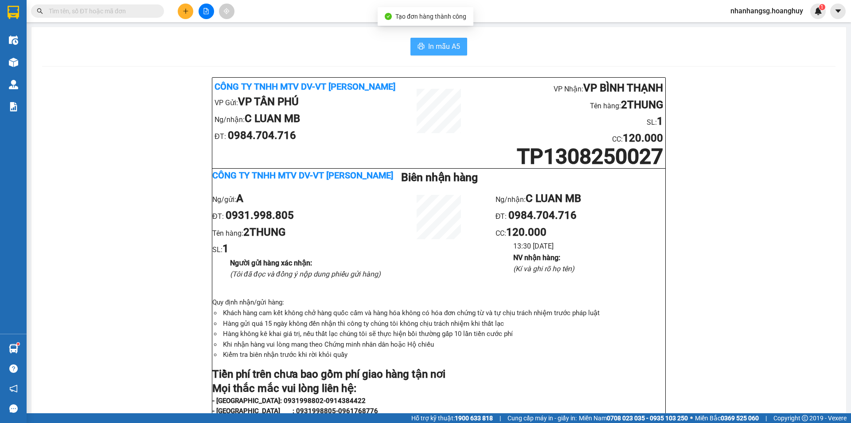
click at [440, 45] on span "In mẫu A5" at bounding box center [444, 46] width 32 height 11
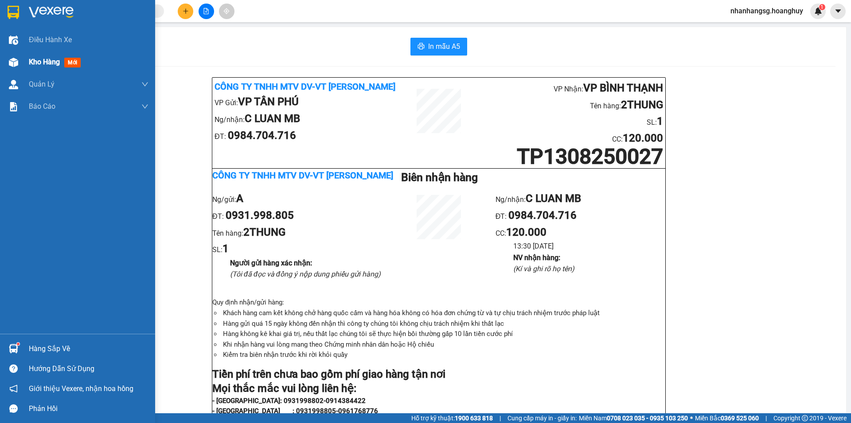
click at [39, 62] on span "Kho hàng" at bounding box center [44, 62] width 31 height 8
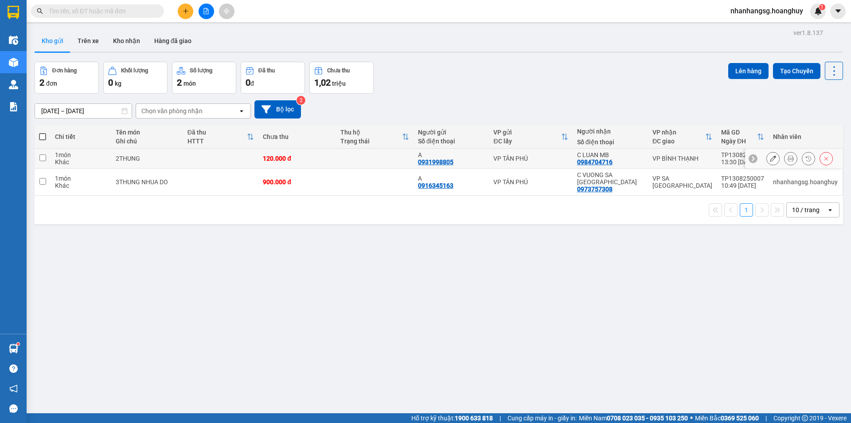
click at [349, 156] on td at bounding box center [375, 159] width 78 height 20
checkbox input "true"
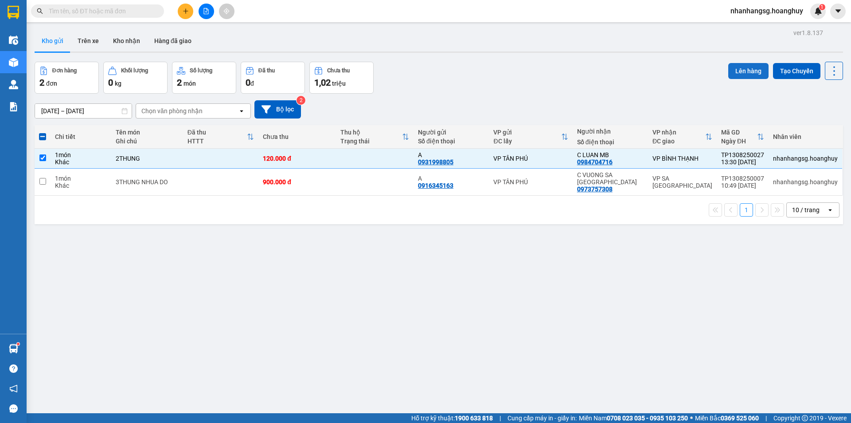
click at [728, 74] on button "Lên hàng" at bounding box center [748, 71] width 40 height 16
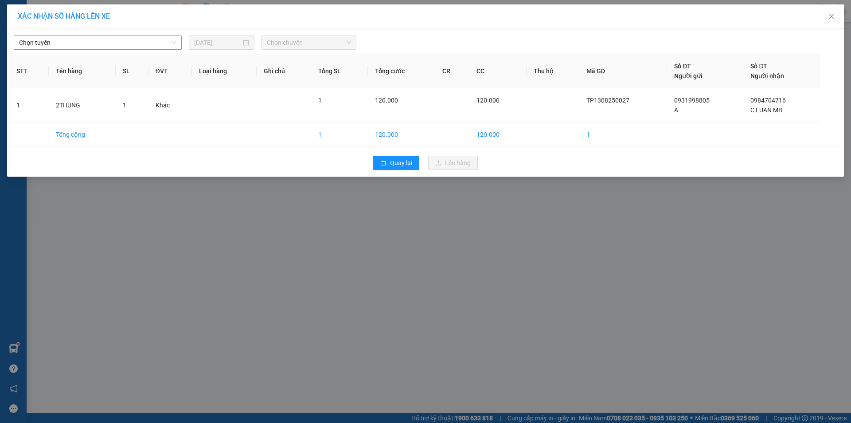
click at [94, 42] on span "Chọn tuyến" at bounding box center [97, 42] width 157 height 13
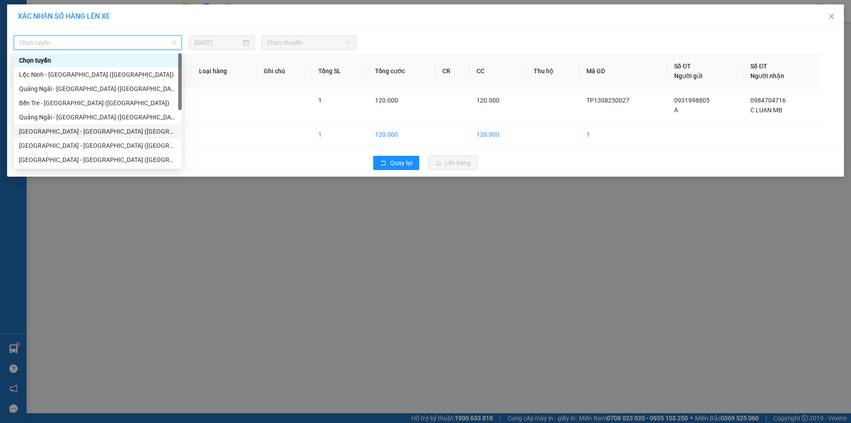
click at [85, 127] on div "[GEOGRAPHIC_DATA] - [GEOGRAPHIC_DATA] ([GEOGRAPHIC_DATA])" at bounding box center [97, 131] width 157 height 10
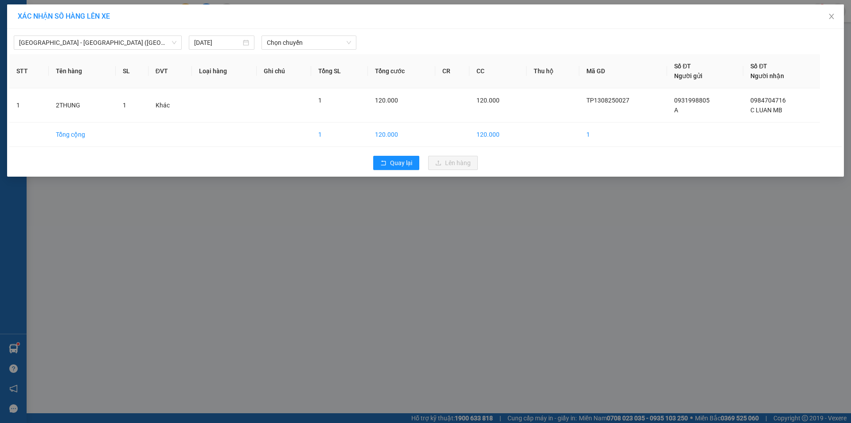
click at [277, 35] on div "Sài Gòn - Quảng Ngãi (Hàng Hoá) 13/08/2025 Chọn chuyến" at bounding box center [425, 40] width 833 height 19
click at [277, 36] on span "Chọn chuyến" at bounding box center [309, 42] width 84 height 13
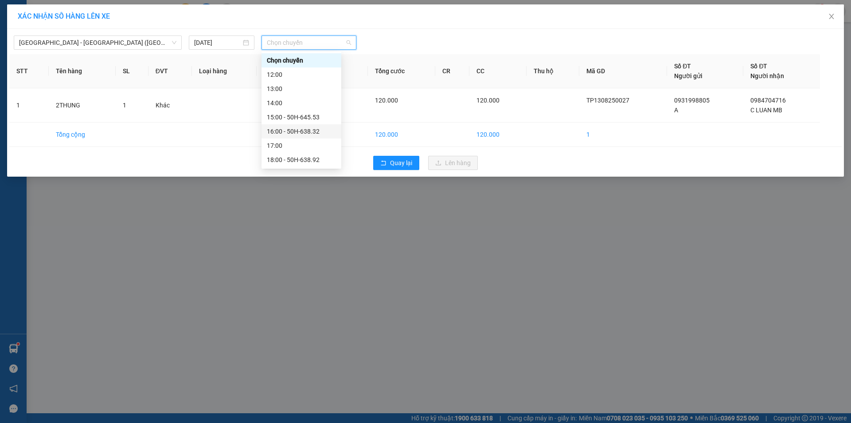
click at [312, 129] on div "16:00 - 50H-638.32" at bounding box center [301, 131] width 69 height 10
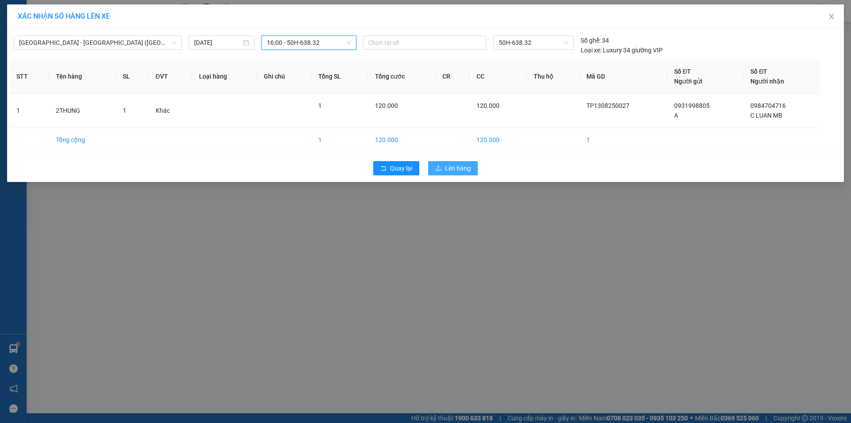
click at [447, 168] on span "Lên hàng" at bounding box center [458, 168] width 26 height 10
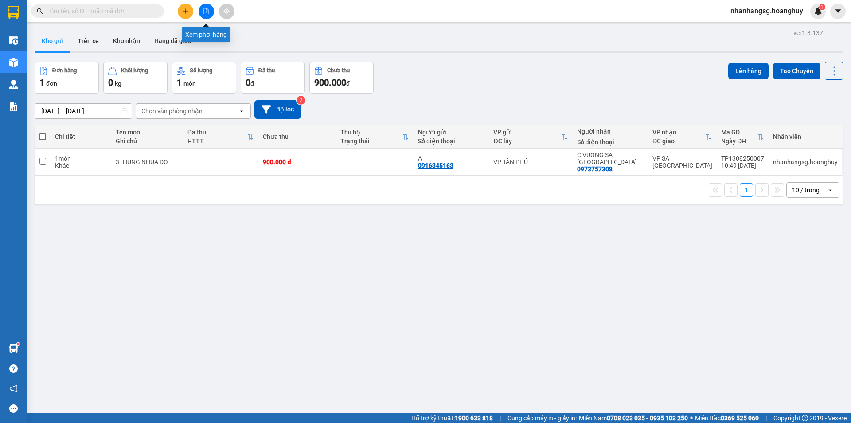
click at [205, 12] on icon "file-add" at bounding box center [206, 11] width 5 height 6
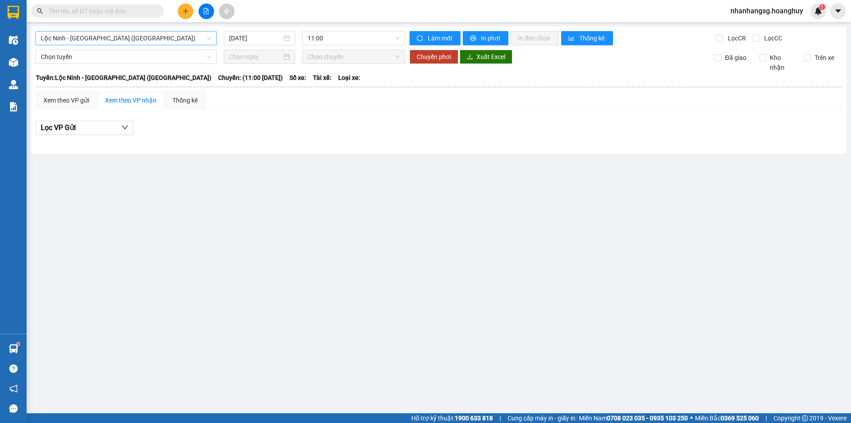
click at [178, 39] on span "Lộc Ninh - [GEOGRAPHIC_DATA] ([GEOGRAPHIC_DATA])" at bounding box center [126, 37] width 171 height 13
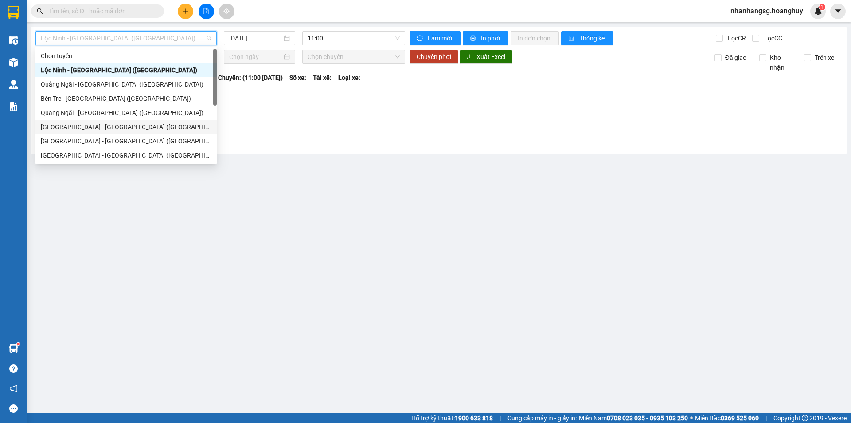
click at [96, 127] on div "[GEOGRAPHIC_DATA] - [GEOGRAPHIC_DATA] ([GEOGRAPHIC_DATA])" at bounding box center [126, 127] width 171 height 10
type input "[DATE]"
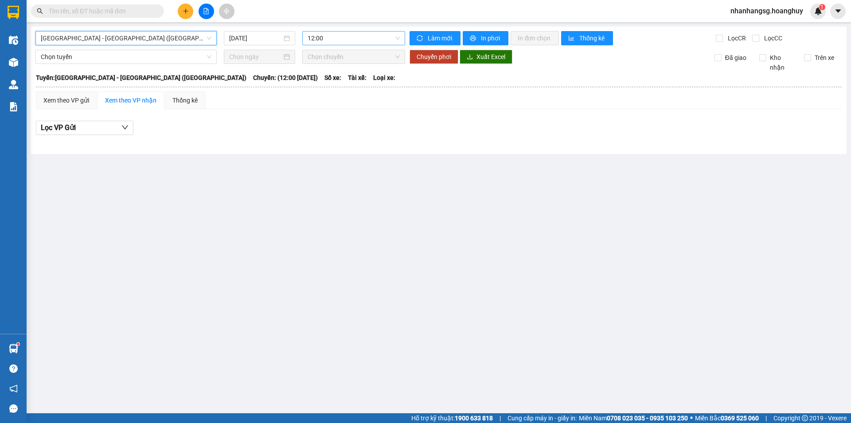
click at [337, 37] on span "12:00" at bounding box center [354, 37] width 92 height 13
click at [333, 39] on span "12:00" at bounding box center [354, 37] width 92 height 13
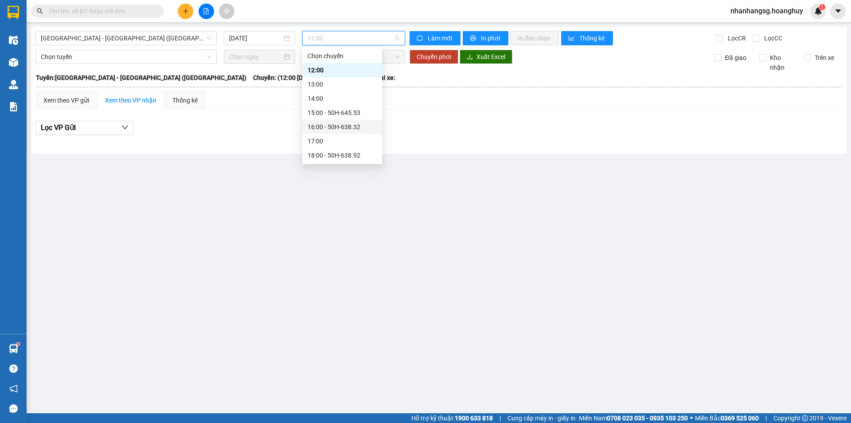
click at [349, 128] on div "16:00 - 50H-638.32" at bounding box center [342, 127] width 69 height 10
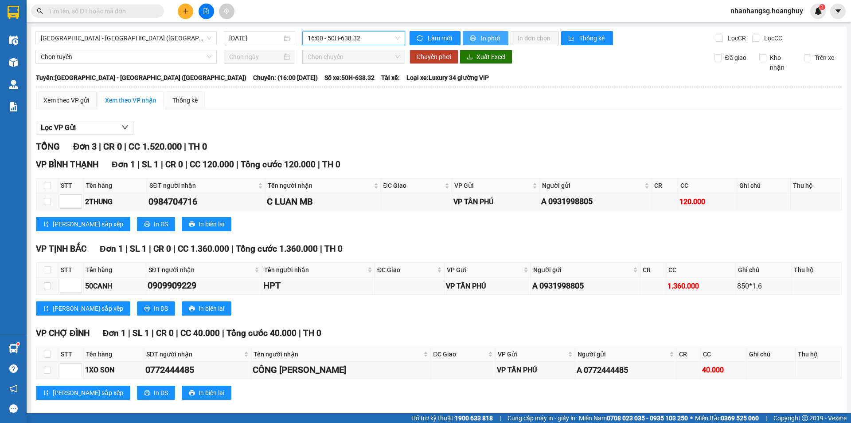
click at [470, 32] on button "In phơi" at bounding box center [486, 38] width 46 height 14
click at [342, 36] on span "16:00 - 50H-638.32" at bounding box center [354, 37] width 92 height 13
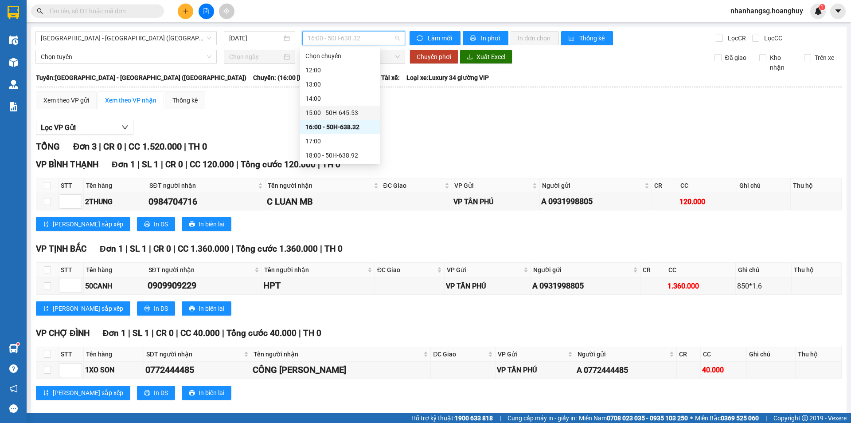
click at [336, 108] on div "15:00 - 50H-645.53" at bounding box center [339, 113] width 69 height 10
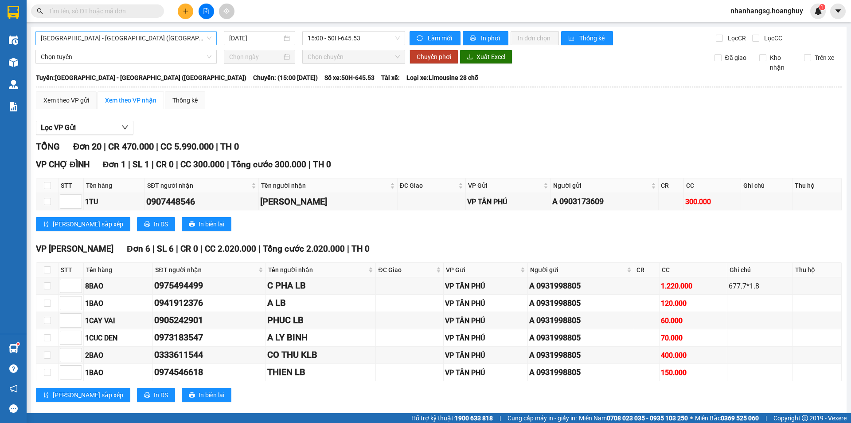
click at [149, 36] on span "[GEOGRAPHIC_DATA] - [GEOGRAPHIC_DATA] ([GEOGRAPHIC_DATA])" at bounding box center [126, 37] width 171 height 13
click at [55, 98] on div "Xem theo VP gửi" at bounding box center [66, 100] width 46 height 10
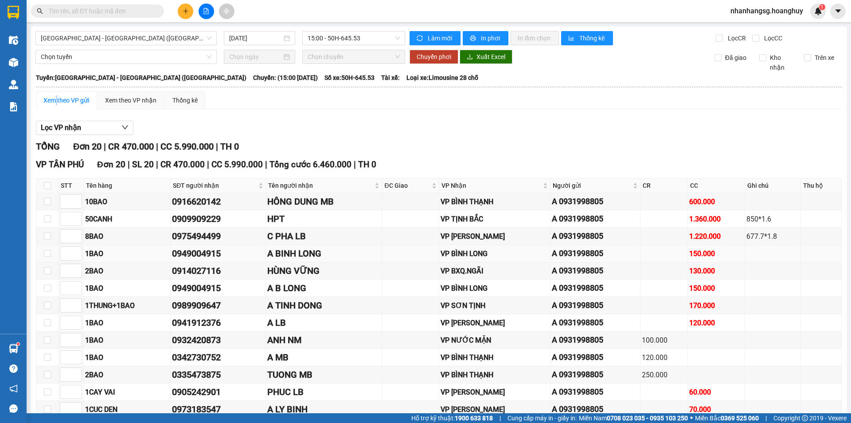
scroll to position [172, 0]
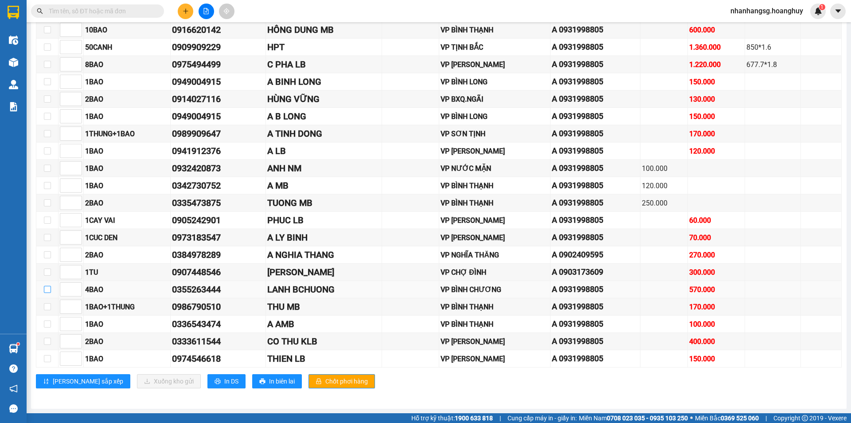
click at [47, 288] on input "checkbox" at bounding box center [47, 289] width 7 height 7
checkbox input "true"
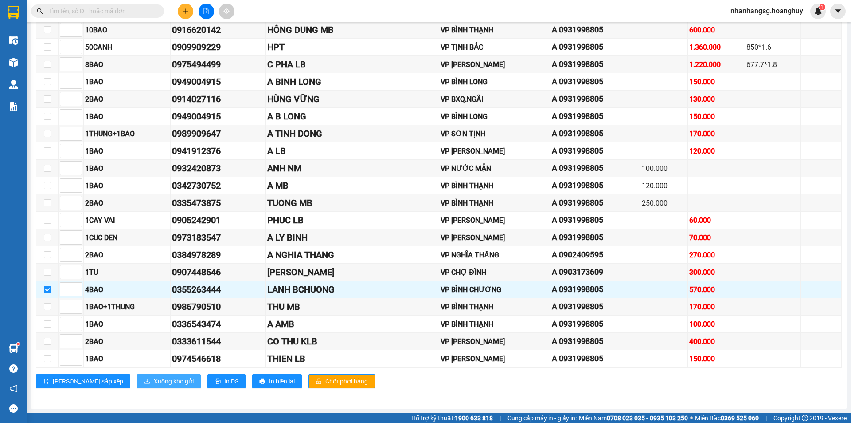
click at [154, 377] on span "Xuống kho gửi" at bounding box center [174, 381] width 40 height 10
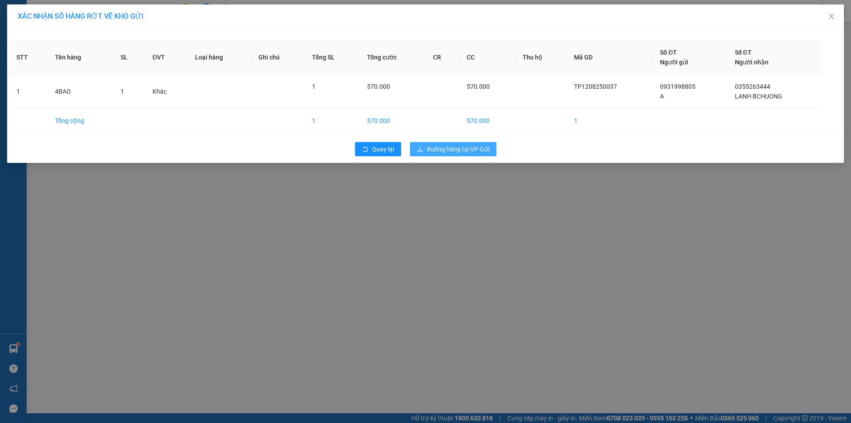
click at [462, 154] on button "Xuống hàng tại VP Gửi" at bounding box center [453, 149] width 86 height 14
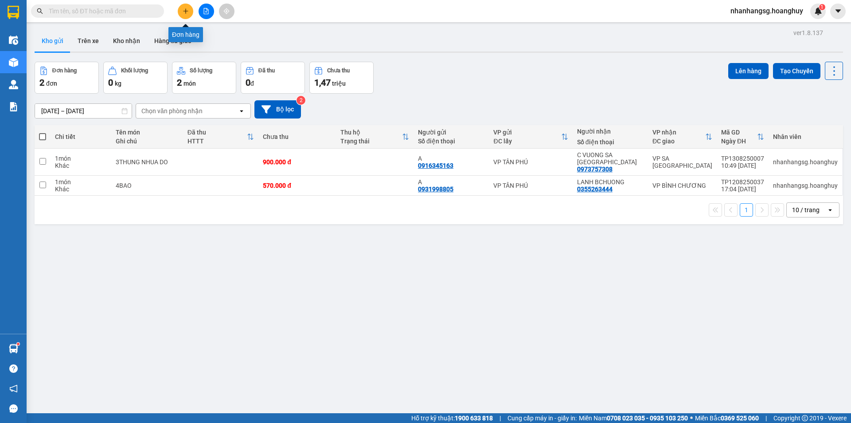
click at [189, 8] on button at bounding box center [186, 12] width 16 height 16
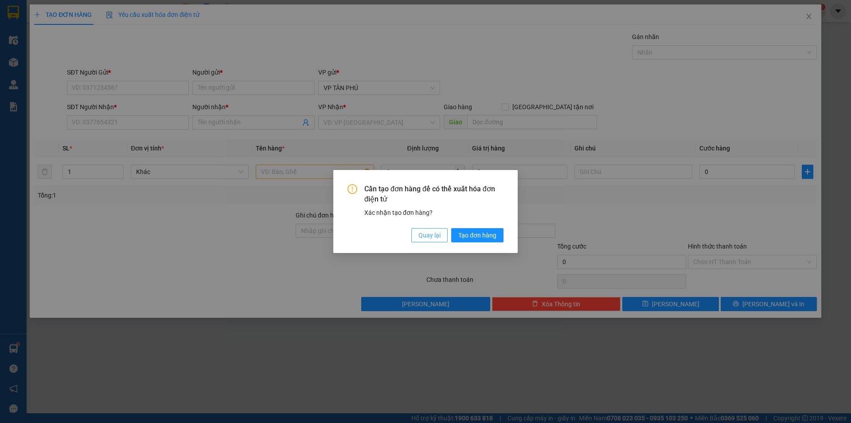
click at [428, 237] on span "Quay lại" at bounding box center [430, 235] width 22 height 10
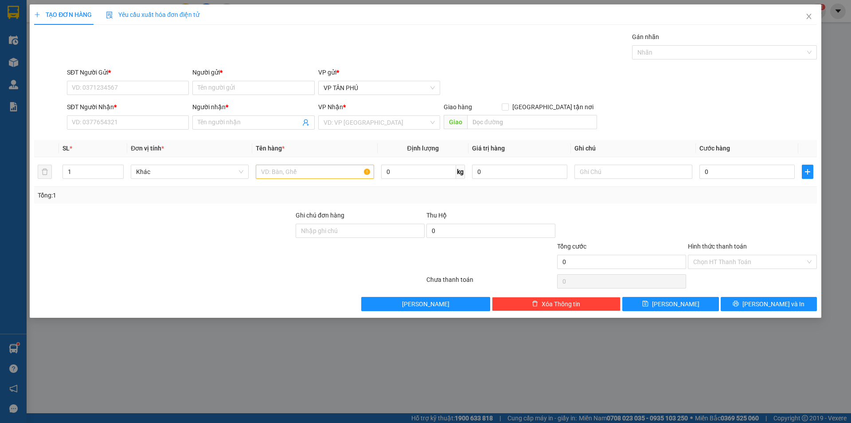
click at [240, 55] on button "Quay lại" at bounding box center [236, 53] width 7 height 3
type input "8"
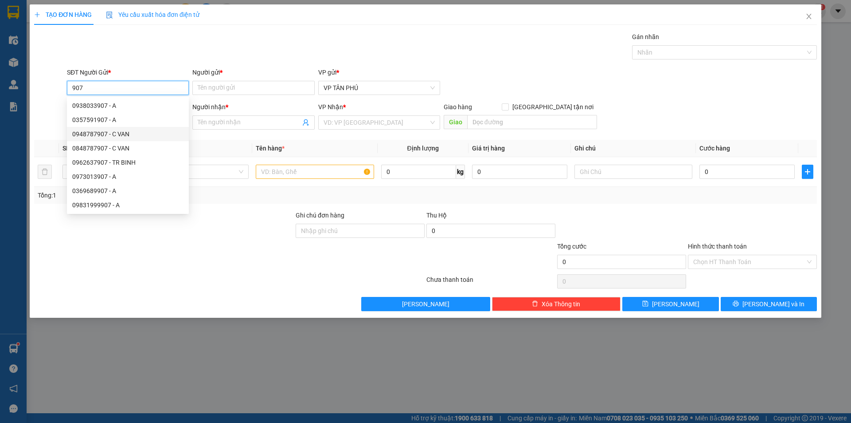
click at [110, 131] on div "0948787907 - C VAN" at bounding box center [127, 134] width 111 height 10
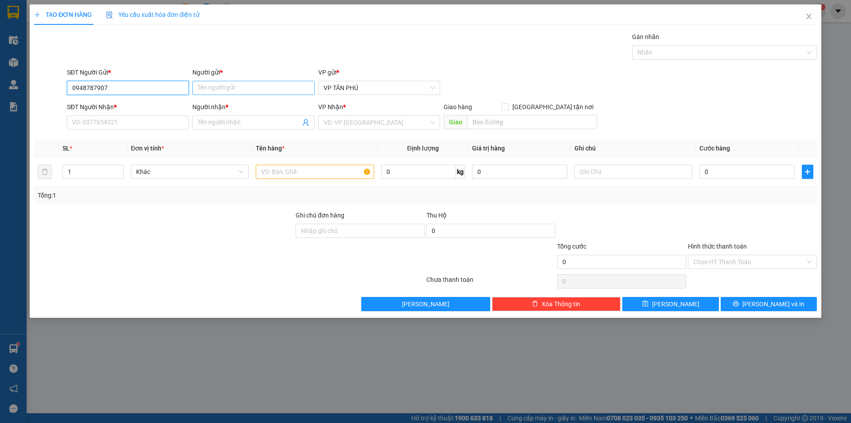
type input "0948787907"
click at [228, 89] on input "Người gửi *" at bounding box center [253, 88] width 122 height 14
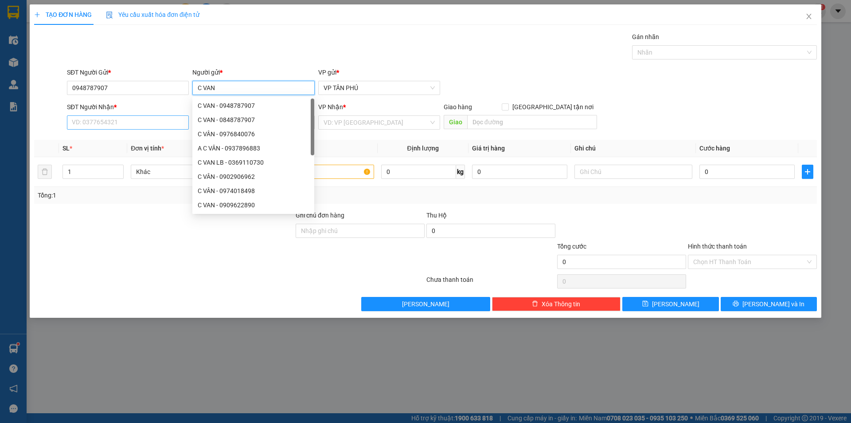
type input "C VAN"
click at [120, 120] on input "SĐT Người Nhận *" at bounding box center [128, 122] width 122 height 14
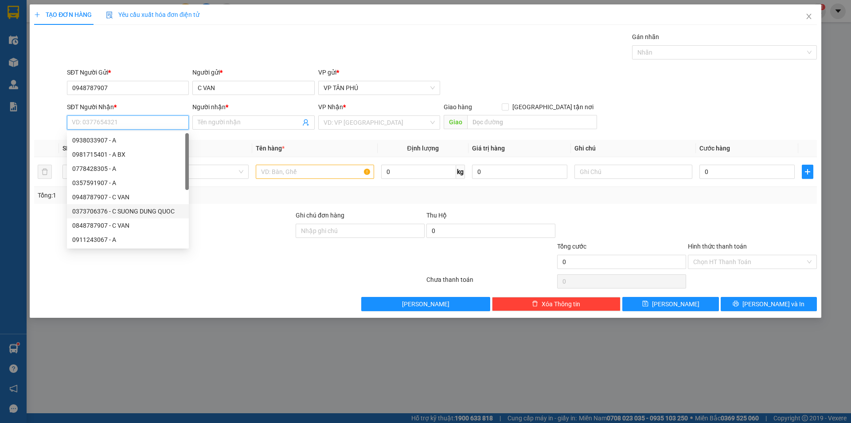
click at [136, 209] on div "0373706376 - C SUONG DUNG QUOC" at bounding box center [127, 211] width 111 height 10
type input "0373706376"
type input "C SUONG DUNG QUOC"
click at [136, 209] on div "Transit Pickup Surcharge Ids Transit Deliver Surcharge Ids Transit Deliver Surc…" at bounding box center [425, 171] width 783 height 279
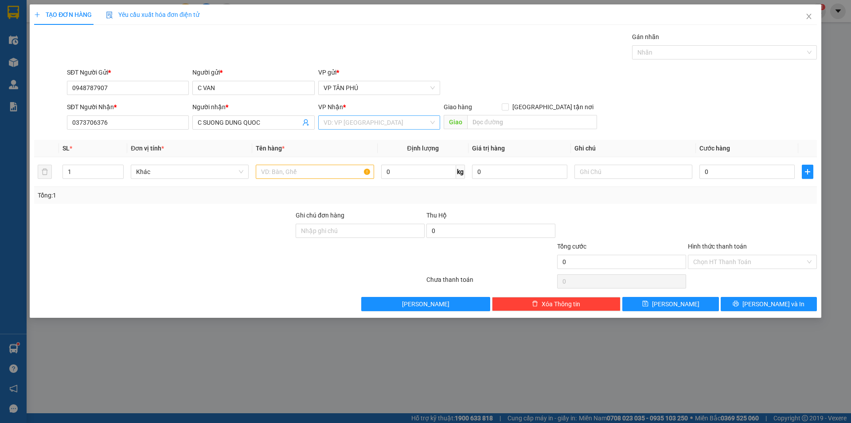
click at [337, 123] on input "search" at bounding box center [376, 122] width 105 height 13
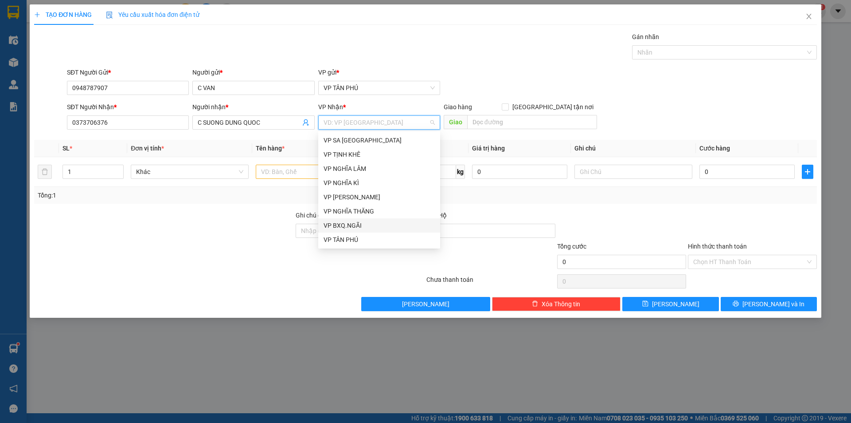
click at [345, 223] on div "VP BXQ.NGÃI" at bounding box center [379, 225] width 111 height 10
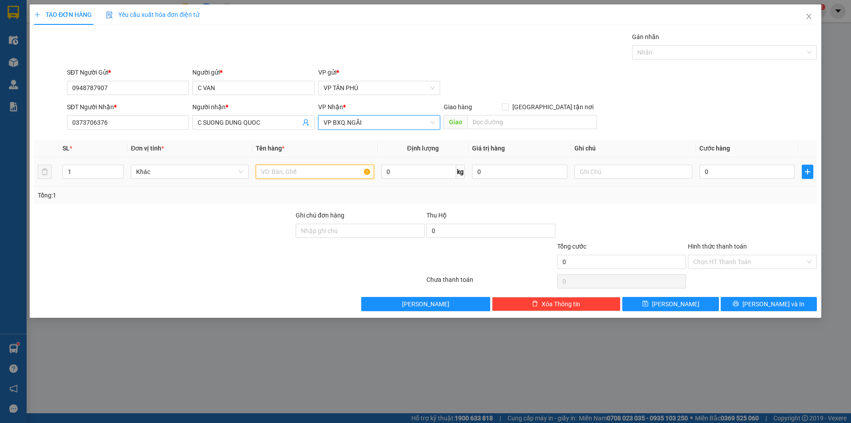
click at [298, 173] on input "text" at bounding box center [315, 171] width 118 height 14
type input "10CUON ONG"
click at [724, 172] on input "0" at bounding box center [747, 171] width 95 height 14
type input "3"
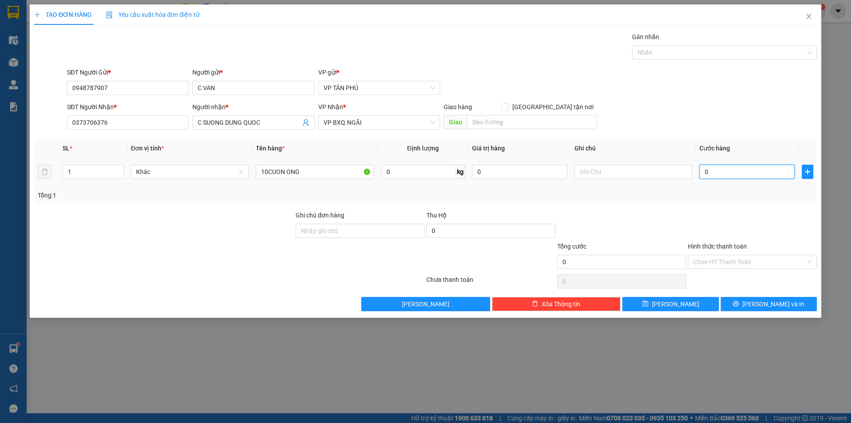
type input "3"
type input "30"
type input "300"
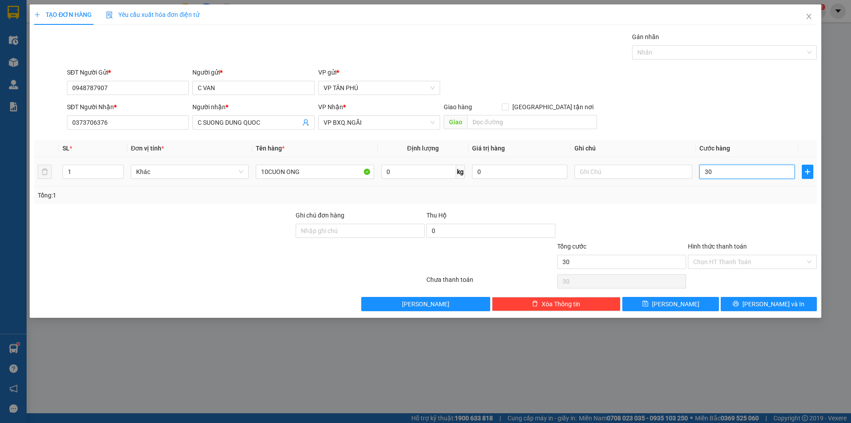
type input "300"
type input "3.000"
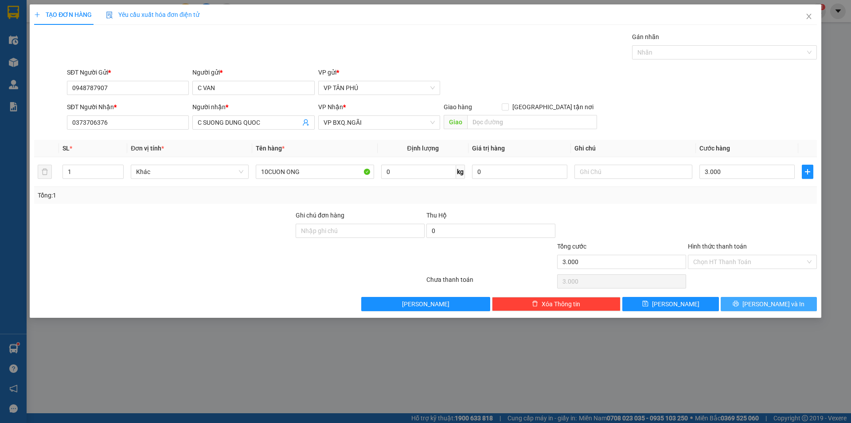
type input "3.000.000"
click at [756, 299] on button "[PERSON_NAME] và In" at bounding box center [769, 304] width 96 height 14
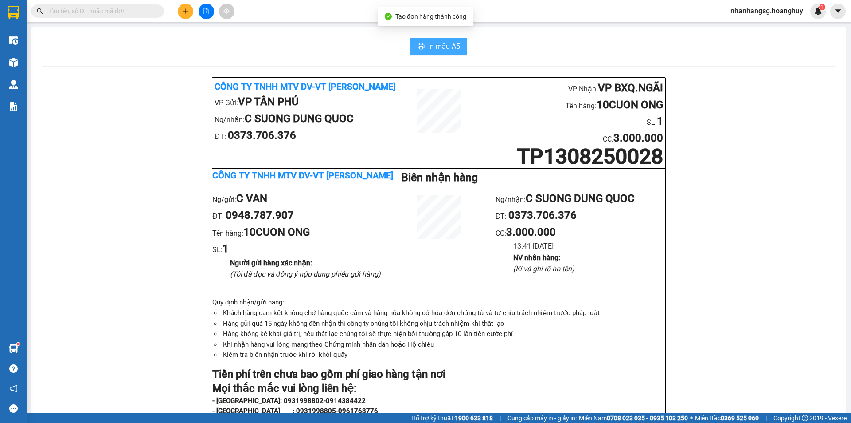
click at [440, 43] on span "In mẫu A5" at bounding box center [444, 46] width 32 height 11
click at [422, 44] on button "In mẫu A5" at bounding box center [439, 47] width 57 height 18
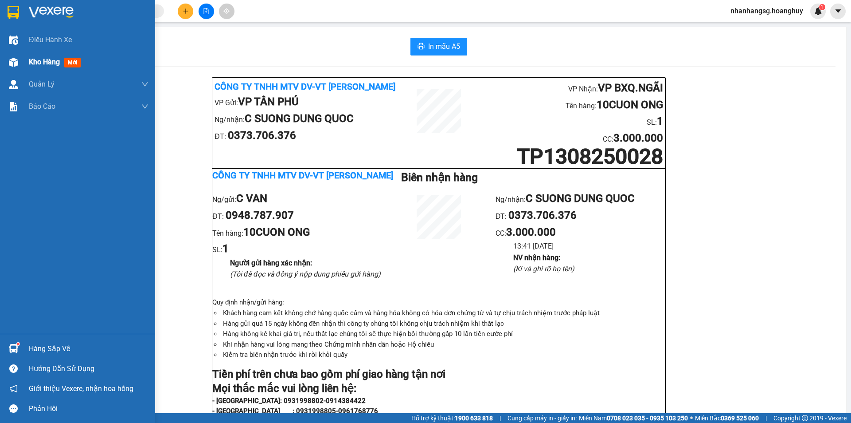
click at [46, 64] on span "Kho hàng" at bounding box center [44, 62] width 31 height 8
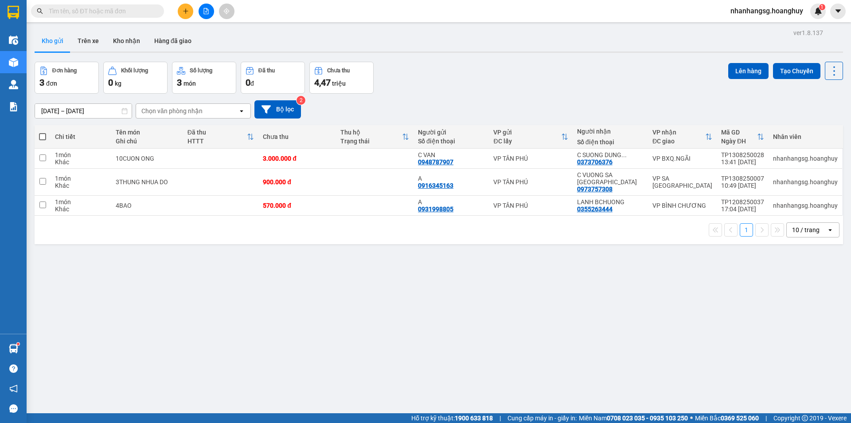
click at [186, 6] on button at bounding box center [186, 12] width 16 height 16
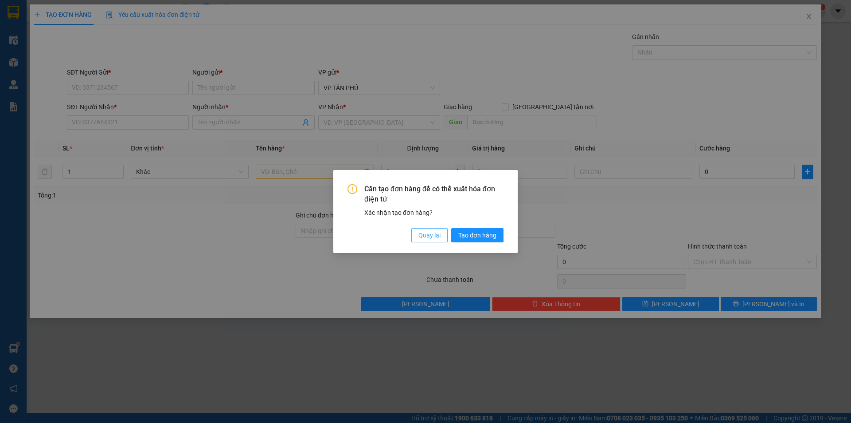
click at [419, 235] on span "Quay lại" at bounding box center [430, 235] width 22 height 10
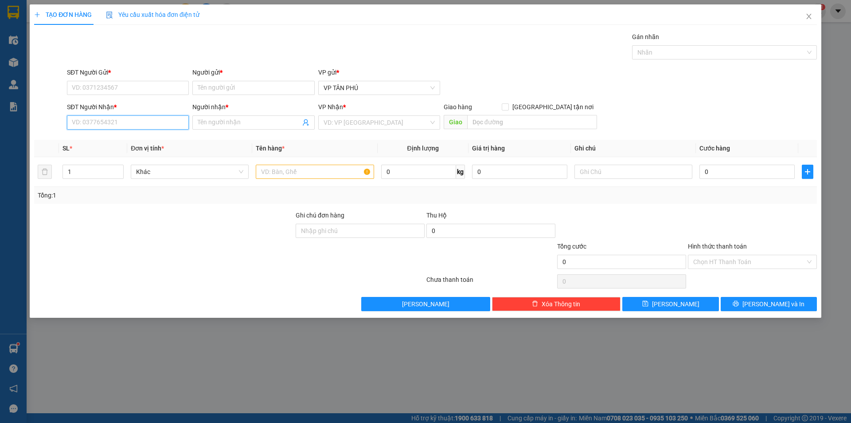
click at [99, 118] on input "SĐT Người Nhận *" at bounding box center [128, 122] width 122 height 14
click at [123, 168] on div "0366615619 - A B HIEP" at bounding box center [127, 169] width 111 height 10
type input "0366615619"
type input "A B HIEP"
type input "0366615619"
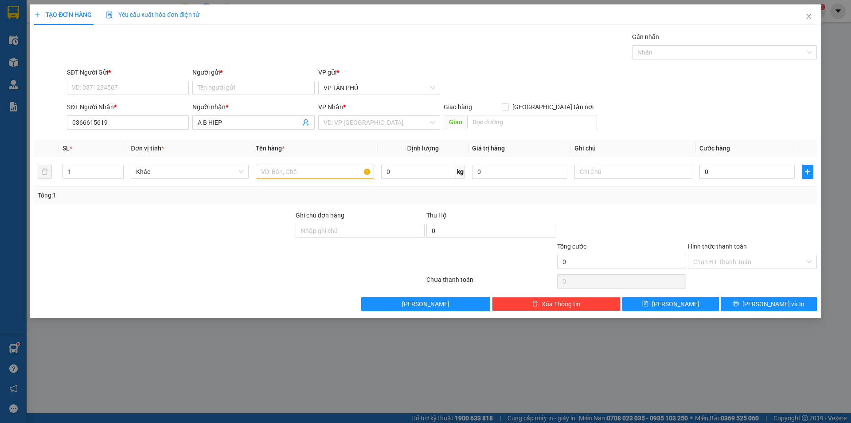
click at [120, 79] on div "SĐT Người Gửi *" at bounding box center [128, 73] width 122 height 13
click at [114, 90] on input "SĐT Người Gửi *" at bounding box center [128, 88] width 122 height 14
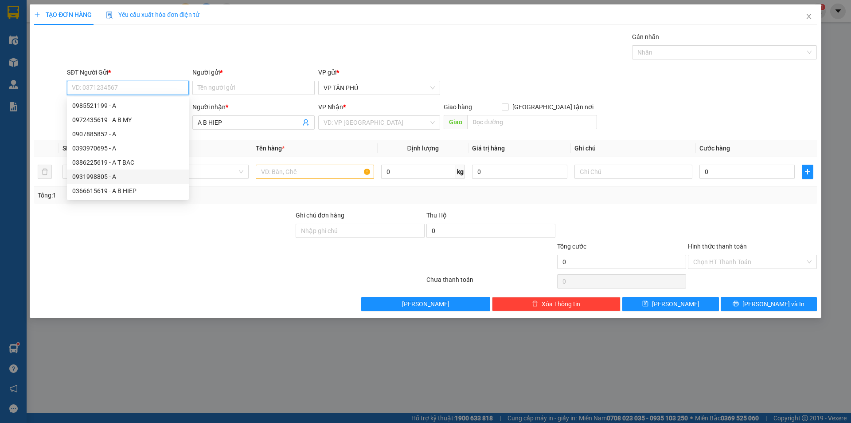
click at [102, 176] on div "0931998805 - A" at bounding box center [127, 177] width 111 height 10
type input "0931998805"
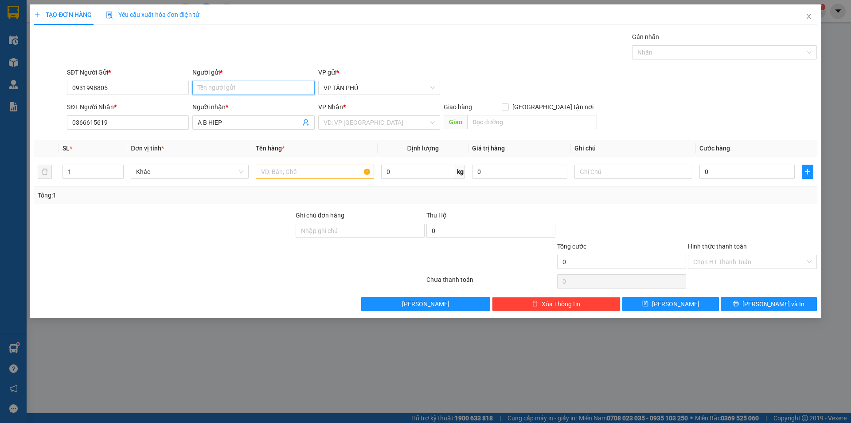
click at [227, 88] on input "Người gửi *" at bounding box center [253, 88] width 122 height 14
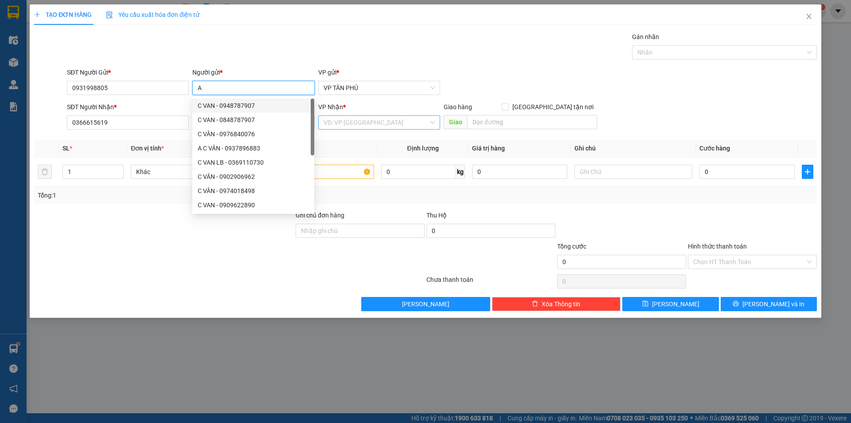
type input "A"
click at [360, 120] on input "search" at bounding box center [376, 122] width 105 height 13
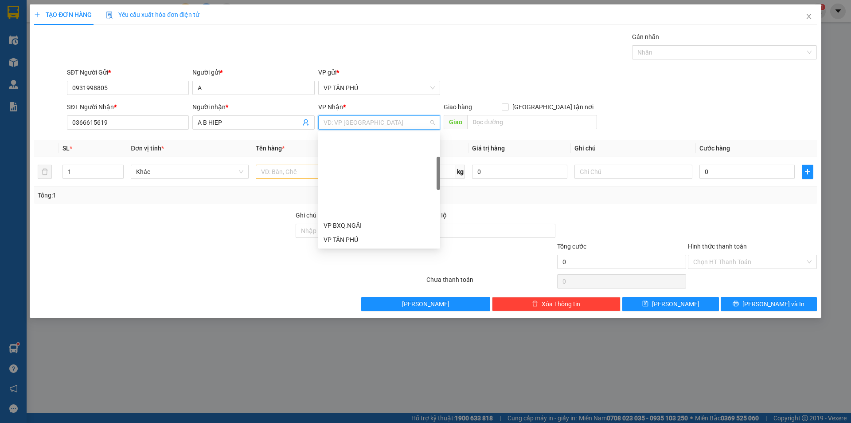
scroll to position [89, 0]
click at [348, 163] on div "VP BÌNH HIỆP" at bounding box center [379, 165] width 111 height 10
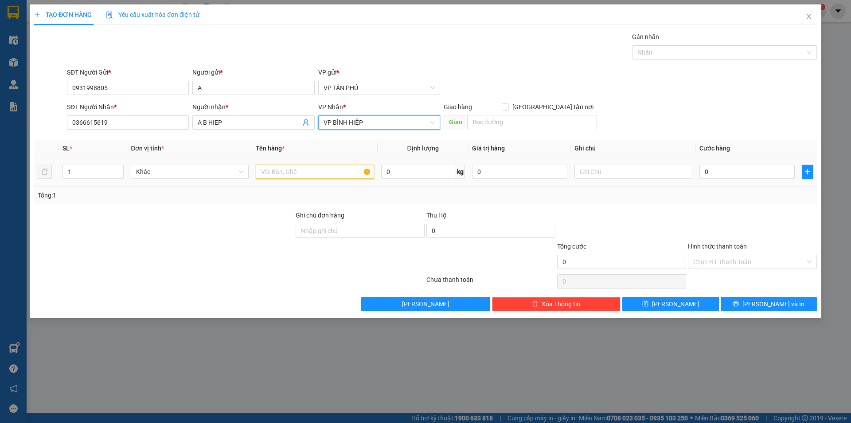
click at [308, 169] on input "text" at bounding box center [315, 171] width 118 height 14
type input "1CUC DEN"
click at [713, 172] on input "0" at bounding box center [747, 171] width 95 height 14
type input "7"
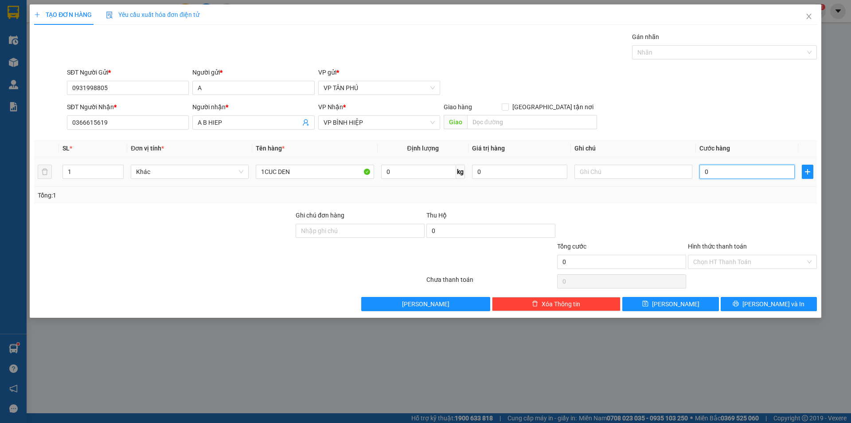
type input "7"
type input "70"
type input "70.000"
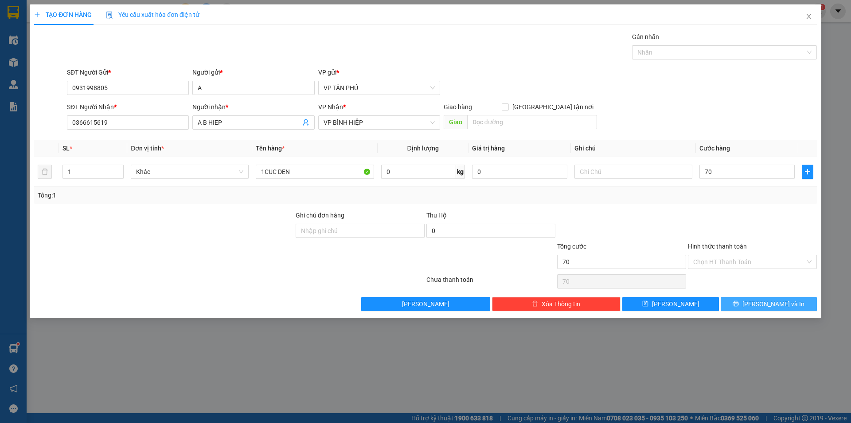
type input "70.000"
click at [760, 303] on button "[PERSON_NAME] và In" at bounding box center [769, 304] width 96 height 14
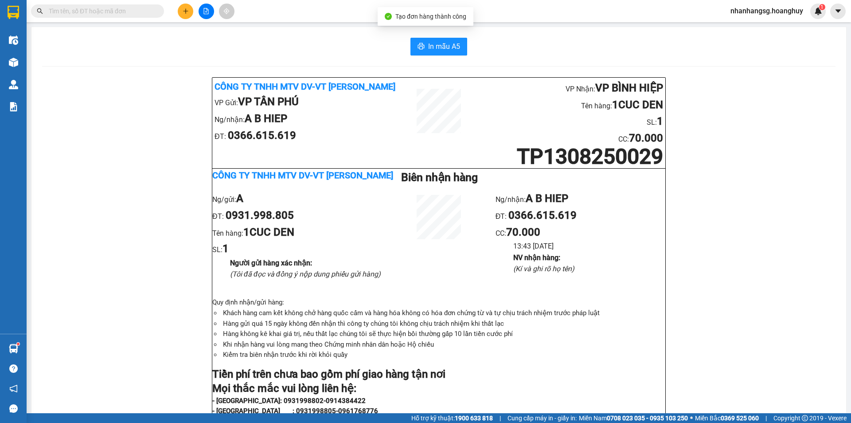
click at [433, 37] on div "In mẫu A5 Công ty TNHH MTV DV-VT Hoàng Huy VP Gửi: VP TÂN PHÚ Ng/nhận: A B HIEP…" at bounding box center [438, 394] width 815 height 735
drag, startPoint x: 433, startPoint y: 37, endPoint x: 432, endPoint y: 42, distance: 5.0
click at [433, 38] on div "In mẫu A5 Công ty TNHH MTV DV-VT Hoàng Huy VP Gửi: VP TÂN PHÚ Ng/nhận: A B HIEP…" at bounding box center [438, 394] width 815 height 735
click at [432, 42] on span "In mẫu A5" at bounding box center [444, 46] width 32 height 11
click at [184, 14] on icon "plus" at bounding box center [186, 11] width 6 height 6
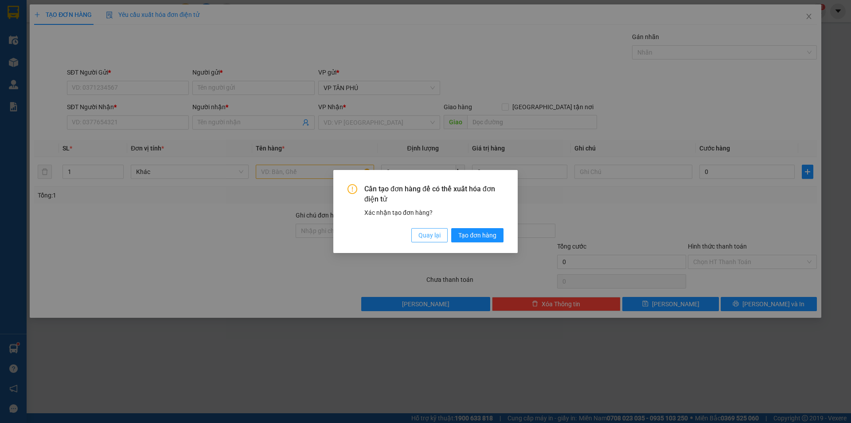
click at [430, 238] on span "Quay lại" at bounding box center [430, 235] width 22 height 10
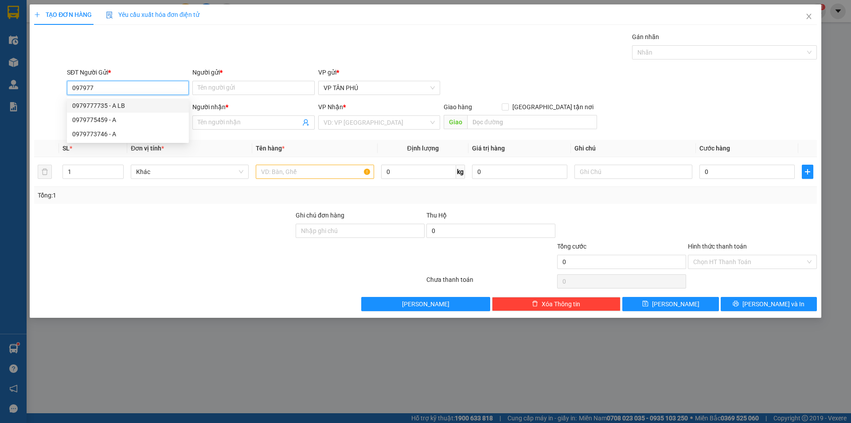
click at [114, 99] on div "0979777735 - A LB" at bounding box center [128, 105] width 122 height 14
type input "0979777735"
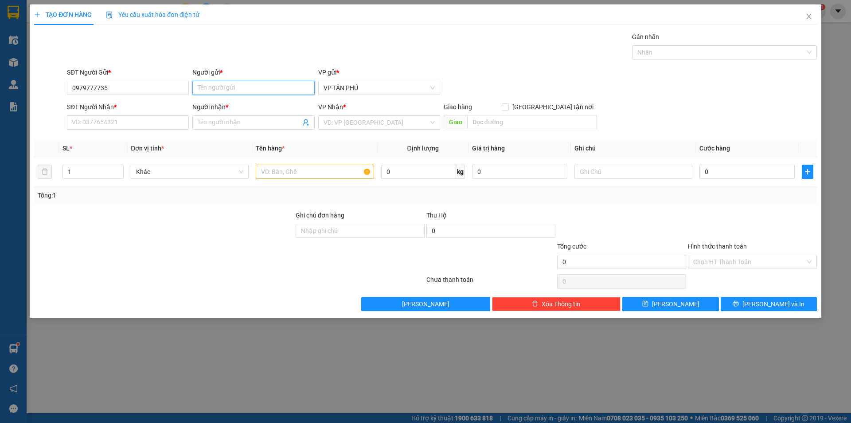
click at [216, 87] on input "Người gửi *" at bounding box center [253, 88] width 122 height 14
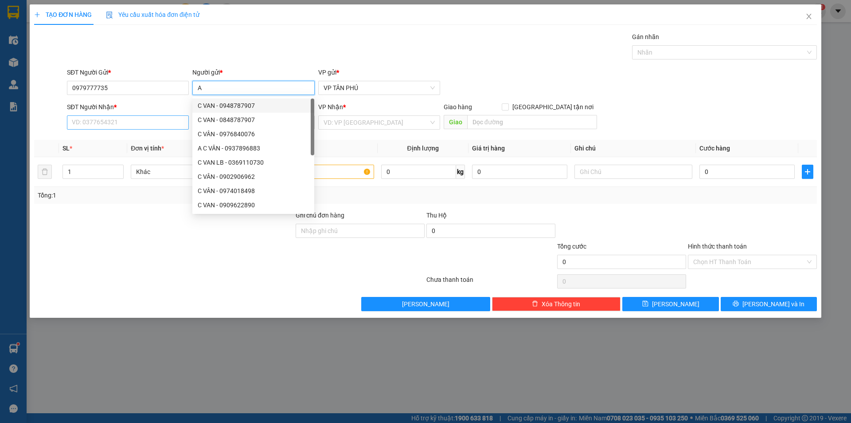
type input "A"
click at [136, 125] on input "SĐT Người Nhận *" at bounding box center [128, 122] width 122 height 14
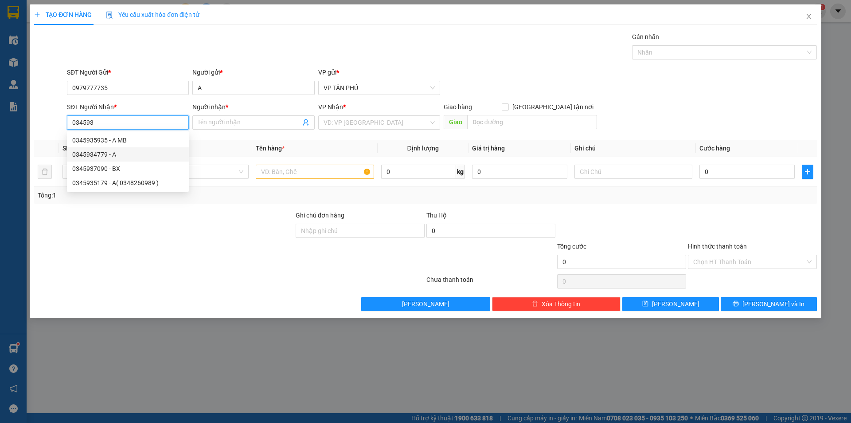
click at [110, 153] on div "0345934779 - A" at bounding box center [127, 154] width 111 height 10
type input "0345934779"
type input "A"
type input "0345934779"
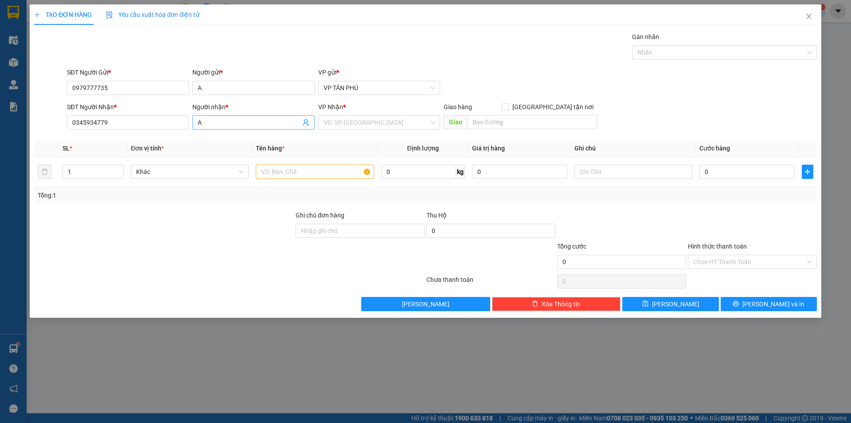
click at [220, 120] on input "A" at bounding box center [249, 122] width 102 height 10
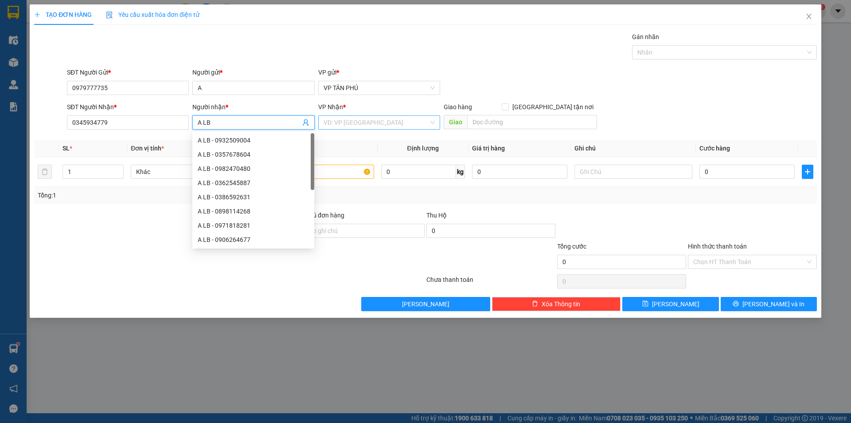
type input "A LB"
click at [344, 121] on input "search" at bounding box center [376, 122] width 105 height 13
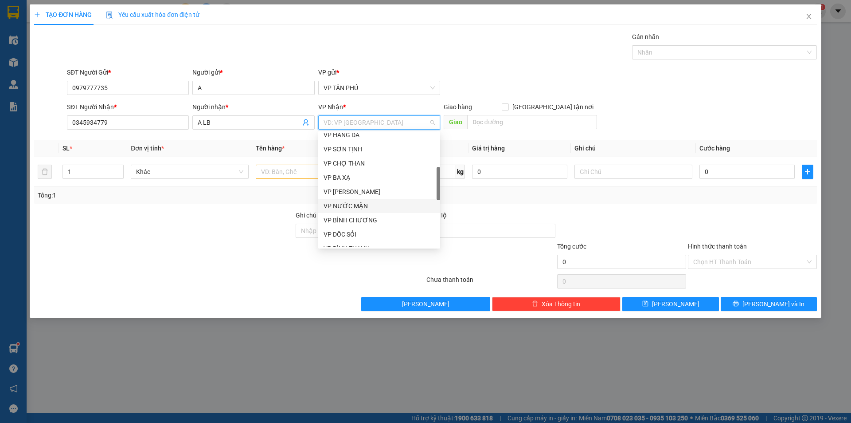
scroll to position [222, 0]
click at [357, 227] on div "VP [PERSON_NAME]" at bounding box center [379, 231] width 111 height 10
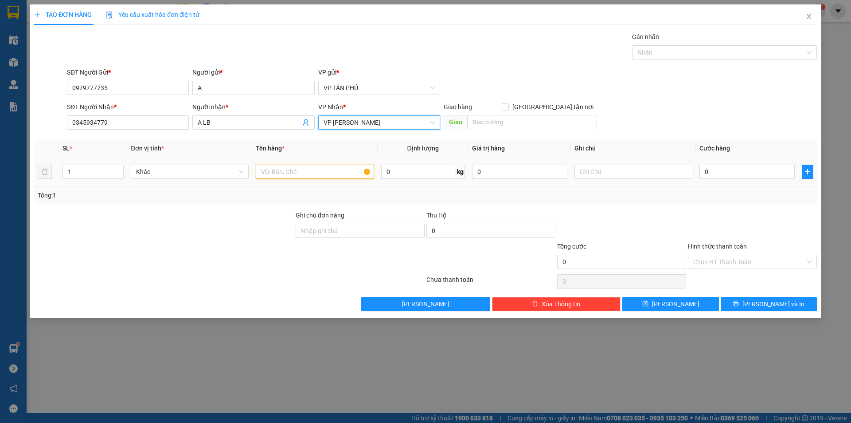
click at [312, 176] on input "text" at bounding box center [315, 171] width 118 height 14
type input "1BI DEN CO CANH"
click at [733, 164] on input "0" at bounding box center [747, 171] width 95 height 14
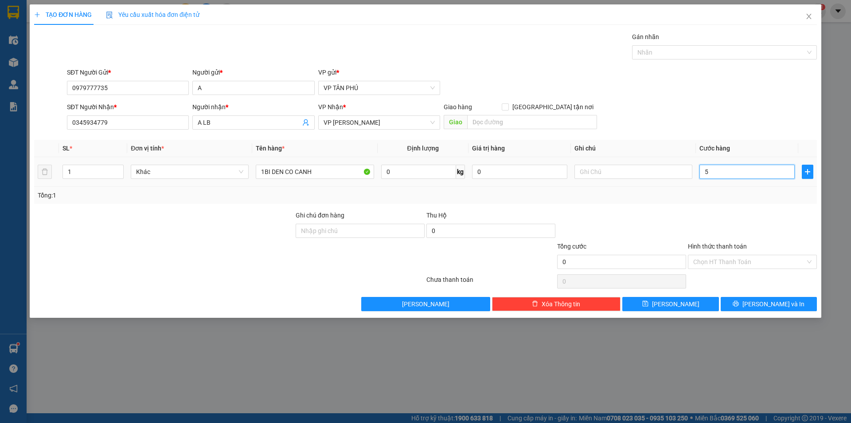
type input "50"
type input "50.000"
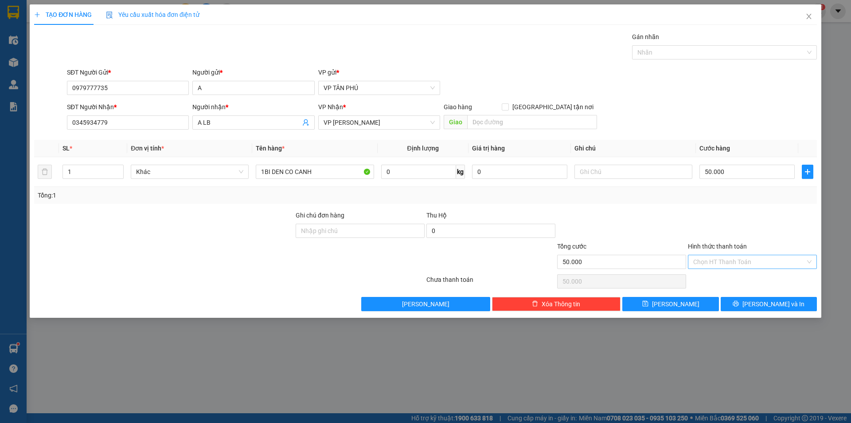
click at [730, 260] on input "Hình thức thanh toán" at bounding box center [749, 261] width 112 height 13
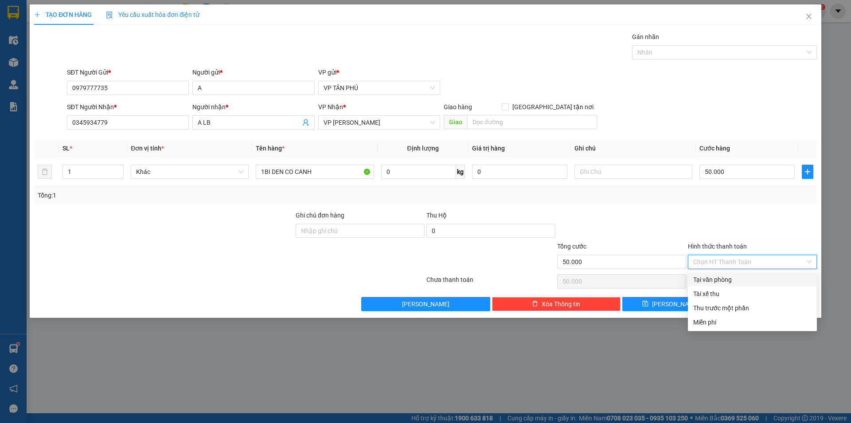
click at [752, 282] on div "Tại văn phòng" at bounding box center [752, 279] width 118 height 10
type input "0"
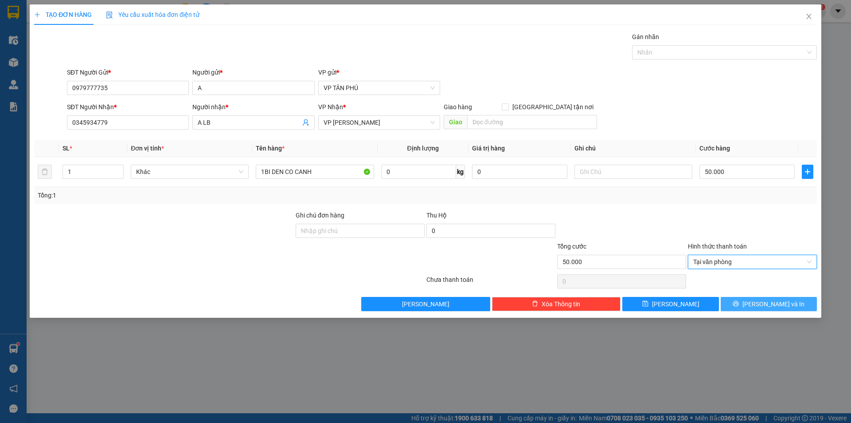
click at [749, 301] on button "[PERSON_NAME] và In" at bounding box center [769, 304] width 96 height 14
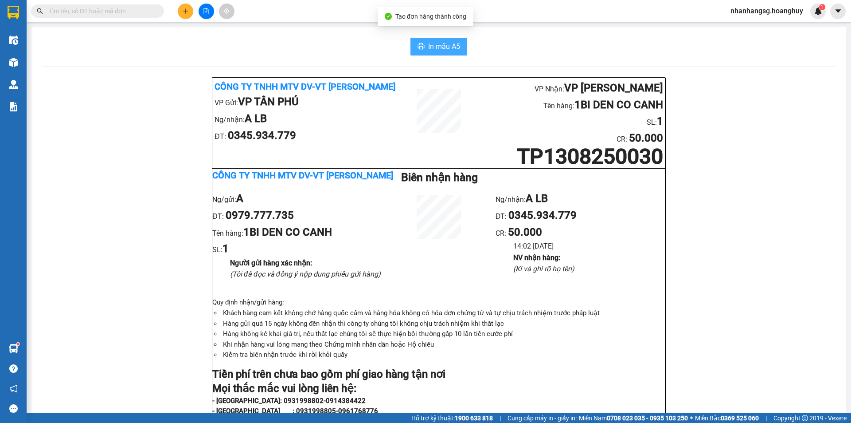
click at [428, 40] on button "In mẫu A5" at bounding box center [439, 47] width 57 height 18
click at [180, 9] on button at bounding box center [186, 12] width 16 height 16
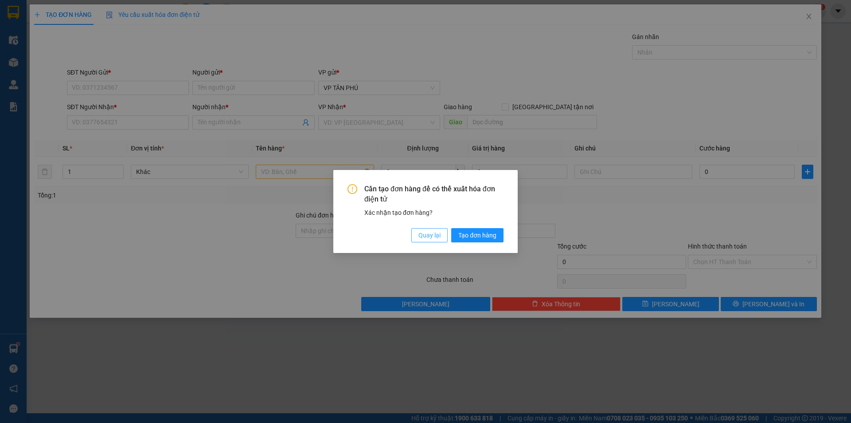
click at [435, 236] on span "Quay lại" at bounding box center [430, 235] width 22 height 10
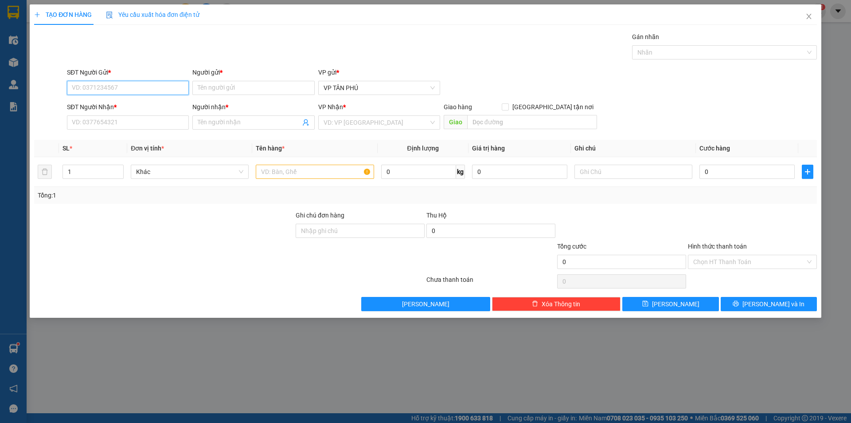
click at [145, 84] on input "SĐT Người Gửi *" at bounding box center [128, 88] width 122 height 14
click at [109, 108] on div "0908699665 - A" at bounding box center [127, 106] width 111 height 10
type input "0908699665"
click at [219, 88] on input "Người gửi *" at bounding box center [253, 88] width 122 height 14
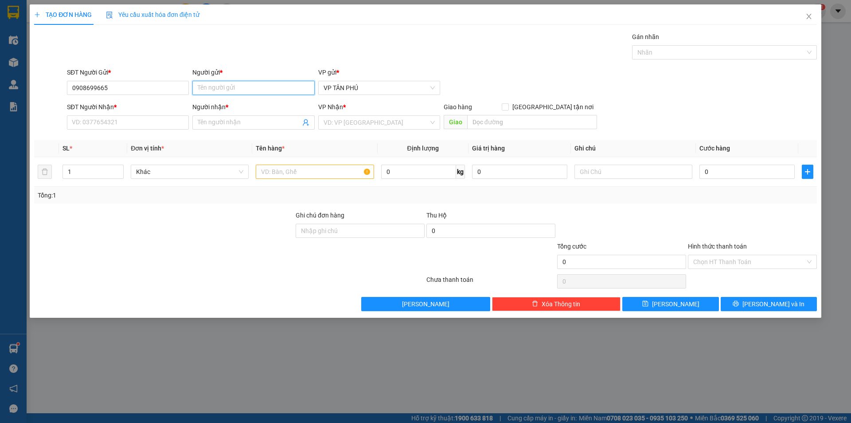
click at [219, 88] on input "Người gửi *" at bounding box center [253, 88] width 122 height 14
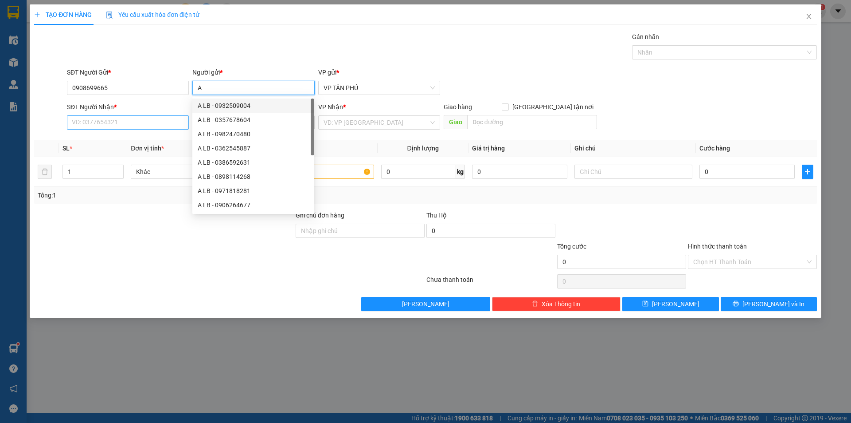
type input "A"
click at [165, 122] on input "SĐT Người Nhận *" at bounding box center [128, 122] width 122 height 14
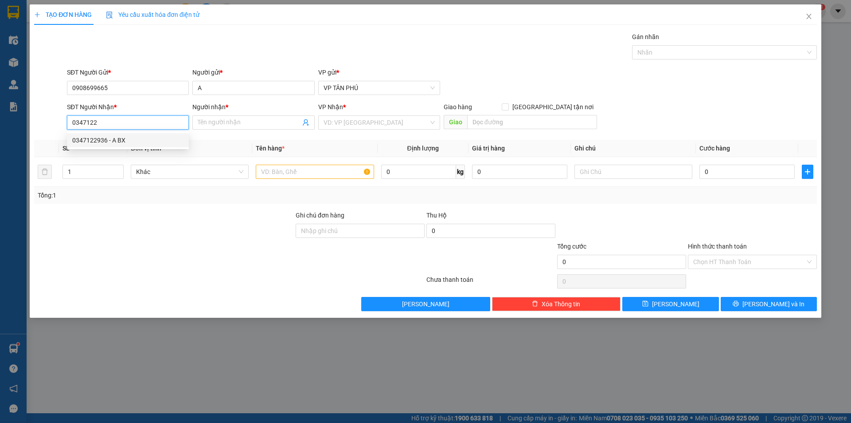
click at [119, 140] on div "0347122936 - A BX" at bounding box center [127, 140] width 111 height 10
type input "0347122936"
type input "A BX"
click at [119, 140] on div "0347122936 - A BX" at bounding box center [127, 140] width 111 height 10
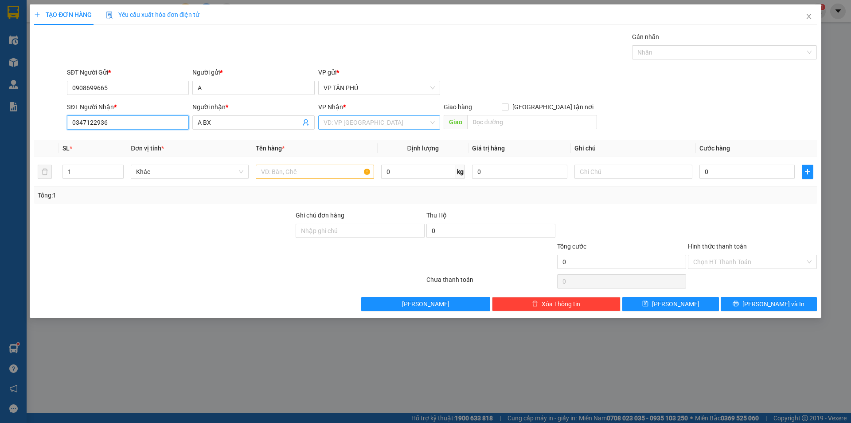
type input "0347122936"
click at [364, 123] on input "search" at bounding box center [376, 122] width 105 height 13
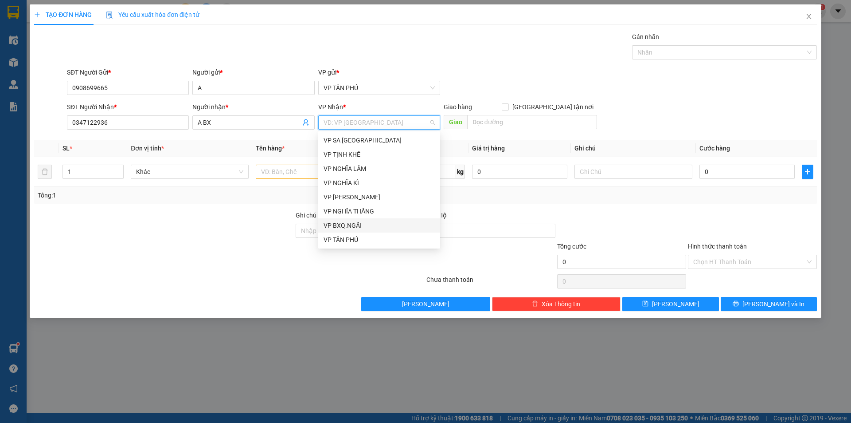
click at [363, 222] on div "VP BXQ.NGÃI" at bounding box center [379, 225] width 111 height 10
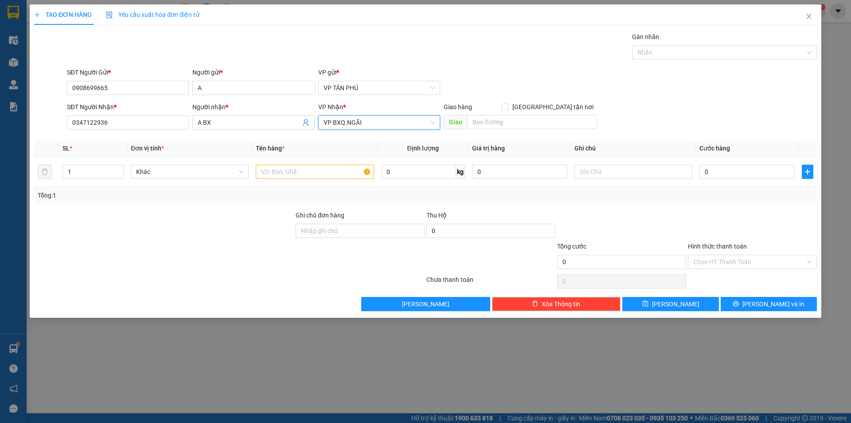
click at [363, 222] on div "Ghi chú đơn hàng" at bounding box center [360, 216] width 129 height 13
click at [291, 170] on input "text" at bounding box center [315, 171] width 118 height 14
type input "2CANH"
click at [736, 171] on input "0" at bounding box center [747, 171] width 95 height 14
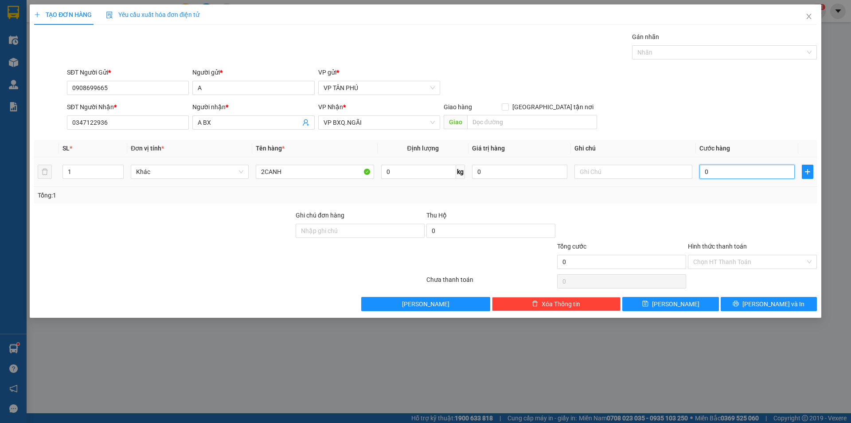
type input "1"
type input "12"
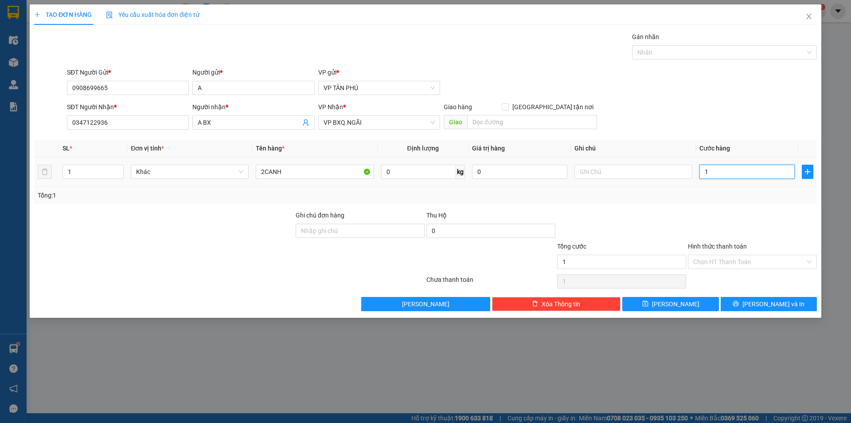
type input "12"
type input "120"
click at [739, 301] on icon "printer" at bounding box center [736, 304] width 6 height 6
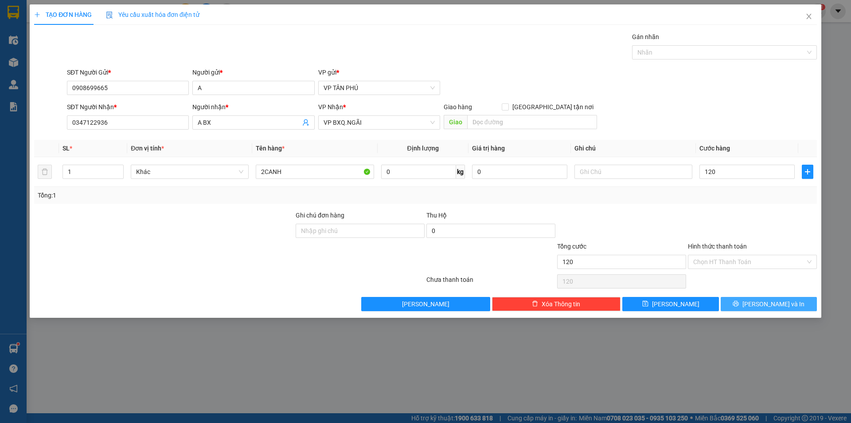
type input "120.000"
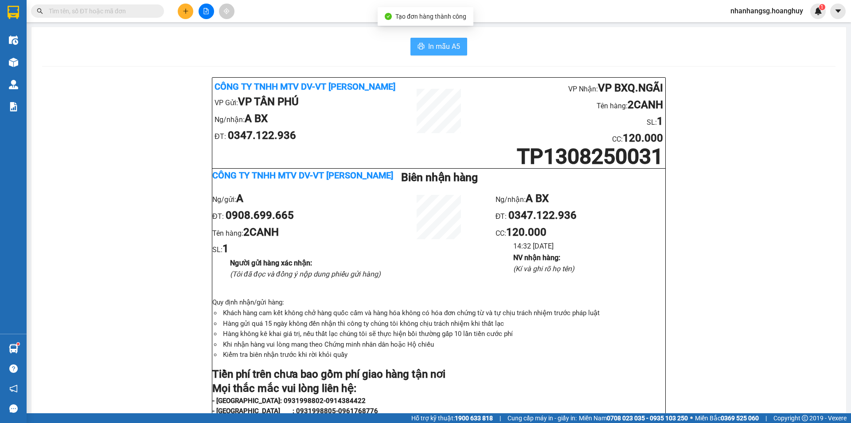
click at [458, 48] on button "In mẫu A5" at bounding box center [439, 47] width 57 height 18
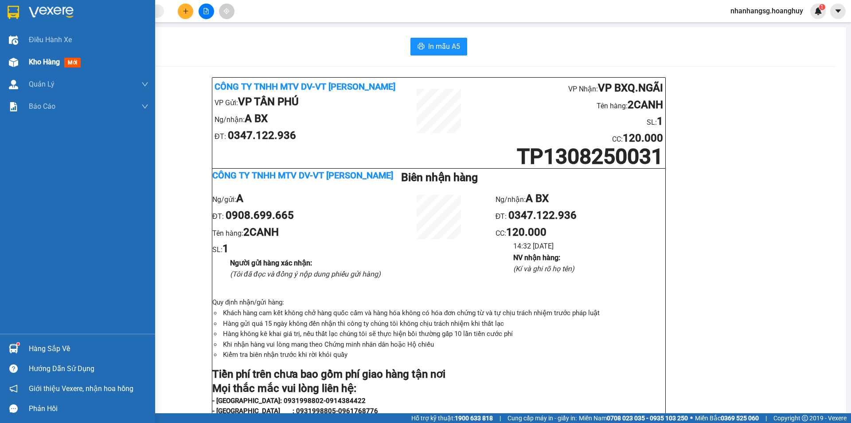
click at [32, 58] on span "Kho hàng" at bounding box center [44, 62] width 31 height 8
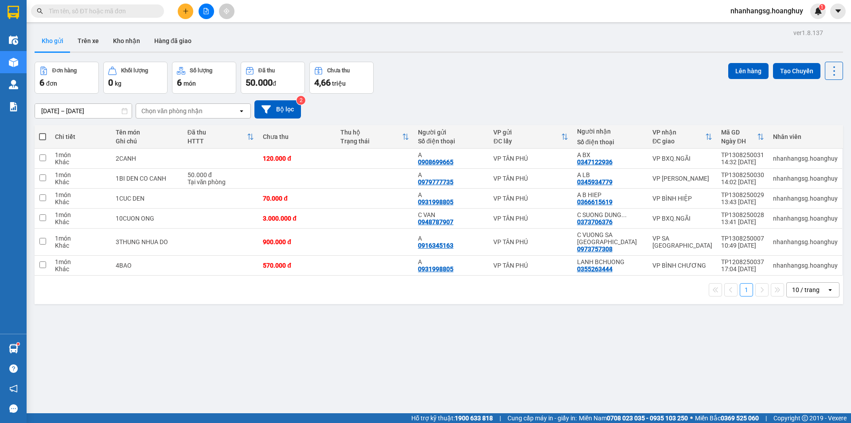
click at [184, 11] on icon "plus" at bounding box center [186, 11] width 6 height 6
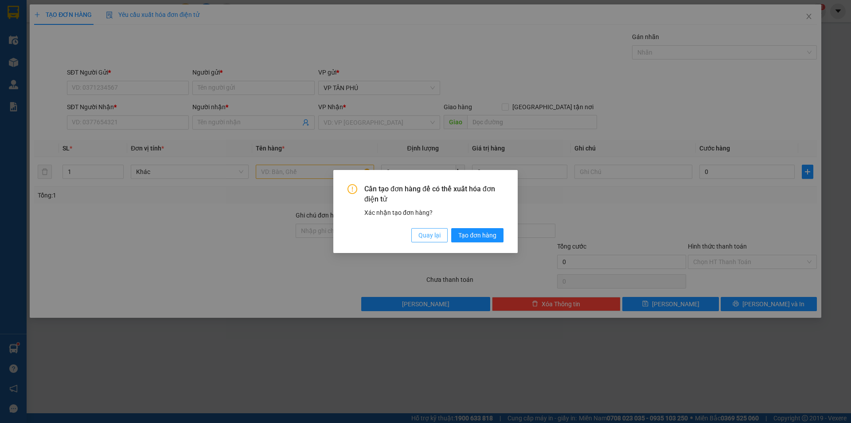
click at [430, 235] on span "Quay lại" at bounding box center [430, 235] width 22 height 10
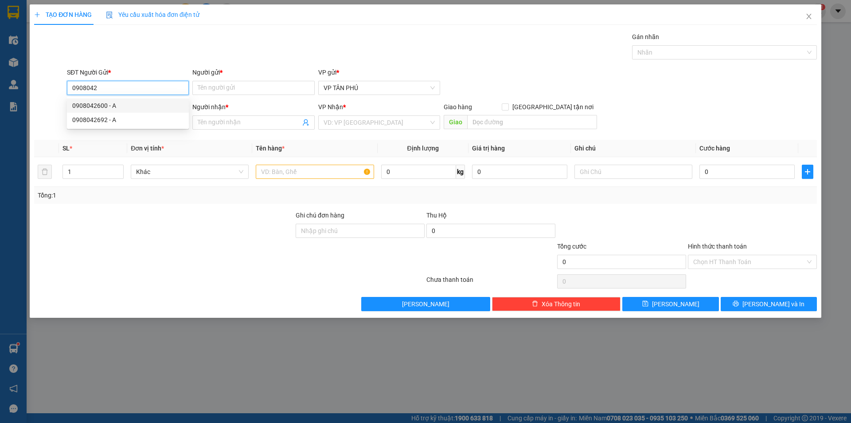
click at [115, 106] on div "0908042600 - A" at bounding box center [127, 106] width 111 height 10
type input "0908042600"
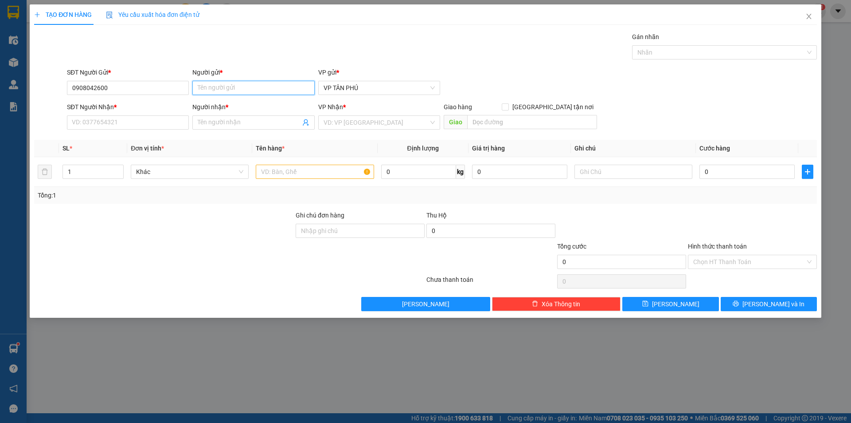
click at [263, 84] on input "Người gửi *" at bounding box center [253, 88] width 122 height 14
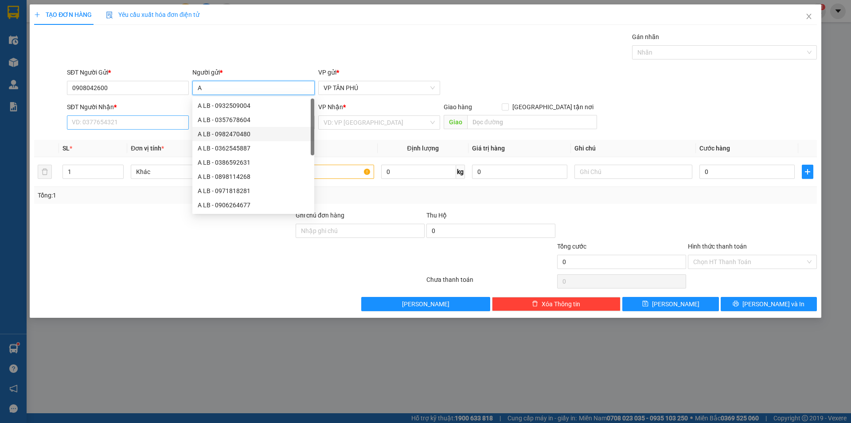
type input "A"
click at [134, 120] on input "SĐT Người Nhận *" at bounding box center [128, 122] width 122 height 14
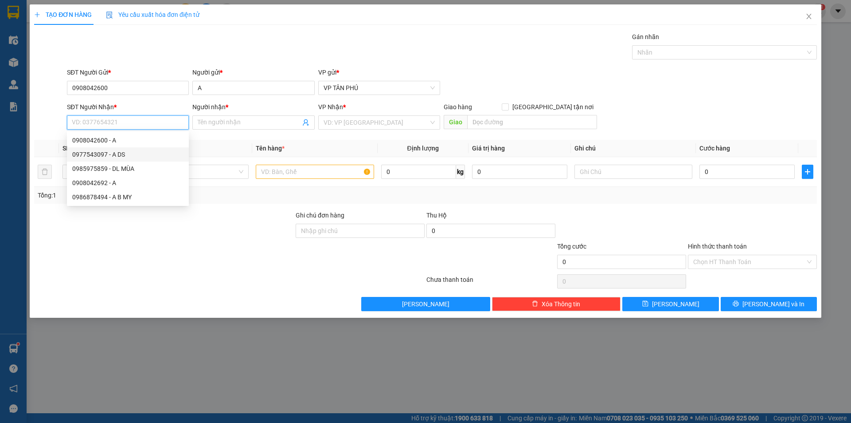
click at [111, 157] on div "0977543097 - A DS" at bounding box center [127, 154] width 111 height 10
type input "0977543097"
type input "A DS"
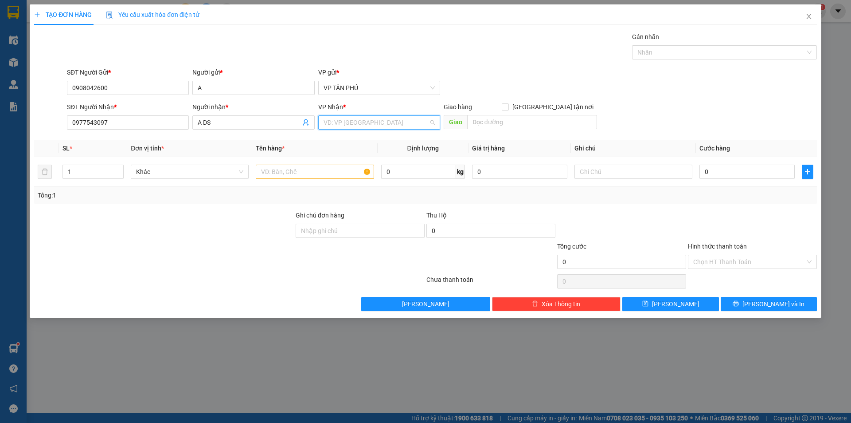
click at [329, 121] on input "search" at bounding box center [376, 122] width 105 height 13
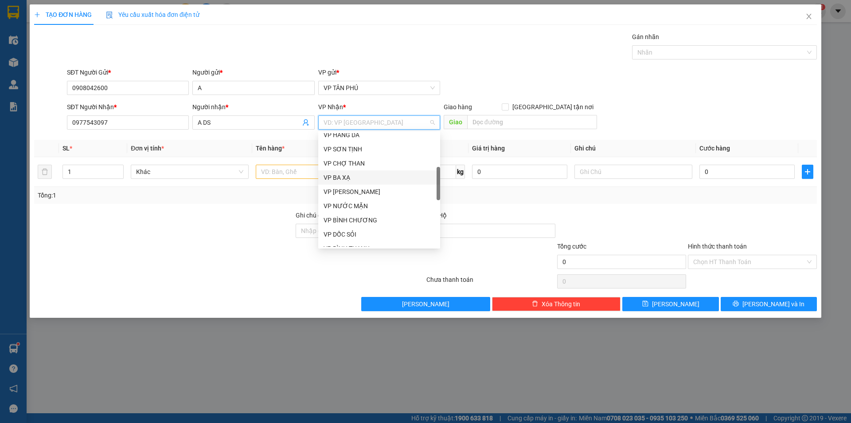
scroll to position [177, 0]
click at [345, 188] on div "VP DỐC SỎI" at bounding box center [379, 190] width 111 height 10
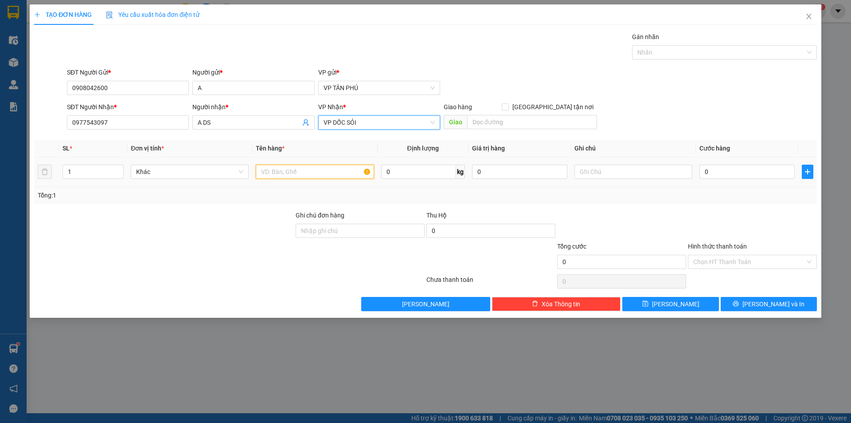
click at [290, 174] on input "text" at bounding box center [315, 171] width 118 height 14
click at [292, 170] on input "text" at bounding box center [315, 171] width 118 height 14
type input "1BAO NHO"
click at [733, 168] on input "0" at bounding box center [747, 171] width 95 height 14
type input "70"
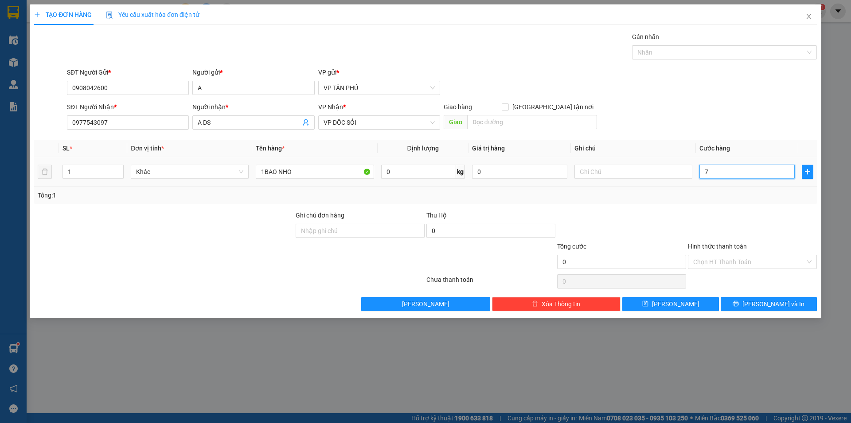
type input "70"
type input "70.000"
click at [708, 259] on input "Hình thức thanh toán" at bounding box center [749, 261] width 112 height 13
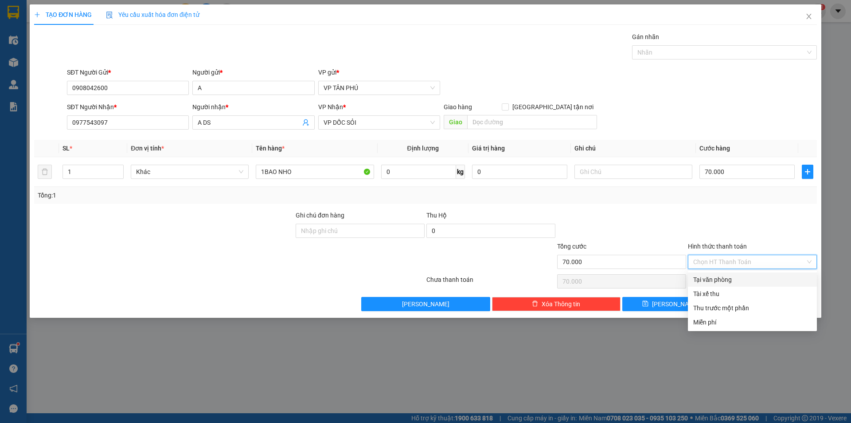
click at [717, 274] on div "Tại văn phòng" at bounding box center [752, 279] width 129 height 14
type input "0"
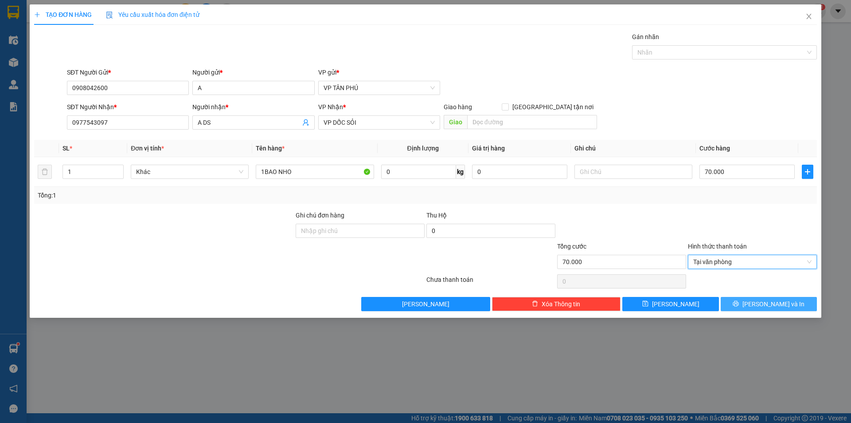
drag, startPoint x: 736, startPoint y: 302, endPoint x: 741, endPoint y: 304, distance: 5.2
click at [736, 302] on button "[PERSON_NAME] và In" at bounding box center [769, 304] width 96 height 14
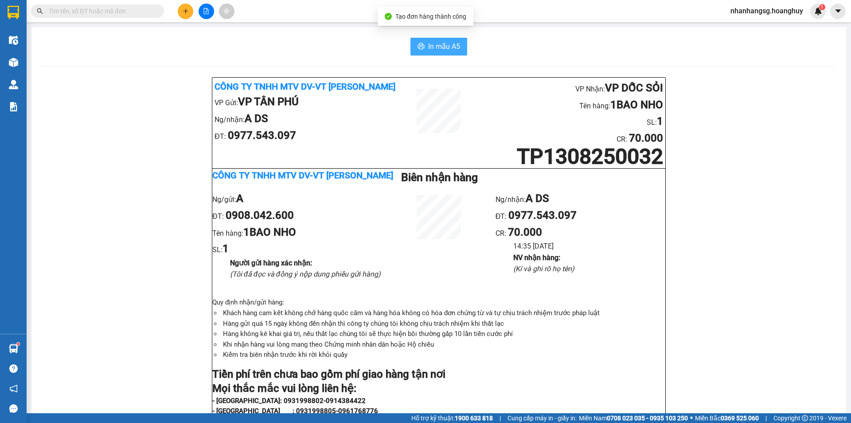
click at [429, 46] on span "In mẫu A5" at bounding box center [444, 46] width 32 height 11
click at [188, 12] on icon "plus" at bounding box center [186, 11] width 6 height 6
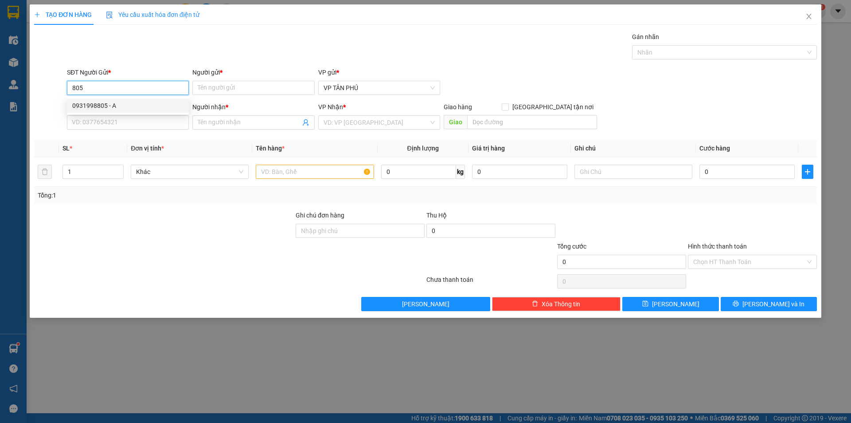
click at [105, 100] on div "0931998805 - A" at bounding box center [128, 105] width 122 height 14
type input "0931998805"
click at [115, 125] on input "SĐT Người Nhận *" at bounding box center [128, 122] width 122 height 14
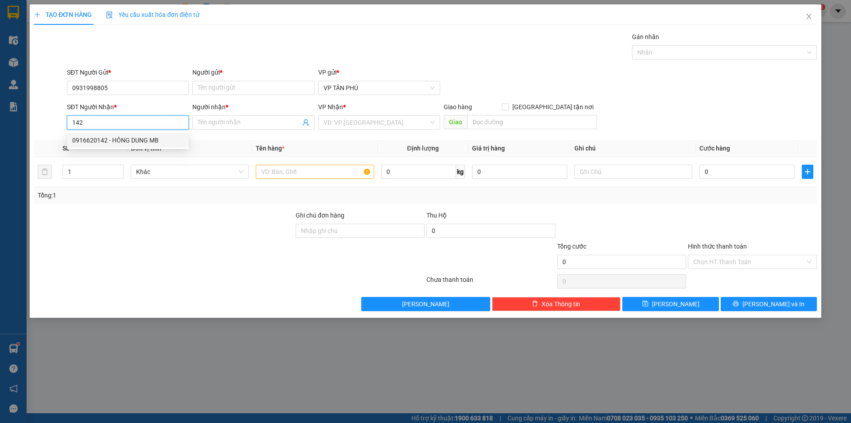
click at [132, 134] on div "0916620142 - HÔNG DUNG MB" at bounding box center [128, 140] width 122 height 14
type input "0916620142"
type input "HÔNG DUNG MB"
type input "0916620142"
click at [331, 122] on input "search" at bounding box center [376, 122] width 105 height 13
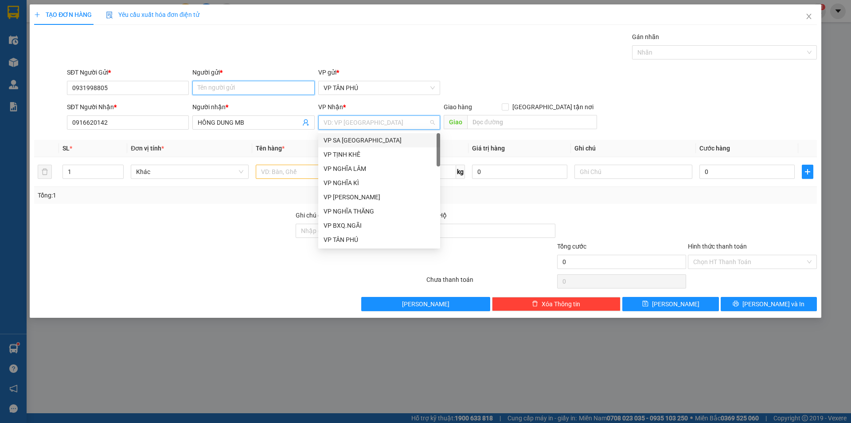
click at [225, 91] on input "Người gửi *" at bounding box center [253, 88] width 122 height 14
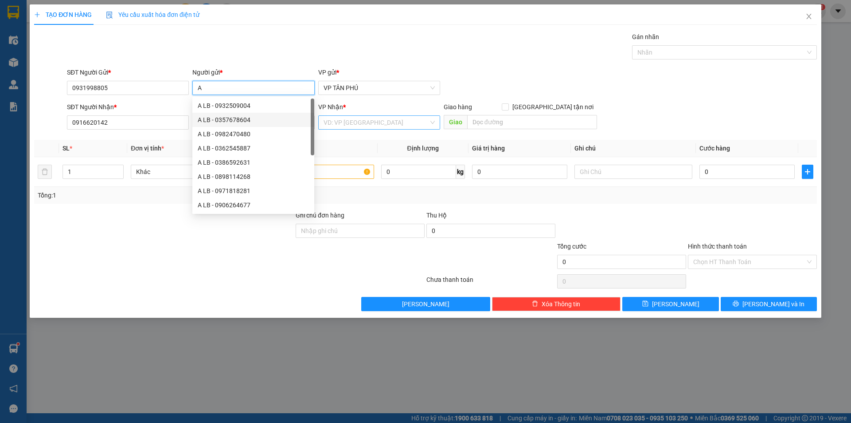
type input "A"
click at [349, 126] on input "search" at bounding box center [376, 122] width 105 height 13
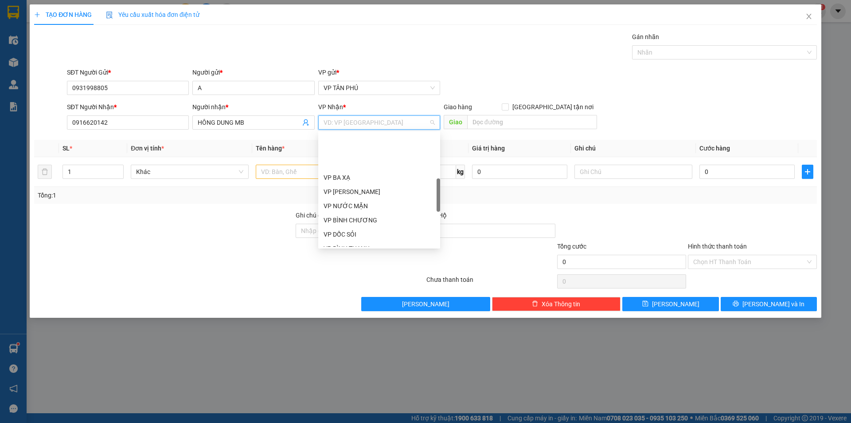
scroll to position [222, 0]
click at [348, 157] on div "VP BÌNH THẠNH" at bounding box center [379, 160] width 111 height 10
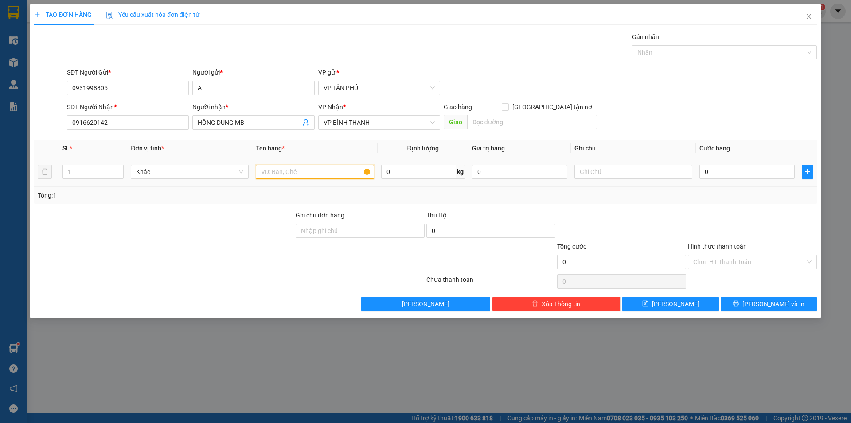
click at [321, 173] on input "text" at bounding box center [315, 171] width 118 height 14
type input "2BAO"
click at [731, 171] on input "0" at bounding box center [747, 171] width 95 height 14
type input "1"
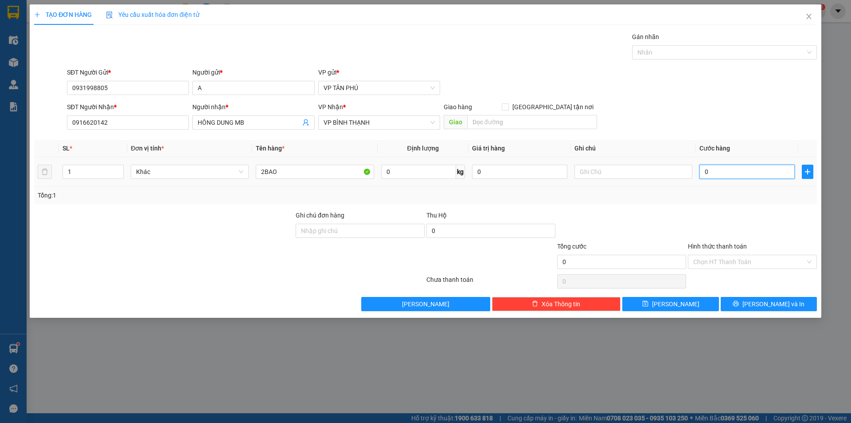
type input "1"
type input "14"
type input "140"
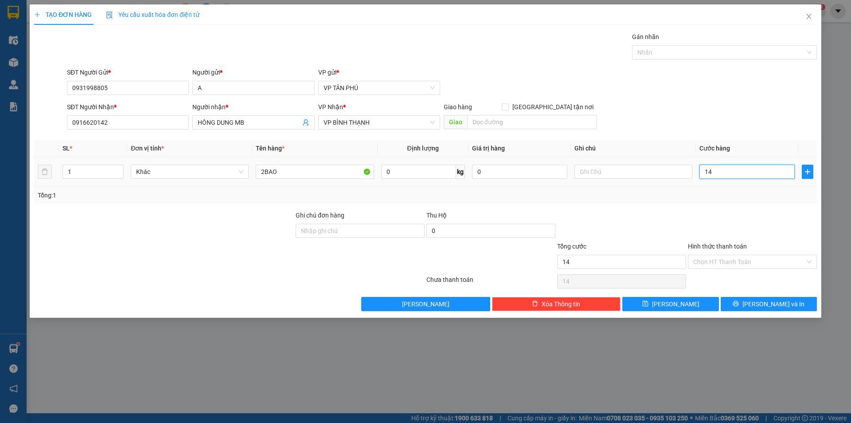
type input "140"
type input "140.000"
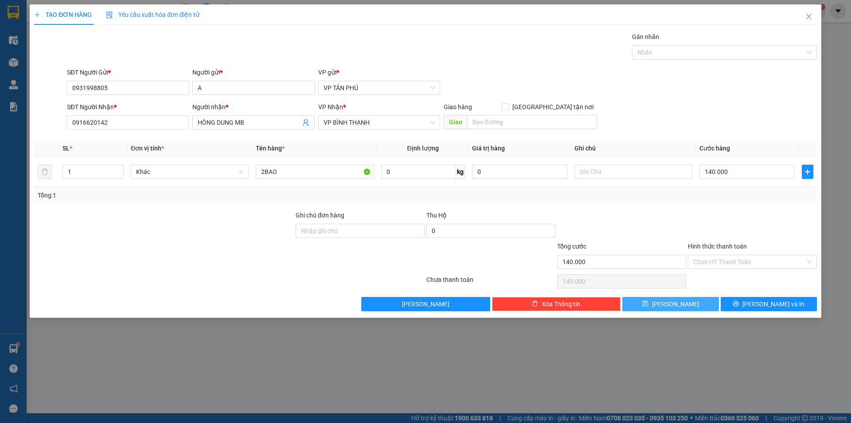
click at [677, 304] on span "[PERSON_NAME]" at bounding box center [675, 304] width 47 height 10
type input "0"
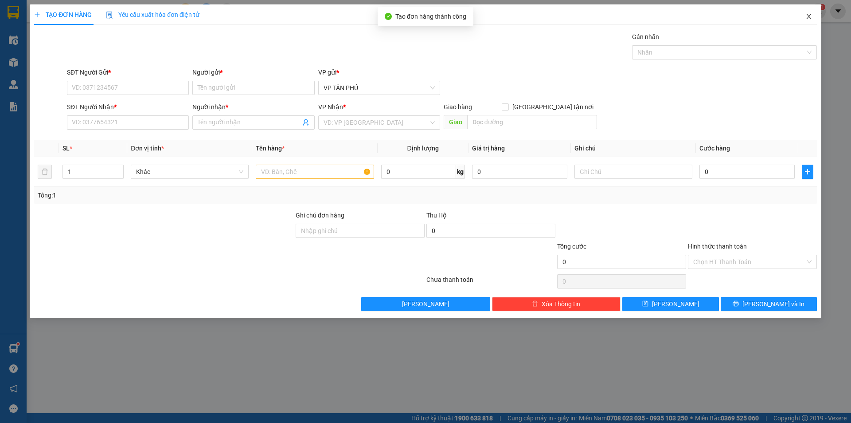
click at [806, 18] on icon "close" at bounding box center [809, 16] width 7 height 7
click at [806, 18] on div "nhanhangsg.hoanghuy 1" at bounding box center [775, 12] width 102 height 16
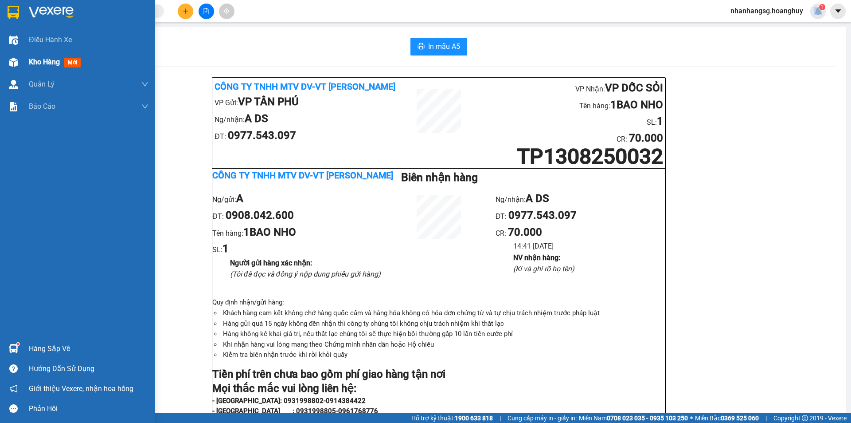
click at [43, 59] on span "Kho hàng" at bounding box center [44, 62] width 31 height 8
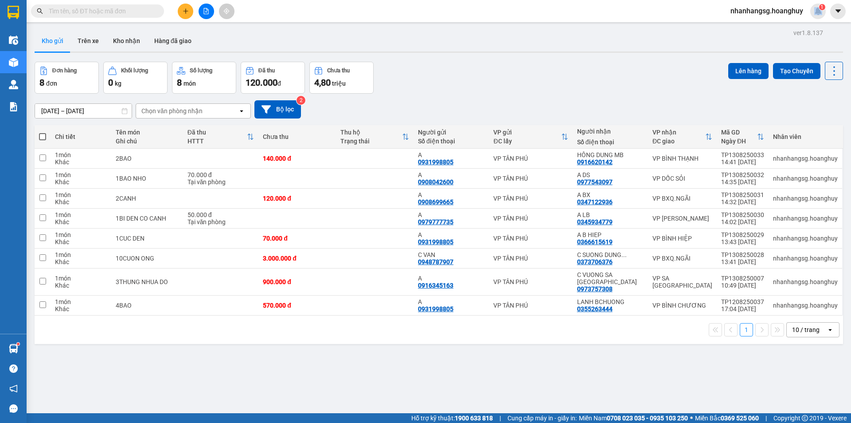
click at [185, 12] on icon "plus" at bounding box center [186, 11] width 6 height 6
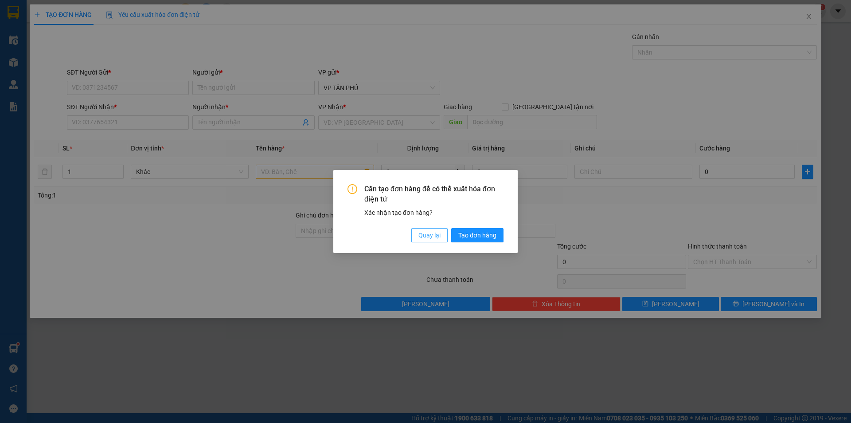
click at [434, 236] on span "Quay lại" at bounding box center [430, 235] width 22 height 10
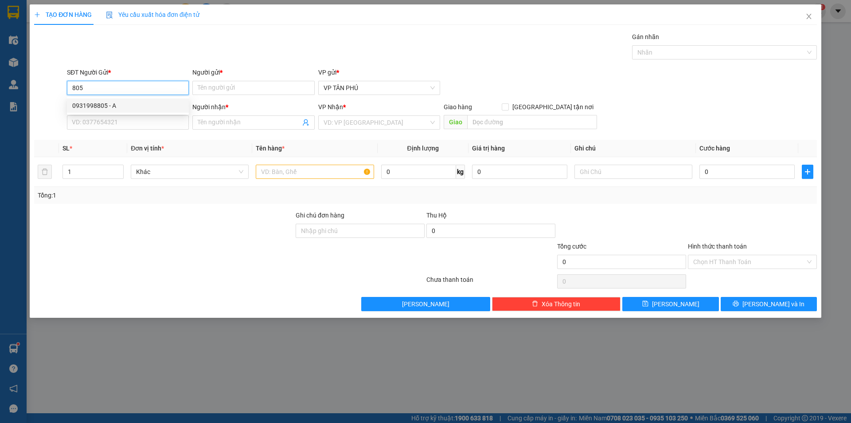
drag, startPoint x: 106, startPoint y: 105, endPoint x: 157, endPoint y: 112, distance: 51.9
click at [106, 105] on div "0931998805 - A" at bounding box center [127, 106] width 111 height 10
type input "0931998805"
click at [141, 118] on input "SĐT Người Nhận *" at bounding box center [128, 122] width 122 height 14
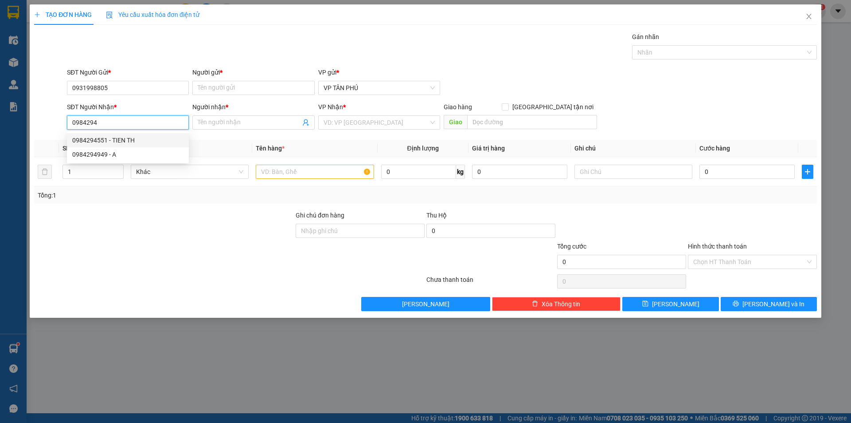
click at [105, 140] on div "0984294551 - TIEN TH" at bounding box center [127, 140] width 111 height 10
type input "0984294551"
type input "TIEN TH"
type input "0984294551"
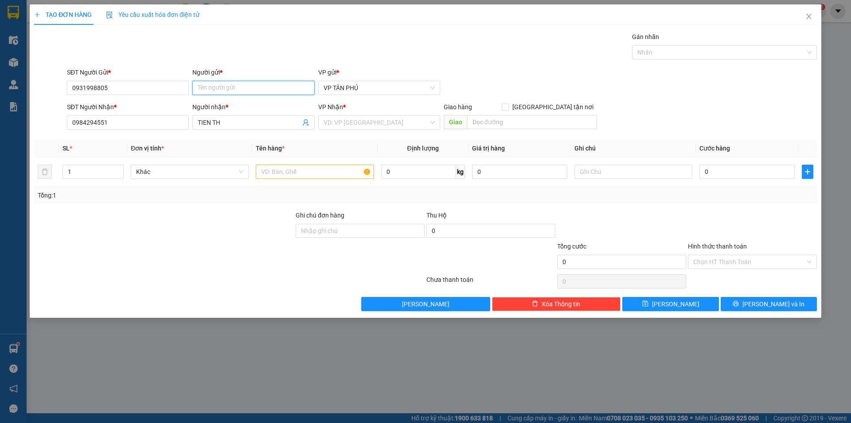
click at [212, 86] on input "Người gửi *" at bounding box center [253, 88] width 122 height 14
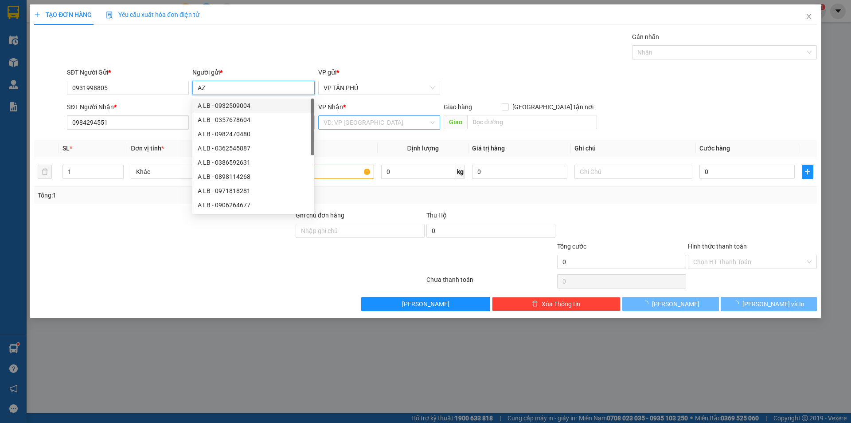
type input "AZ"
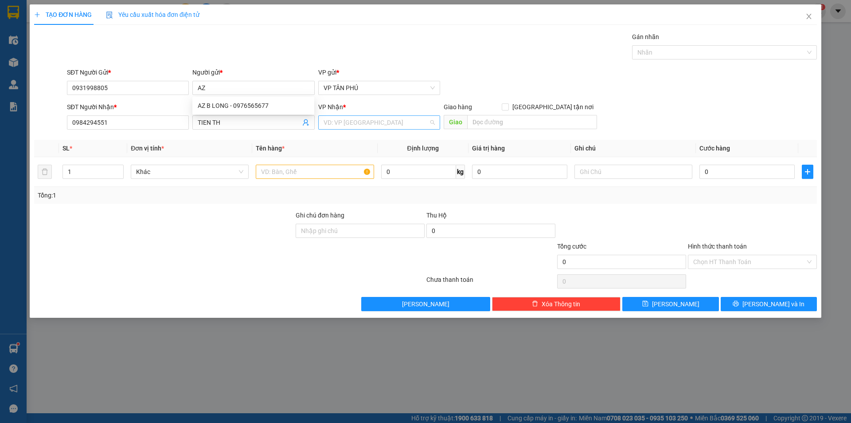
click at [336, 125] on input "search" at bounding box center [376, 122] width 105 height 13
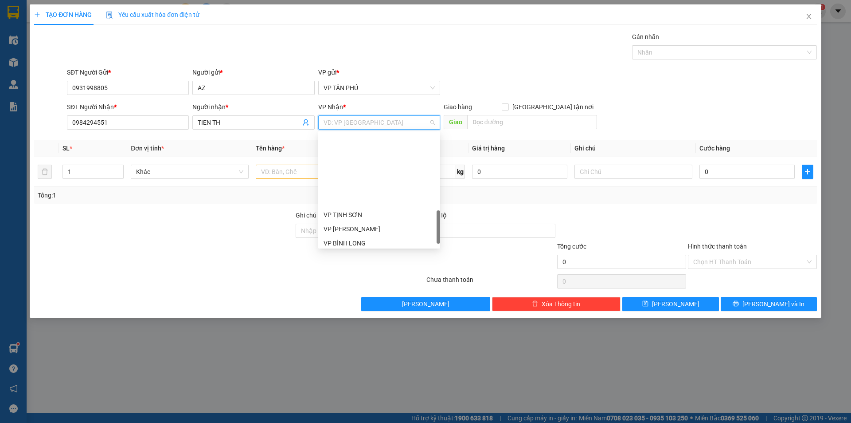
scroll to position [355, 0]
click at [335, 226] on div "VP TỊNH HÀ" at bounding box center [379, 225] width 111 height 10
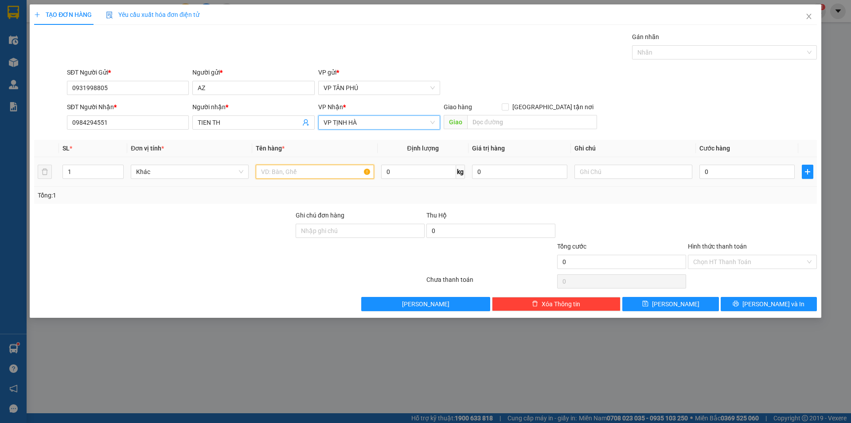
click at [293, 168] on input "text" at bounding box center [315, 171] width 118 height 14
type input "1CUC DEN"
click at [715, 176] on input "0" at bounding box center [747, 171] width 95 height 14
type input "1"
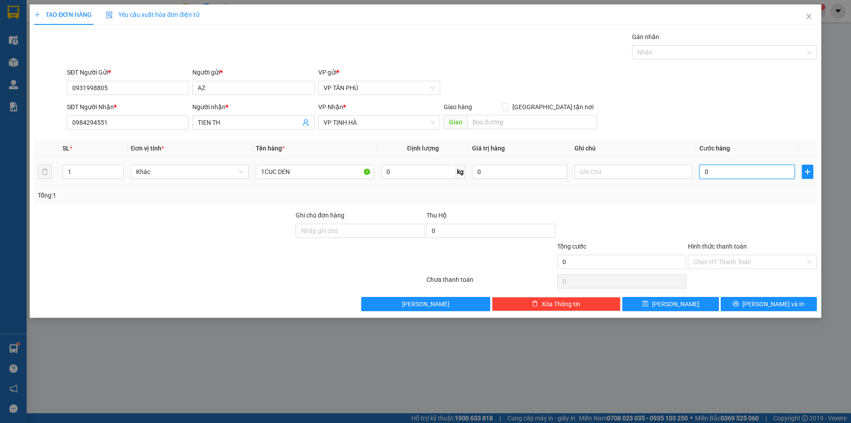
type input "1"
type input "10"
type input "100"
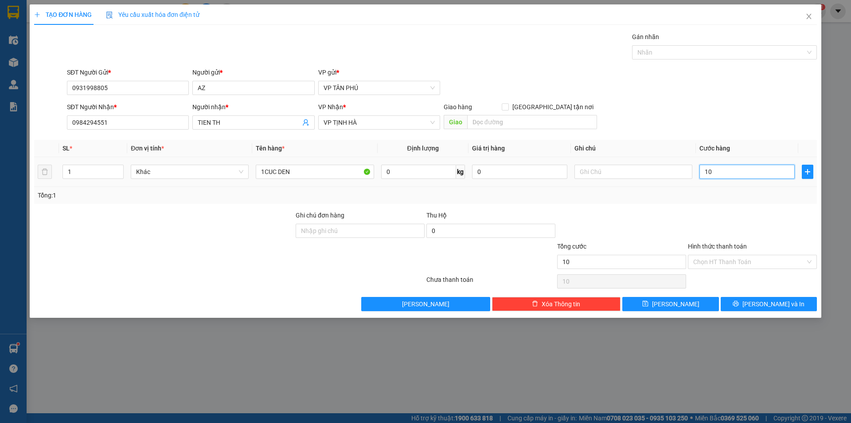
type input "100"
type input "100.000"
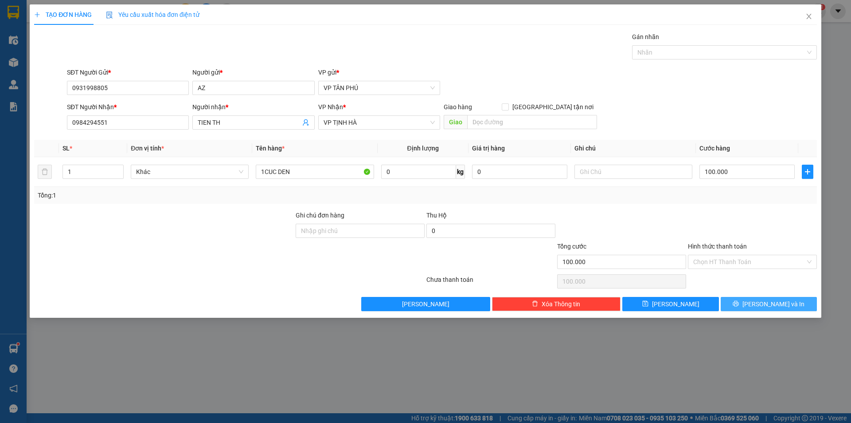
click at [750, 308] on button "[PERSON_NAME] và In" at bounding box center [769, 304] width 96 height 14
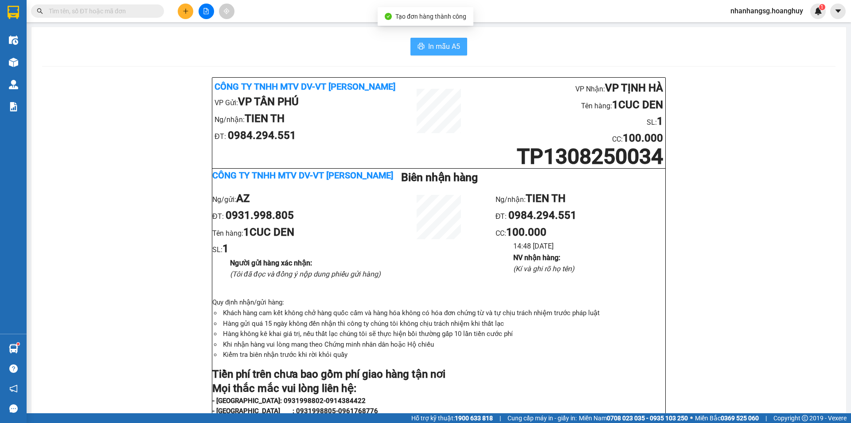
click at [425, 40] on button "In mẫu A5" at bounding box center [439, 47] width 57 height 18
click at [185, 14] on button at bounding box center [186, 12] width 16 height 16
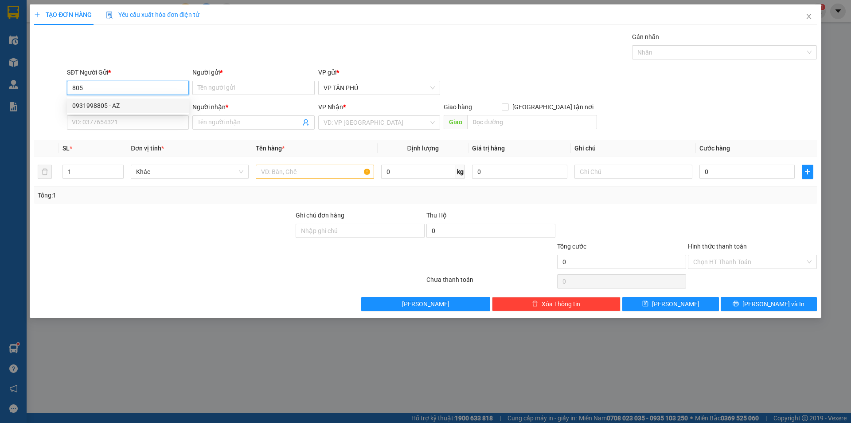
drag, startPoint x: 106, startPoint y: 105, endPoint x: 112, endPoint y: 105, distance: 5.8
click at [108, 105] on div "0931998805 - AZ" at bounding box center [127, 106] width 111 height 10
type input "0931998805"
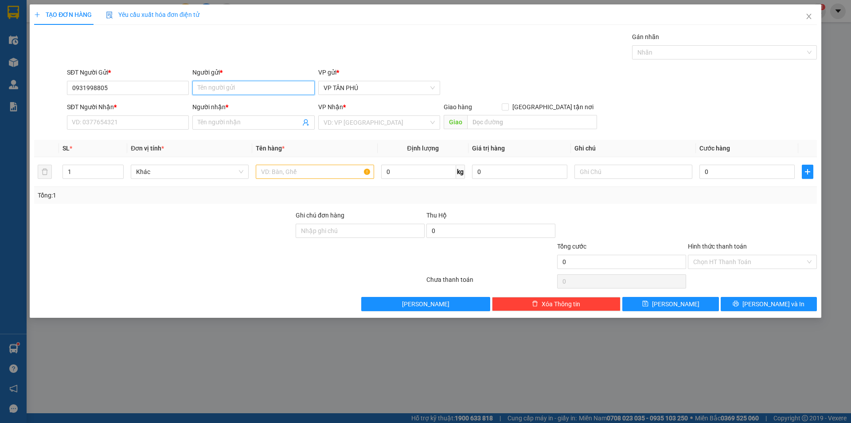
click at [204, 88] on input "Người gửi *" at bounding box center [253, 88] width 122 height 14
type input "A"
click at [115, 120] on input "SĐT Người Nhận *" at bounding box center [128, 122] width 122 height 14
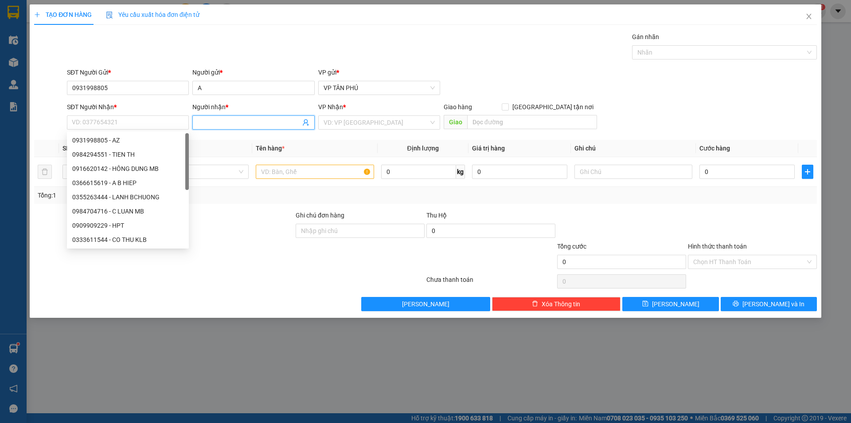
click at [229, 116] on span at bounding box center [253, 122] width 122 height 14
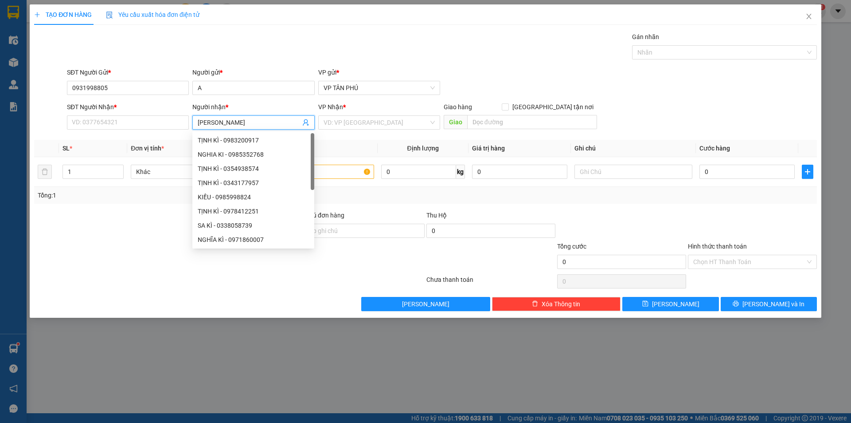
type input "KIM T"
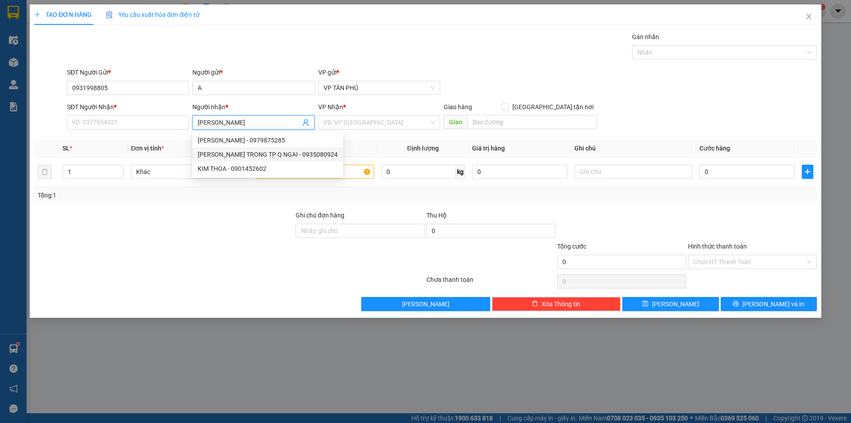
click at [265, 151] on div "KIM TAI TR QUANG TRONG TP Q NGAI - 0935080924" at bounding box center [268, 154] width 140 height 10
type input "0935080924"
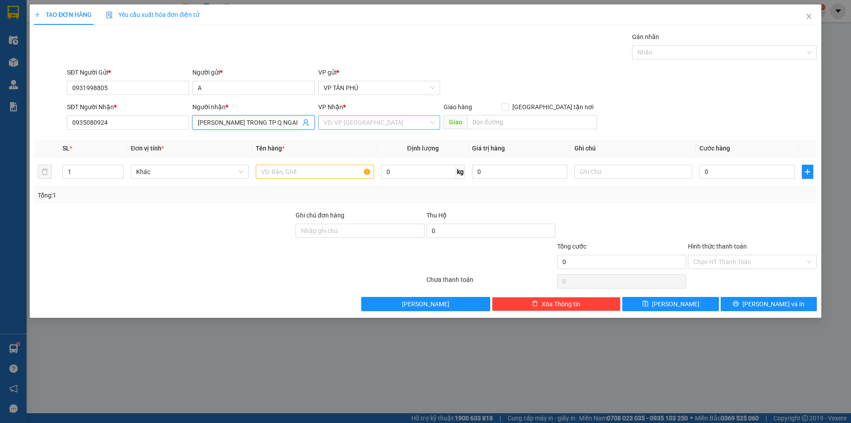
type input "KIM TAI TR QUANG TRONG TP Q NGAI"
click at [369, 120] on input "search" at bounding box center [376, 122] width 105 height 13
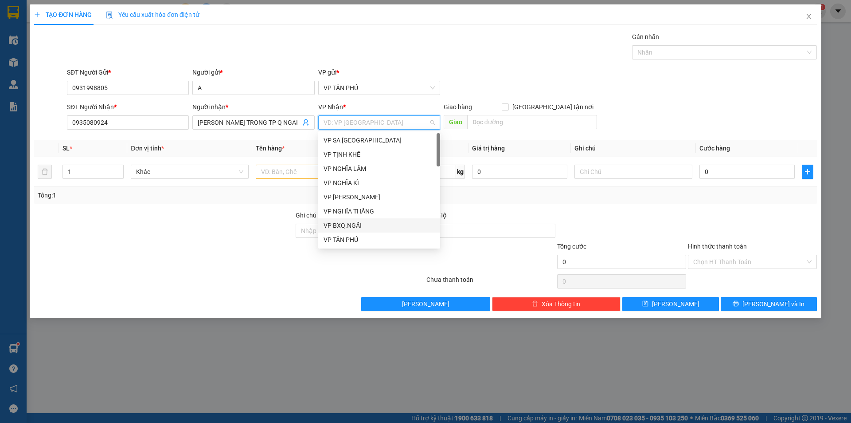
click at [356, 226] on div "VP BXQ.NGÃI" at bounding box center [379, 225] width 111 height 10
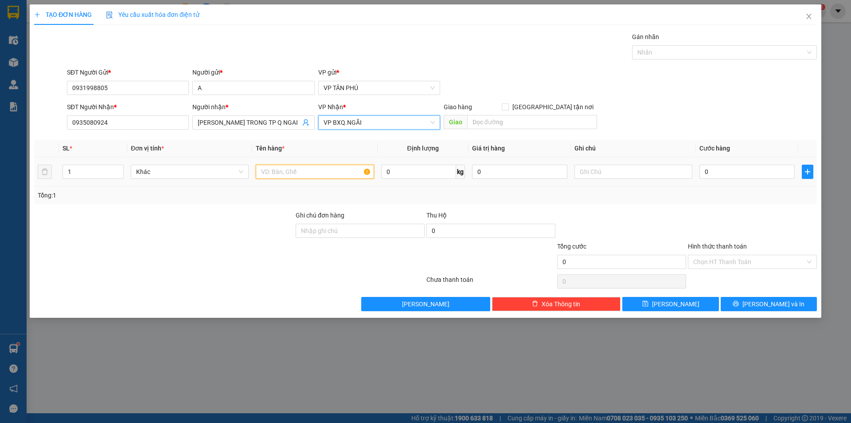
click at [282, 172] on input "text" at bounding box center [315, 171] width 118 height 14
type input "1BAO"
click at [717, 174] on input "0" at bounding box center [747, 171] width 95 height 14
type input "1"
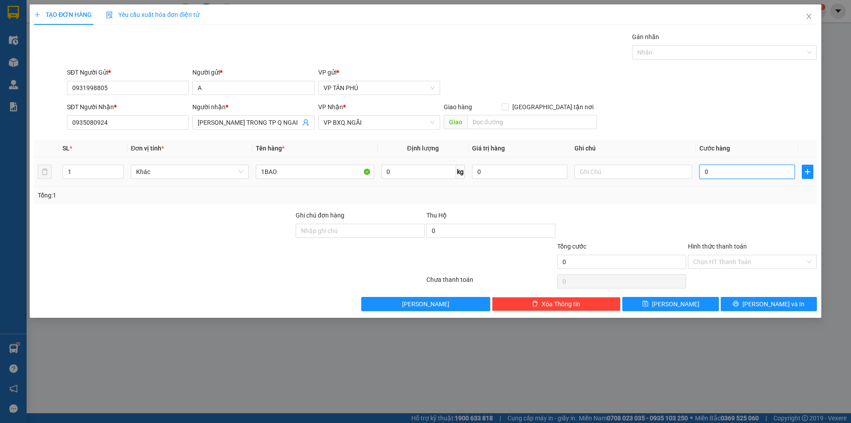
type input "1"
type input "15"
type input "150"
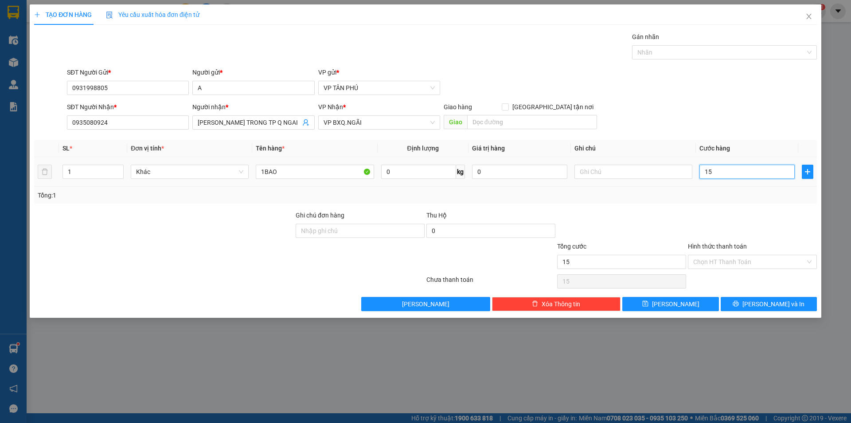
type input "150"
type input "150.000"
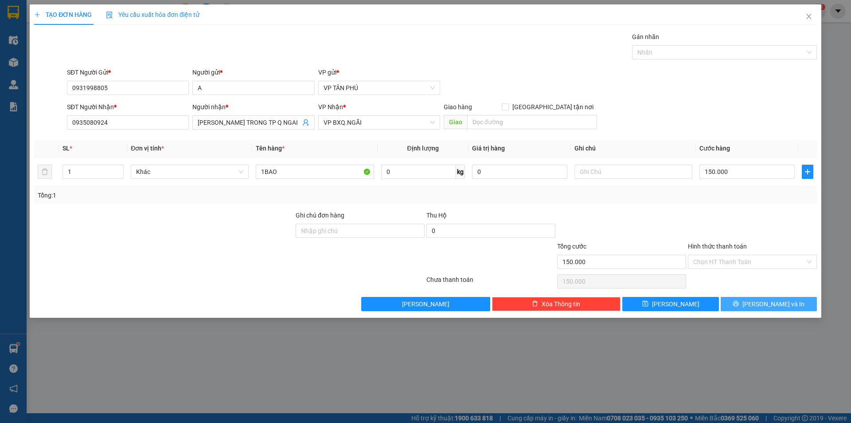
click at [745, 301] on button "[PERSON_NAME] và In" at bounding box center [769, 304] width 96 height 14
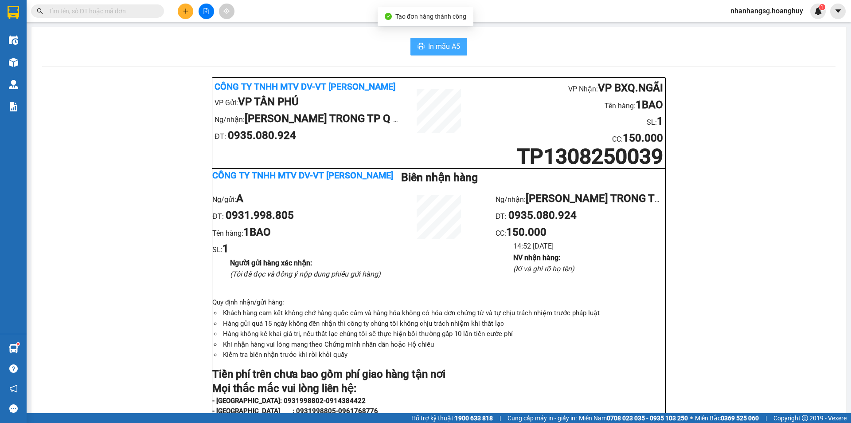
click at [439, 45] on span "In mẫu A5" at bounding box center [444, 46] width 32 height 11
click at [180, 10] on button at bounding box center [186, 12] width 16 height 16
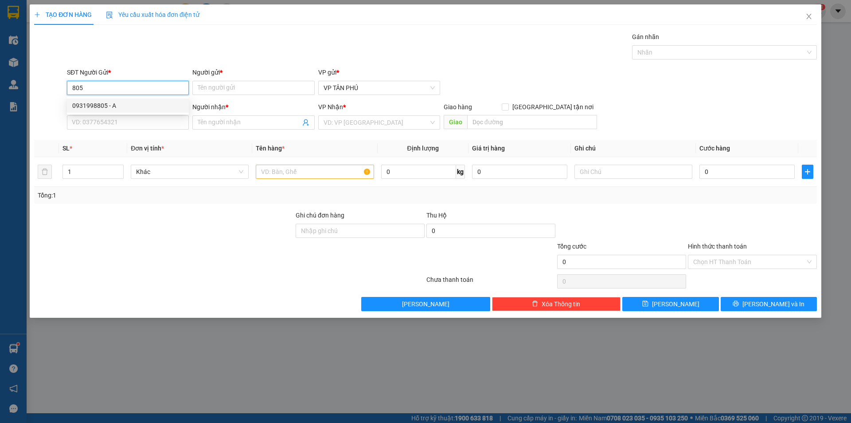
drag, startPoint x: 111, startPoint y: 105, endPoint x: 126, endPoint y: 104, distance: 15.1
click at [114, 104] on div "0931998805 - A" at bounding box center [127, 106] width 111 height 10
type input "0931998805"
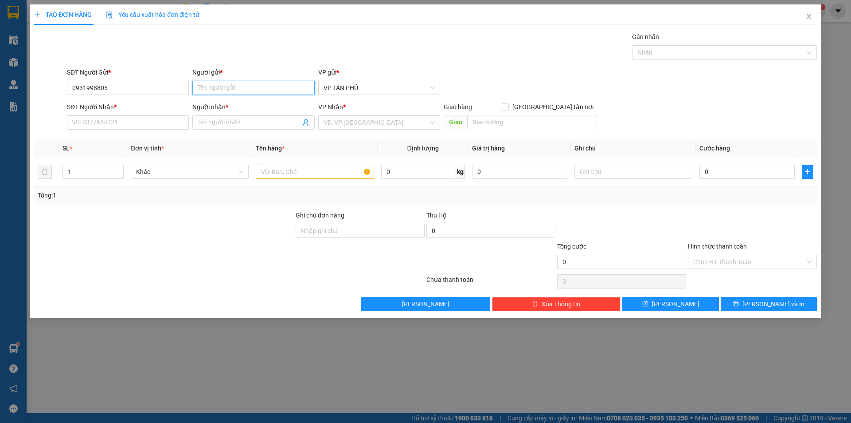
click at [207, 87] on input "Người gửi *" at bounding box center [253, 88] width 122 height 14
type input "A"
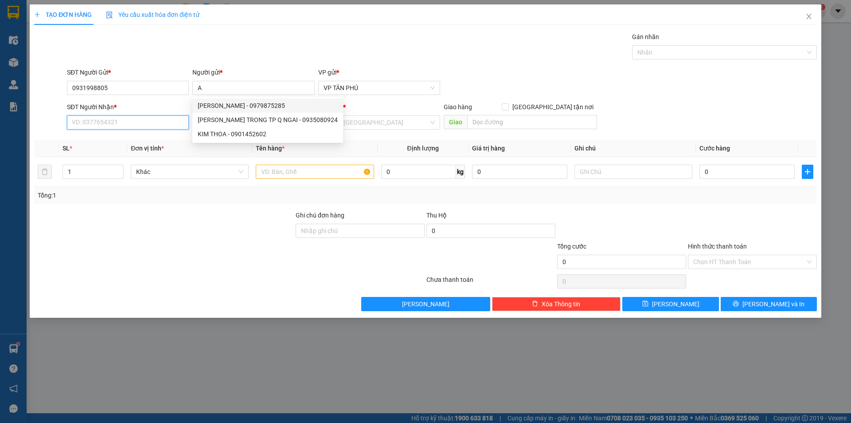
click at [149, 127] on input "SĐT Người Nhận *" at bounding box center [128, 122] width 122 height 14
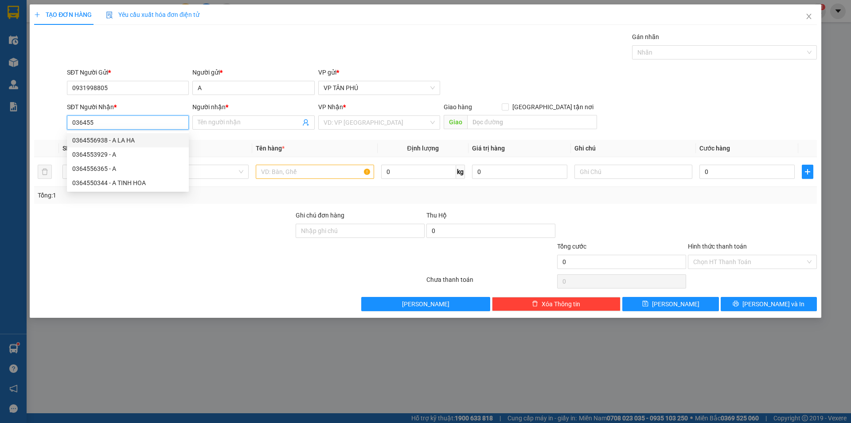
click at [114, 141] on div "0364556938 - A LA HA" at bounding box center [127, 140] width 111 height 10
type input "0364556938"
type input "A LA HA"
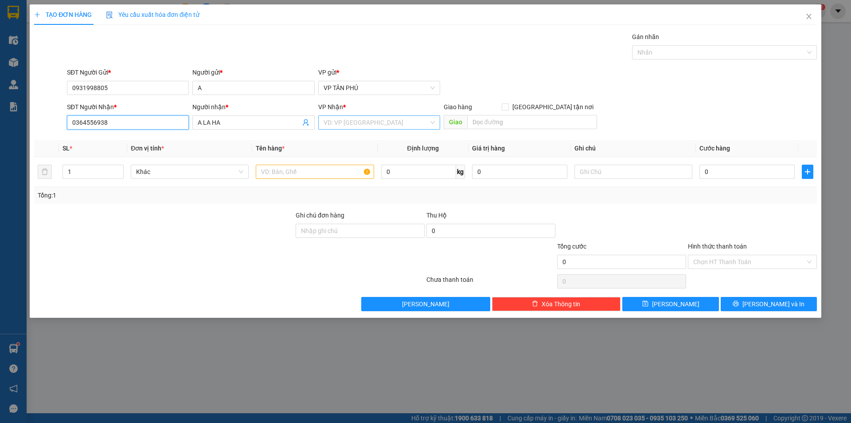
type input "0364556938"
click at [332, 120] on input "search" at bounding box center [376, 122] width 105 height 13
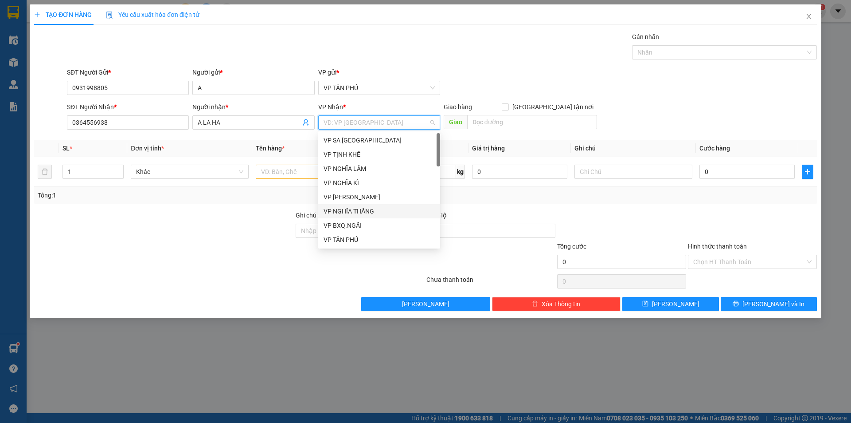
click at [357, 219] on div "VP BXQ.NGÃI" at bounding box center [379, 225] width 122 height 14
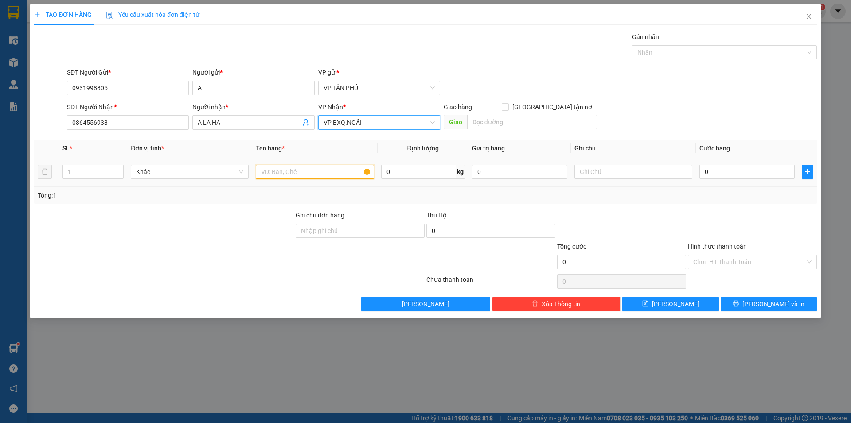
click at [304, 172] on input "text" at bounding box center [315, 171] width 118 height 14
type input "2CUC GIAY+1CUON MOT"
click at [728, 166] on input "0" at bounding box center [747, 171] width 95 height 14
type input "1"
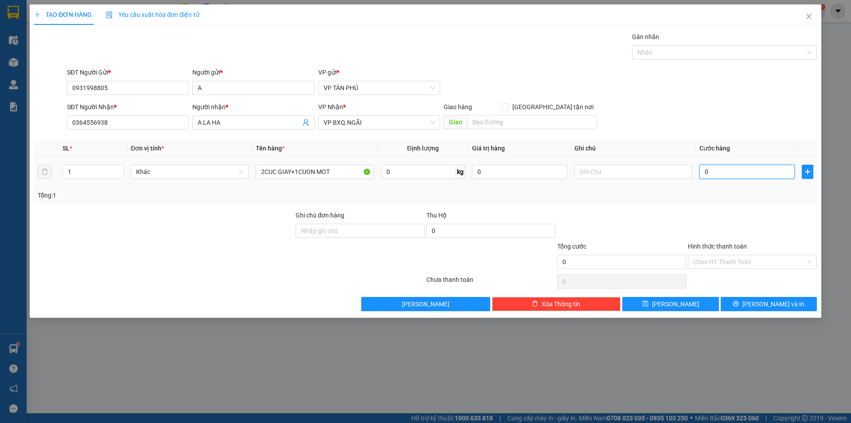
type input "1"
type input "17"
type input "170"
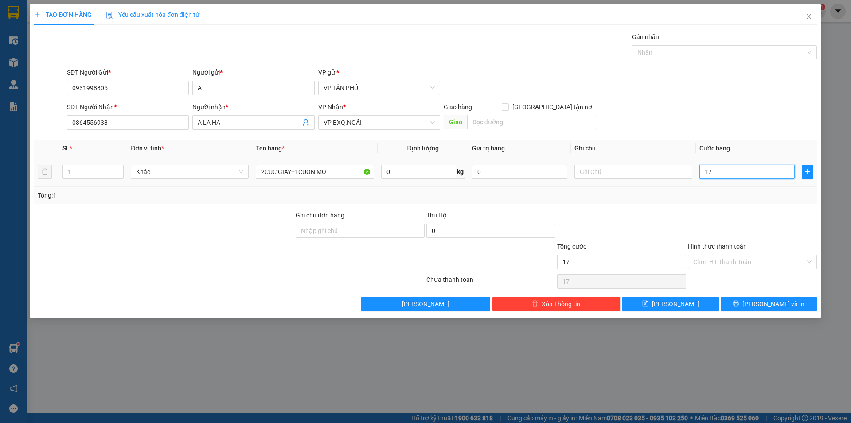
type input "170"
type input "170.000"
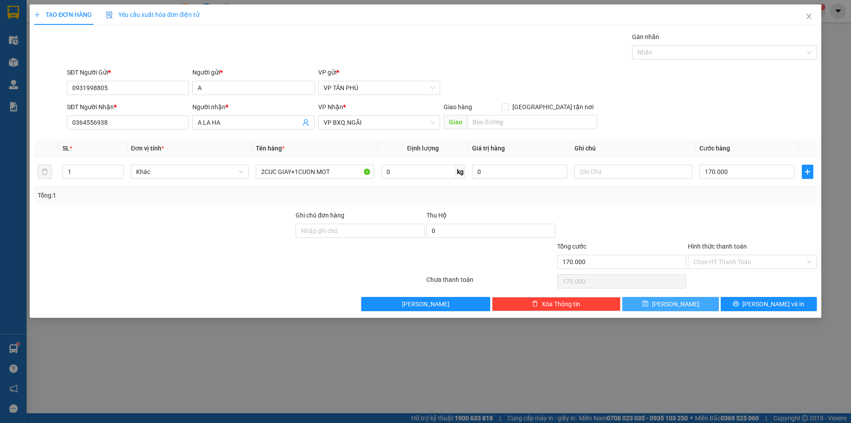
click at [669, 299] on button "[PERSON_NAME]" at bounding box center [671, 304] width 96 height 14
type input "0"
click at [810, 15] on icon "close" at bounding box center [809, 16] width 7 height 7
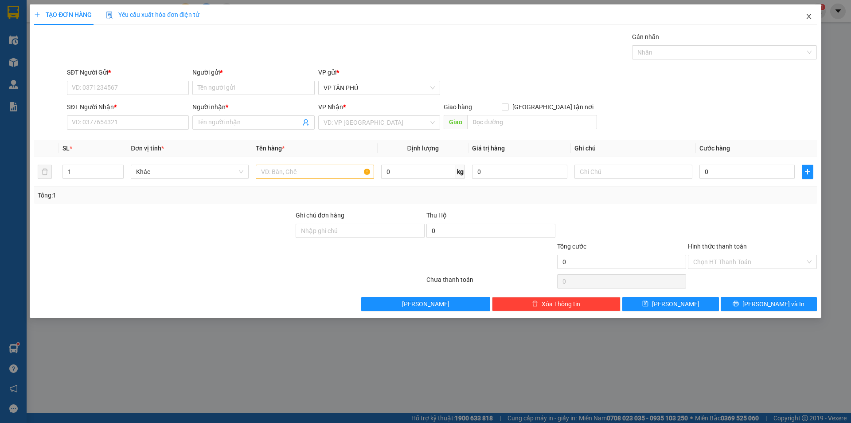
click at [810, 15] on span "nhanhangsg.hoanghuy" at bounding box center [767, 10] width 87 height 11
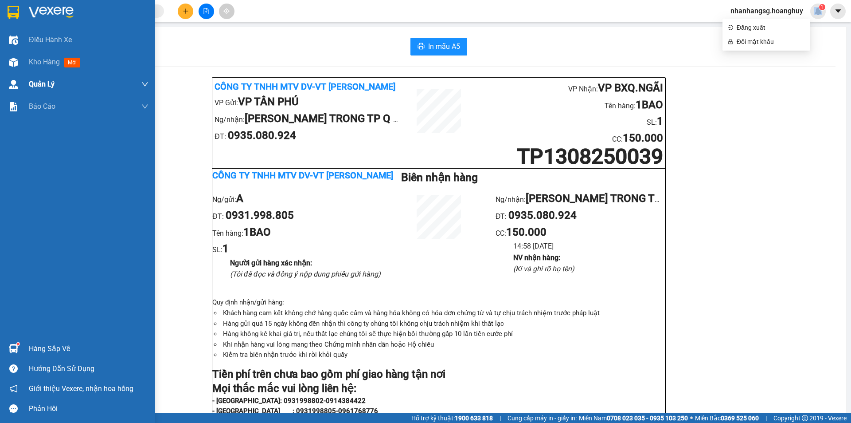
drag, startPoint x: 47, startPoint y: 62, endPoint x: 77, endPoint y: 95, distance: 44.6
click at [47, 62] on span "Kho hàng" at bounding box center [44, 62] width 31 height 8
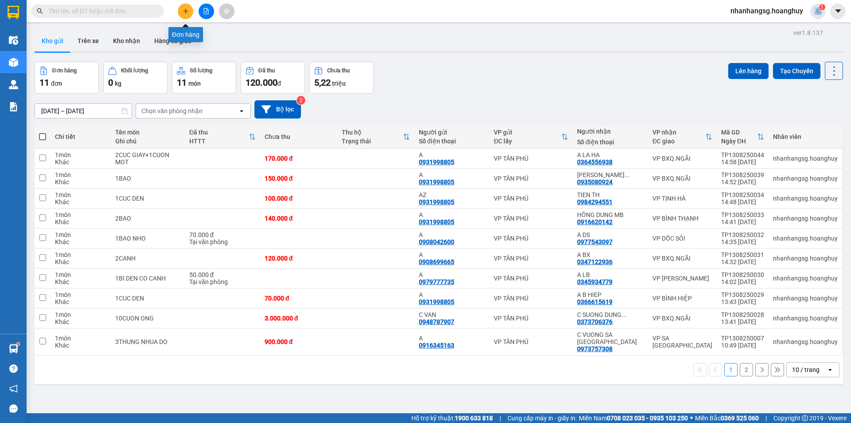
click at [187, 13] on icon "plus" at bounding box center [186, 11] width 6 height 6
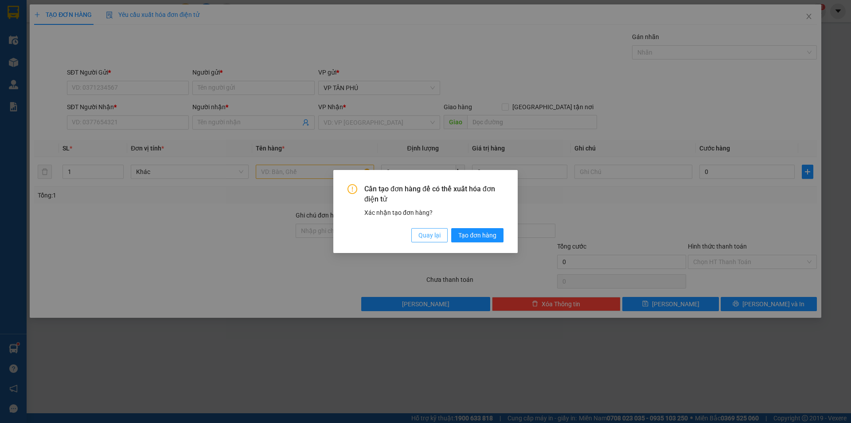
click at [434, 239] on span "Quay lại" at bounding box center [430, 235] width 22 height 10
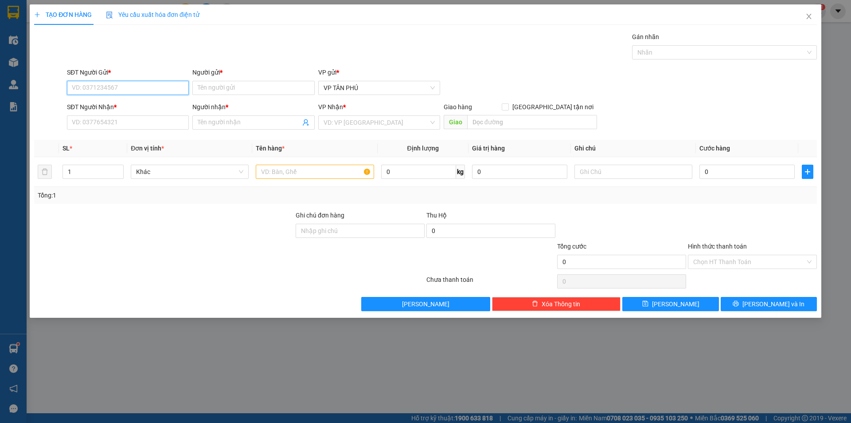
click at [129, 85] on input "SĐT Người Gửi *" at bounding box center [128, 88] width 122 height 14
type input "805"
click at [145, 125] on input "SĐT Người Nhận *" at bounding box center [128, 122] width 122 height 14
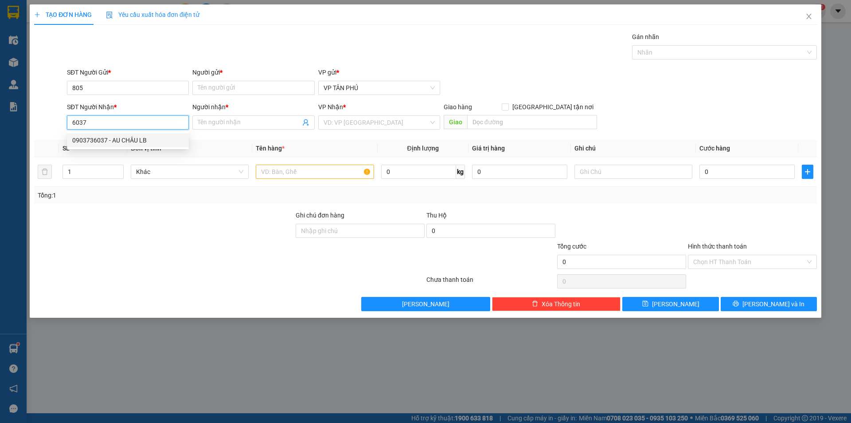
click at [146, 143] on div "0903736037 - AU CHÂU LB" at bounding box center [127, 140] width 111 height 10
type input "0903736037"
type input "AU CHÂU LB"
type input "0903736037"
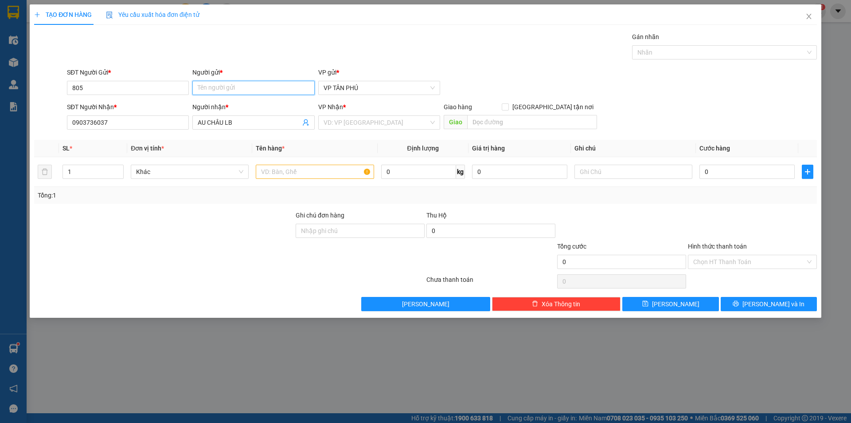
click at [225, 90] on input "Người gửi *" at bounding box center [253, 88] width 122 height 14
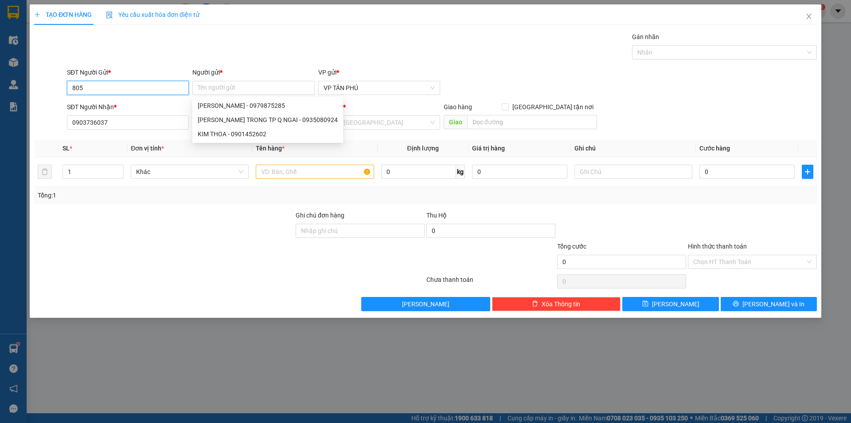
click at [83, 84] on input "805" at bounding box center [128, 88] width 122 height 14
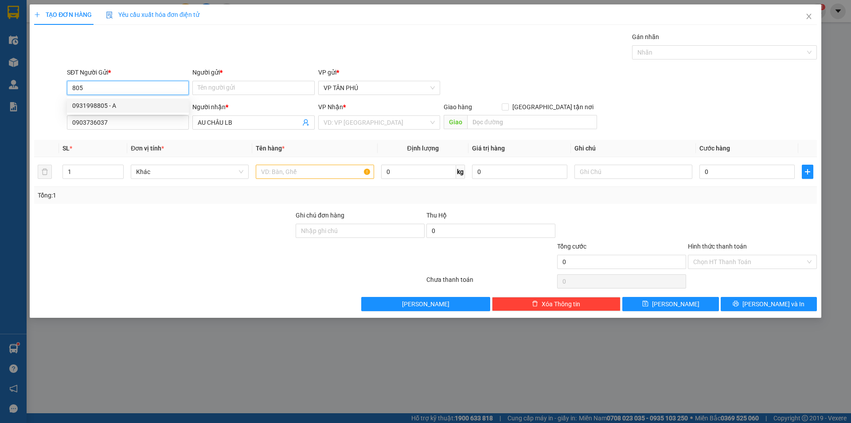
click at [101, 104] on div "0931998805 - A" at bounding box center [127, 106] width 111 height 10
type input "0931998805"
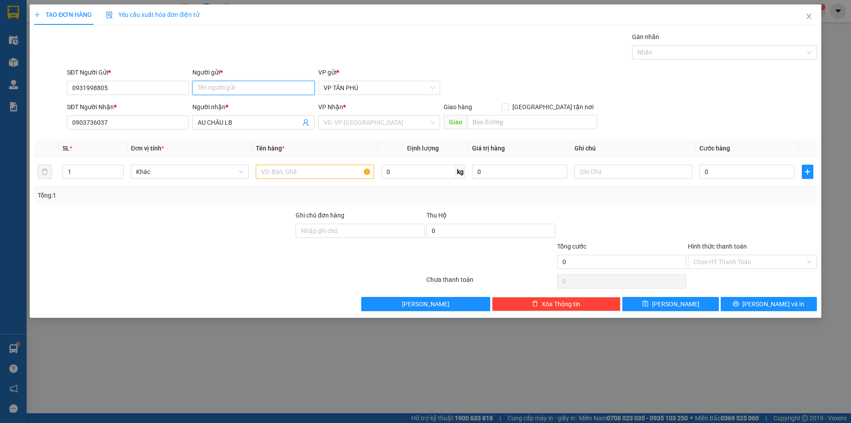
click at [217, 87] on input "Người gửi *" at bounding box center [253, 88] width 122 height 14
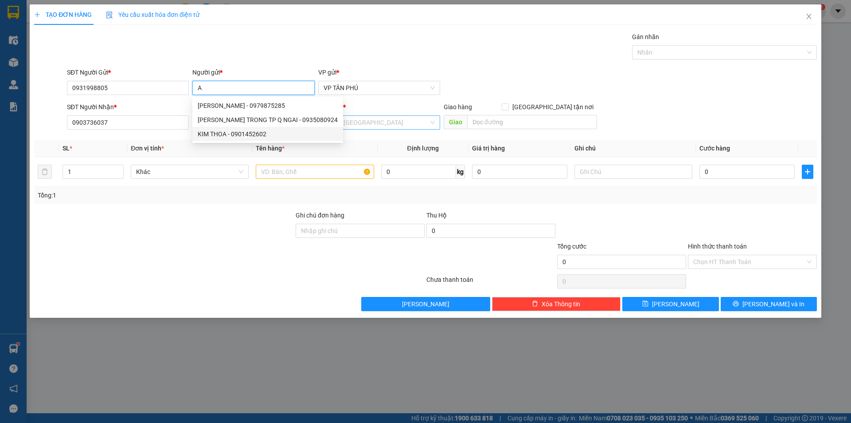
type input "A"
click at [372, 124] on input "search" at bounding box center [376, 122] width 105 height 13
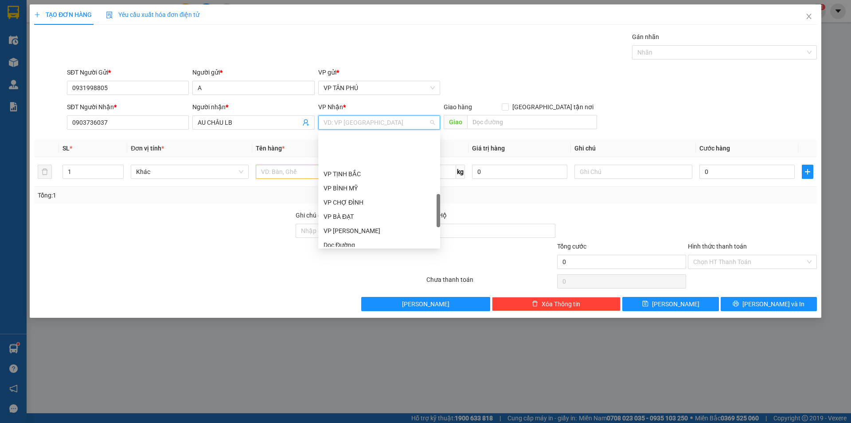
scroll to position [266, 0]
click at [340, 184] on div "VP [PERSON_NAME]" at bounding box center [379, 186] width 111 height 10
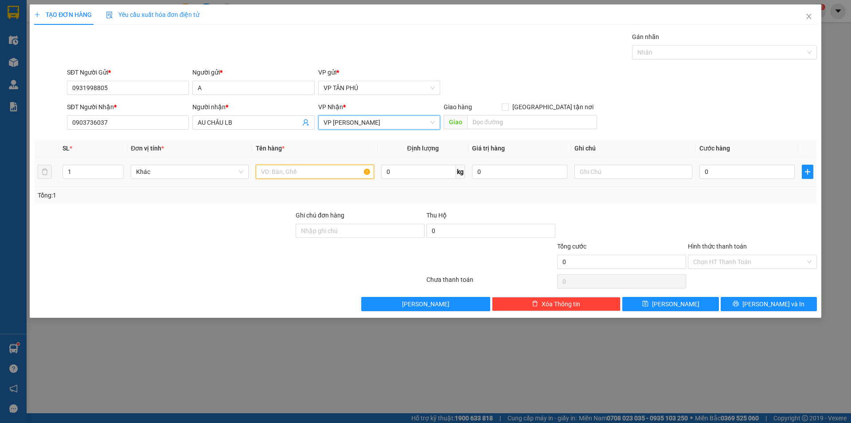
click at [298, 172] on input "text" at bounding box center [315, 171] width 118 height 14
type input "2BAO"
click at [750, 176] on input "0" at bounding box center [747, 171] width 95 height 14
type input "3"
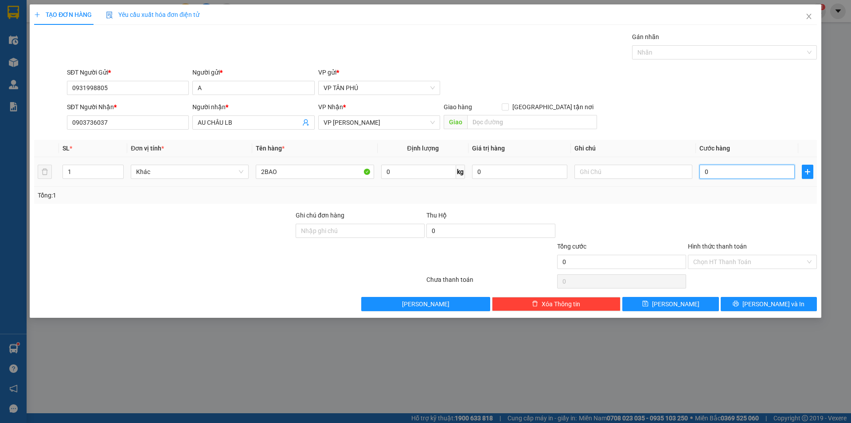
type input "3"
click at [744, 303] on button "[PERSON_NAME] và In" at bounding box center [769, 304] width 96 height 14
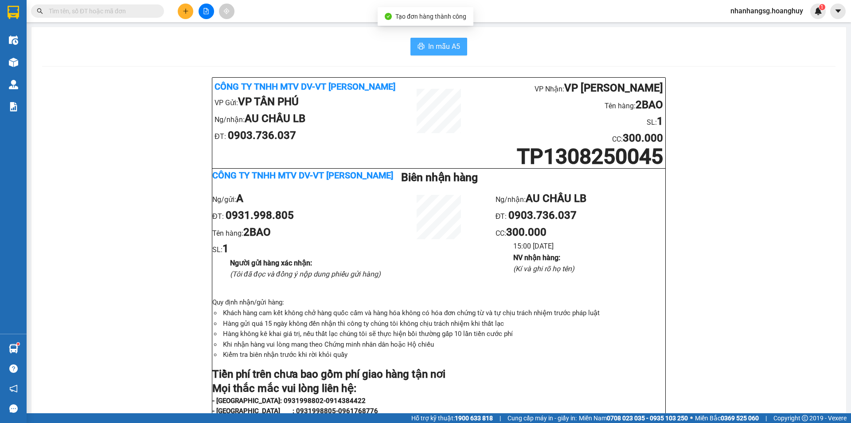
click at [446, 42] on span "In mẫu A5" at bounding box center [444, 46] width 32 height 11
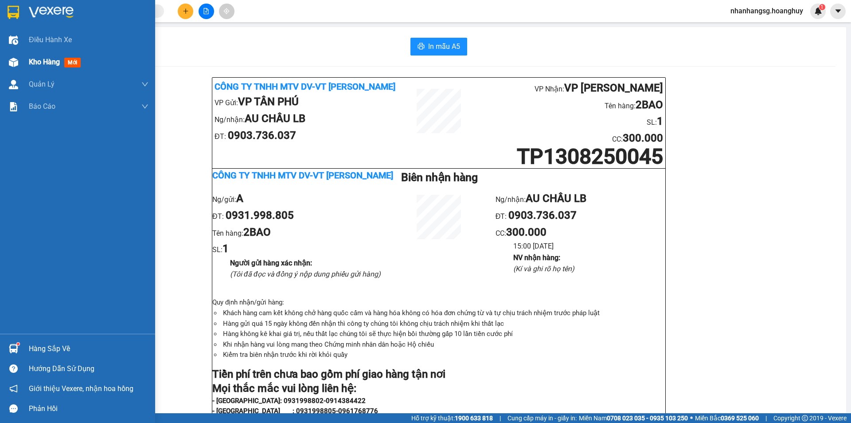
click at [35, 59] on span "Kho hàng" at bounding box center [44, 62] width 31 height 8
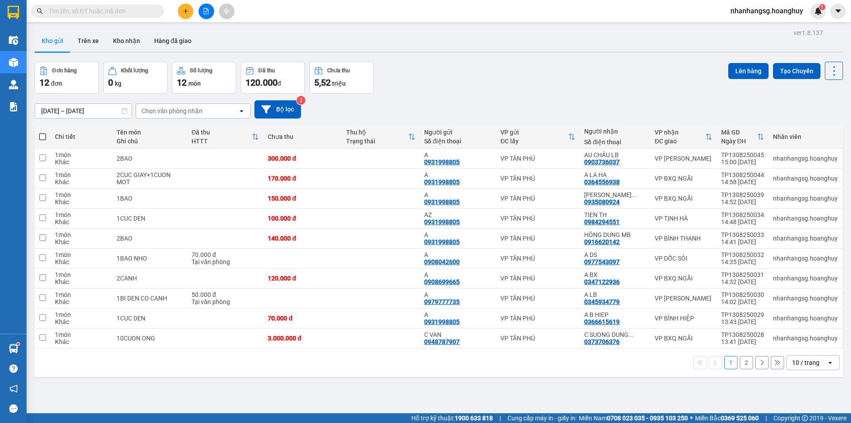
click at [86, 110] on input "[DATE] – [DATE]" at bounding box center [83, 111] width 97 height 14
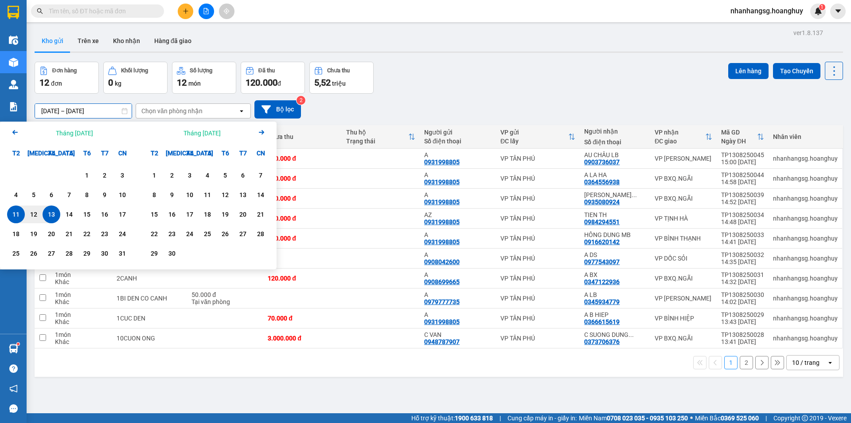
click at [10, 213] on div "11" at bounding box center [16, 214] width 12 height 11
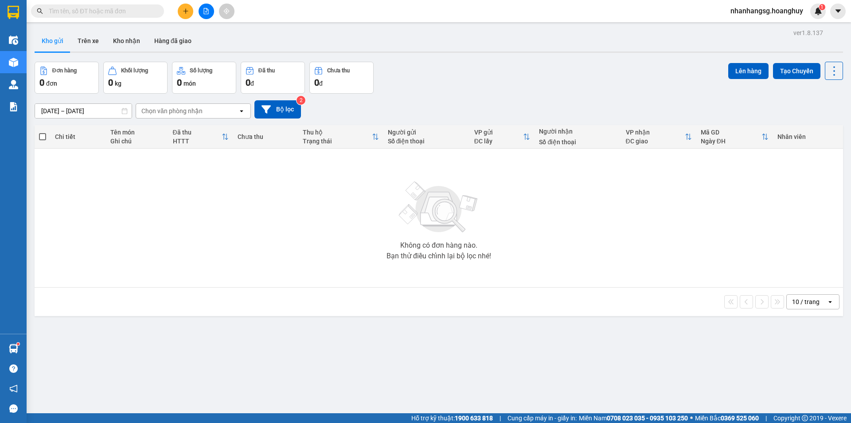
click at [66, 114] on input "11/08/2025 – 11/08/2025" at bounding box center [83, 111] width 97 height 14
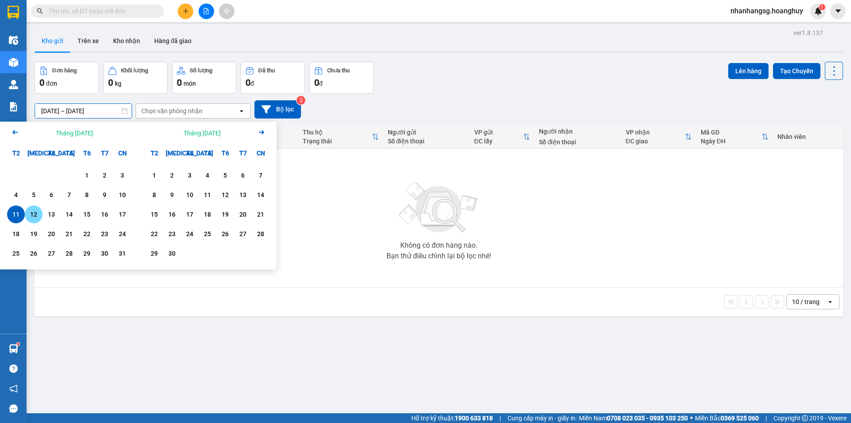
click at [27, 213] on div "12" at bounding box center [33, 214] width 12 height 11
click at [28, 214] on div "12" at bounding box center [33, 214] width 12 height 11
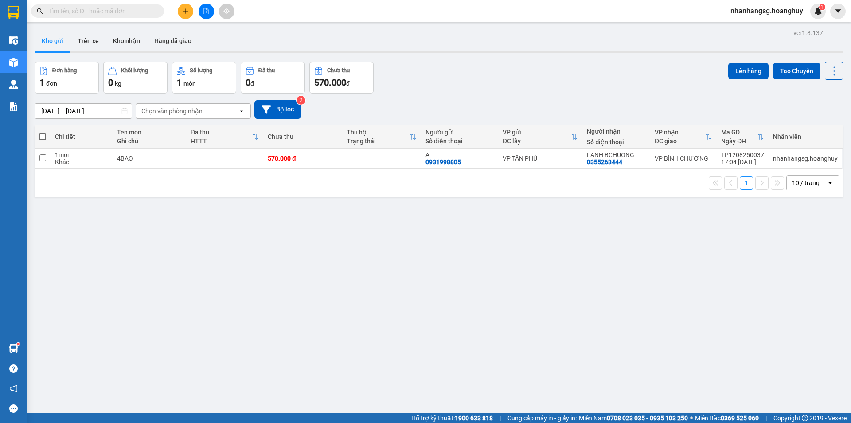
click at [98, 110] on input "12/08/2025 – 12/08/2025" at bounding box center [83, 111] width 97 height 14
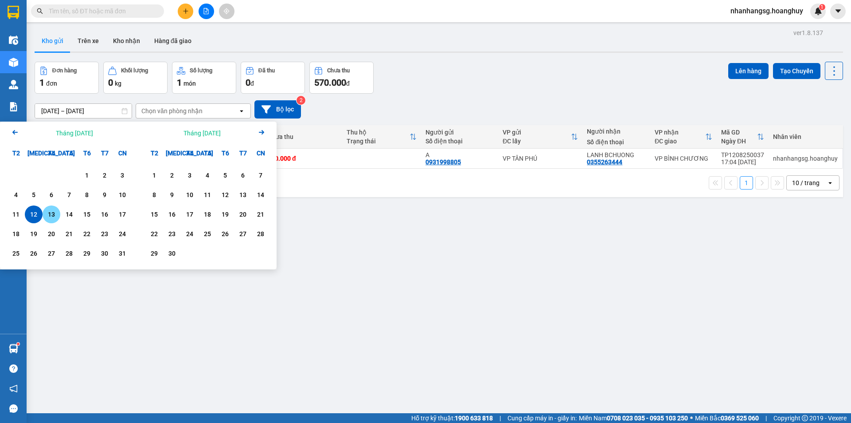
click at [51, 214] on div "13" at bounding box center [51, 214] width 12 height 11
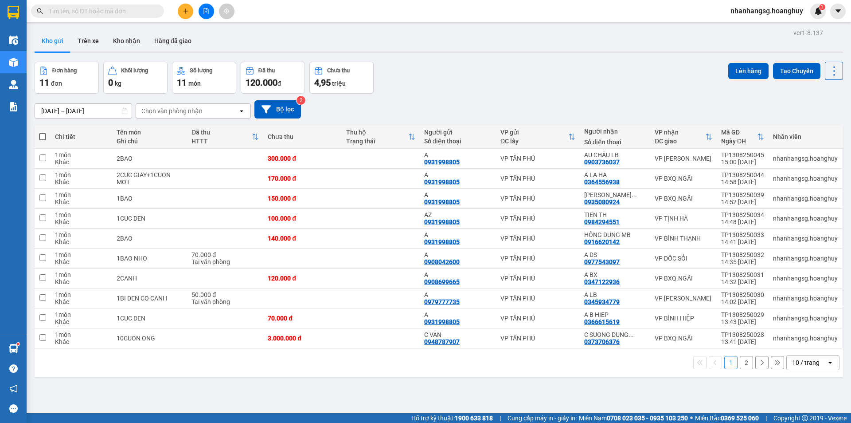
click at [179, 13] on button at bounding box center [186, 12] width 16 height 16
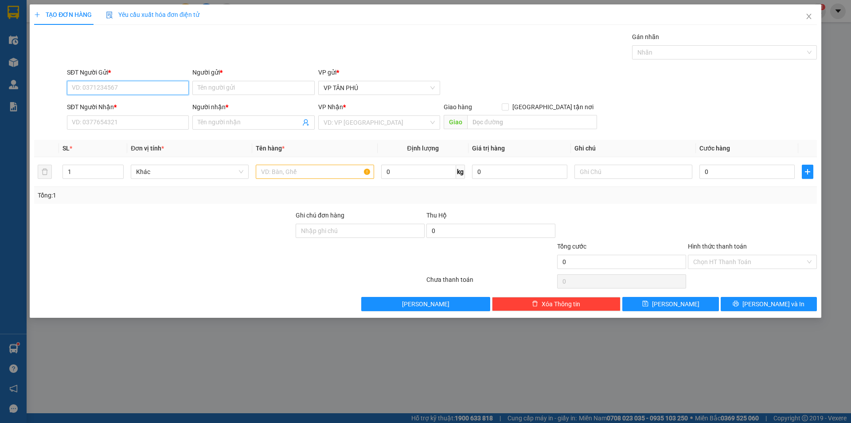
click at [137, 88] on input "SĐT Người Gửi *" at bounding box center [128, 88] width 122 height 14
click at [116, 105] on div "0931998805 - A" at bounding box center [127, 106] width 111 height 10
click at [231, 92] on input "Người gửi *" at bounding box center [253, 88] width 122 height 14
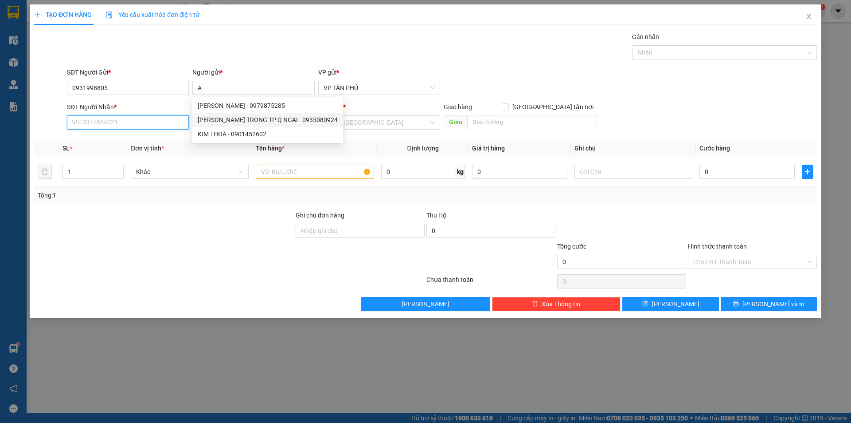
click at [155, 121] on input "SĐT Người Nhận *" at bounding box center [128, 122] width 122 height 14
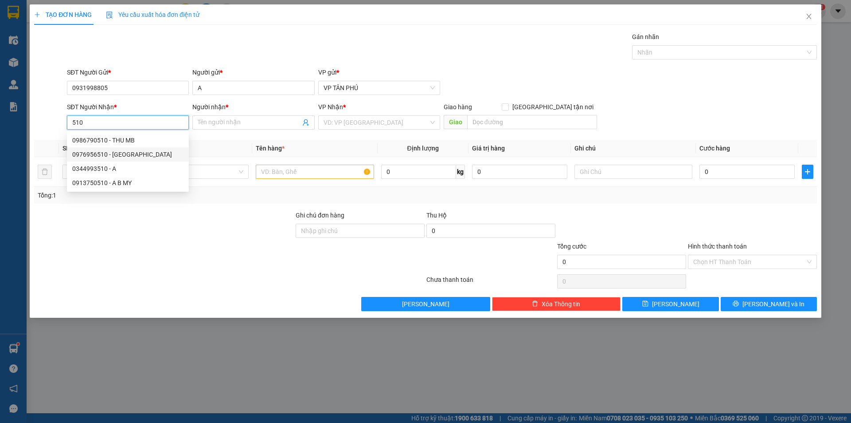
drag, startPoint x: 149, startPoint y: 153, endPoint x: 156, endPoint y: 154, distance: 7.1
click at [148, 153] on div "0976956510 - PHUONG VIET TRUNG MB" at bounding box center [127, 154] width 111 height 10
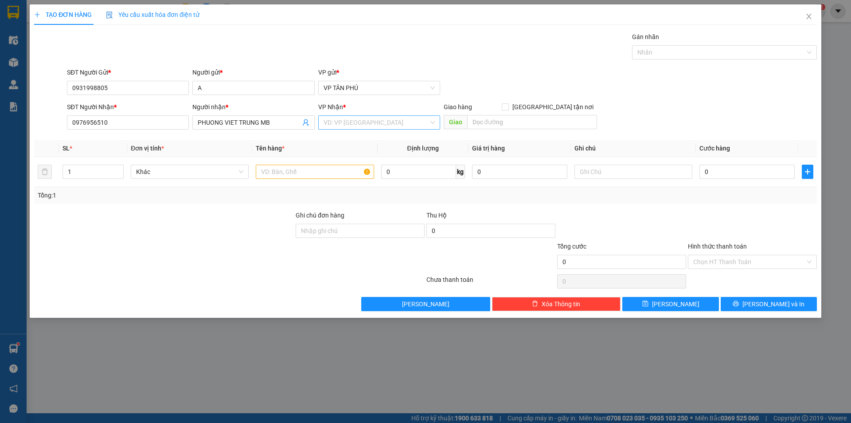
click at [350, 122] on input "search" at bounding box center [376, 122] width 105 height 13
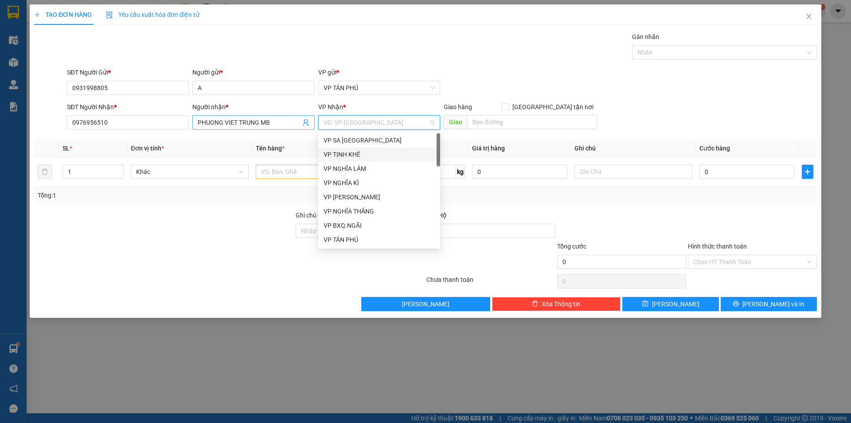
click at [244, 124] on input "PHUONG VIET TRUNG MB" at bounding box center [249, 122] width 102 height 10
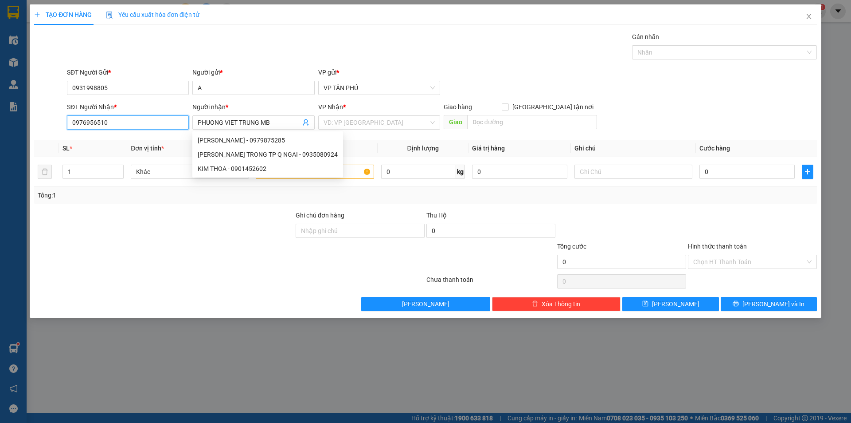
click at [140, 121] on input "0976956510" at bounding box center [128, 122] width 122 height 14
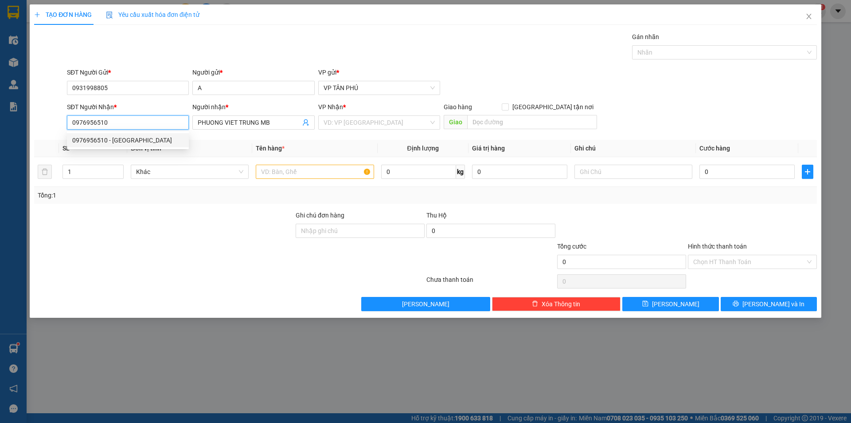
click at [140, 121] on input "0976956510" at bounding box center [128, 122] width 122 height 14
click at [100, 138] on div "0986790510 - THU MB" at bounding box center [127, 140] width 111 height 10
click at [362, 114] on div "VP Nhận *" at bounding box center [379, 108] width 122 height 13
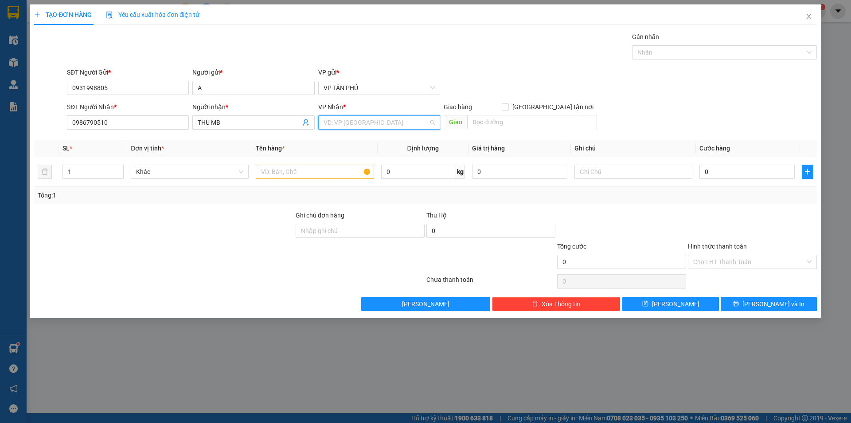
click at [350, 123] on input "search" at bounding box center [376, 122] width 105 height 13
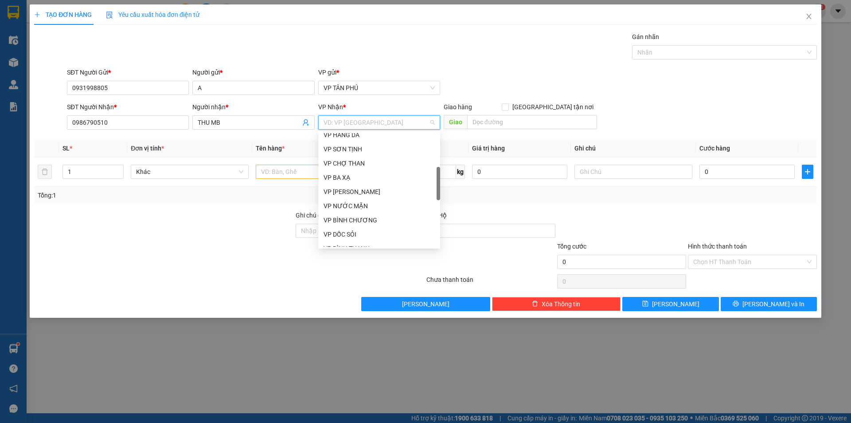
scroll to position [177, 0]
click at [353, 203] on div "VP BÌNH THẠNH" at bounding box center [379, 204] width 111 height 10
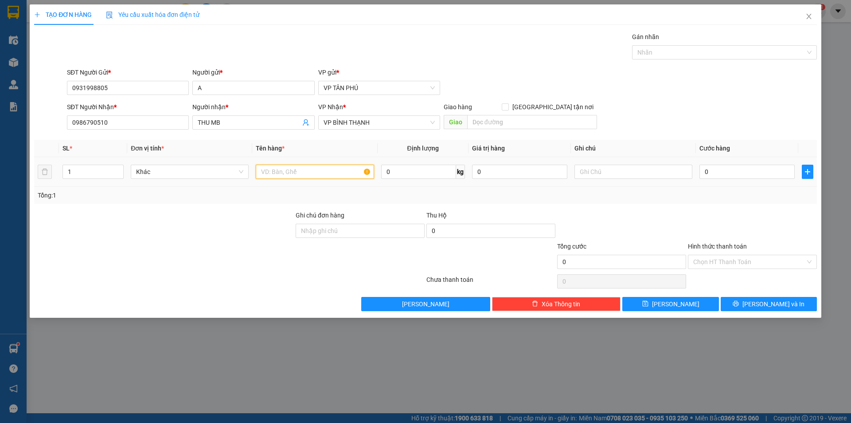
click at [305, 170] on input "text" at bounding box center [315, 171] width 118 height 14
click at [726, 172] on input "0" at bounding box center [747, 171] width 95 height 14
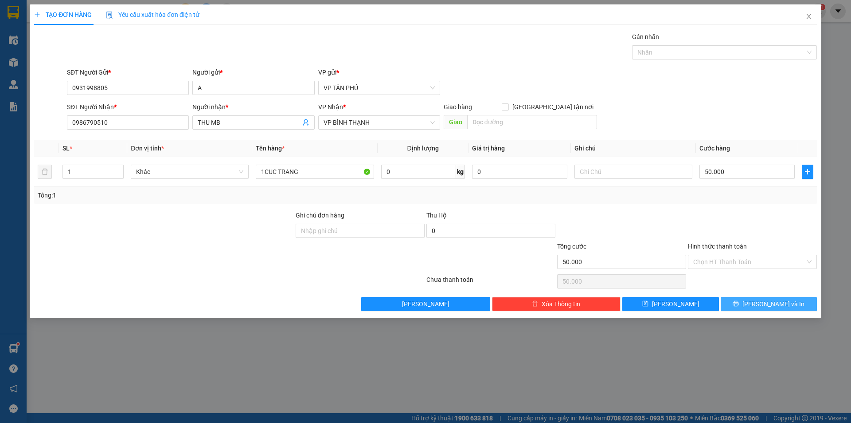
click at [747, 304] on button "[PERSON_NAME] và In" at bounding box center [769, 304] width 96 height 14
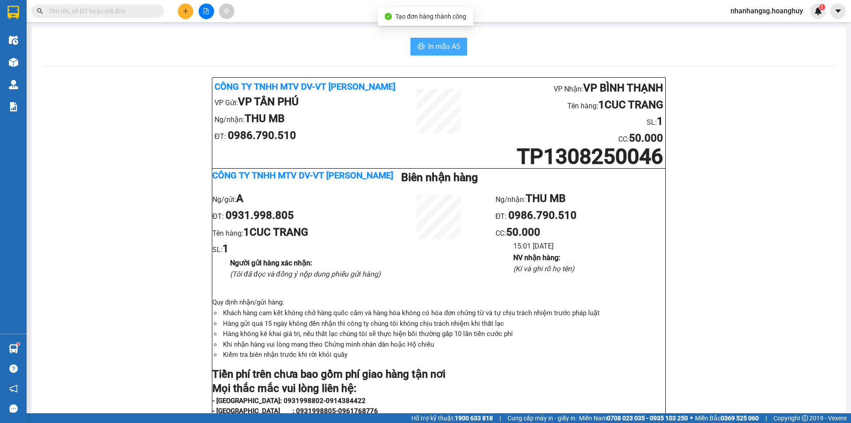
click at [445, 45] on span "In mẫu A5" at bounding box center [444, 46] width 32 height 11
click at [123, 9] on input "text" at bounding box center [101, 11] width 105 height 10
